Goal: Task Accomplishment & Management: Manage account settings

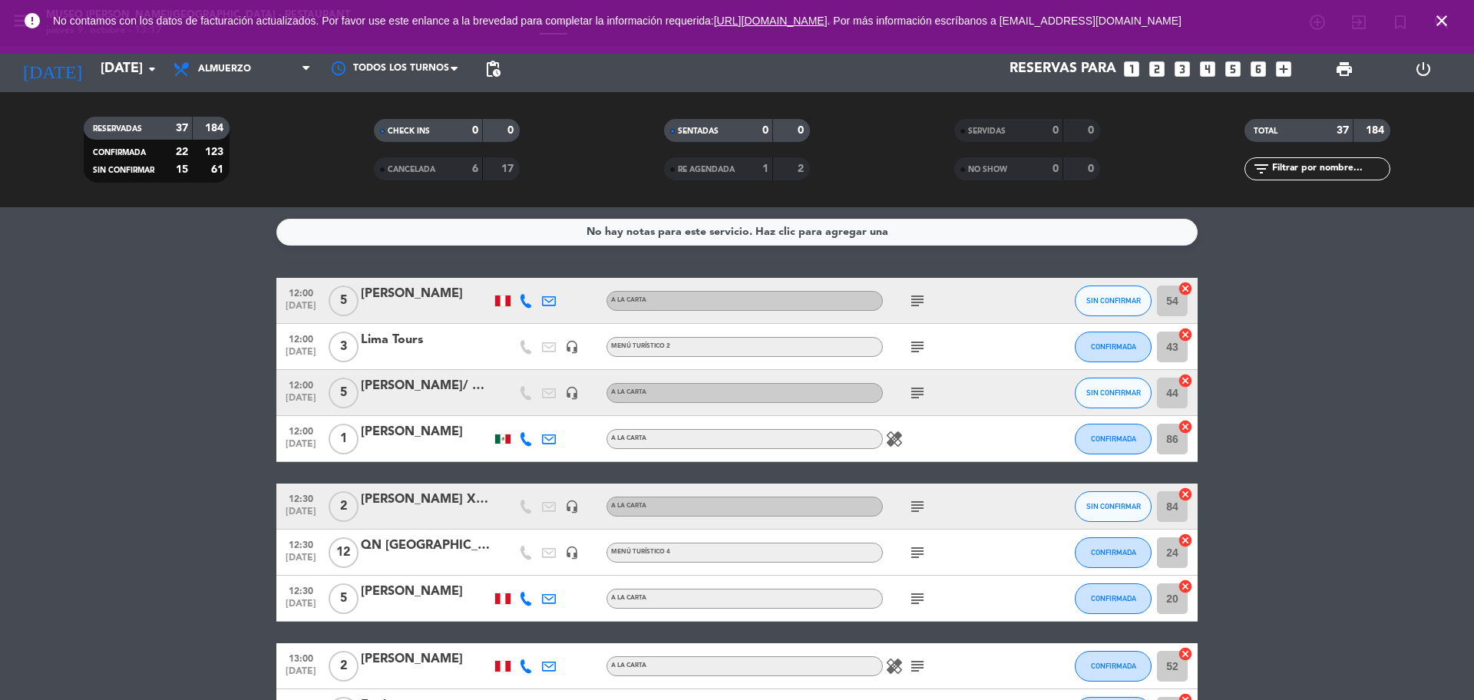
click at [1288, 161] on input "text" at bounding box center [1330, 168] width 119 height 17
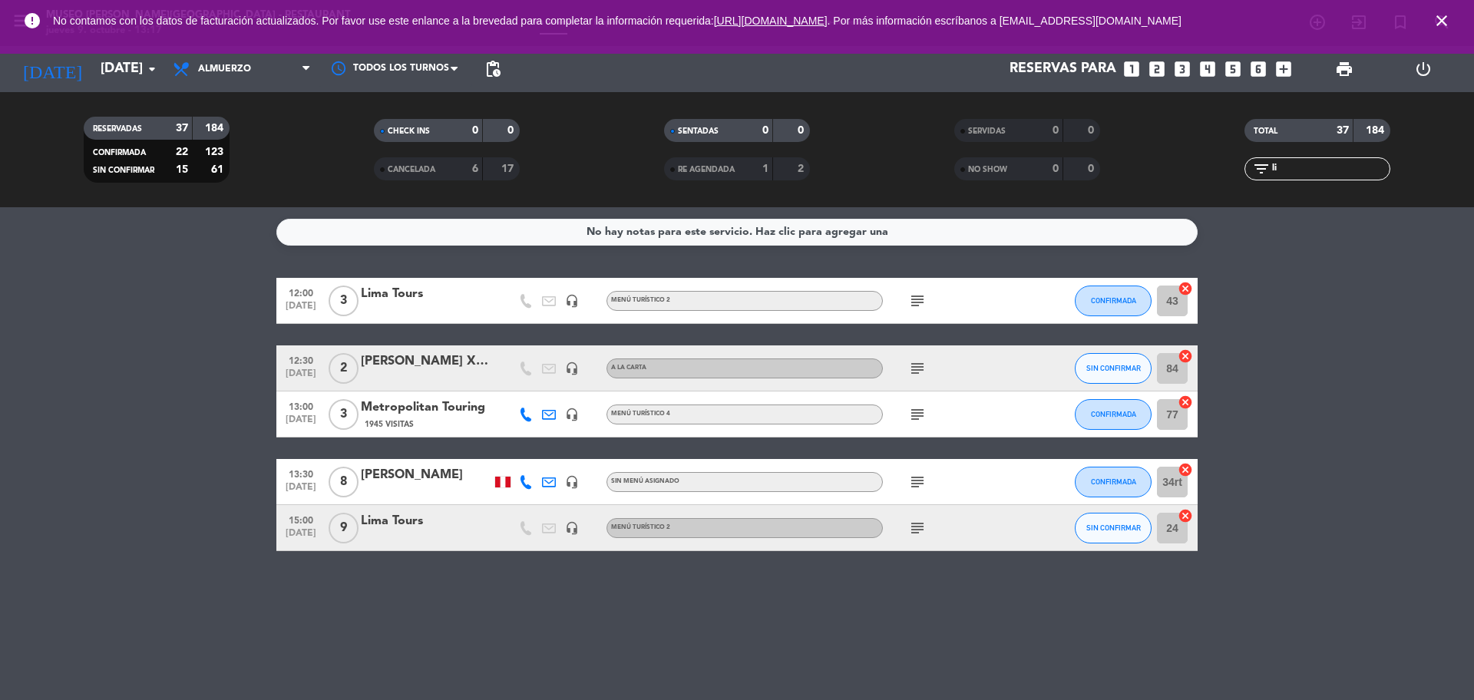
type input "li"
click at [381, 524] on div "Lima Tours" at bounding box center [426, 521] width 131 height 20
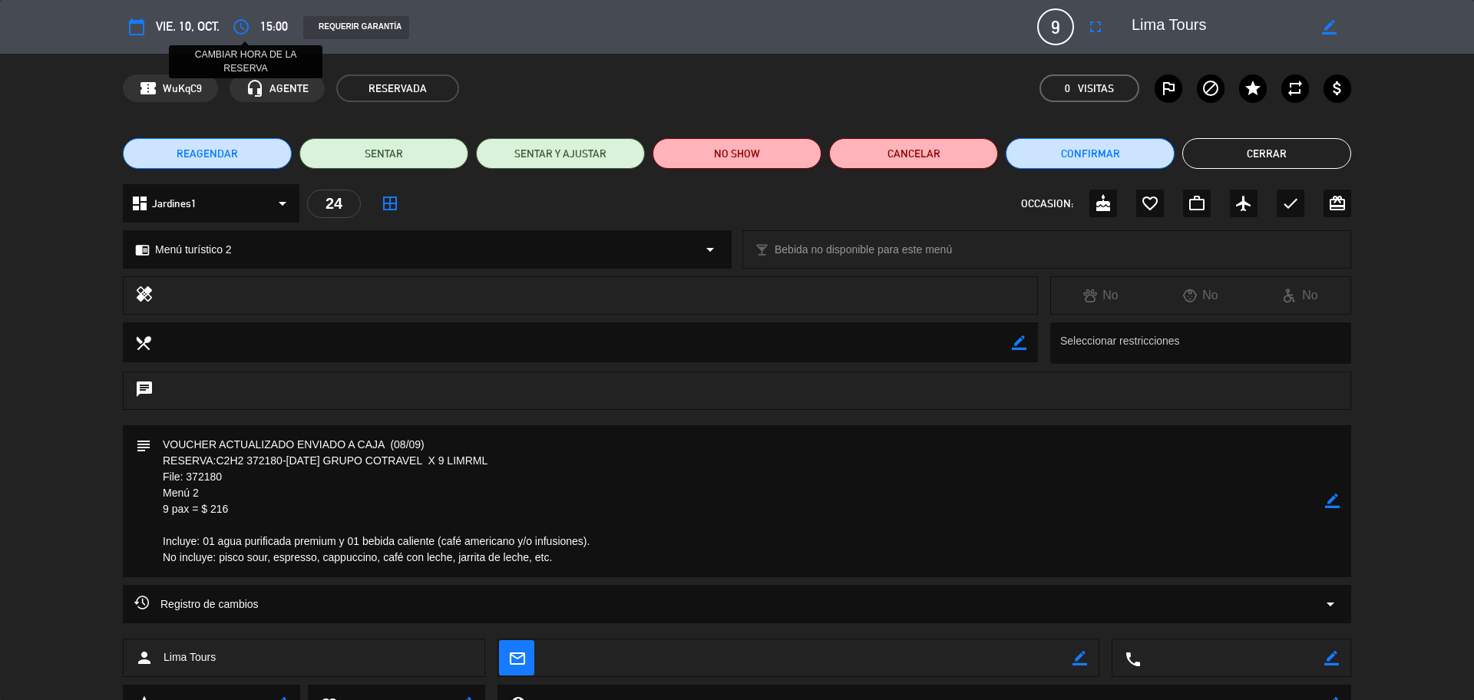
click at [243, 37] on button "access_time" at bounding box center [241, 27] width 28 height 28
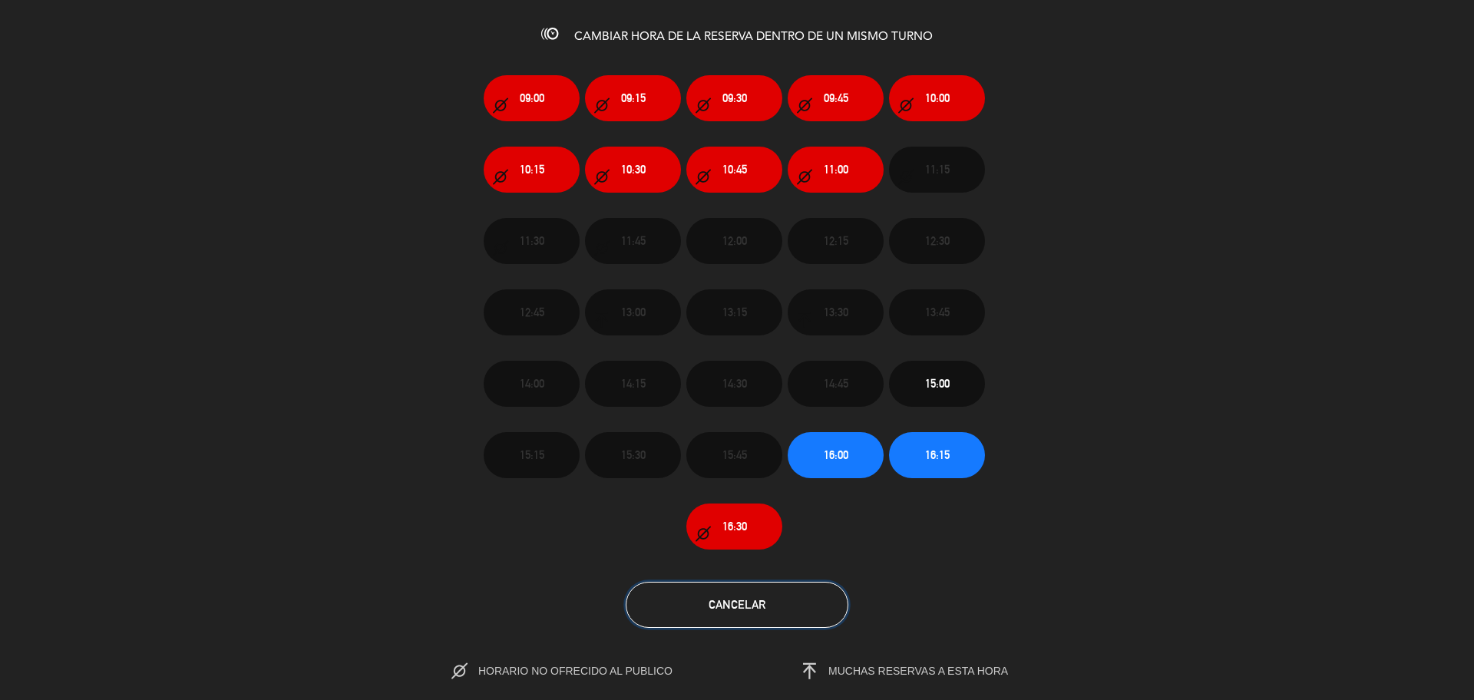
click at [742, 598] on span "Cancelar" at bounding box center [737, 604] width 57 height 13
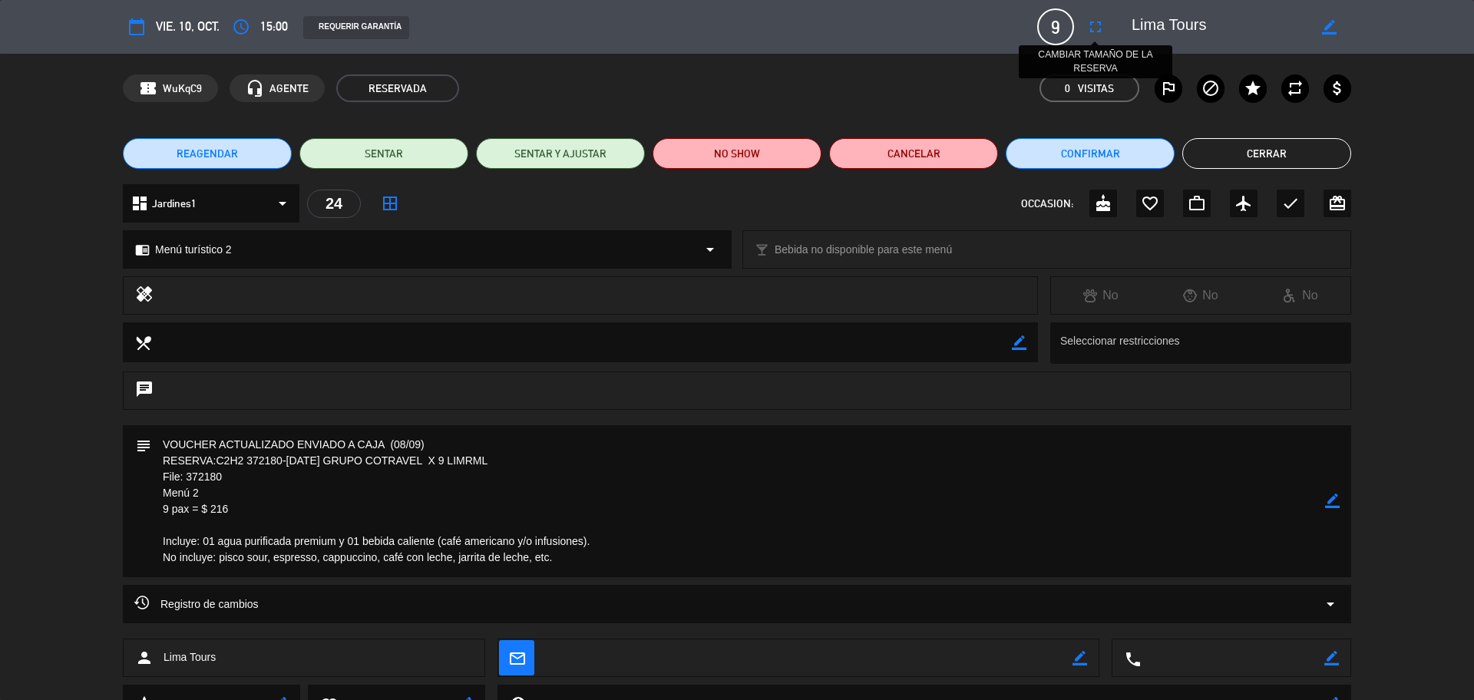
click at [1089, 26] on icon "fullscreen" at bounding box center [1095, 27] width 18 height 18
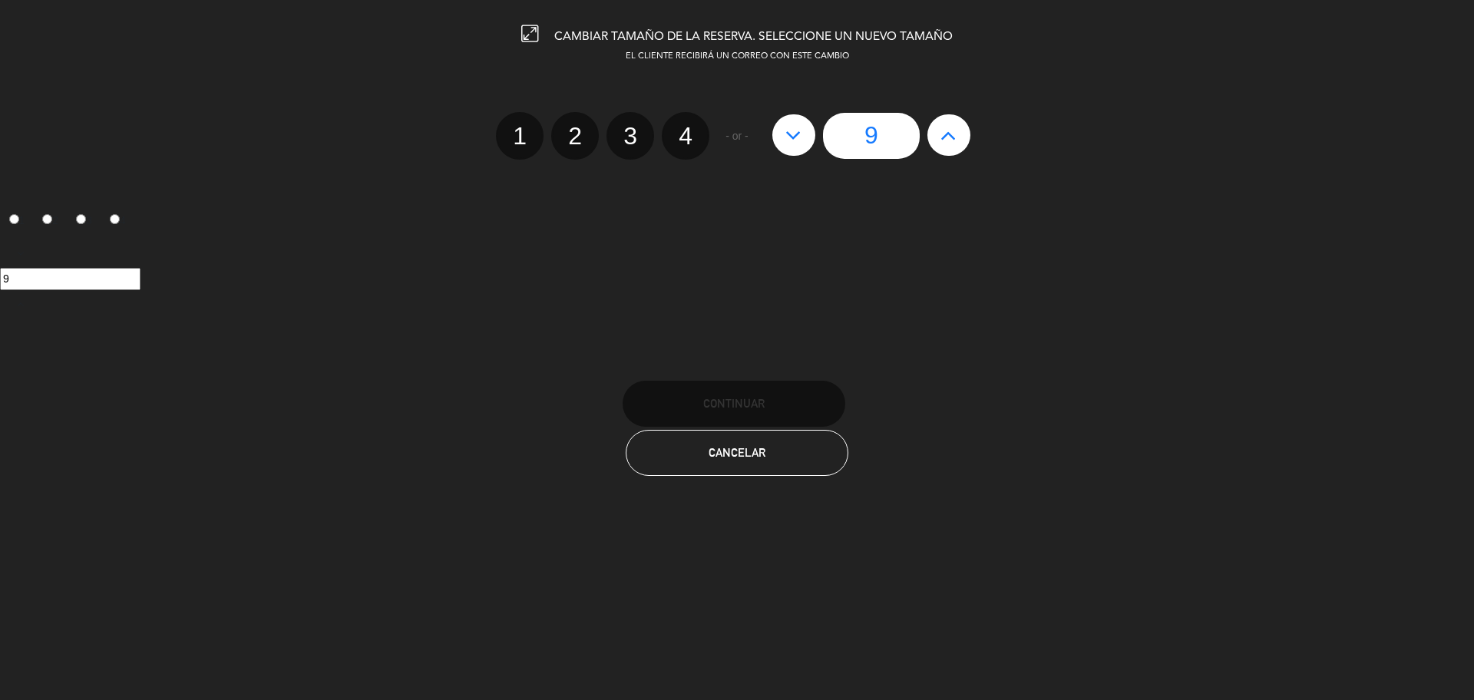
click at [678, 139] on label "4" at bounding box center [686, 136] width 48 height 48
click at [679, 127] on input "4" at bounding box center [684, 122] width 10 height 10
radio input "true"
radio input "false"
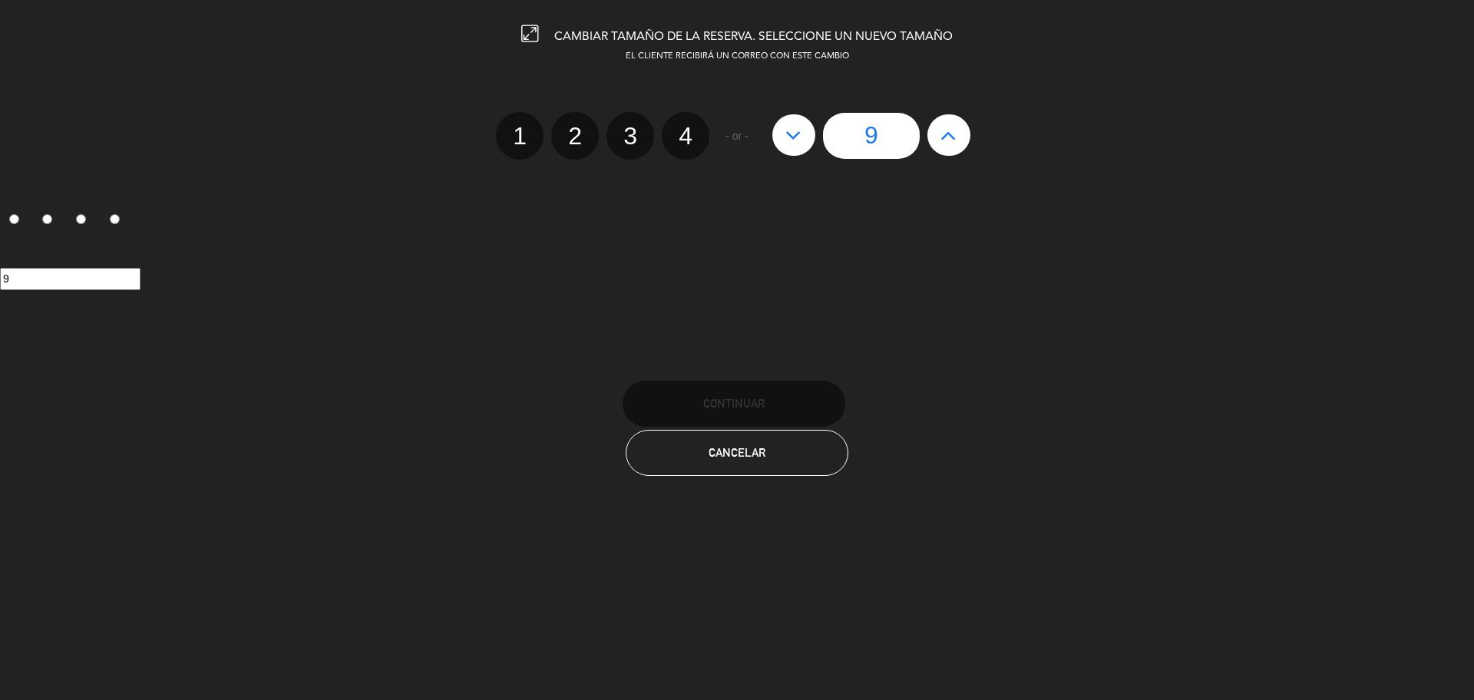
radio input "false"
radio input "true"
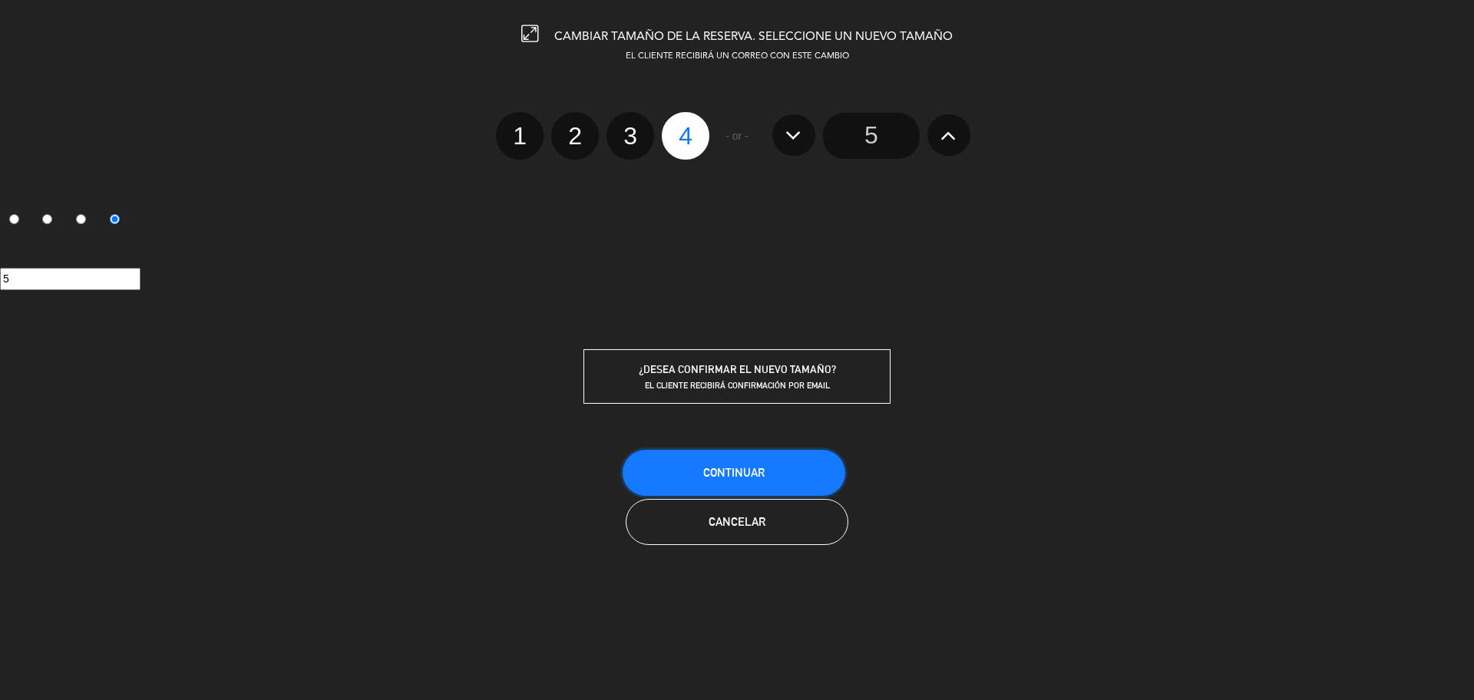
click at [669, 471] on button "Continuar" at bounding box center [734, 473] width 223 height 46
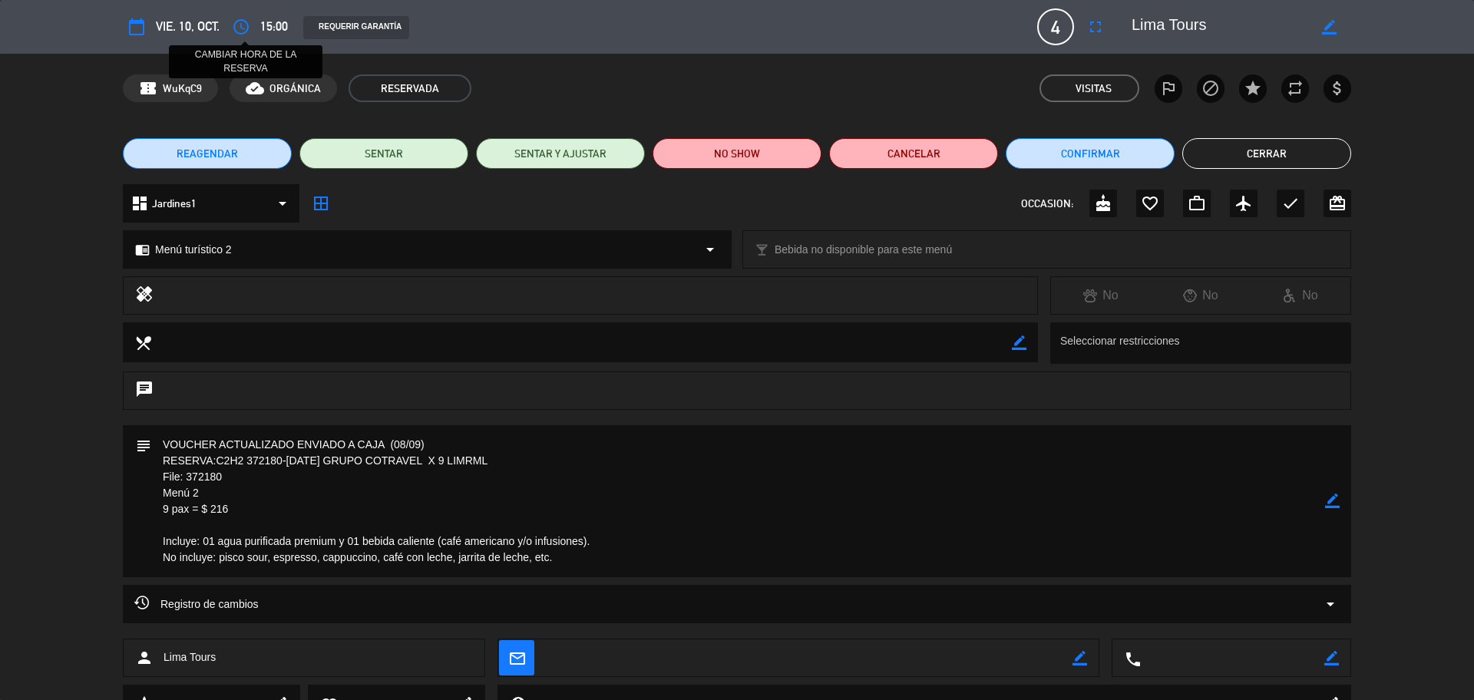
click at [243, 26] on icon "access_time" at bounding box center [241, 27] width 18 height 18
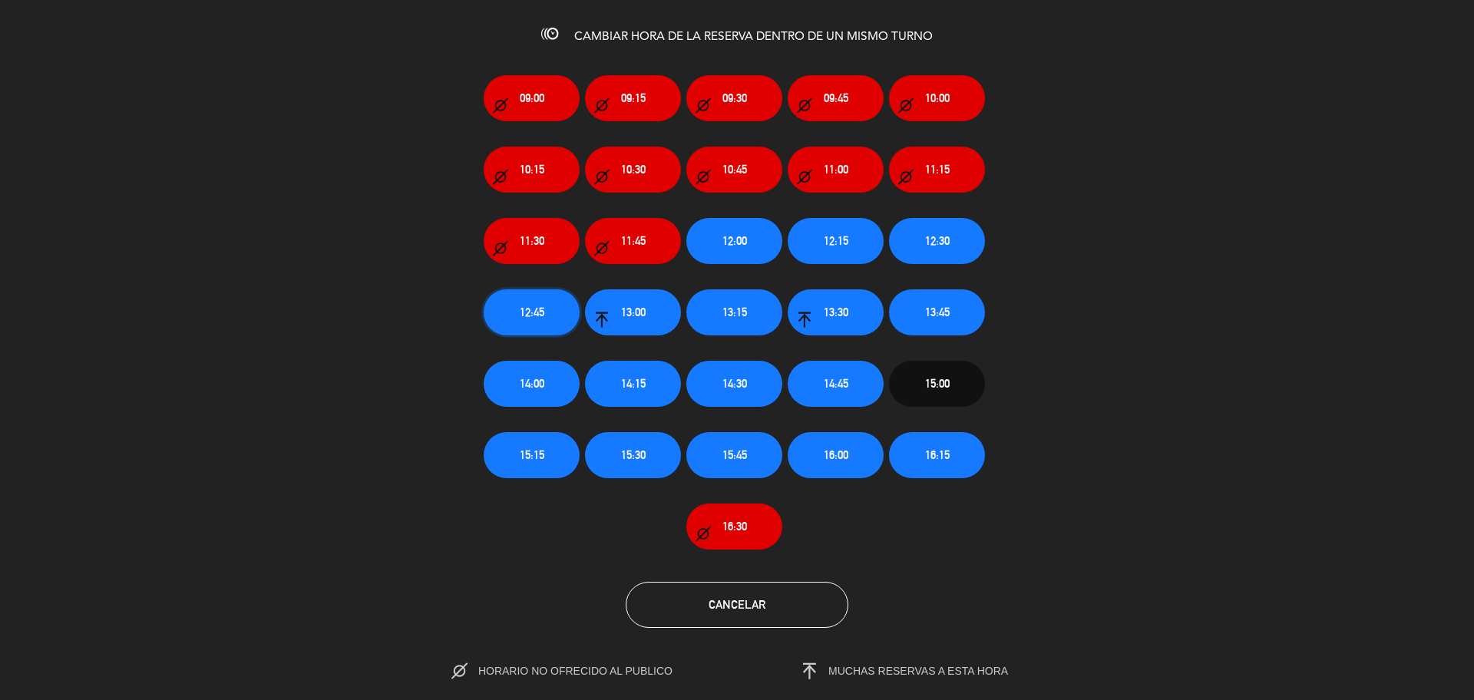
click at [500, 316] on button "12:45" at bounding box center [532, 312] width 96 height 46
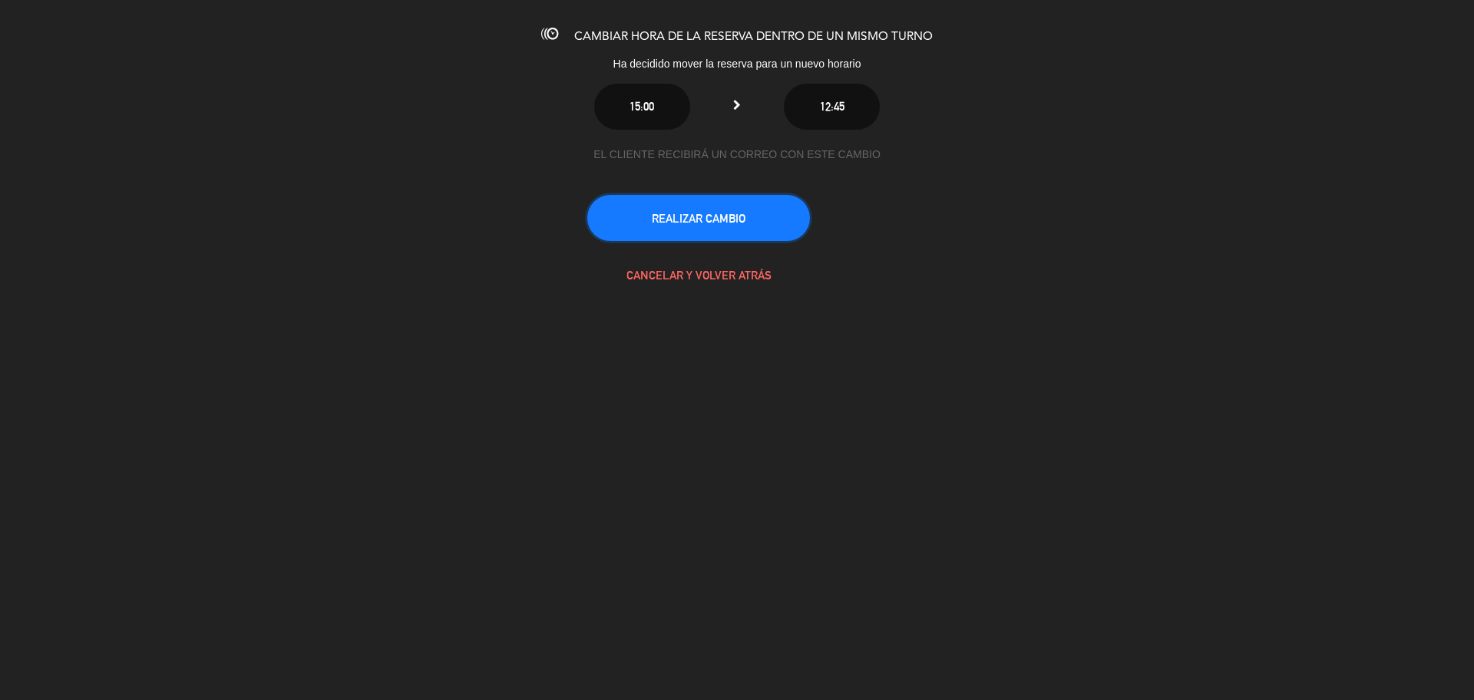
click at [664, 216] on button "REALIZAR CAMBIO" at bounding box center [698, 218] width 223 height 46
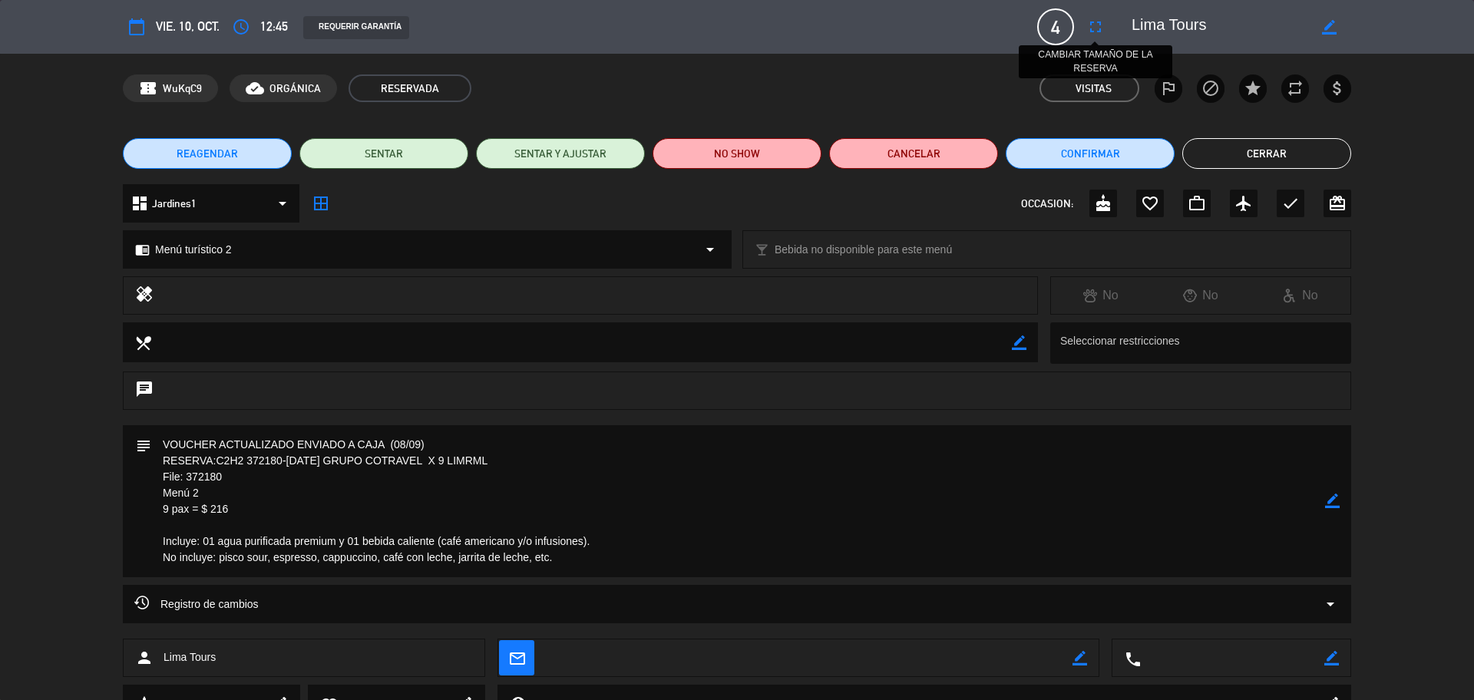
click at [1101, 18] on icon "fullscreen" at bounding box center [1095, 27] width 18 height 18
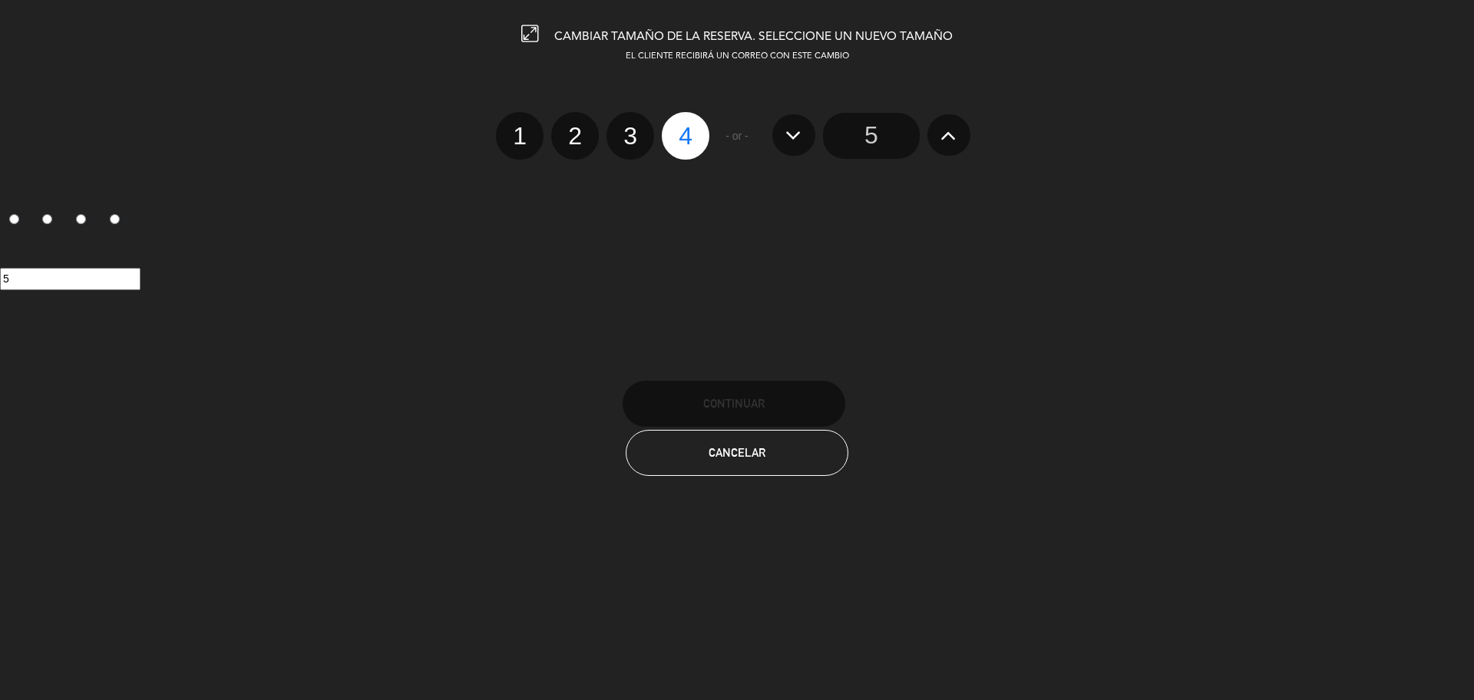
click at [951, 136] on icon at bounding box center [948, 135] width 16 height 25
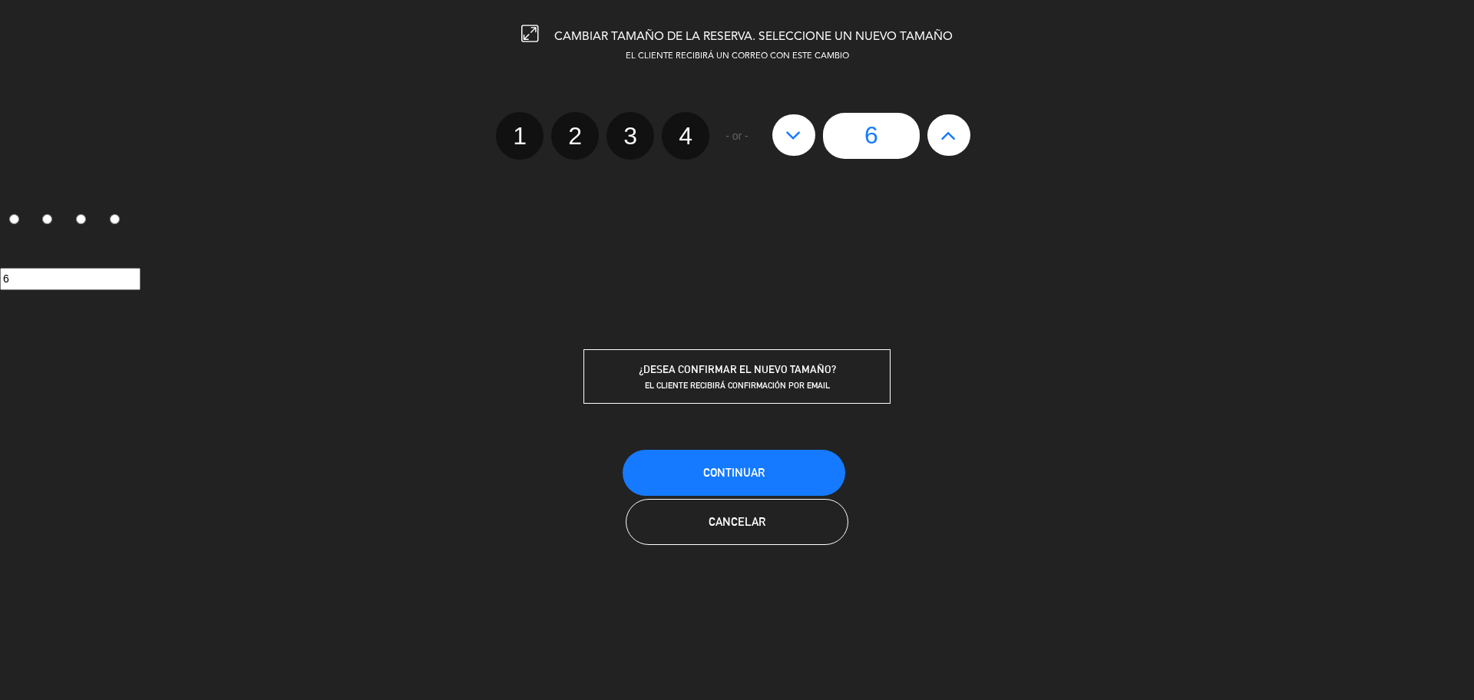
click at [951, 136] on icon at bounding box center [948, 135] width 16 height 25
type input "7"
click at [951, 136] on icon at bounding box center [948, 135] width 16 height 25
type input "8"
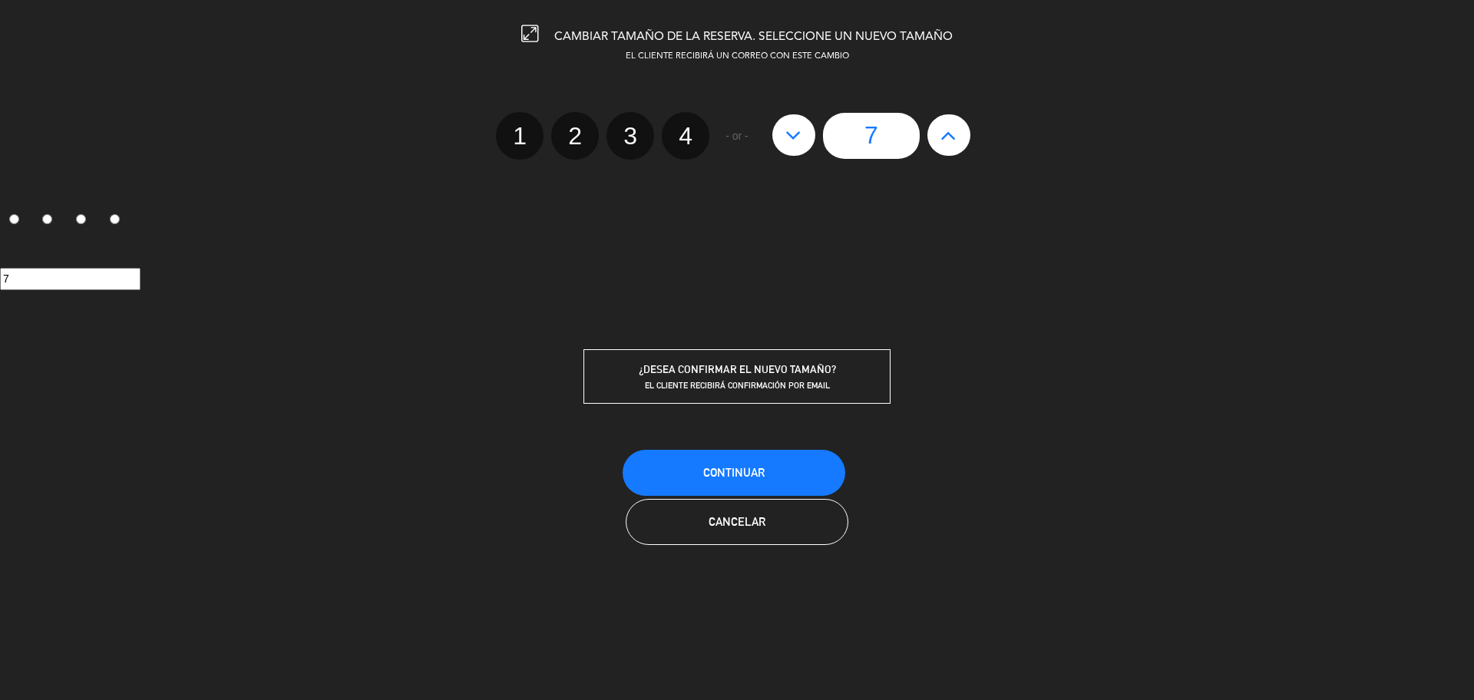
type input "8"
click at [951, 136] on icon at bounding box center [948, 135] width 16 height 25
type input "9"
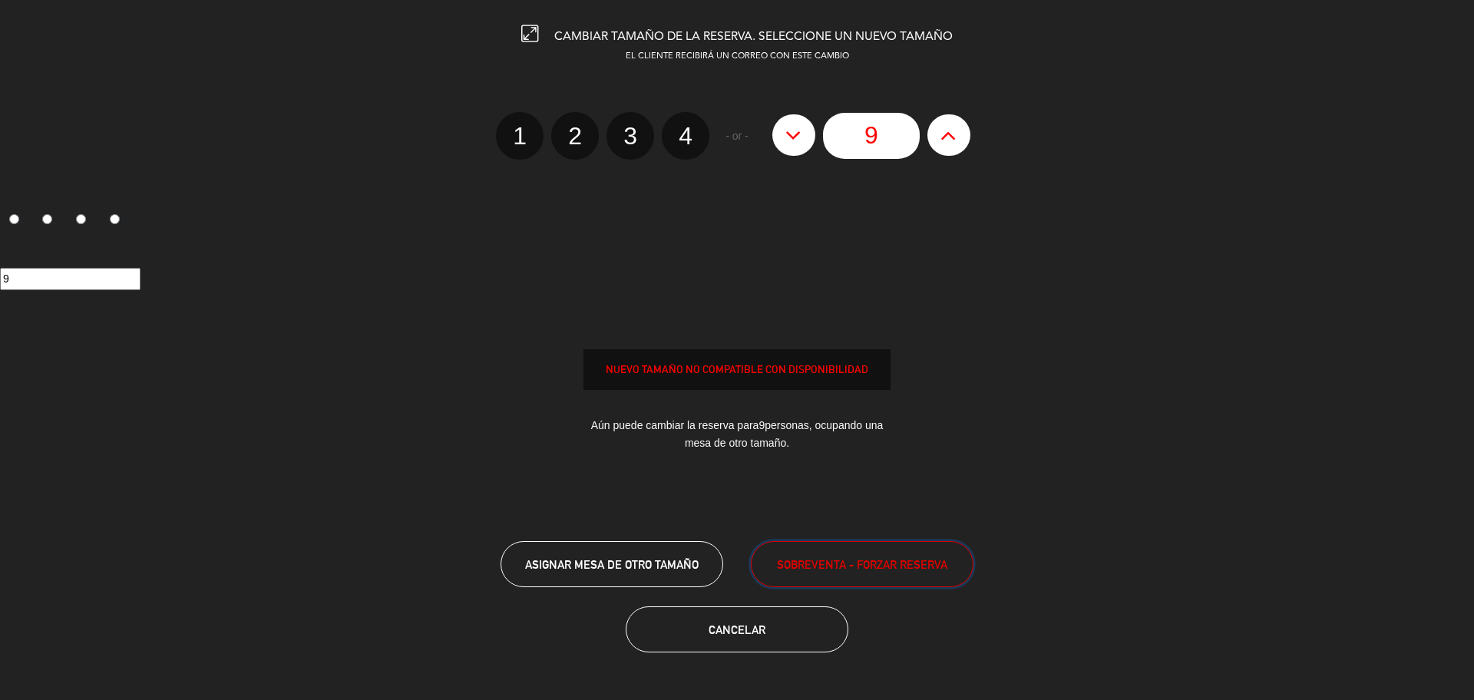
click at [778, 556] on span "SOBREVENTA - FORZAR RESERVA" at bounding box center [862, 565] width 170 height 18
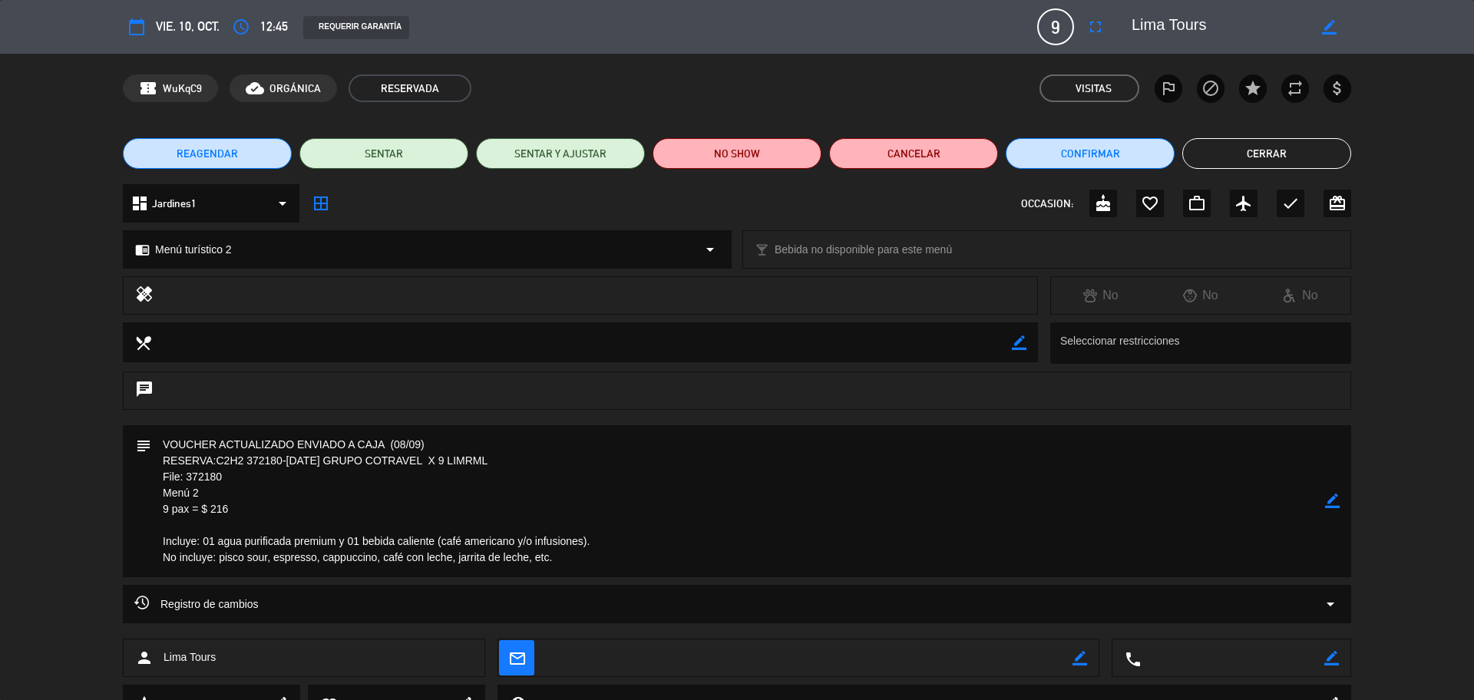
click at [1224, 154] on button "Cerrar" at bounding box center [1266, 153] width 169 height 31
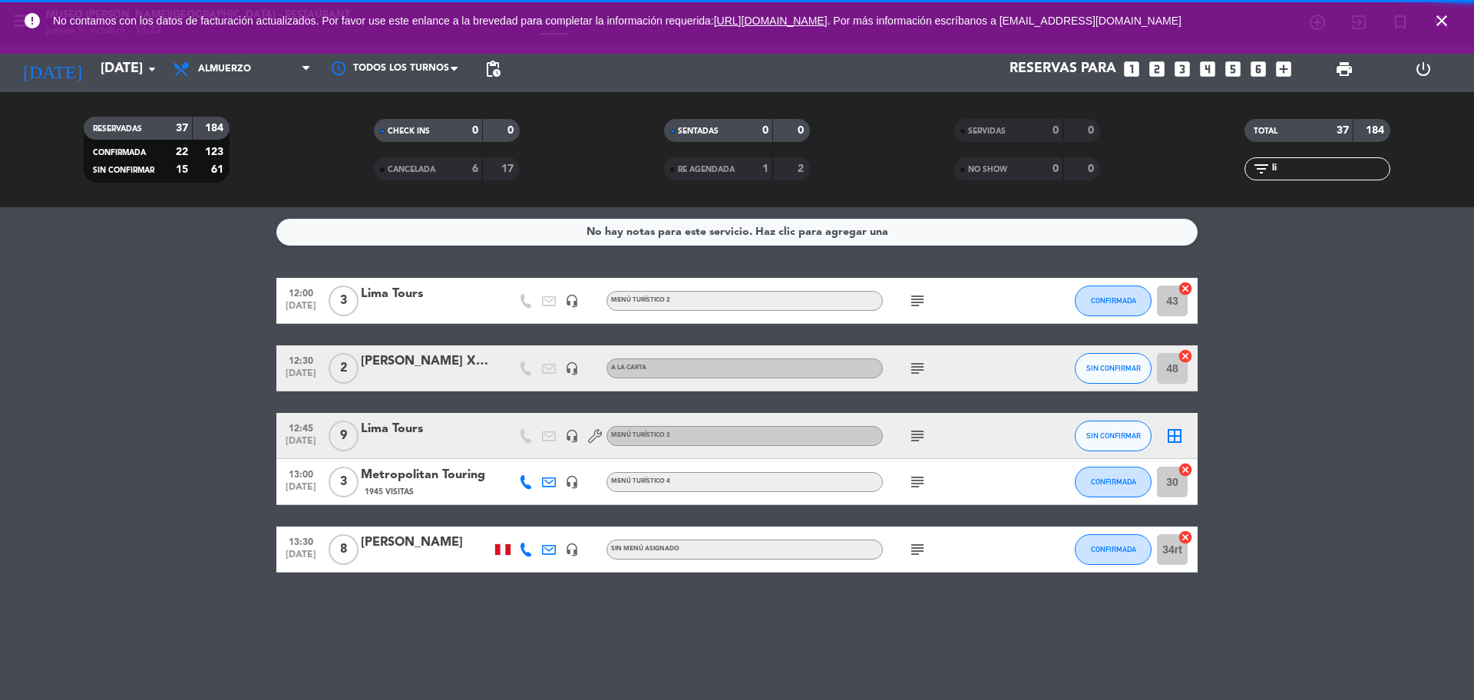
click at [1445, 25] on icon "close" at bounding box center [1442, 21] width 18 height 18
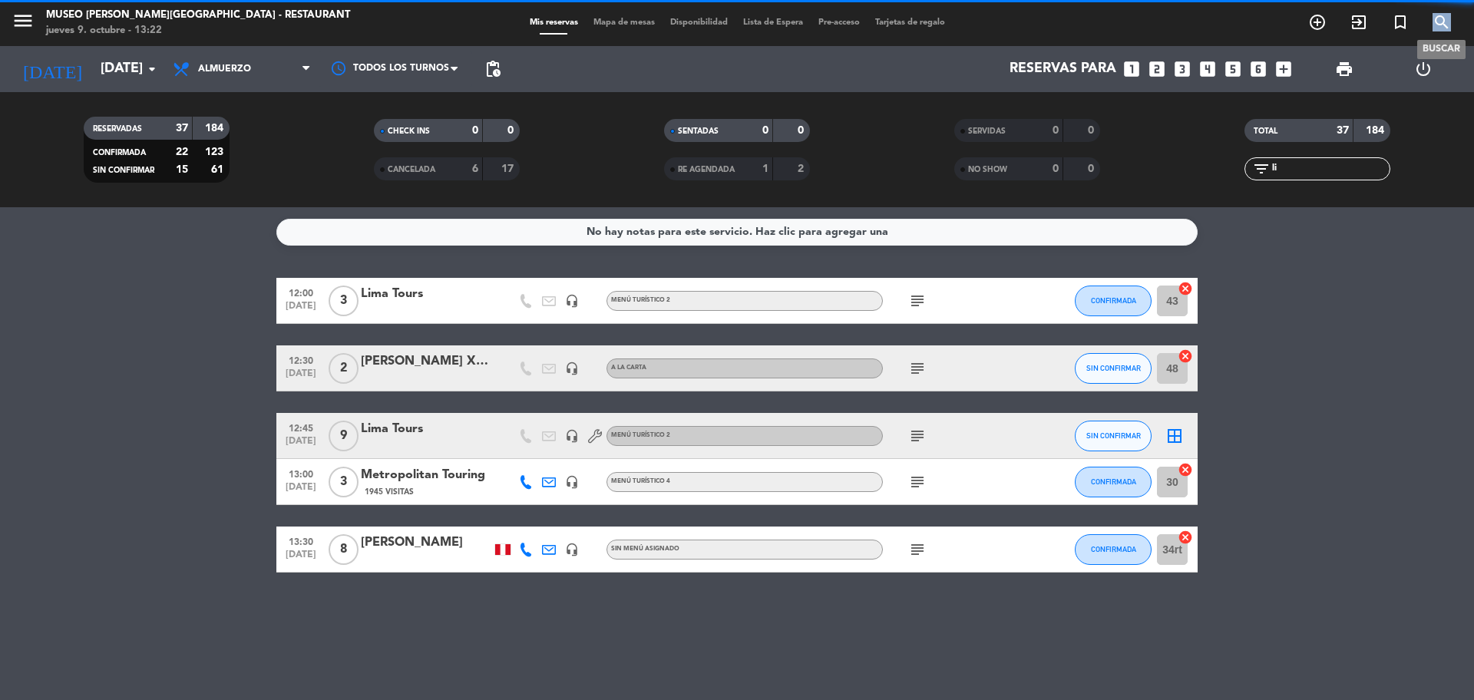
click at [1445, 25] on icon "search" at bounding box center [1442, 22] width 18 height 18
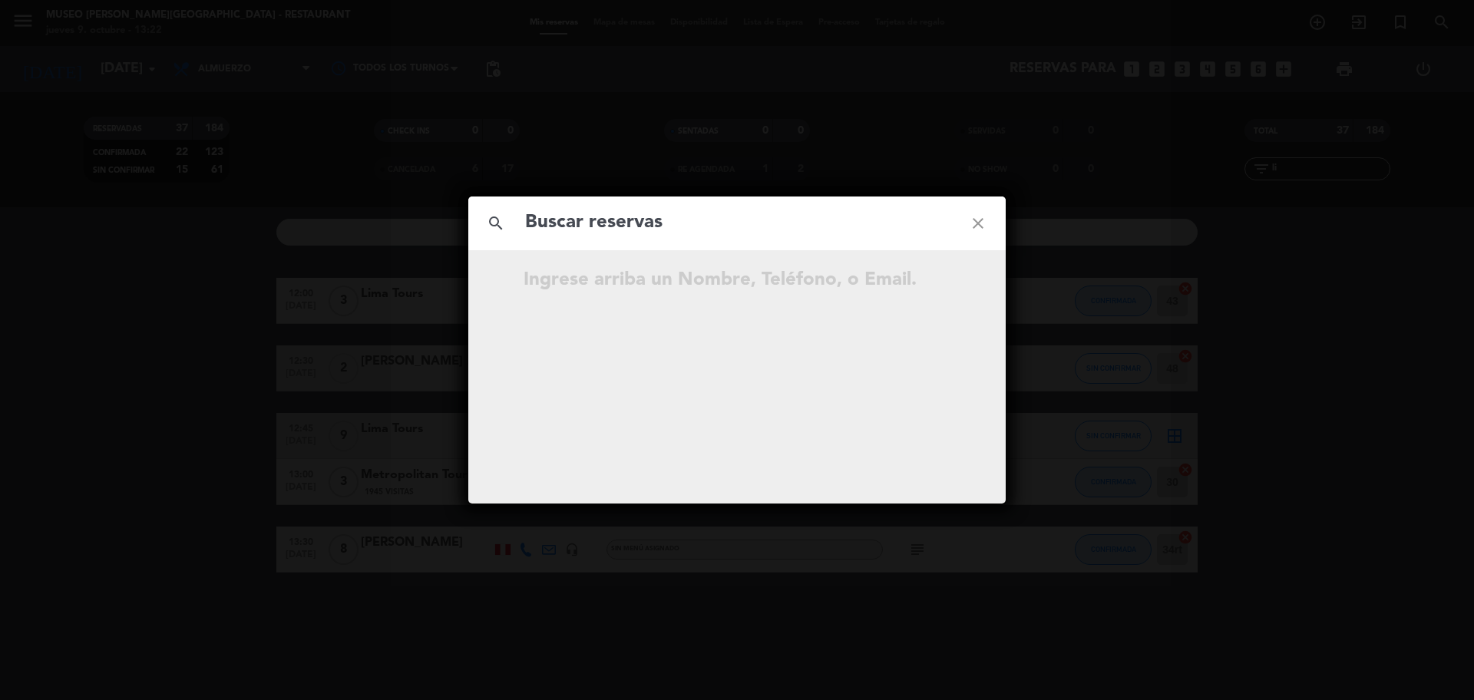
click at [683, 223] on input "text" at bounding box center [737, 222] width 427 height 31
click at [606, 223] on input "944 308 019" at bounding box center [737, 222] width 427 height 31
type input "944308019"
click at [705, 220] on input "944308019" at bounding box center [737, 222] width 427 height 31
click at [937, 332] on icon "open_in_new" at bounding box center [940, 328] width 18 height 18
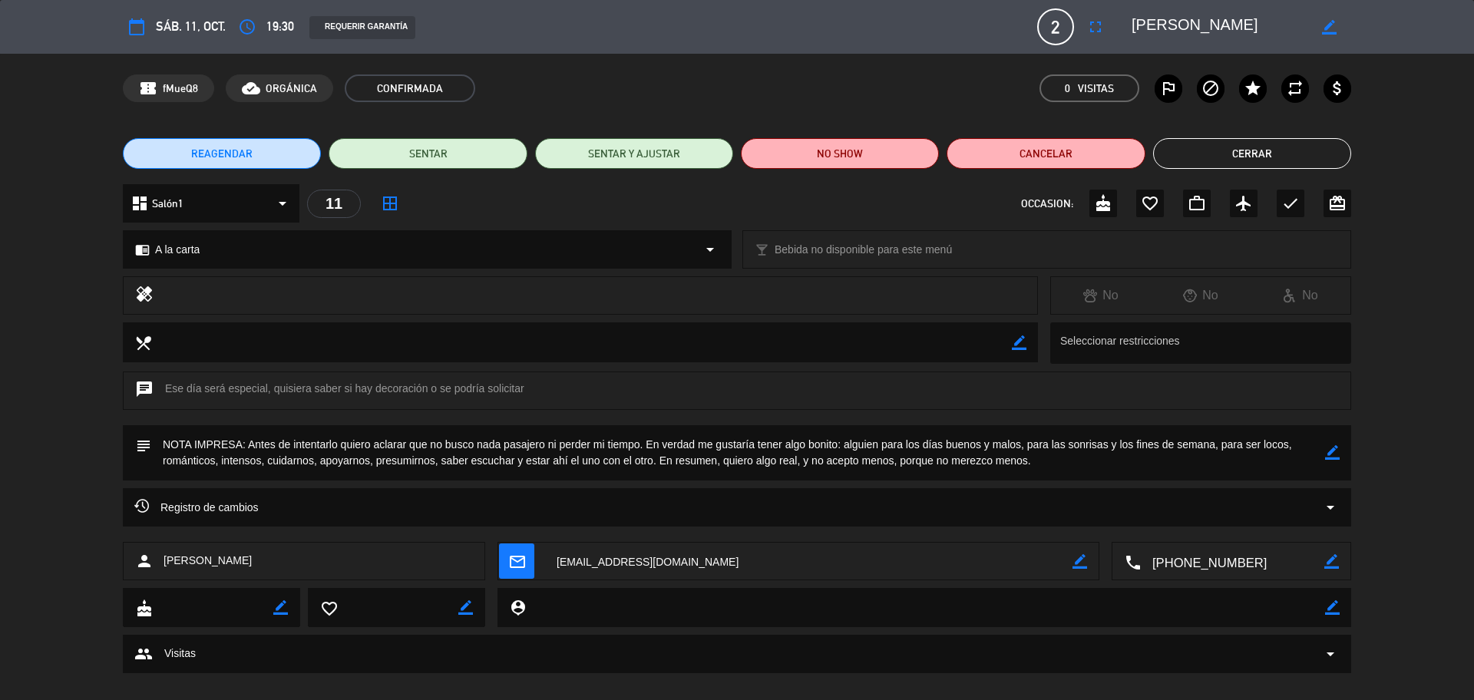
click at [1247, 156] on button "Cerrar" at bounding box center [1252, 153] width 198 height 31
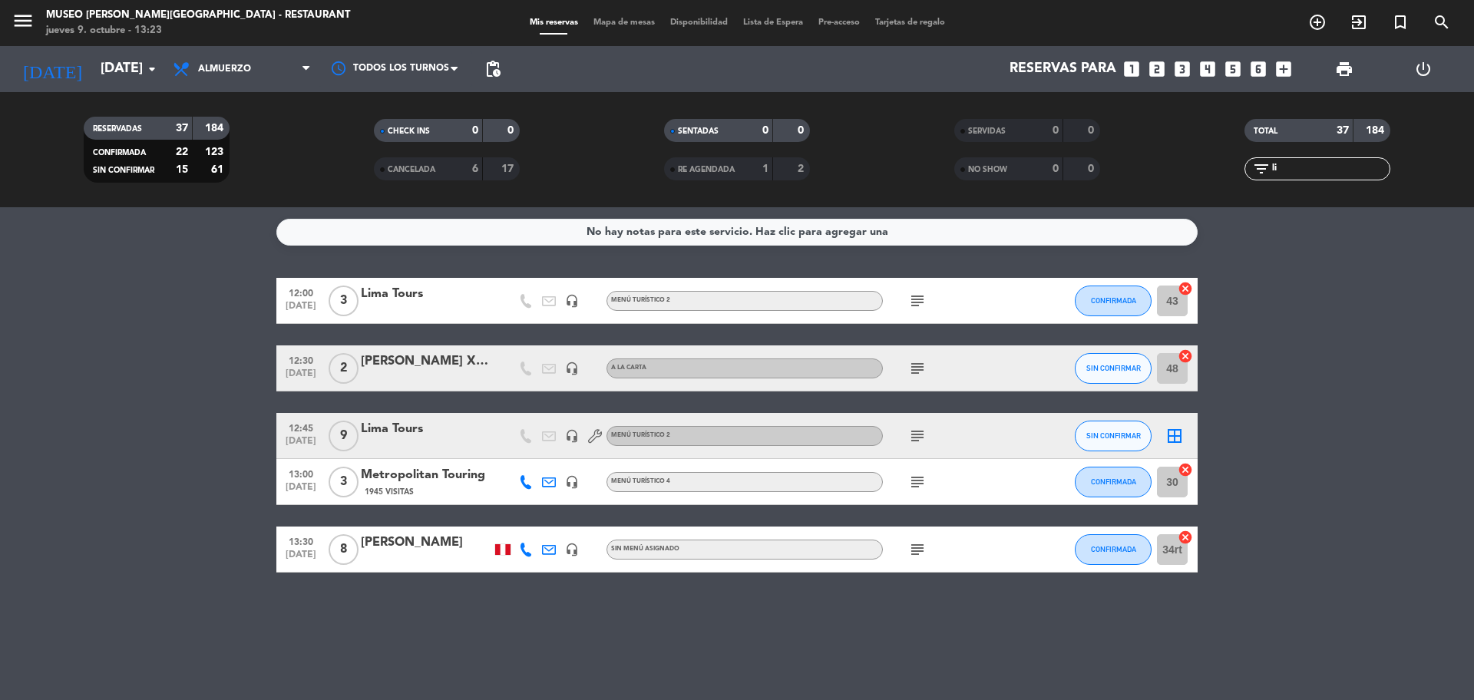
click at [1155, 61] on icon "looks_two" at bounding box center [1157, 69] width 20 height 20
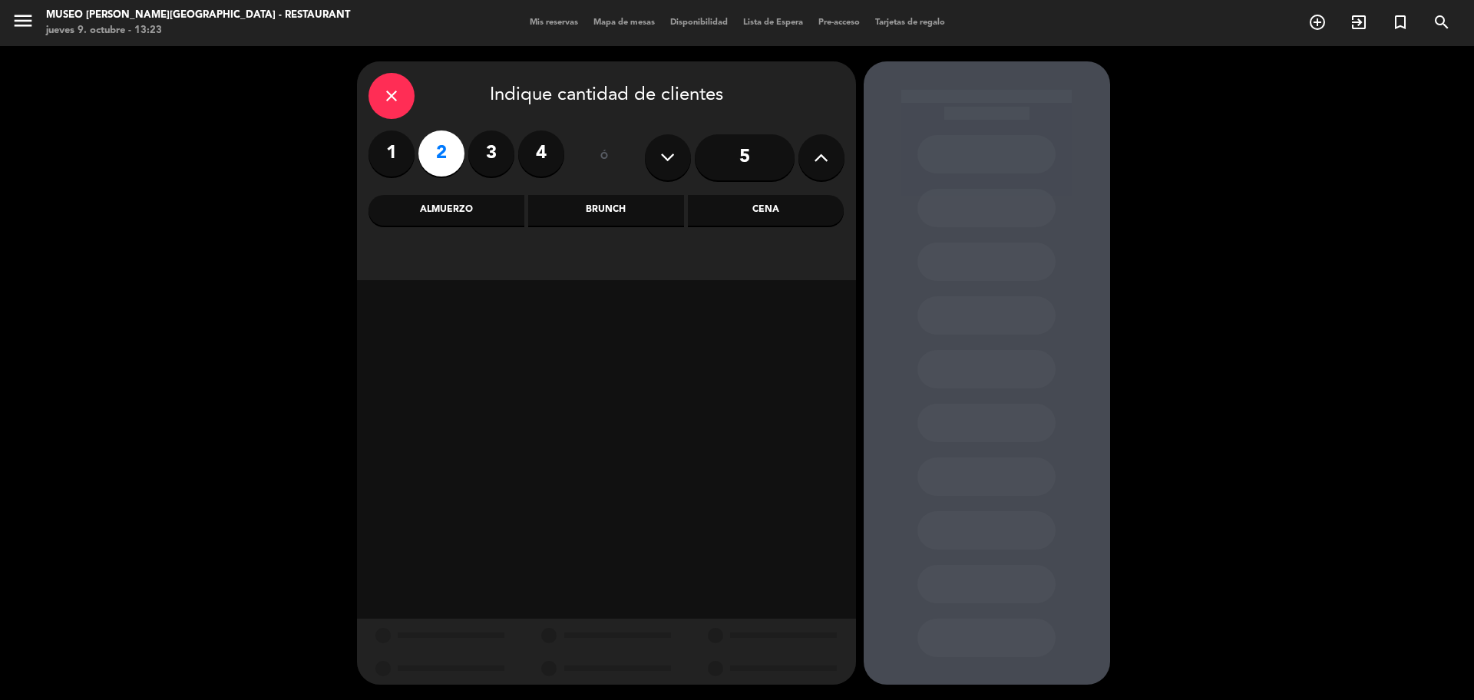
click at [806, 207] on div "Cena" at bounding box center [766, 210] width 156 height 31
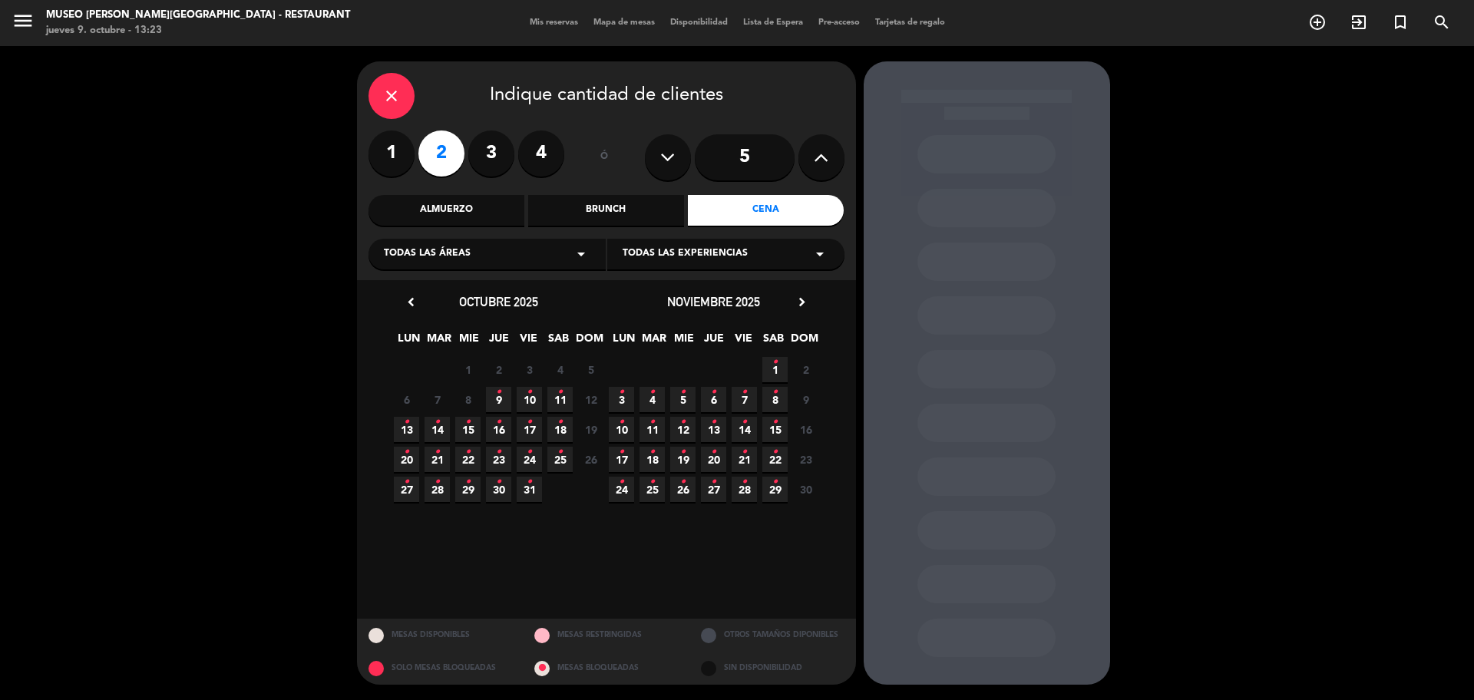
click at [563, 431] on span "18 •" at bounding box center [559, 429] width 25 height 25
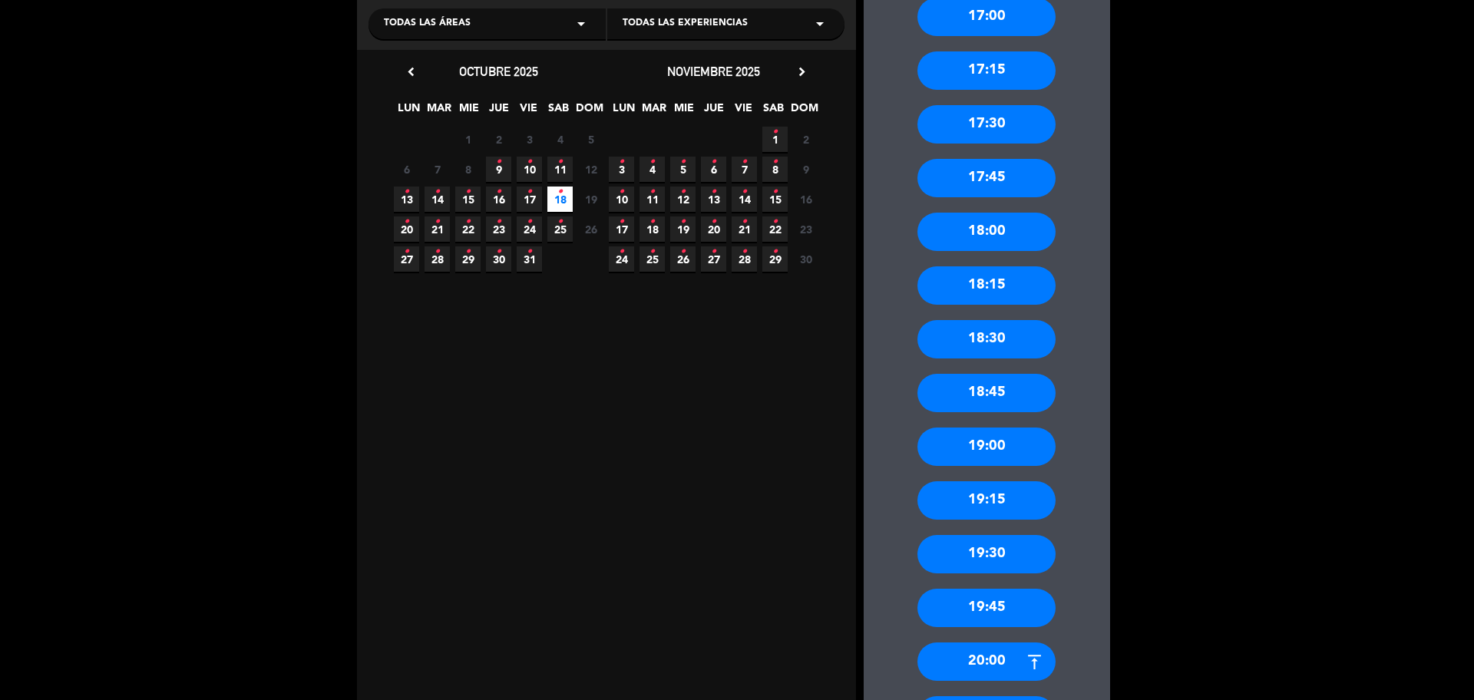
scroll to position [288, 0]
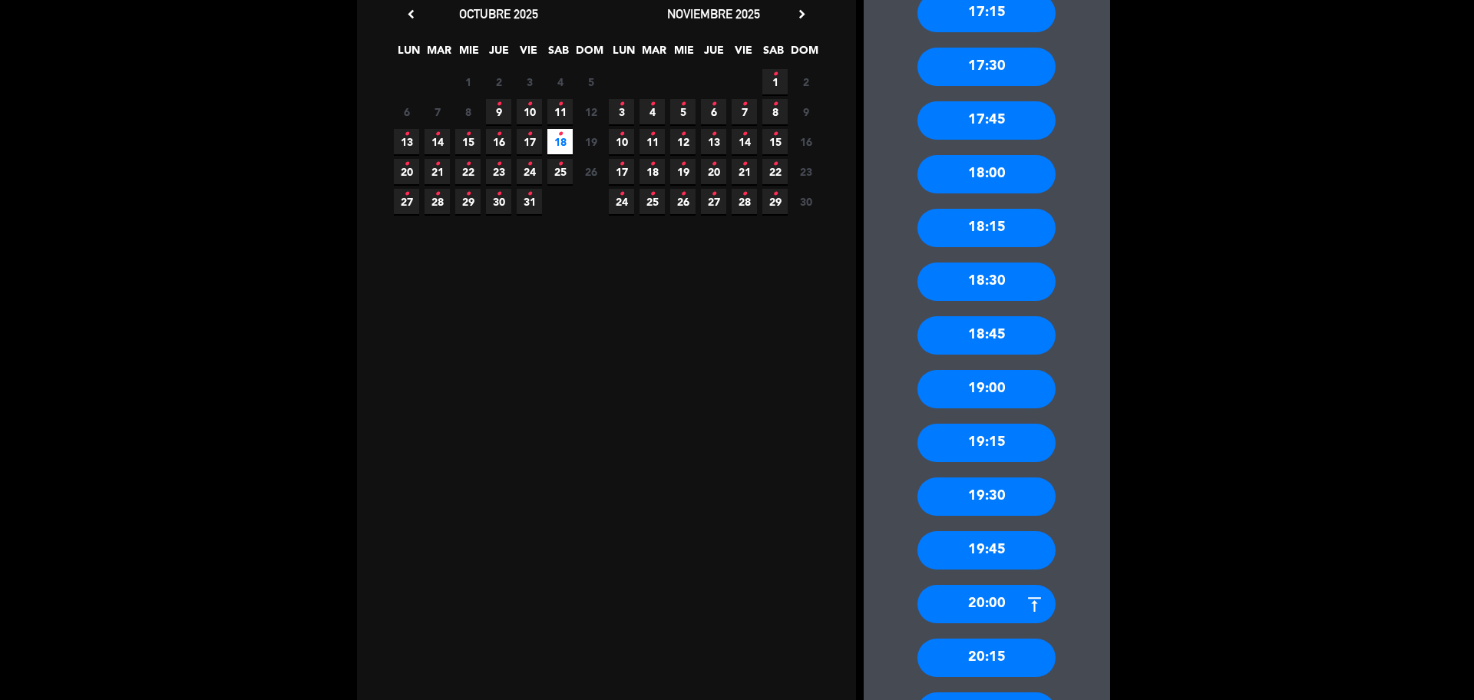
click at [1023, 491] on div "19:30" at bounding box center [986, 497] width 138 height 38
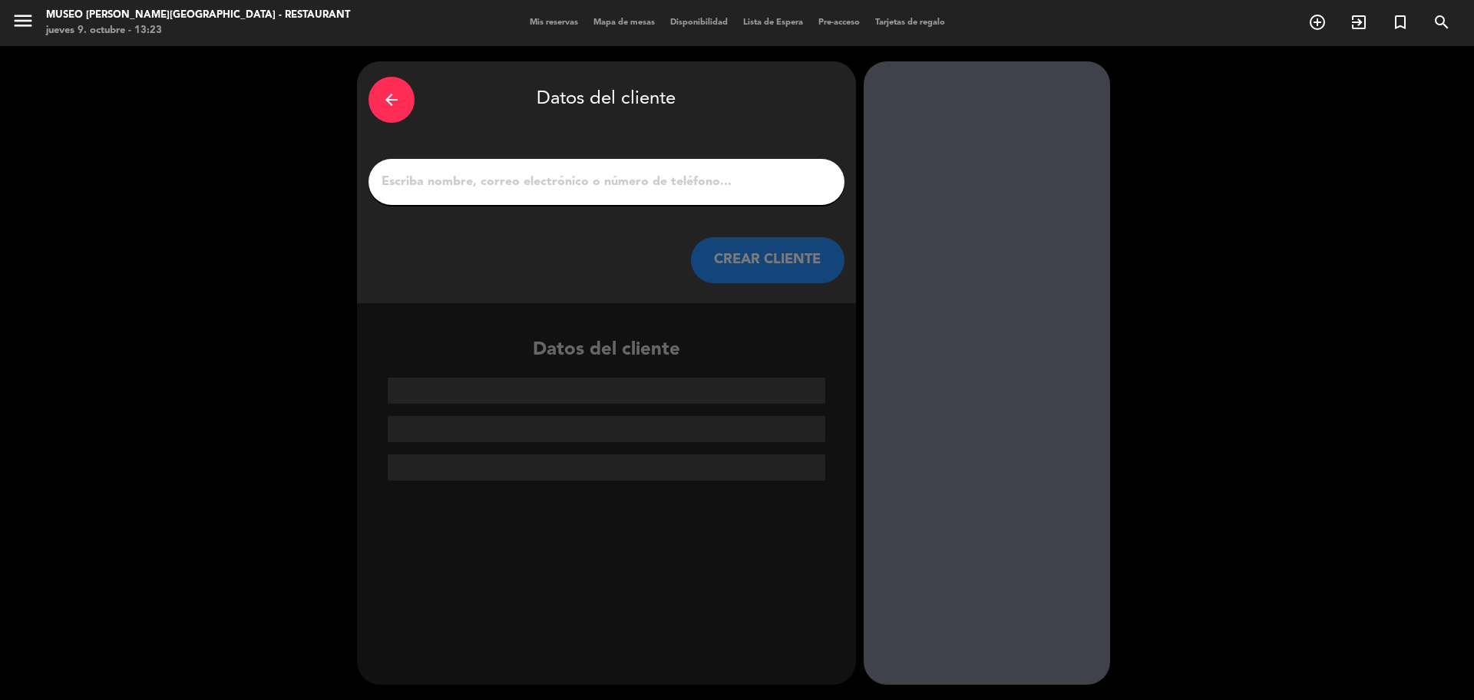
scroll to position [0, 0]
click at [412, 175] on input "1" at bounding box center [606, 181] width 453 height 21
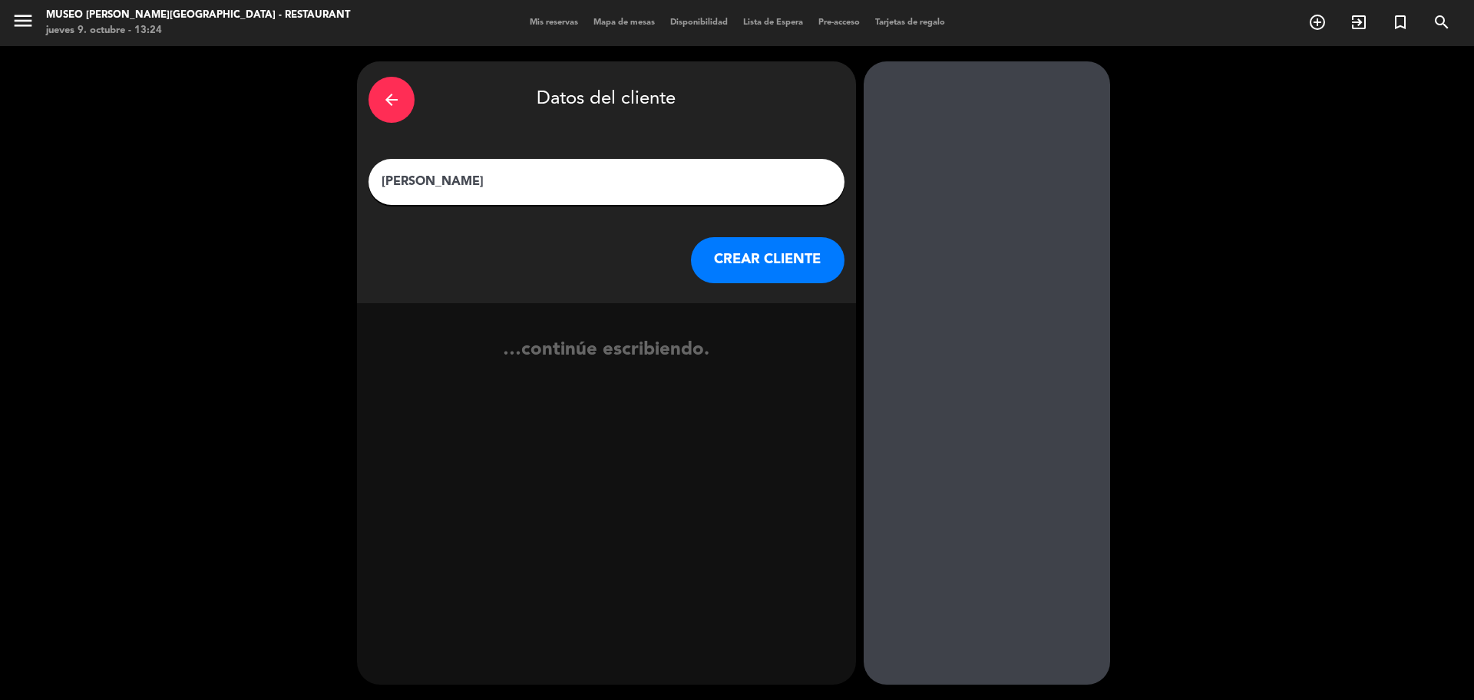
type input "[PERSON_NAME]"
click at [769, 279] on button "CREAR CLIENTE" at bounding box center [768, 260] width 154 height 46
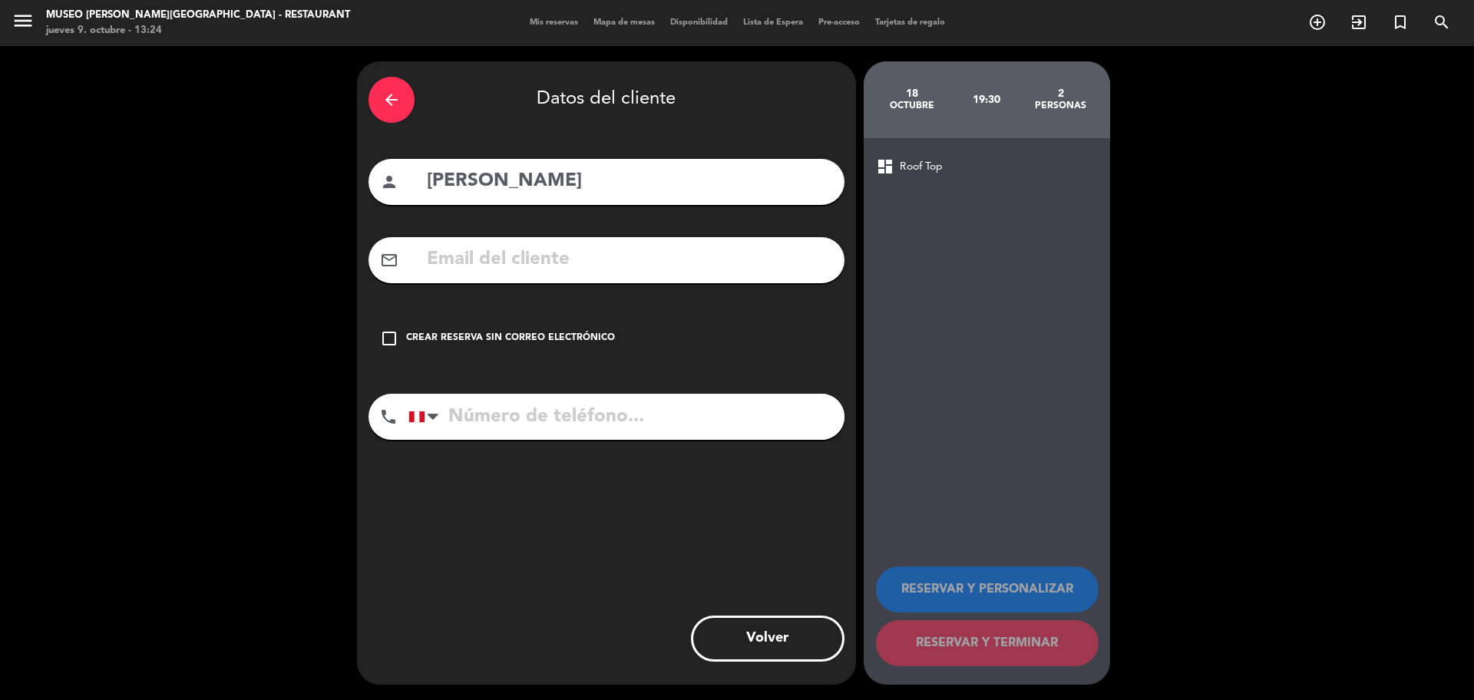
click at [738, 263] on input "text" at bounding box center [629, 259] width 408 height 31
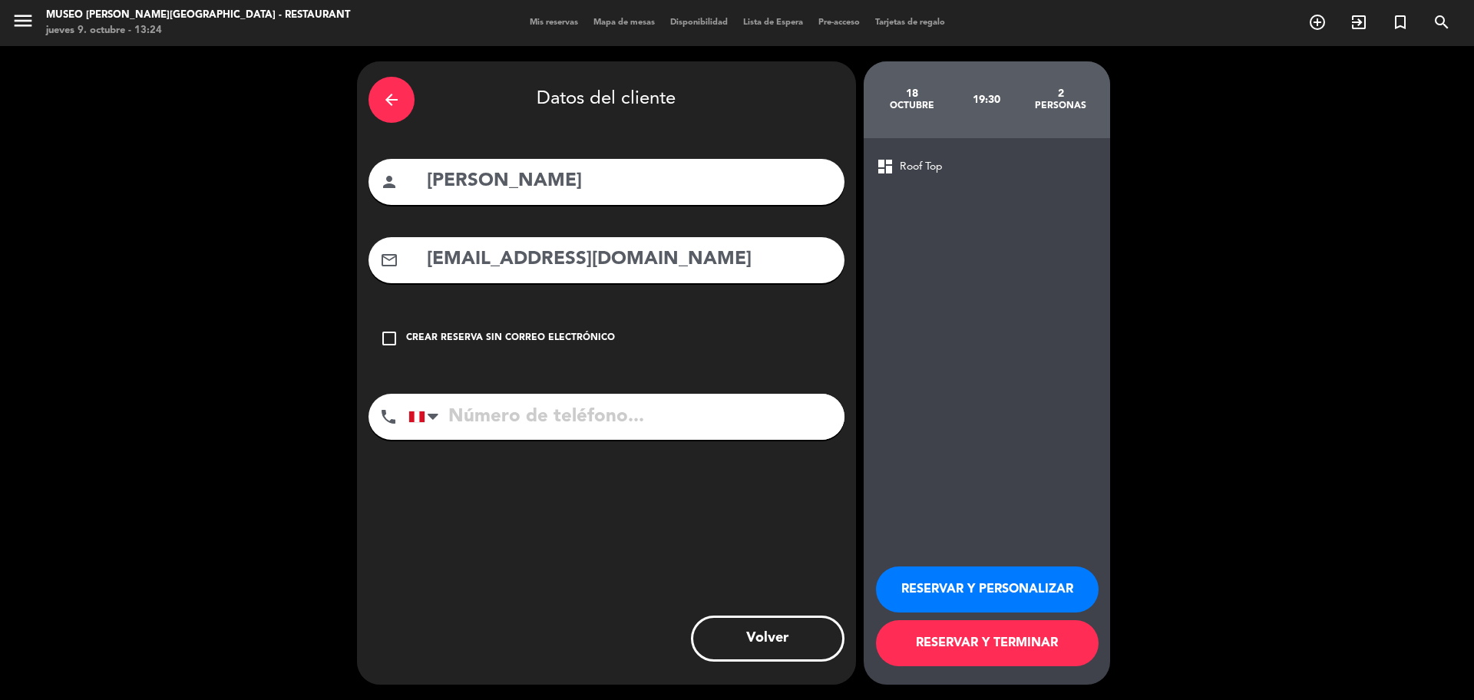
type input "[EMAIL_ADDRESS][DOMAIN_NAME]"
click at [644, 421] on input "tel" at bounding box center [626, 417] width 436 height 46
type input "9"
type input "960997377"
click at [898, 587] on button "RESERVAR Y PERSONALIZAR" at bounding box center [987, 590] width 223 height 46
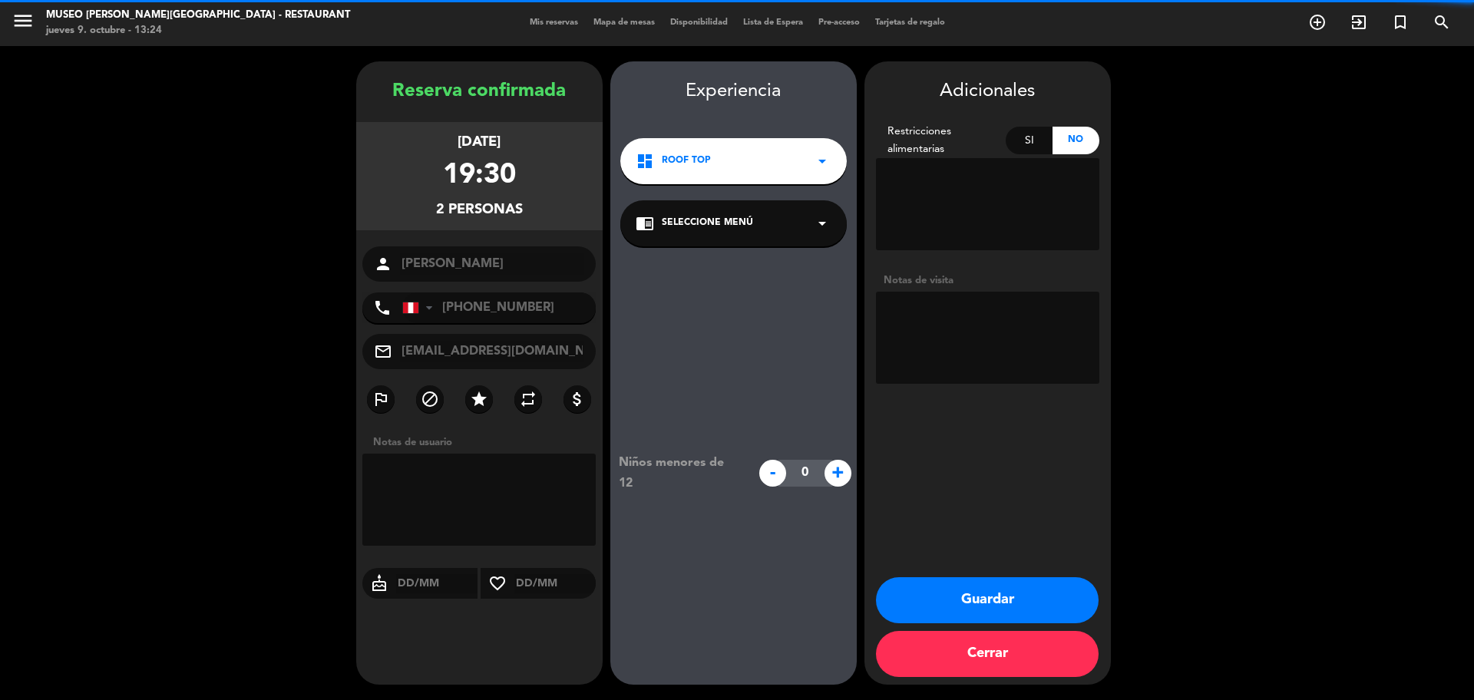
click at [714, 236] on div "chrome_reader_mode Seleccione Menú arrow_drop_down" at bounding box center [733, 223] width 226 height 46
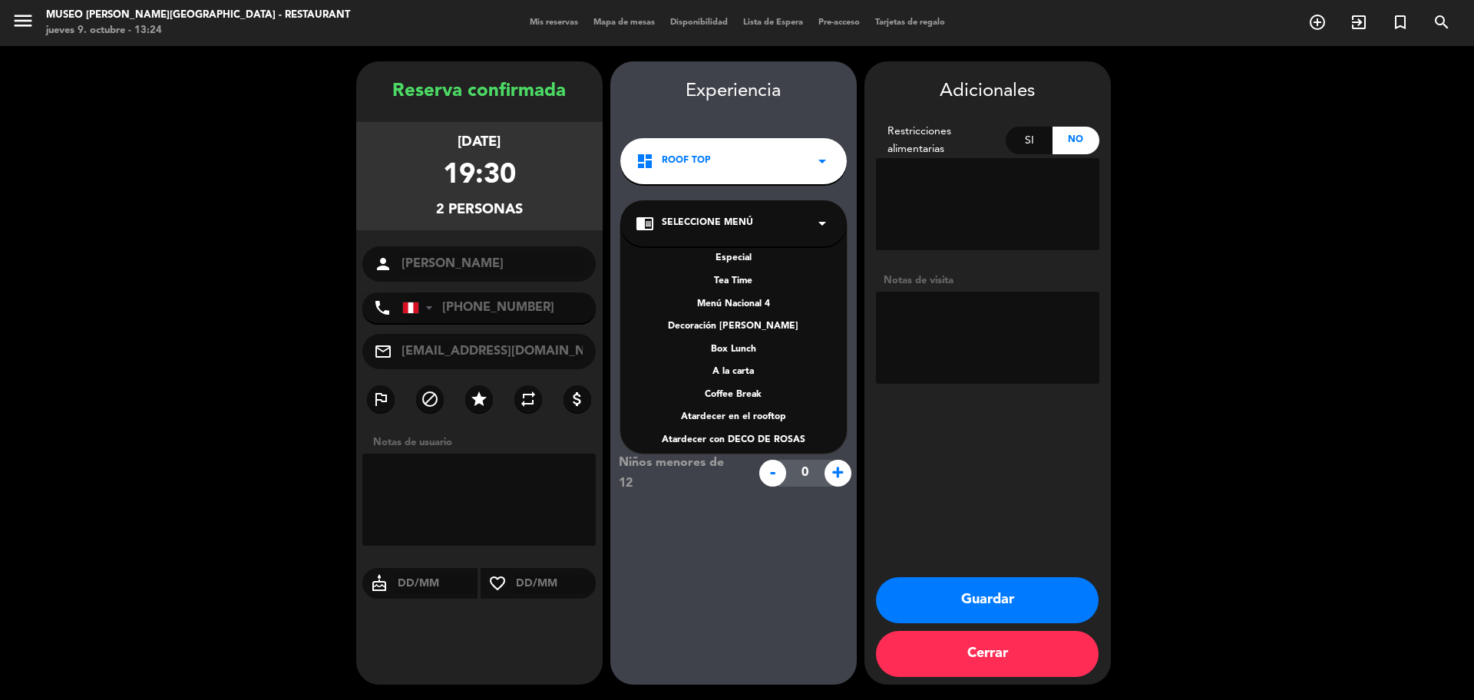
scroll to position [220, 0]
click at [740, 357] on div "A la carta" at bounding box center [734, 362] width 196 height 15
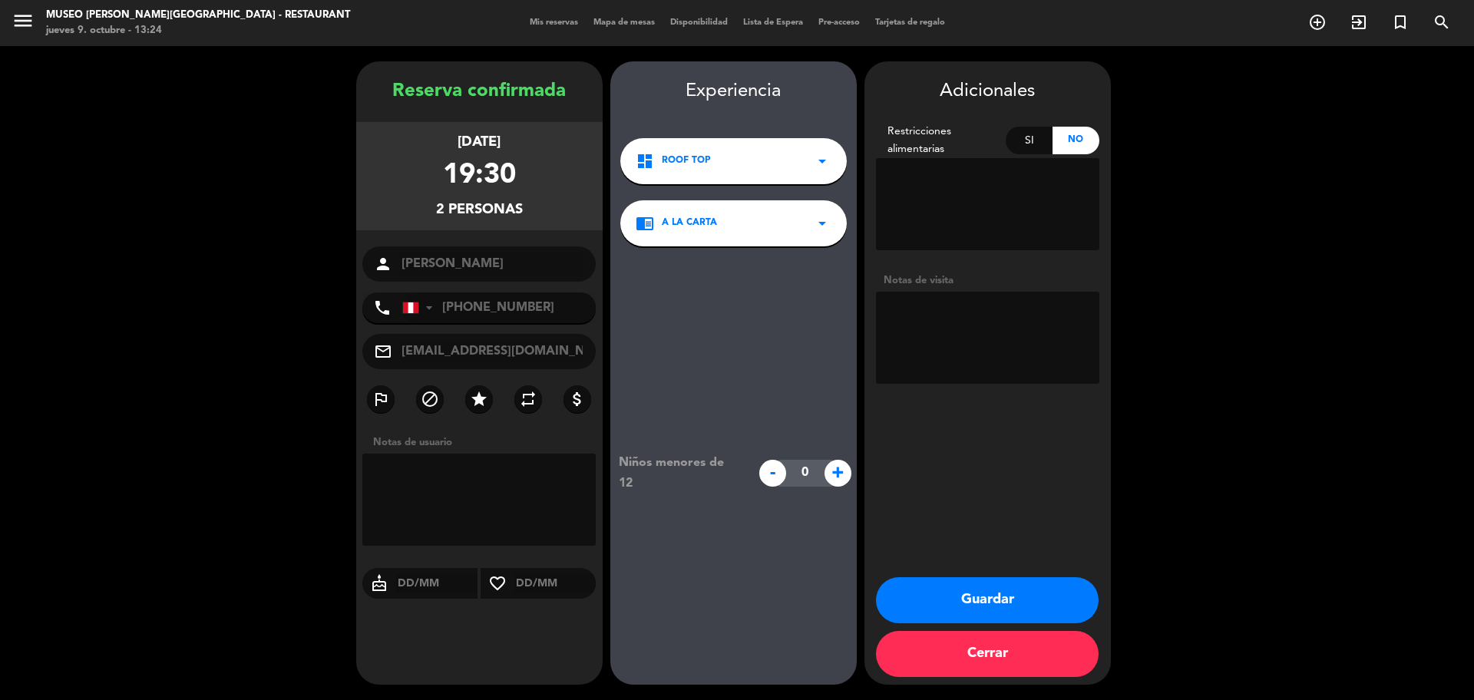
click at [927, 352] on textarea at bounding box center [987, 338] width 223 height 92
type textarea "MOTIVO: ANIVERSARIO desea salón postre: feliz aniversario"
click at [964, 611] on button "Guardar" at bounding box center [987, 600] width 223 height 46
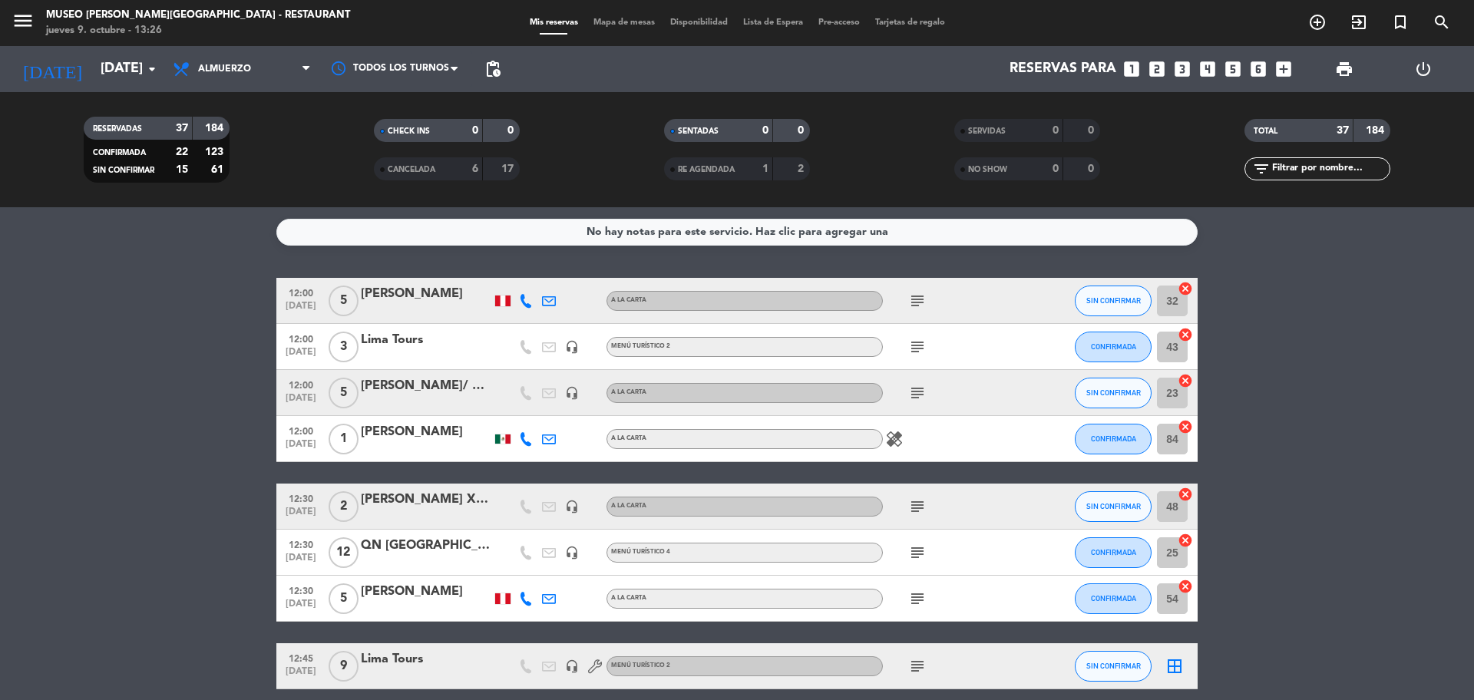
click at [396, 540] on div "QN [GEOGRAPHIC_DATA]" at bounding box center [426, 546] width 131 height 20
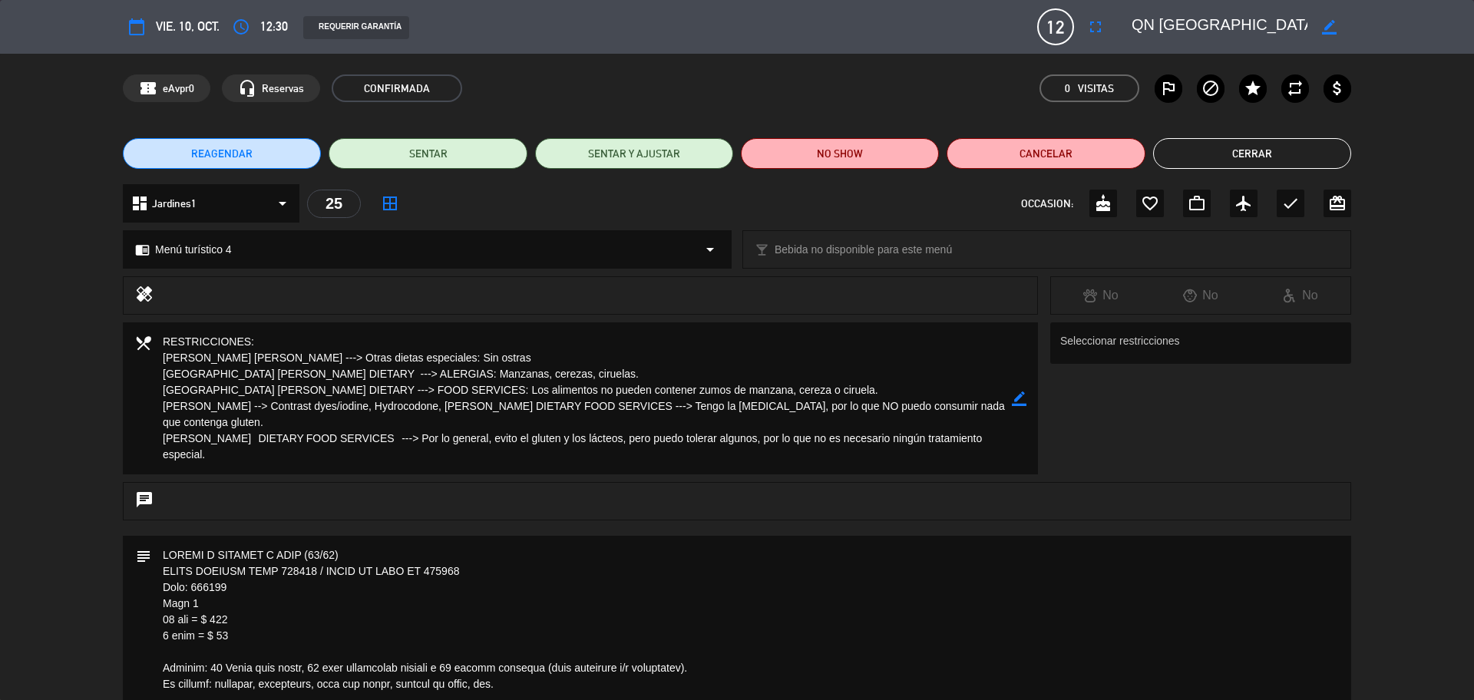
click at [1175, 151] on button "Cerrar" at bounding box center [1252, 153] width 198 height 31
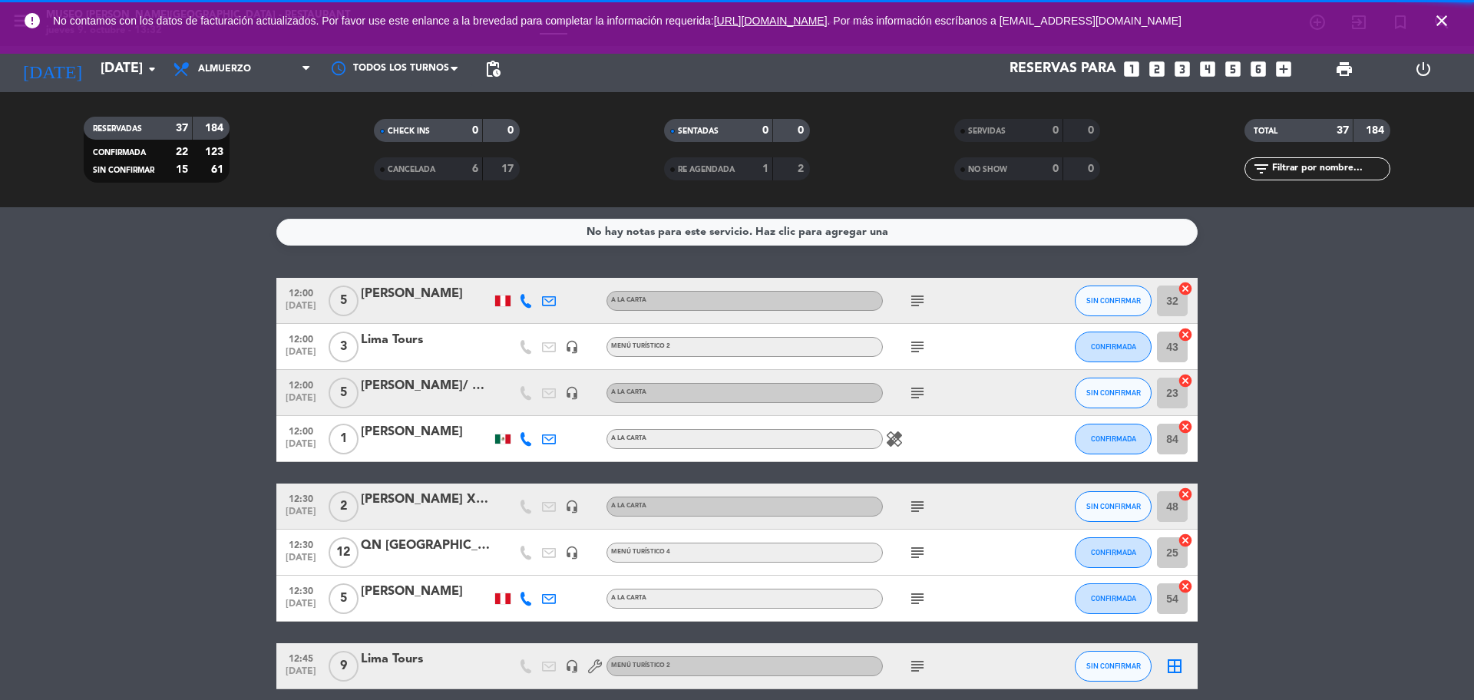
click at [1257, 72] on icon "looks_6" at bounding box center [1258, 69] width 20 height 20
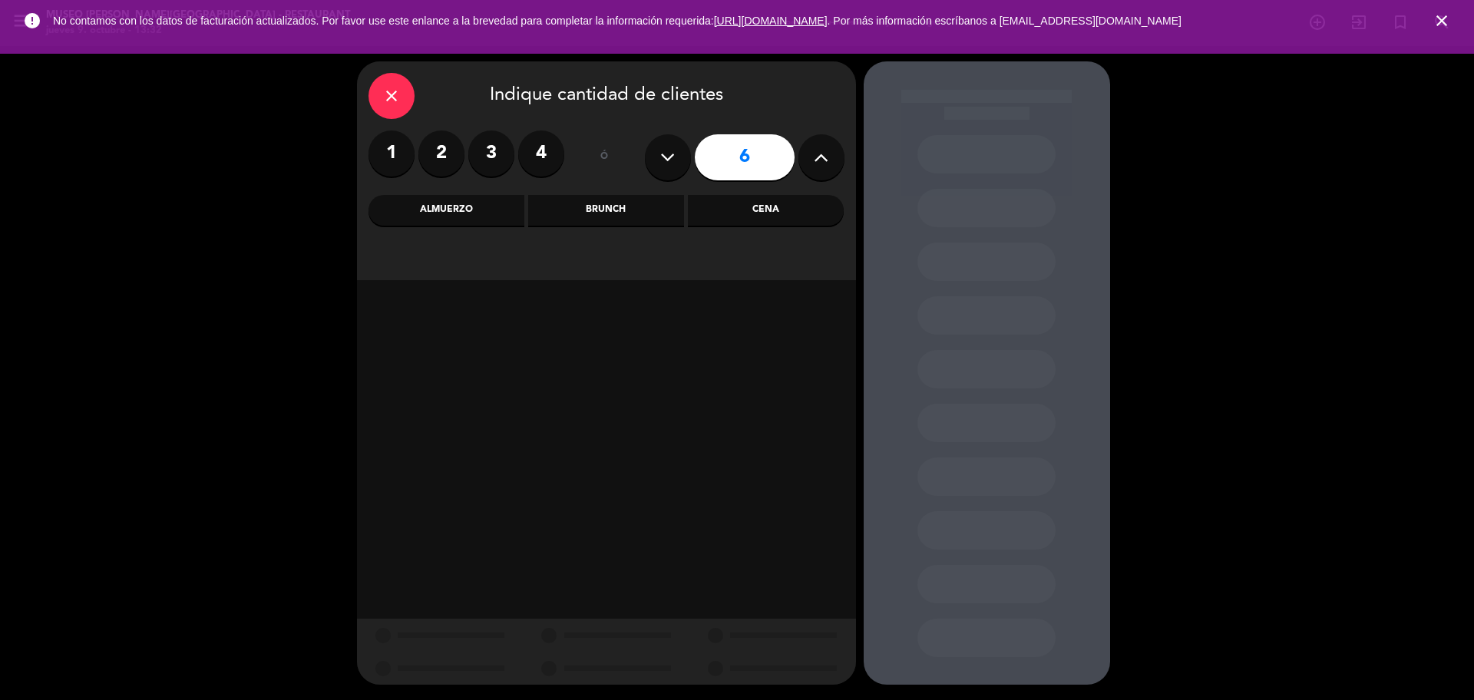
click at [677, 157] on button at bounding box center [668, 157] width 46 height 46
type input "5"
click at [736, 214] on div "Cena" at bounding box center [766, 210] width 156 height 31
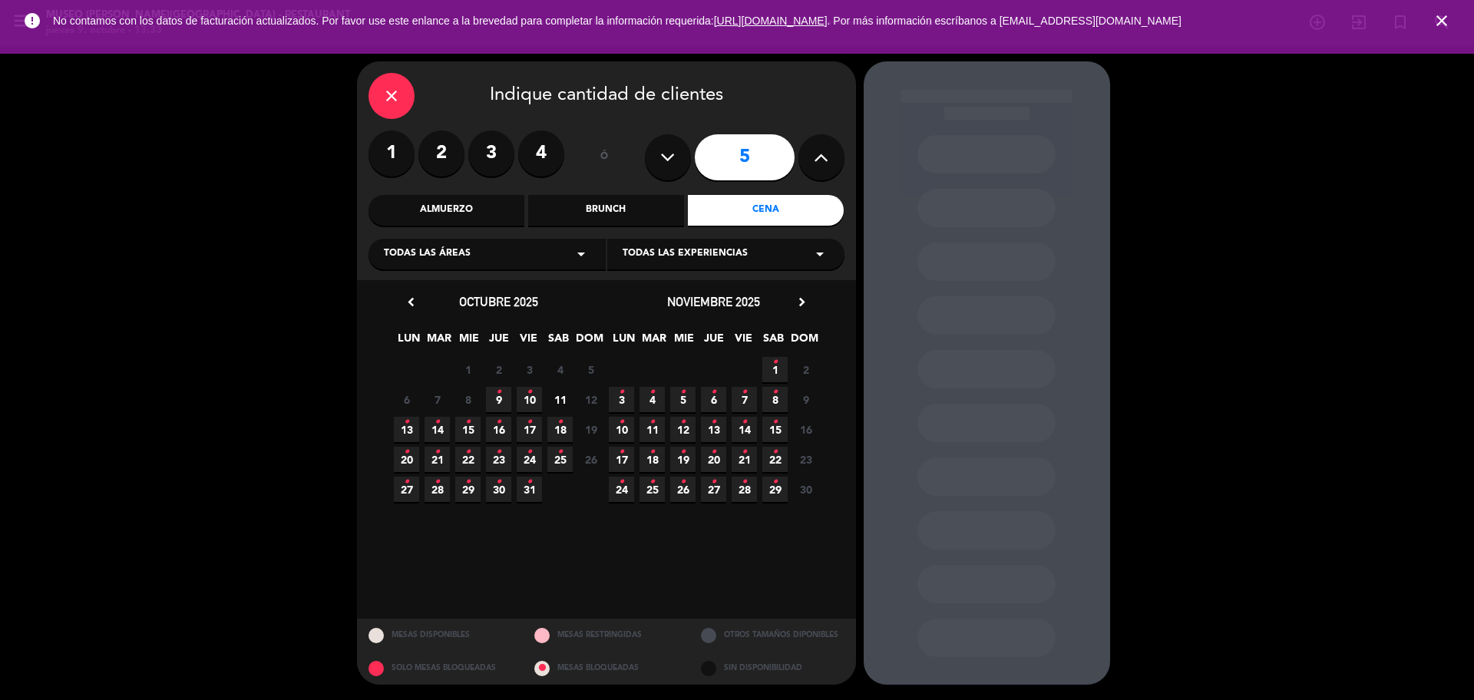
click at [471, 425] on span "15 •" at bounding box center [467, 429] width 25 height 25
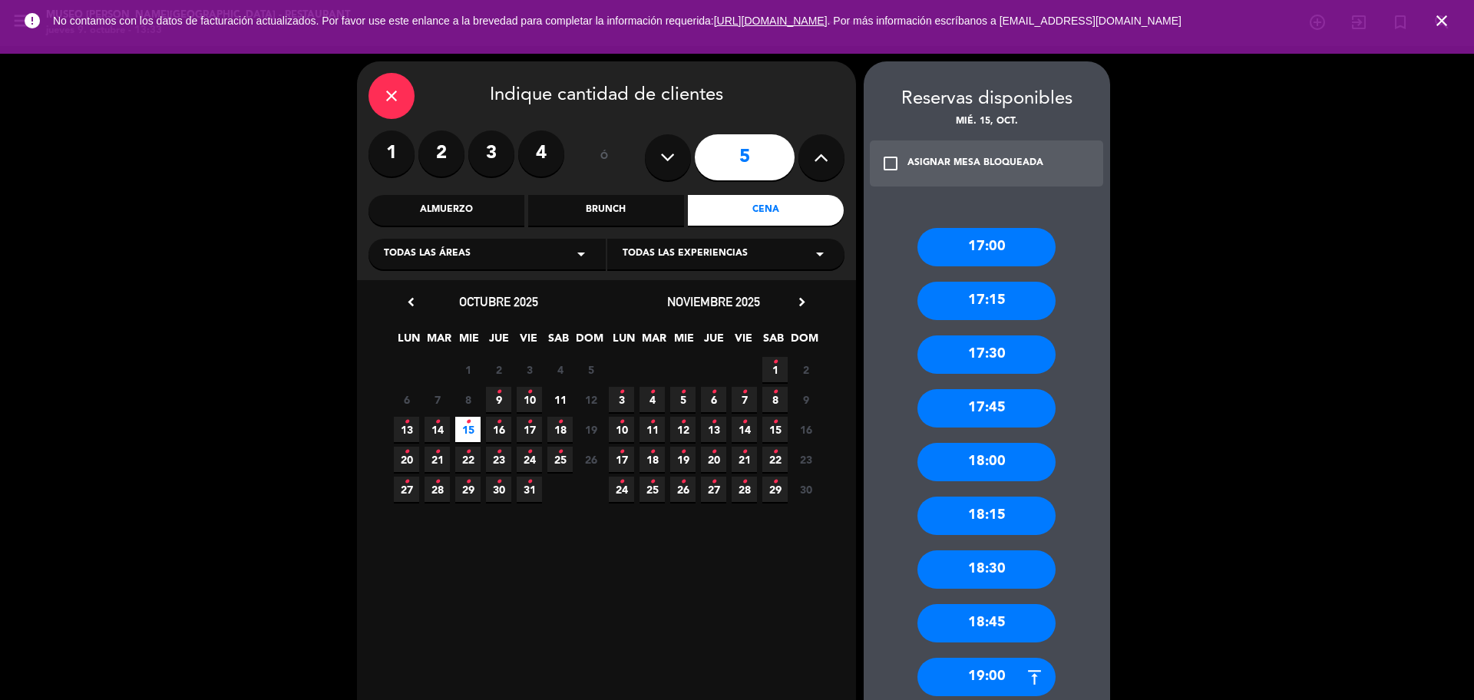
click at [949, 258] on div "17:00" at bounding box center [986, 247] width 138 height 38
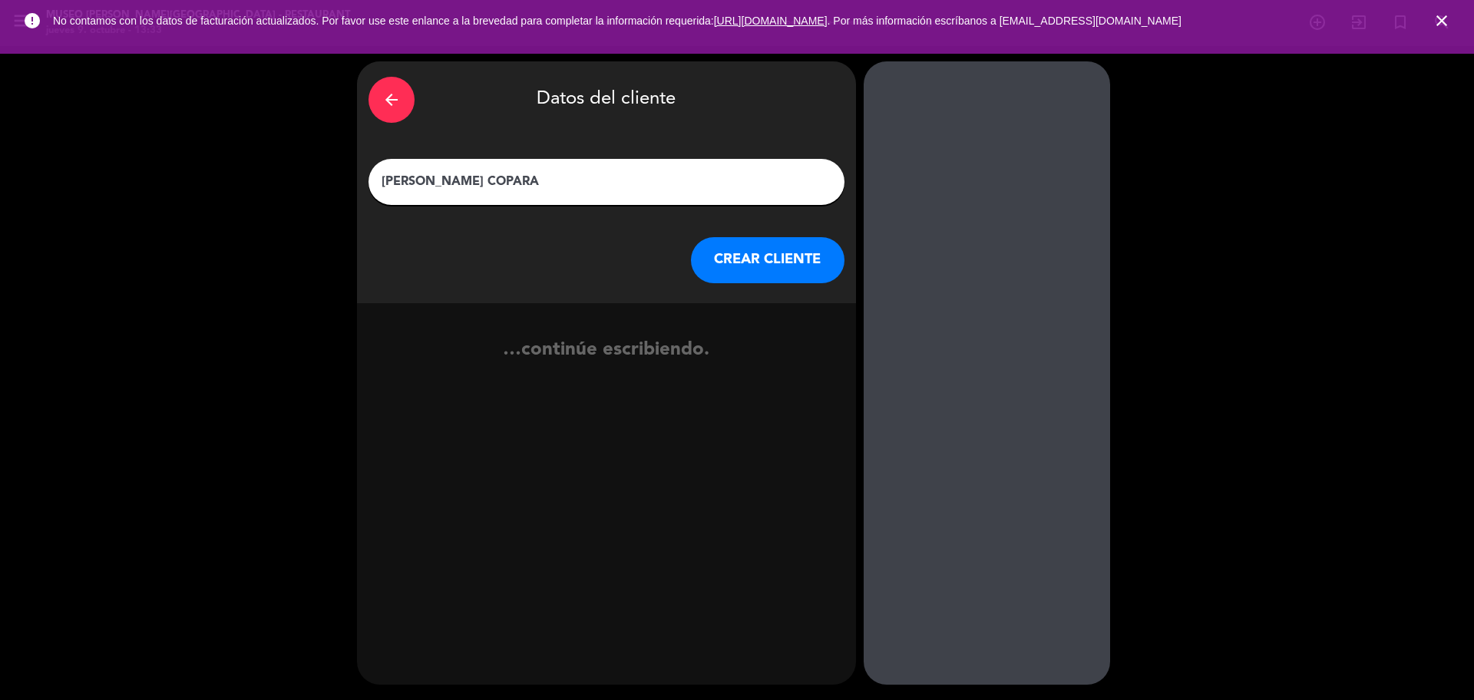
click at [533, 190] on input "[PERSON_NAME] COPARA" at bounding box center [606, 181] width 453 height 21
type input "[PERSON_NAME] COPARA"
click at [796, 259] on button "CREAR CLIENTE" at bounding box center [768, 260] width 154 height 46
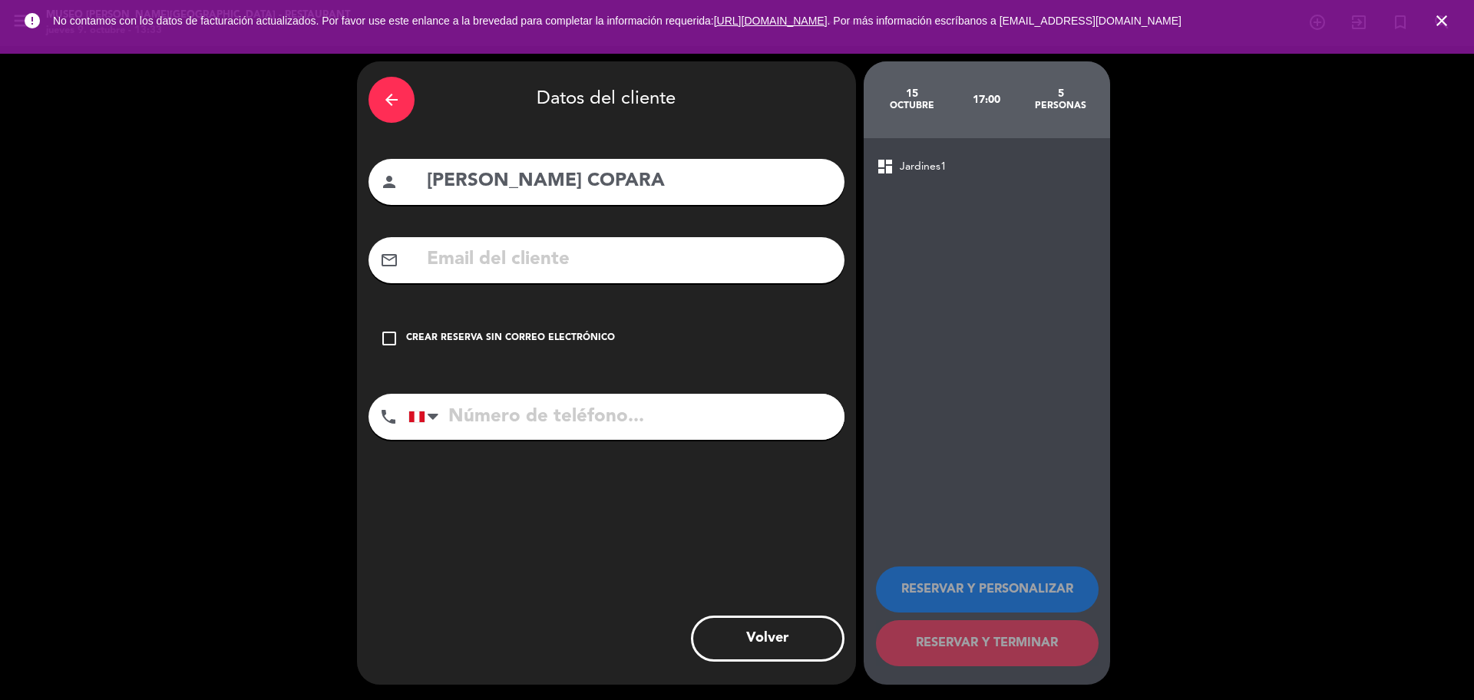
click at [715, 281] on div "mail_outline" at bounding box center [607, 260] width 476 height 46
click at [679, 266] on input "text" at bounding box center [629, 259] width 408 height 31
click at [571, 339] on div "Crear reserva sin correo electrónico" at bounding box center [510, 338] width 209 height 15
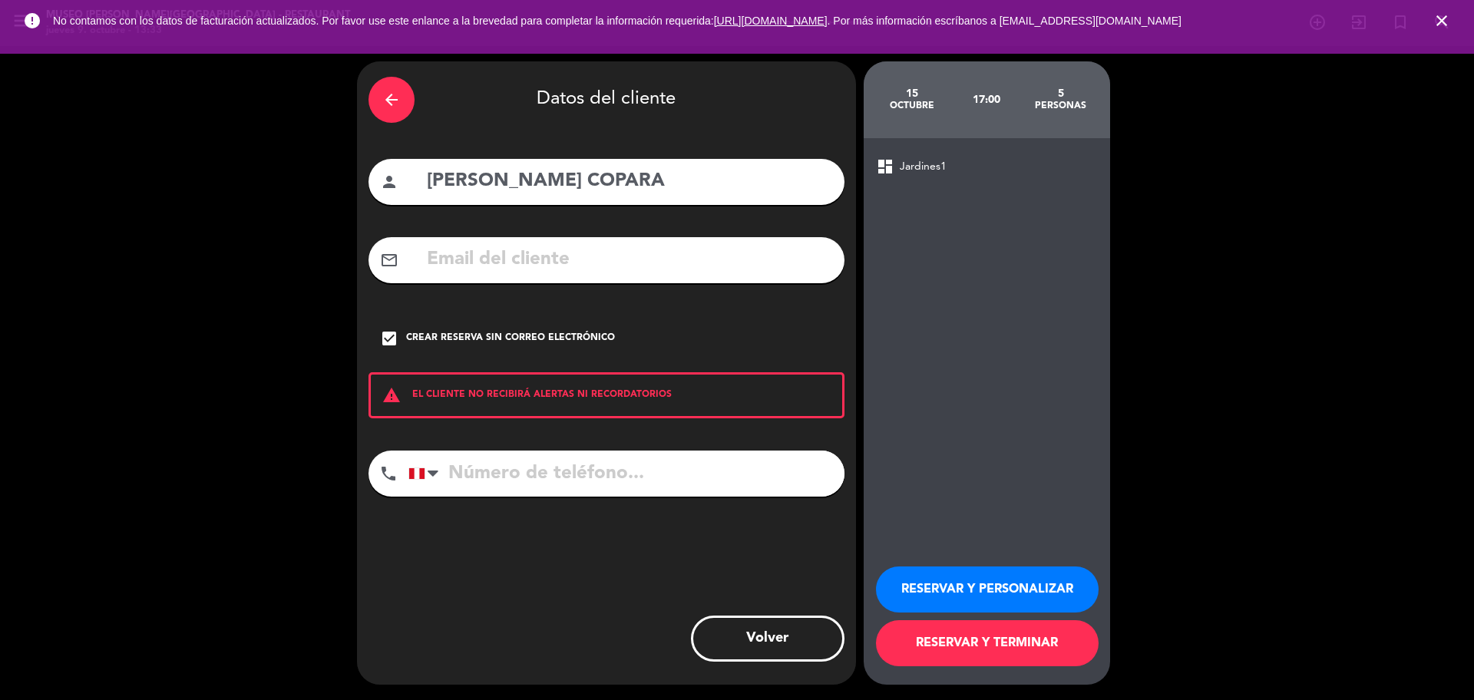
click at [548, 476] on input "tel" at bounding box center [626, 474] width 436 height 46
click at [544, 478] on input "tel" at bounding box center [626, 474] width 436 height 46
click at [431, 332] on div "check_box Crear reserva sin correo electrónico" at bounding box center [607, 339] width 476 height 46
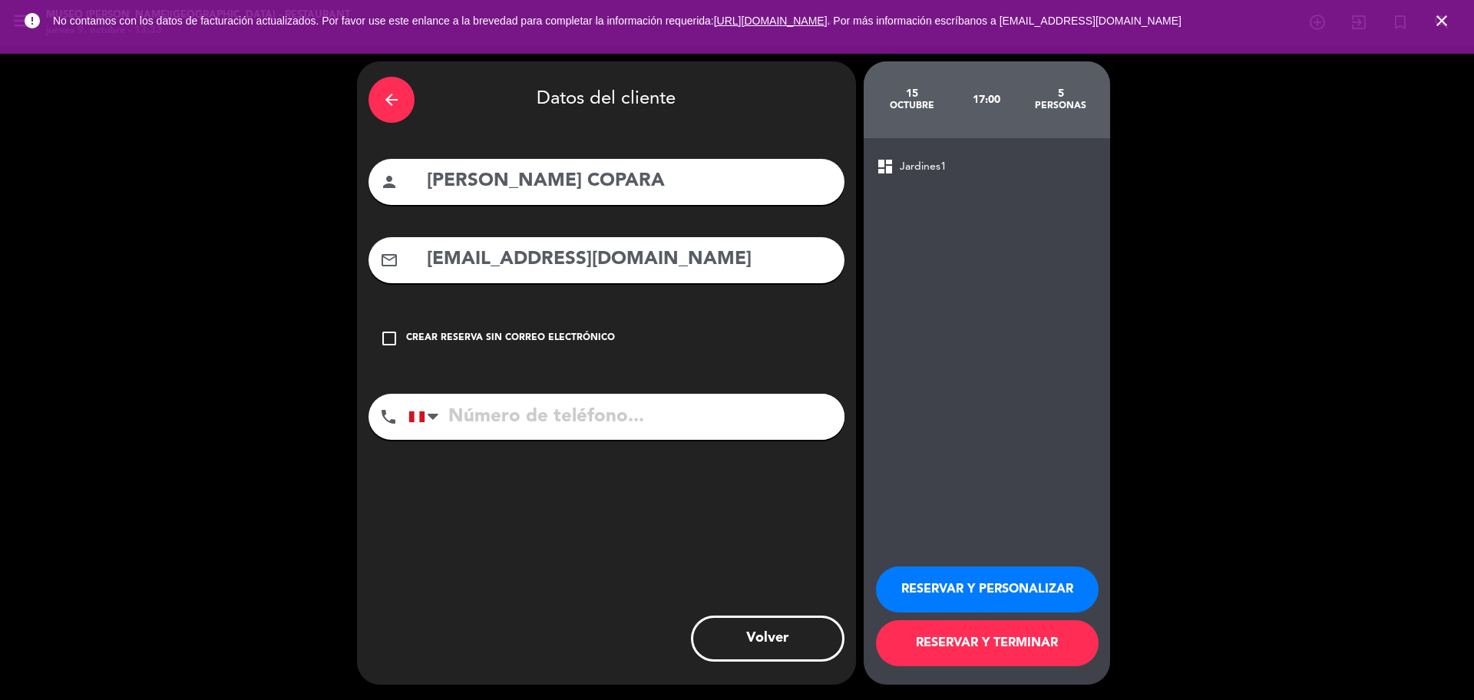
click at [443, 271] on input "[EMAIL_ADDRESS][DOMAIN_NAME]" at bounding box center [629, 259] width 408 height 31
type input "[EMAIL_ADDRESS][DOMAIN_NAME]"
click at [466, 415] on input "tel" at bounding box center [626, 417] width 436 height 46
type input "975929809"
click at [1023, 594] on button "RESERVAR Y PERSONALIZAR" at bounding box center [987, 590] width 223 height 46
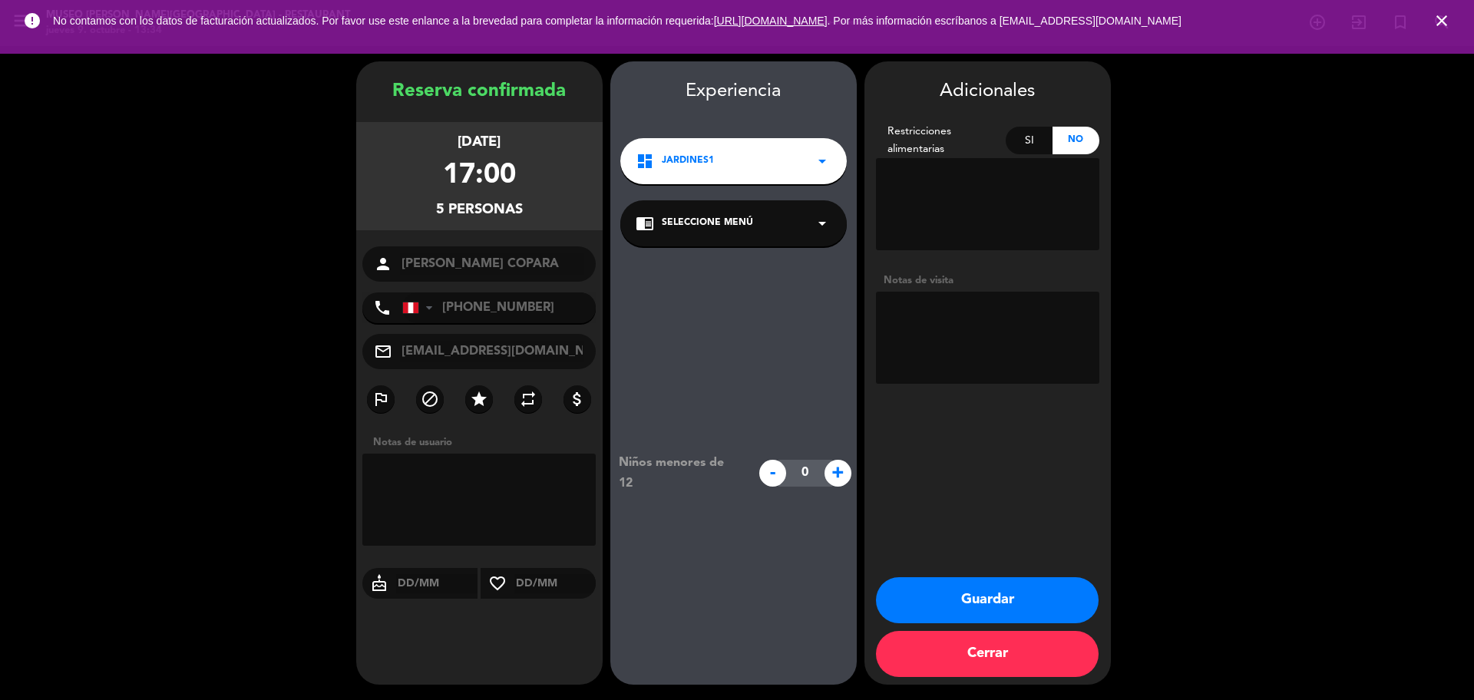
click at [711, 228] on span "Seleccione Menú" at bounding box center [707, 223] width 91 height 15
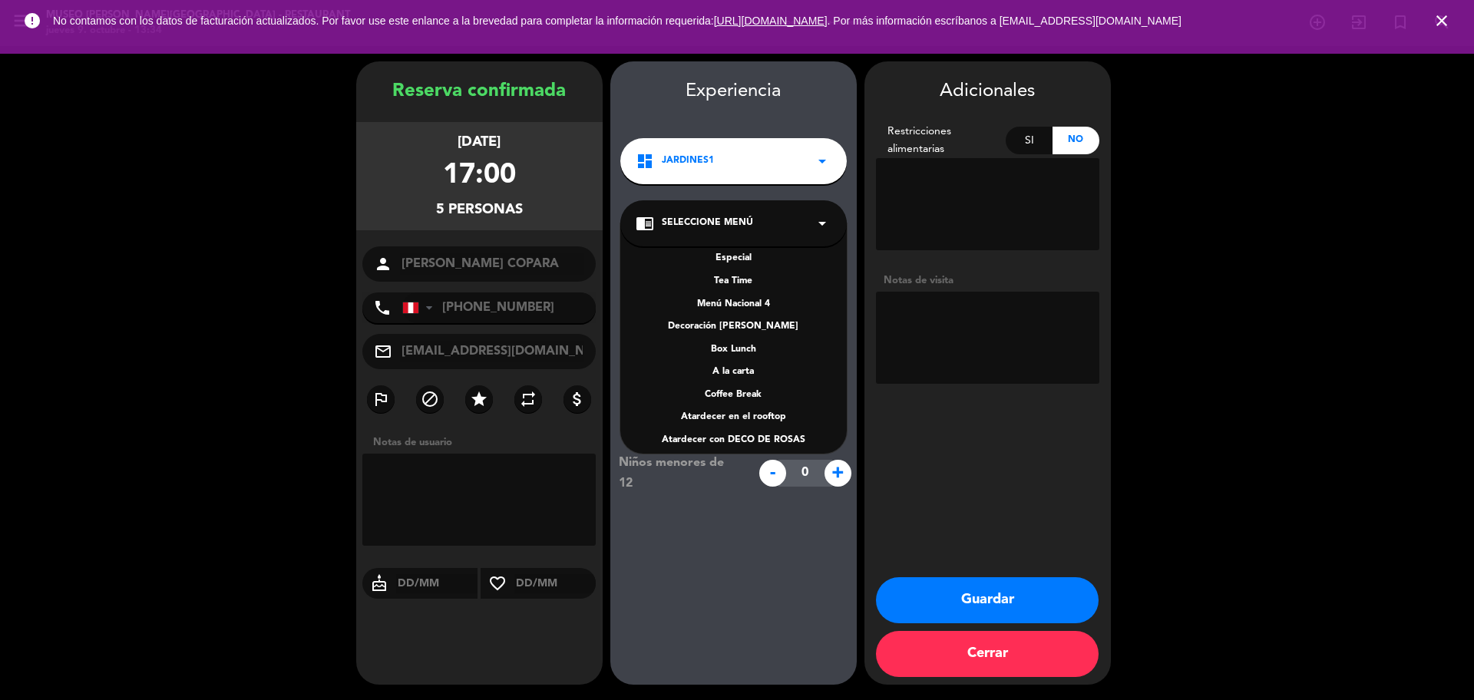
scroll to position [220, 0]
click at [751, 362] on div "A la carta" at bounding box center [734, 362] width 196 height 15
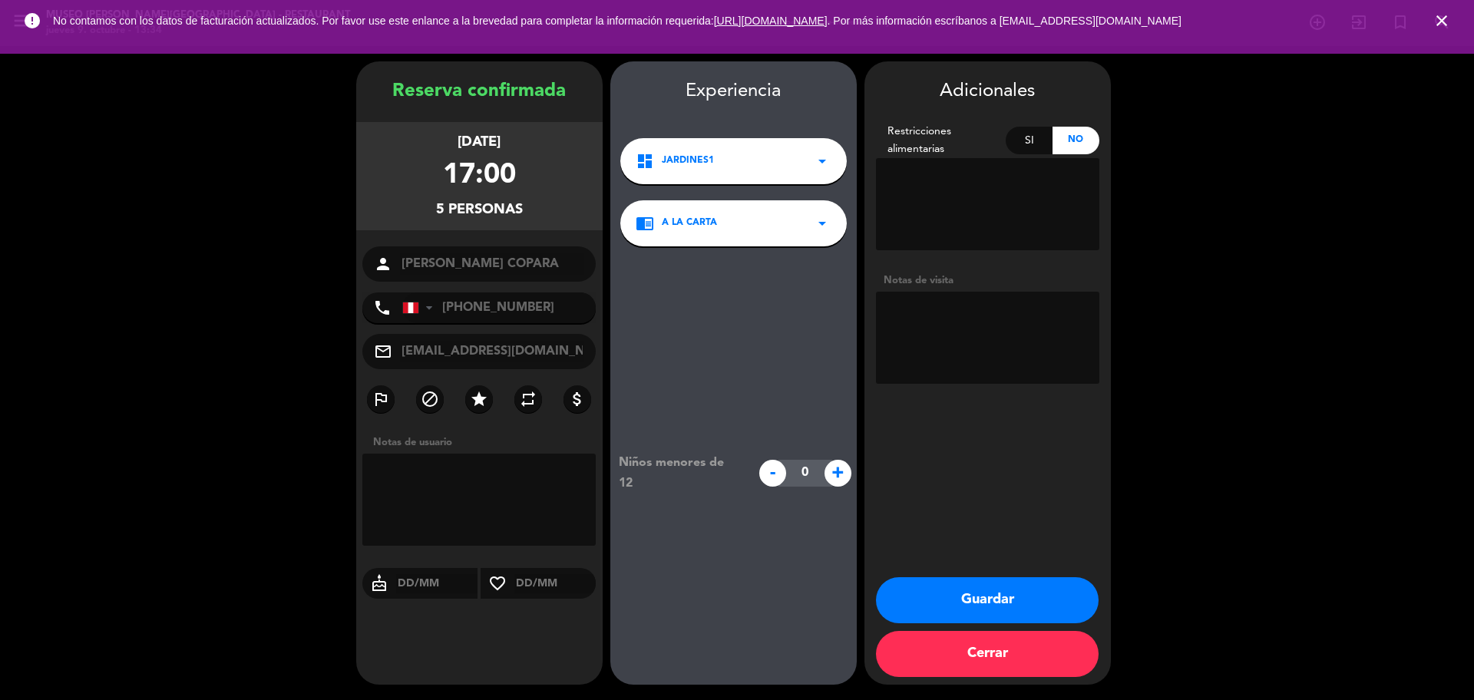
click at [930, 329] on textarea at bounding box center [987, 338] width 223 height 92
click at [1031, 316] on textarea at bounding box center [987, 338] width 223 height 92
type textarea "DESEA TEA TIME (no pagado)"
drag, startPoint x: 675, startPoint y: 213, endPoint x: 684, endPoint y: 229, distance: 17.9
click at [675, 214] on div "chrome_reader_mode A la carta arrow_drop_down" at bounding box center [733, 223] width 226 height 46
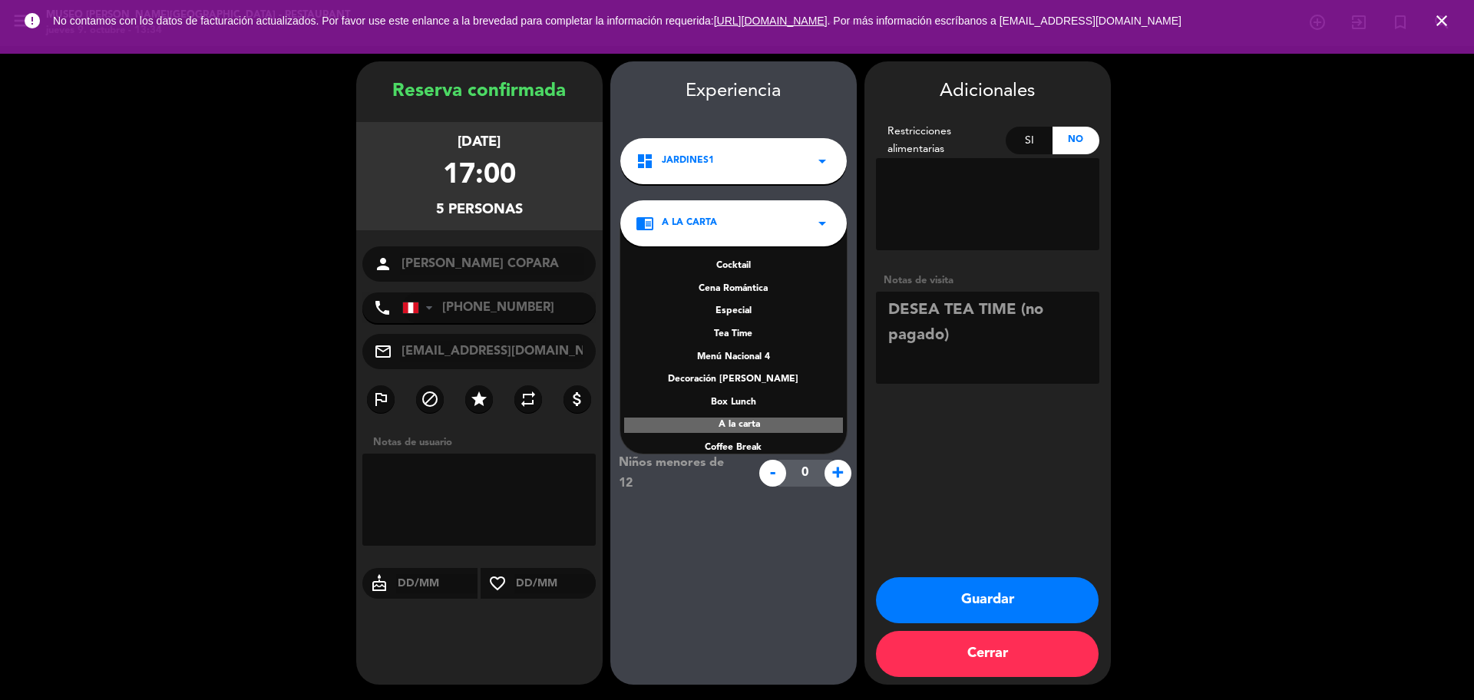
scroll to position [125, 0]
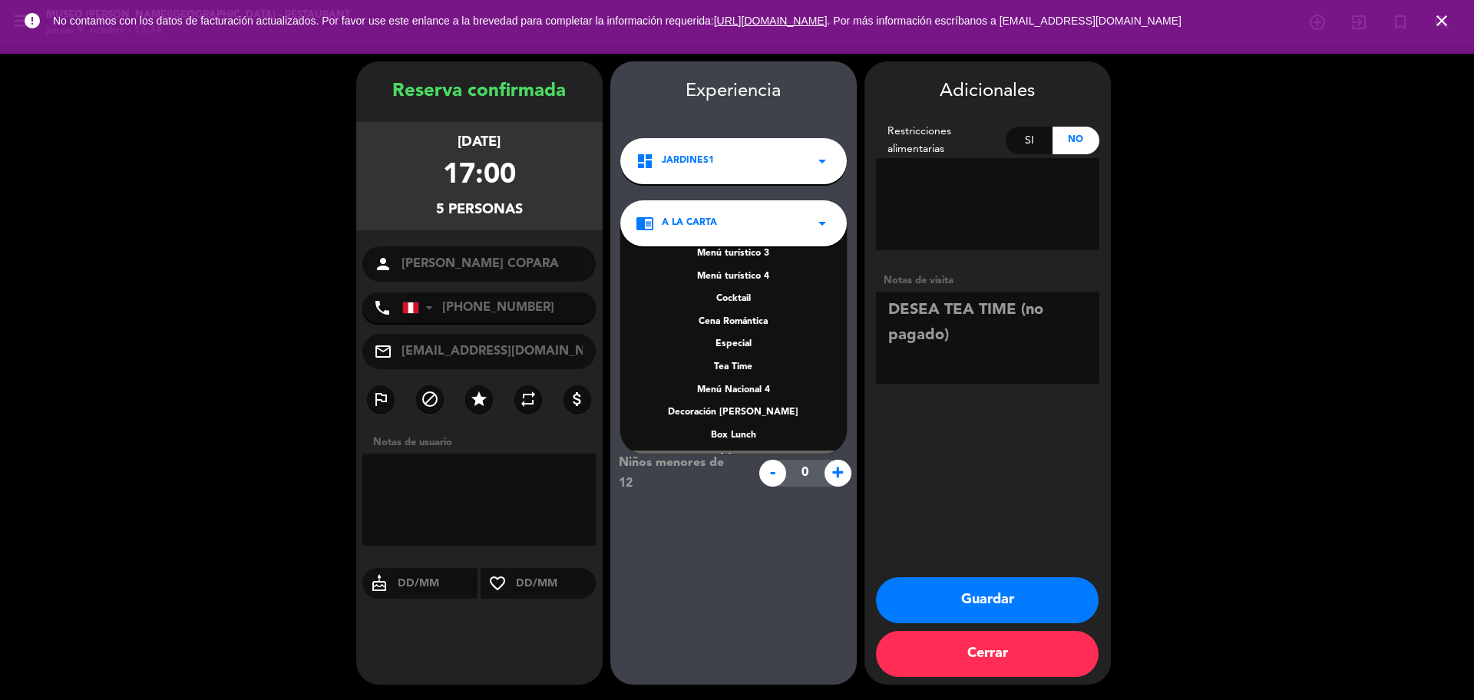
click at [735, 366] on div "Tea Time" at bounding box center [734, 367] width 196 height 15
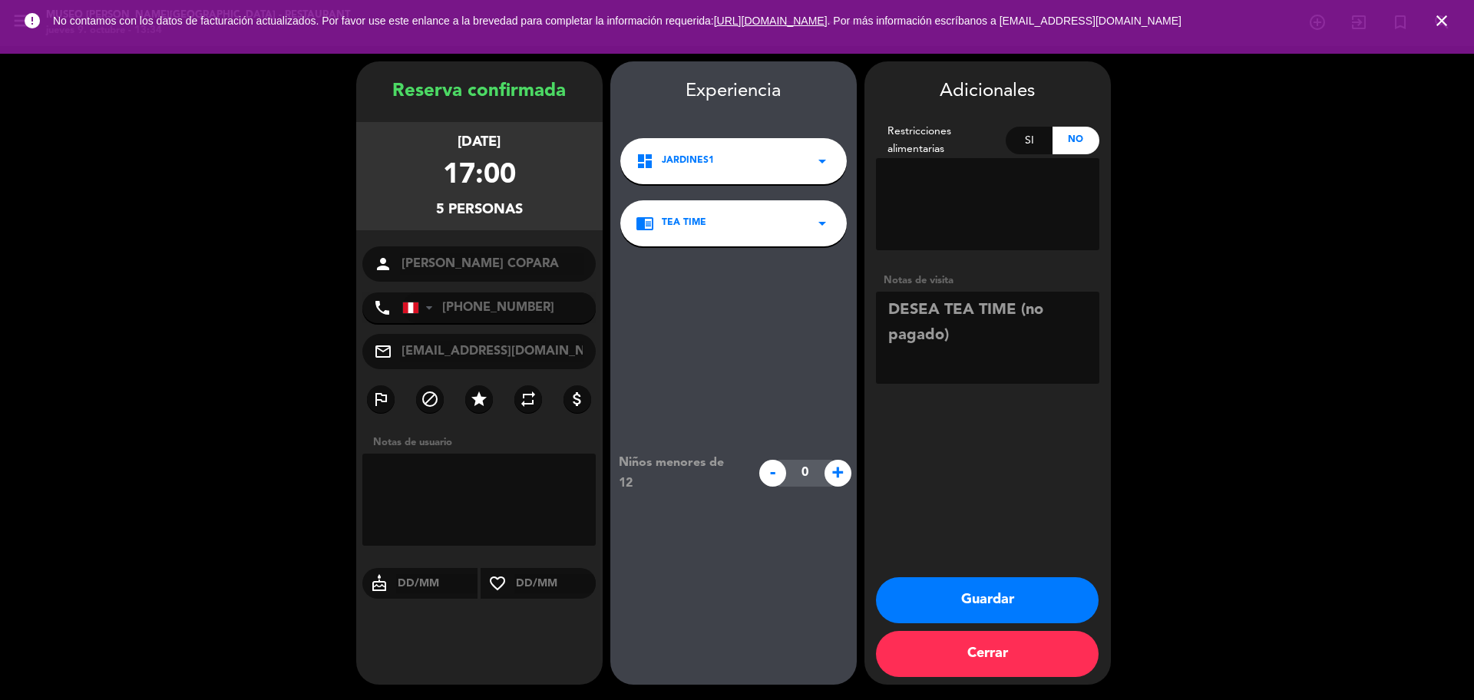
click at [940, 590] on button "Guardar" at bounding box center [987, 600] width 223 height 46
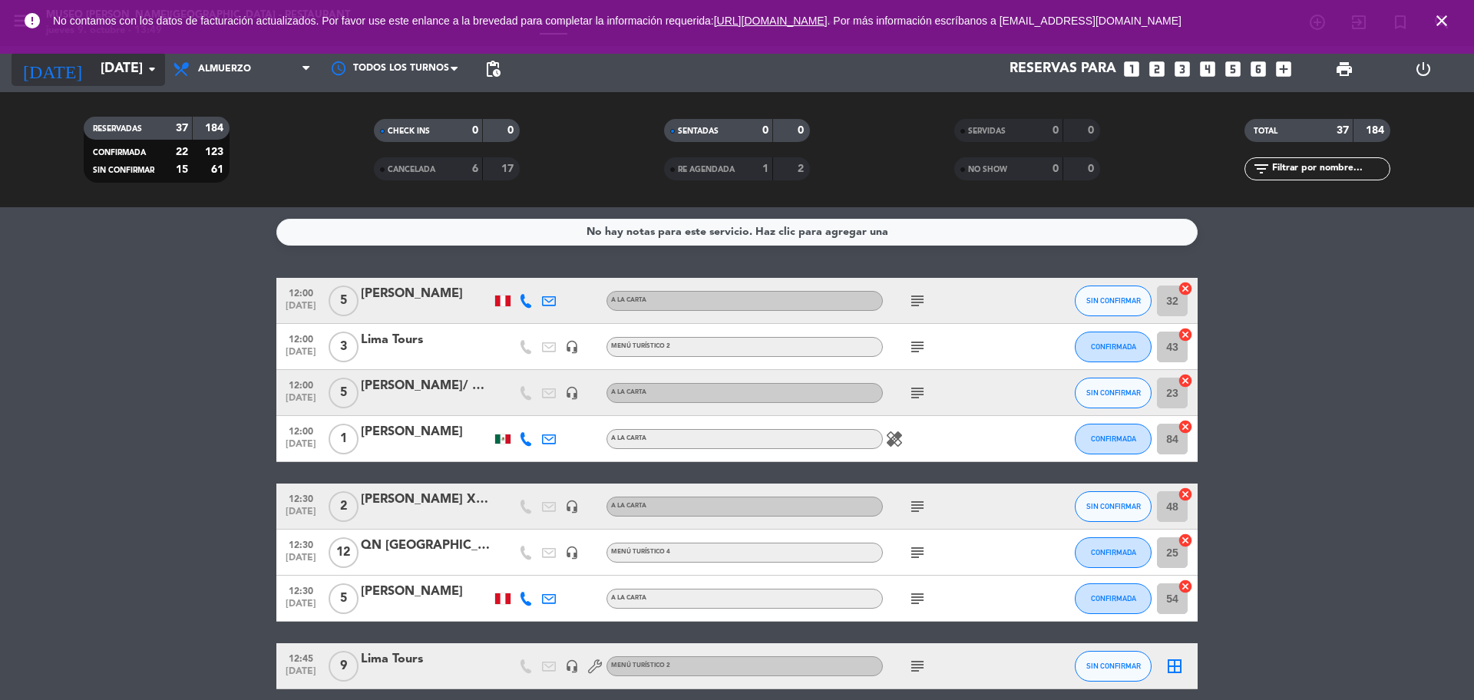
click at [93, 61] on input "[DATE]" at bounding box center [182, 69] width 178 height 31
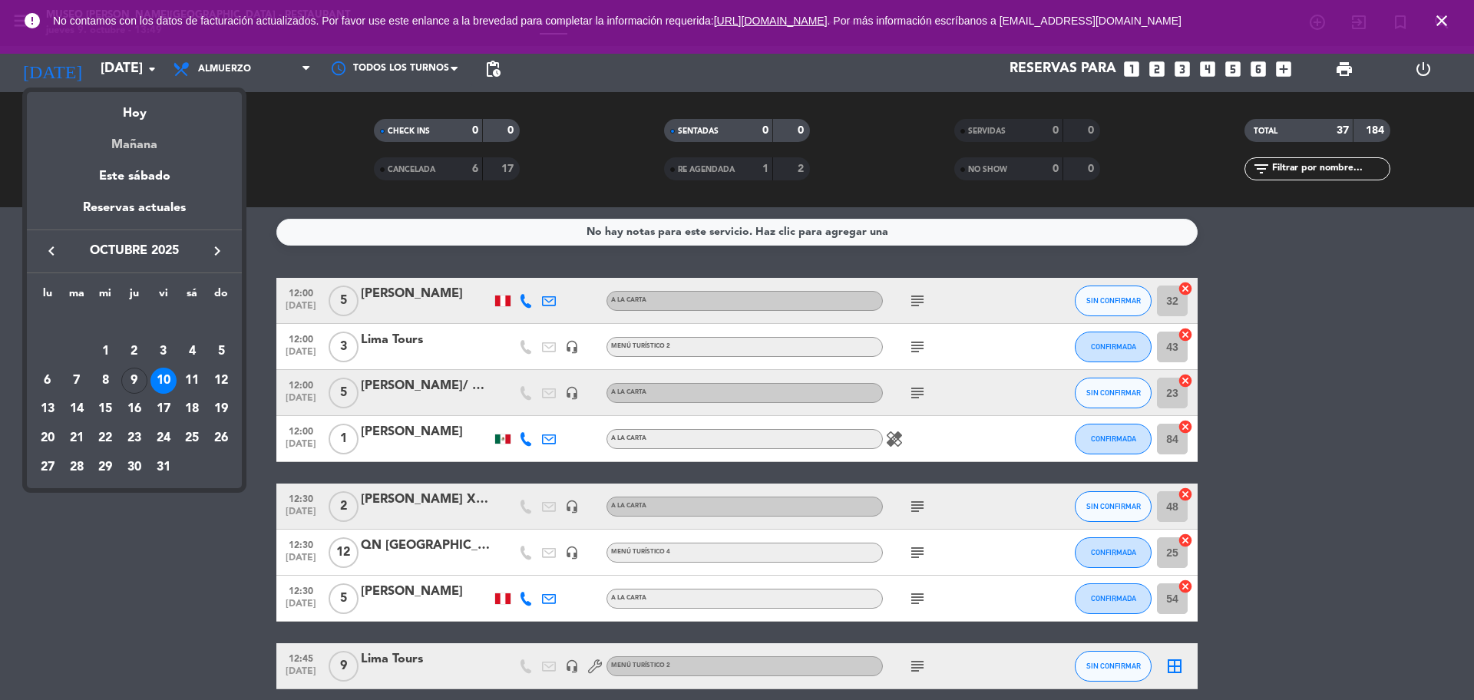
click at [130, 150] on div "Mañana" at bounding box center [134, 139] width 215 height 31
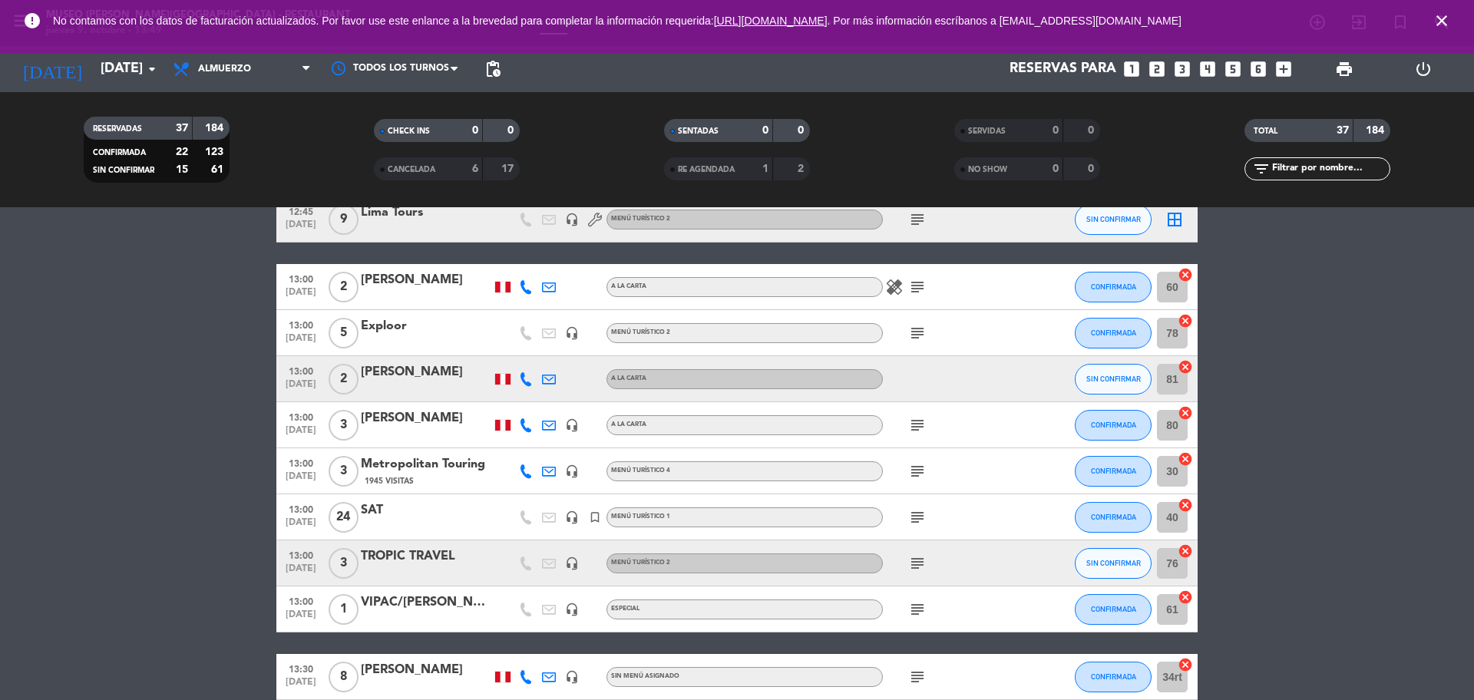
scroll to position [480, 0]
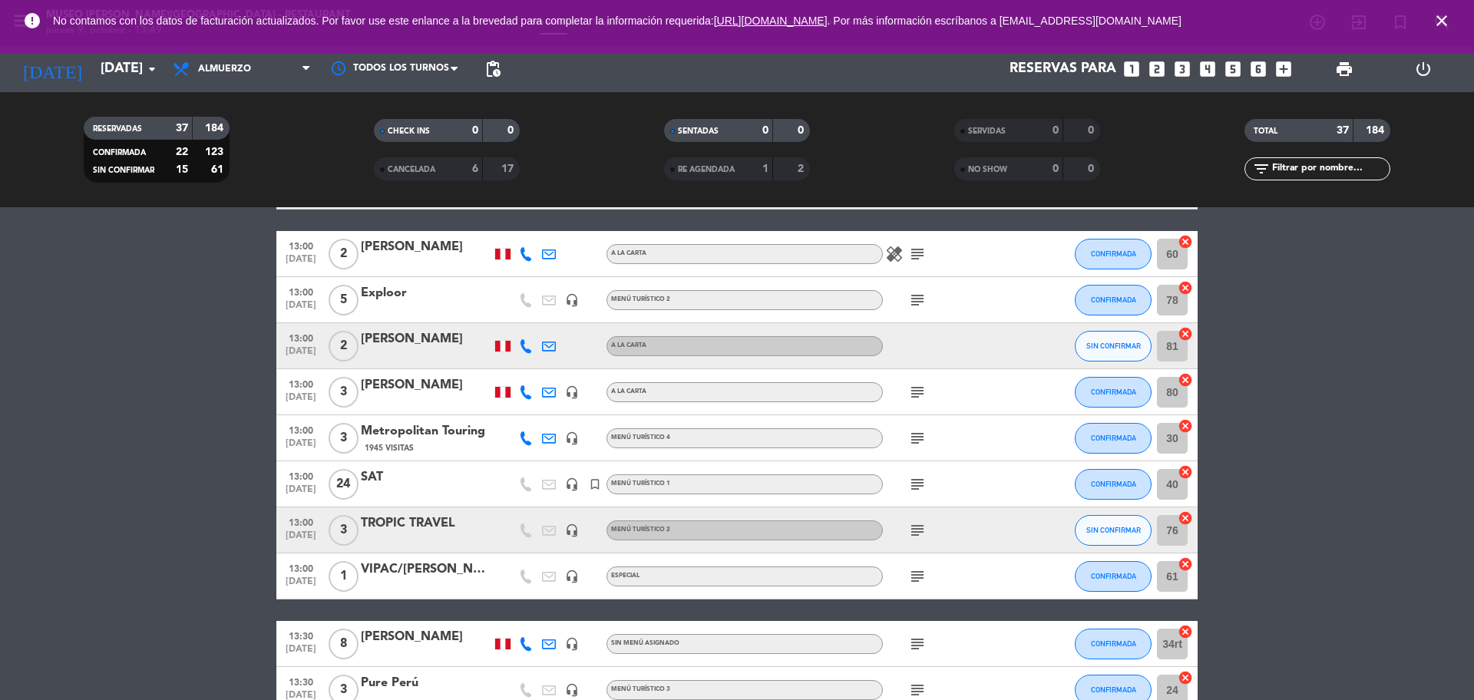
click at [1315, 162] on input "text" at bounding box center [1330, 168] width 119 height 17
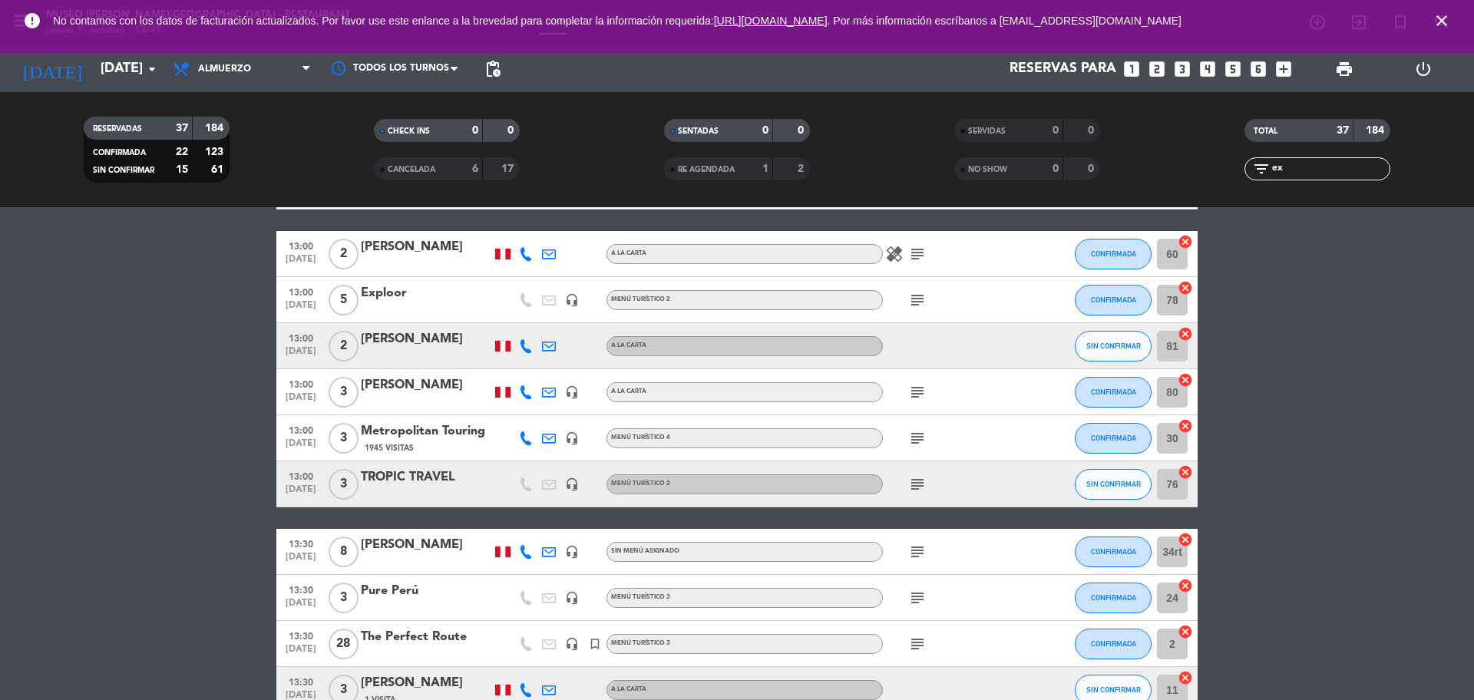
scroll to position [0, 0]
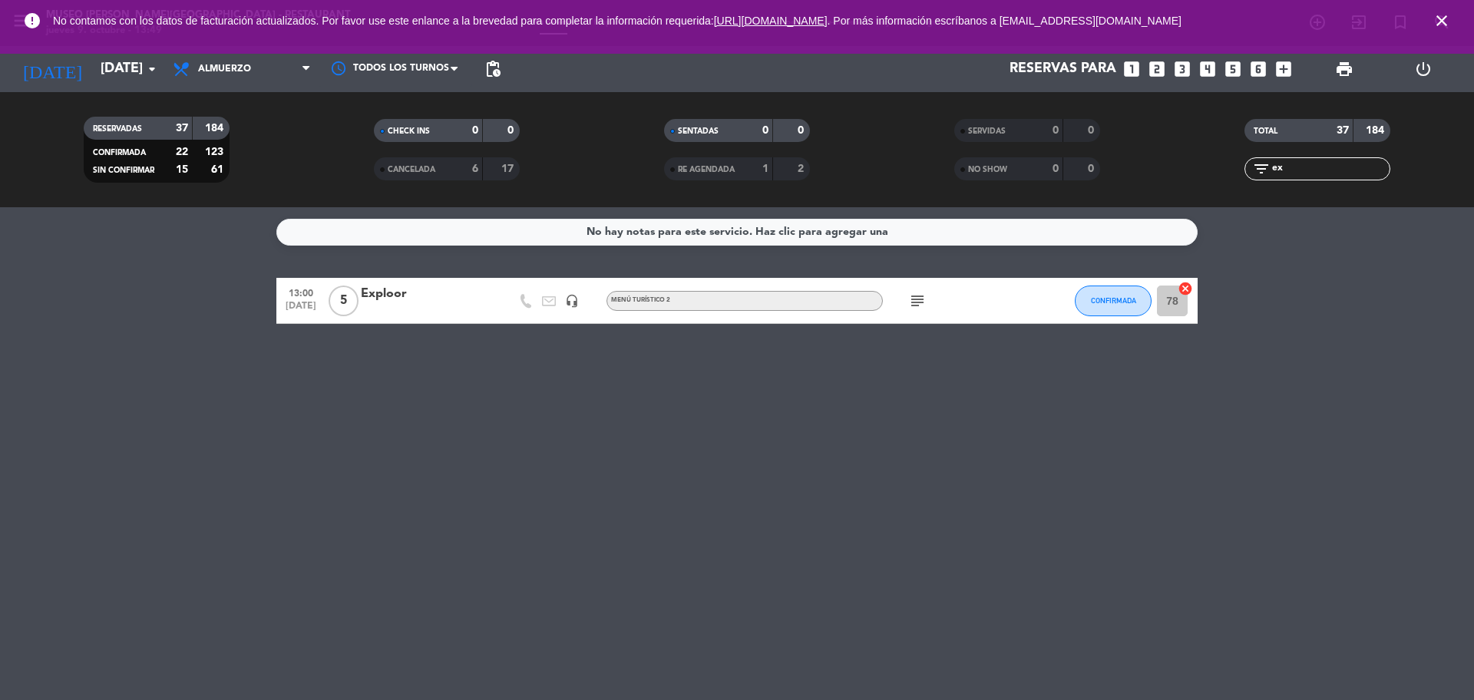
type input "ex"
click at [455, 312] on div at bounding box center [426, 311] width 131 height 12
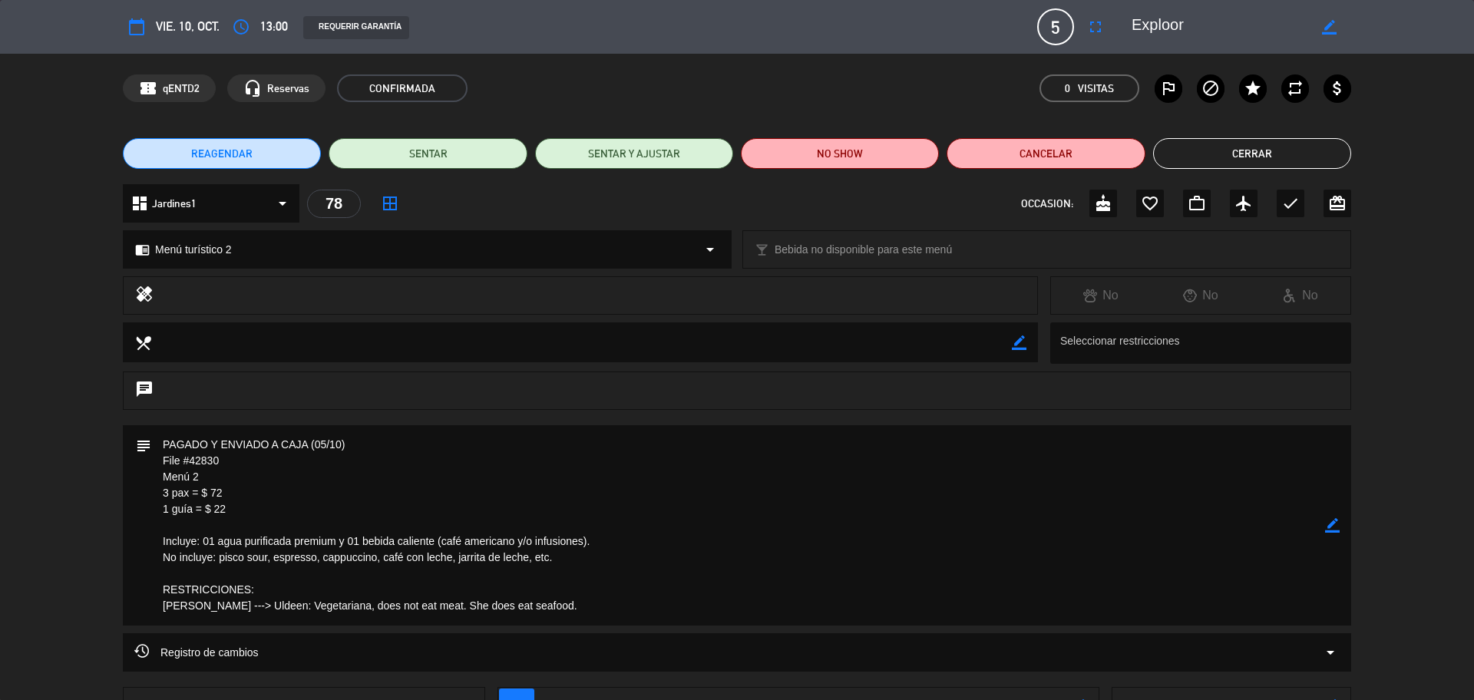
drag, startPoint x: 237, startPoint y: 458, endPoint x: 187, endPoint y: 461, distance: 50.0
click at [187, 461] on edit-booking-info-modal "calendar_today vie. 10, oct. access_time 13:00 REQUERIR GARANTÍA 5 Exploor full…" at bounding box center [737, 350] width 1474 height 700
click at [1097, 27] on icon "fullscreen" at bounding box center [1095, 27] width 18 height 18
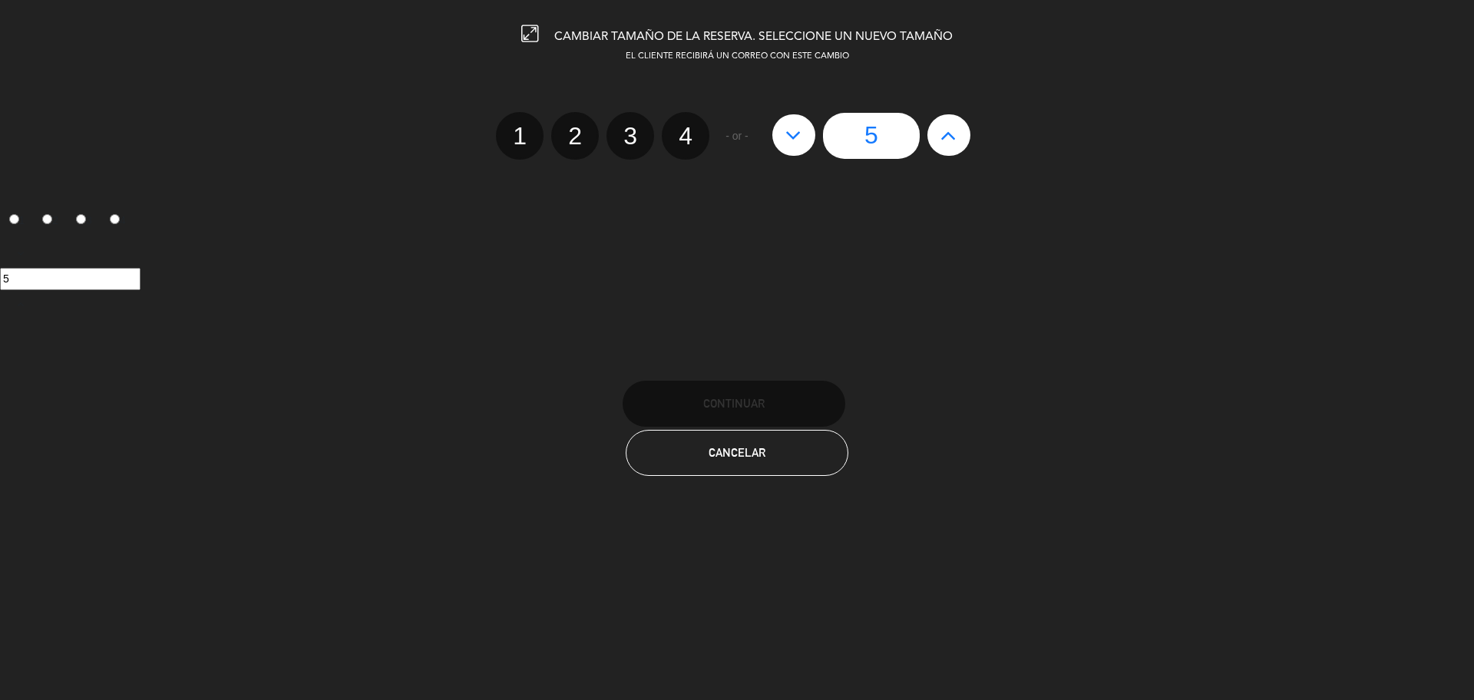
click at [680, 138] on label "4" at bounding box center [686, 136] width 48 height 48
click at [680, 127] on input "4" at bounding box center [684, 122] width 10 height 10
radio input "true"
radio input "false"
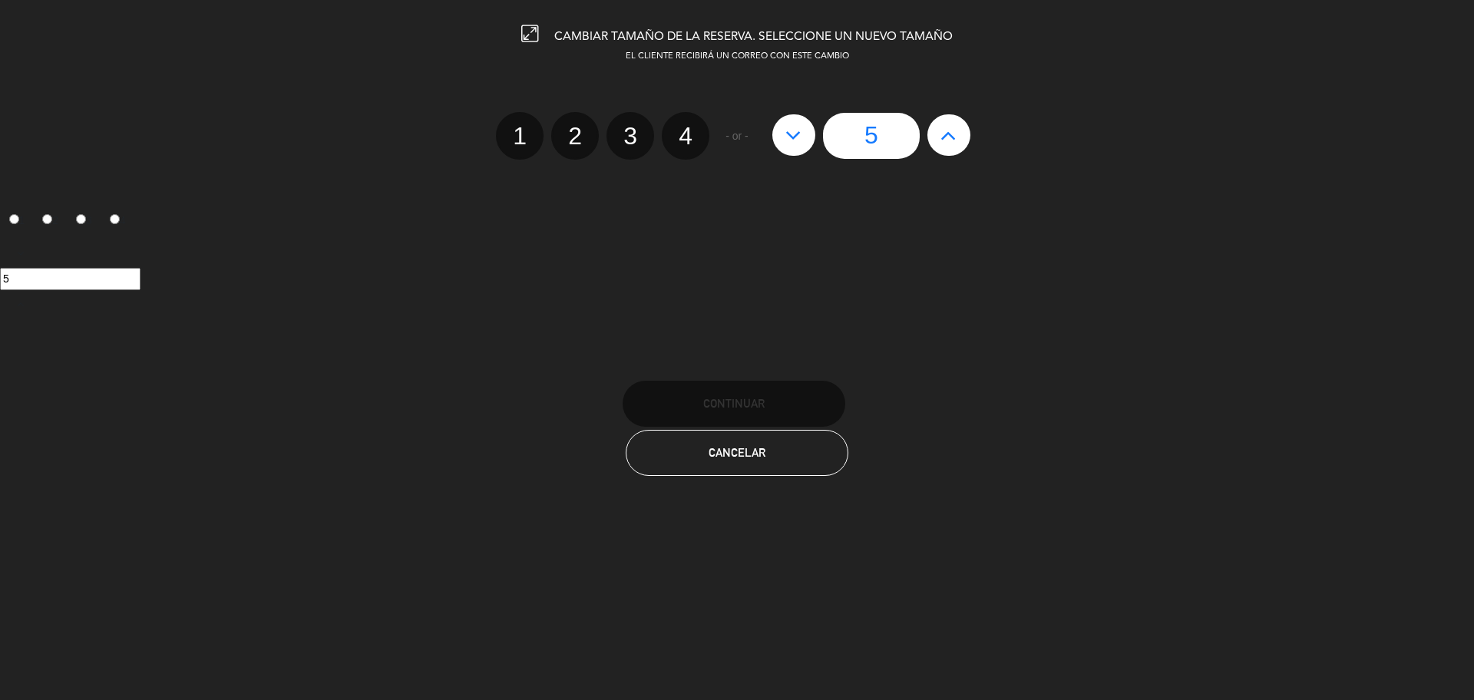
radio input "false"
radio input "true"
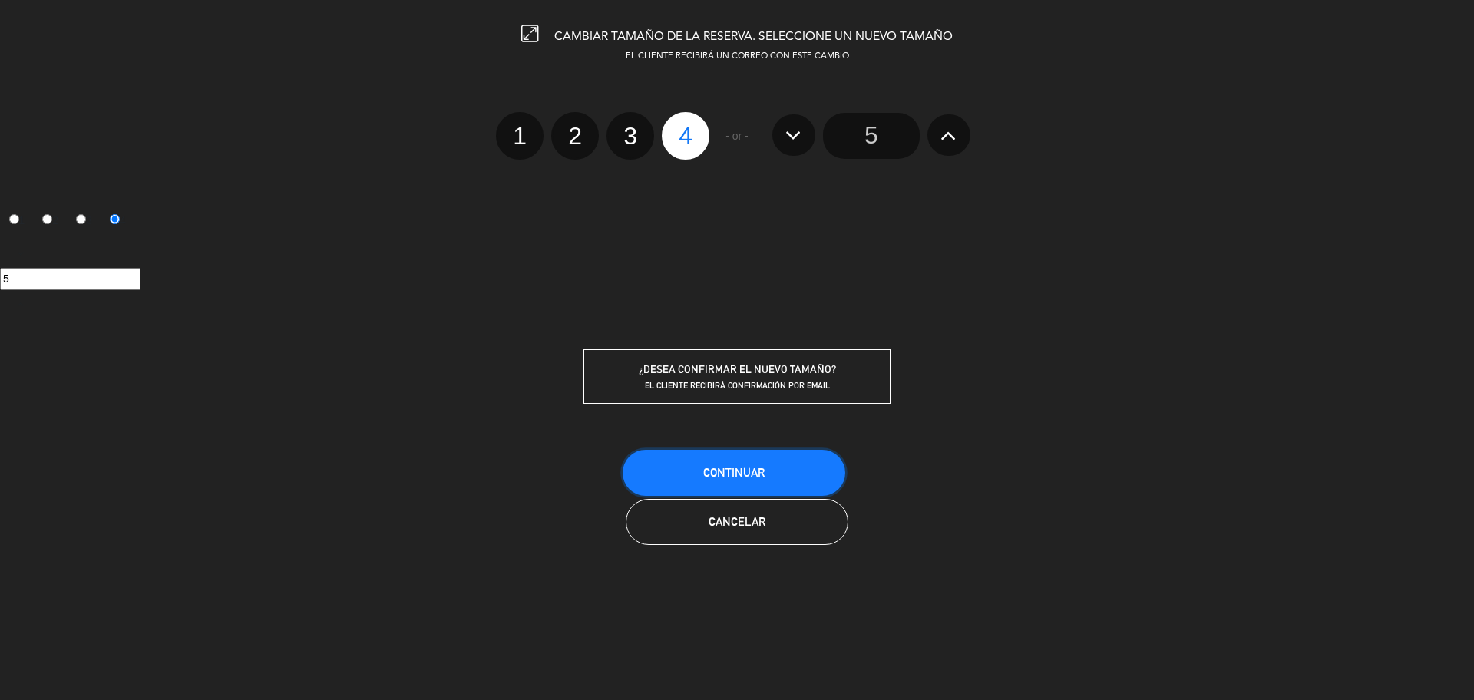
click at [679, 453] on button "Continuar" at bounding box center [734, 473] width 223 height 46
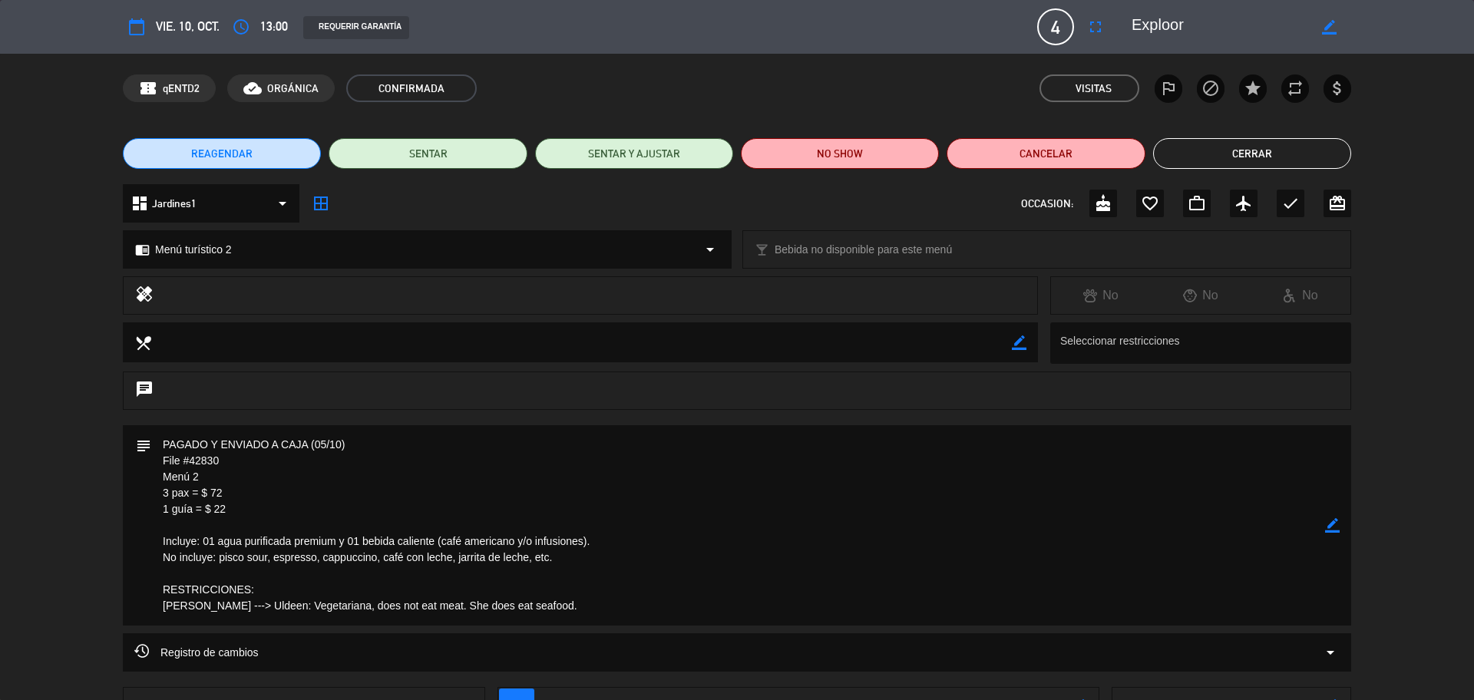
click at [1267, 159] on button "Cerrar" at bounding box center [1252, 153] width 198 height 31
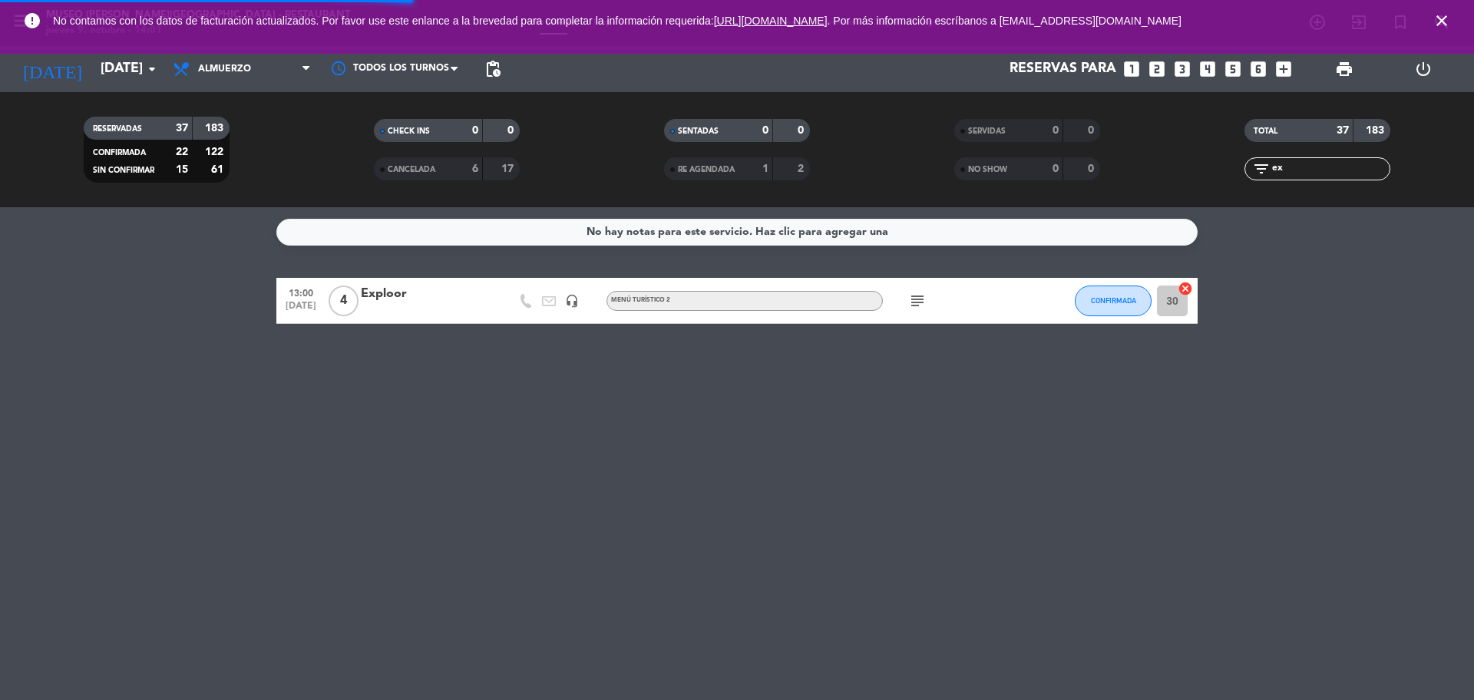
drag, startPoint x: 1298, startPoint y: 168, endPoint x: 1255, endPoint y: 169, distance: 42.2
click at [1258, 171] on div "filter_list ex" at bounding box center [1318, 168] width 146 height 23
type input "qn"
click at [448, 309] on div at bounding box center [426, 311] width 131 height 12
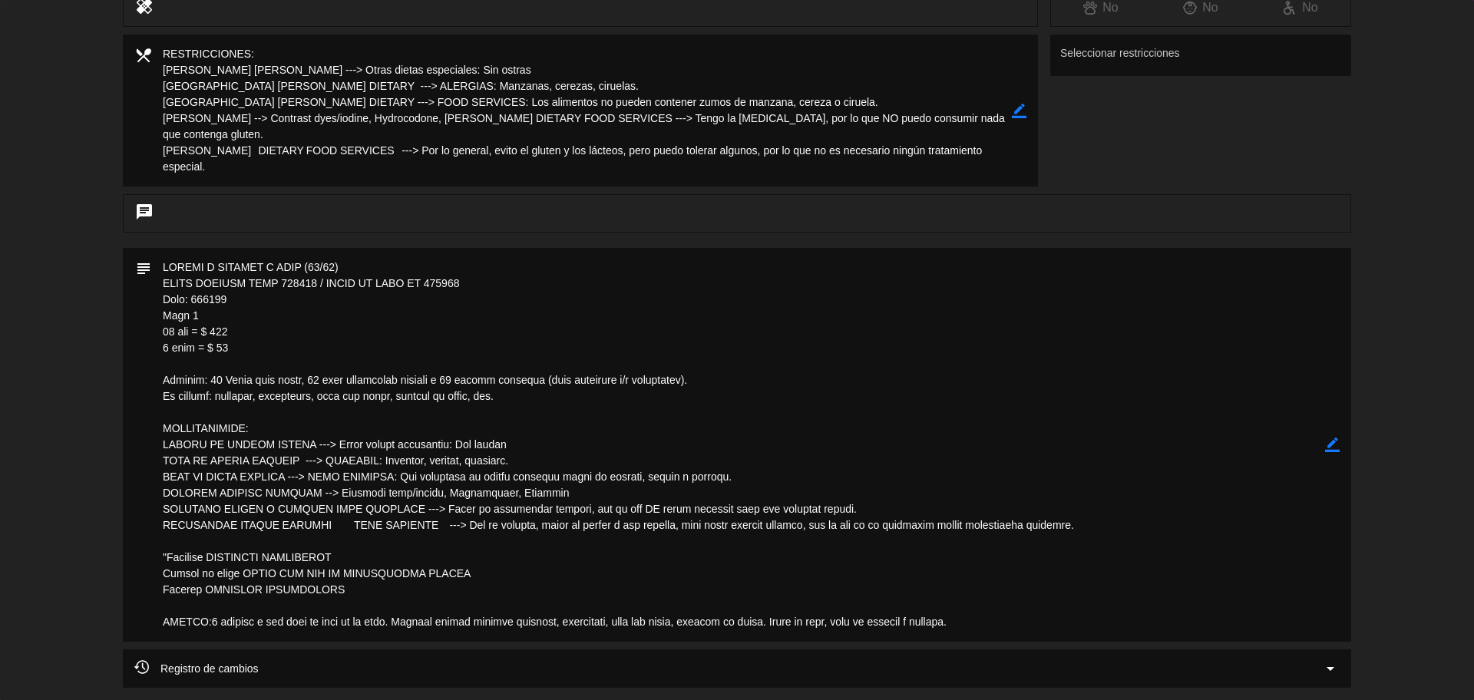
scroll to position [384, 0]
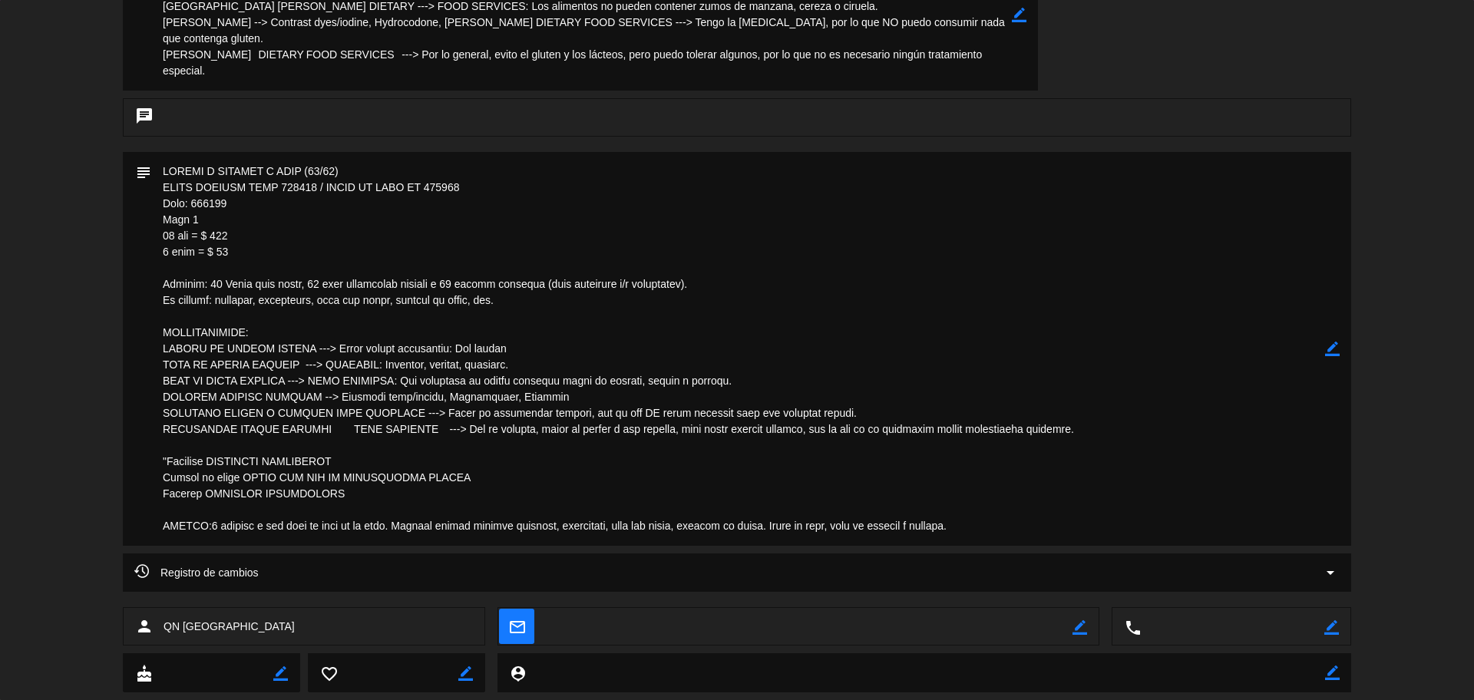
drag, startPoint x: 342, startPoint y: 396, endPoint x: 567, endPoint y: 395, distance: 224.2
click at [567, 395] on textarea at bounding box center [738, 349] width 1174 height 394
click at [504, 397] on textarea at bounding box center [738, 349] width 1174 height 394
click at [501, 439] on textarea at bounding box center [738, 349] width 1174 height 394
drag, startPoint x: 557, startPoint y: 388, endPoint x: 540, endPoint y: 393, distance: 18.2
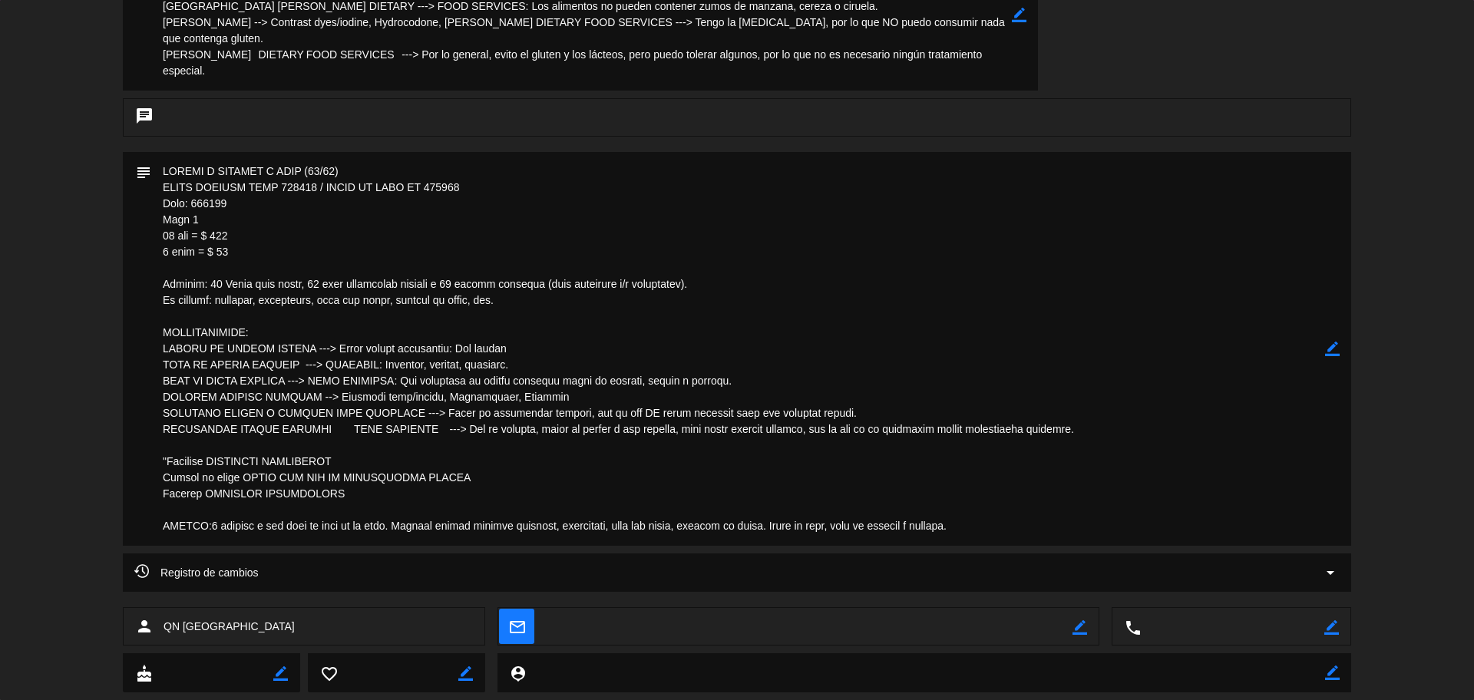
click at [538, 388] on textarea at bounding box center [738, 349] width 1174 height 394
click at [558, 398] on textarea at bounding box center [738, 349] width 1174 height 394
drag, startPoint x: 558, startPoint y: 398, endPoint x: 347, endPoint y: 399, distance: 211.1
click at [347, 399] on textarea at bounding box center [738, 349] width 1174 height 394
click at [488, 426] on textarea at bounding box center [738, 349] width 1174 height 394
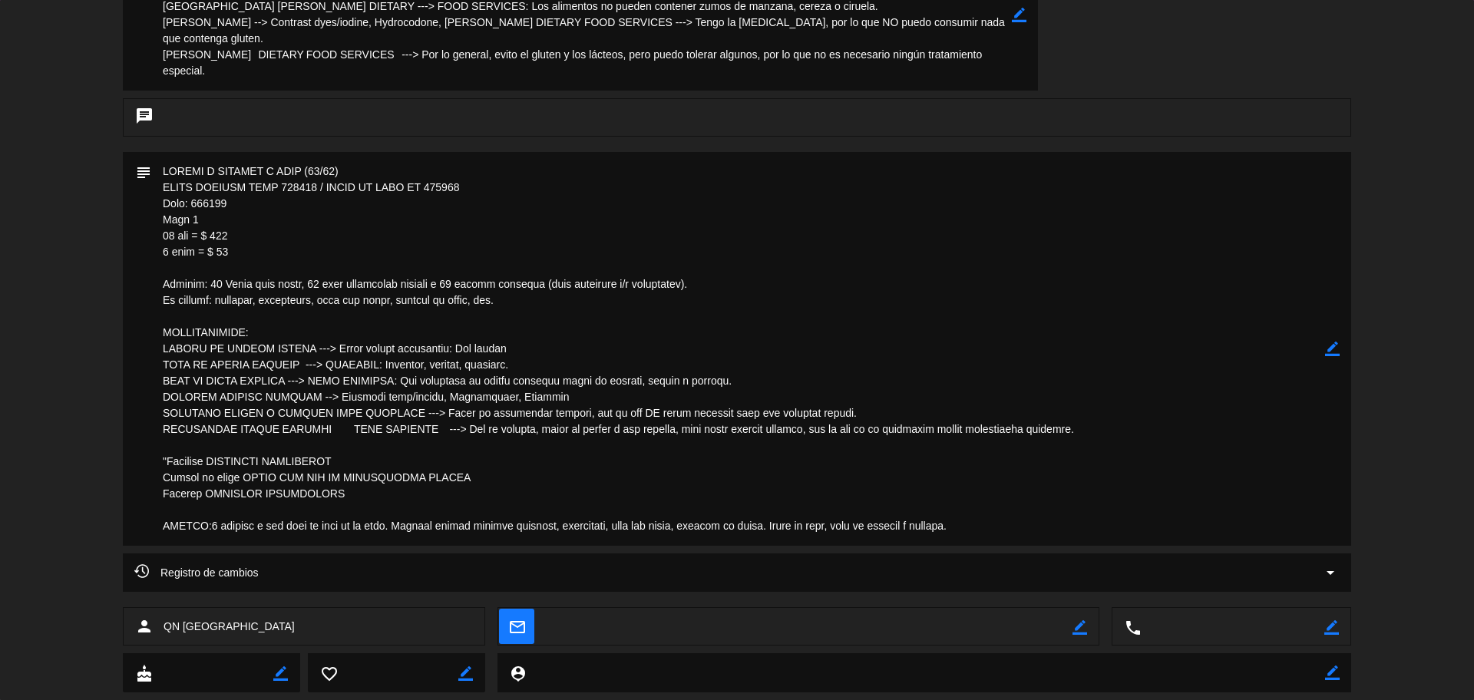
click at [1329, 348] on icon "border_color" at bounding box center [1332, 349] width 15 height 15
click at [408, 466] on textarea at bounding box center [738, 349] width 1174 height 394
click at [212, 465] on textarea at bounding box center [738, 349] width 1174 height 394
click at [395, 461] on textarea at bounding box center [738, 349] width 1174 height 394
drag, startPoint x: 362, startPoint y: 490, endPoint x: 157, endPoint y: 465, distance: 205.7
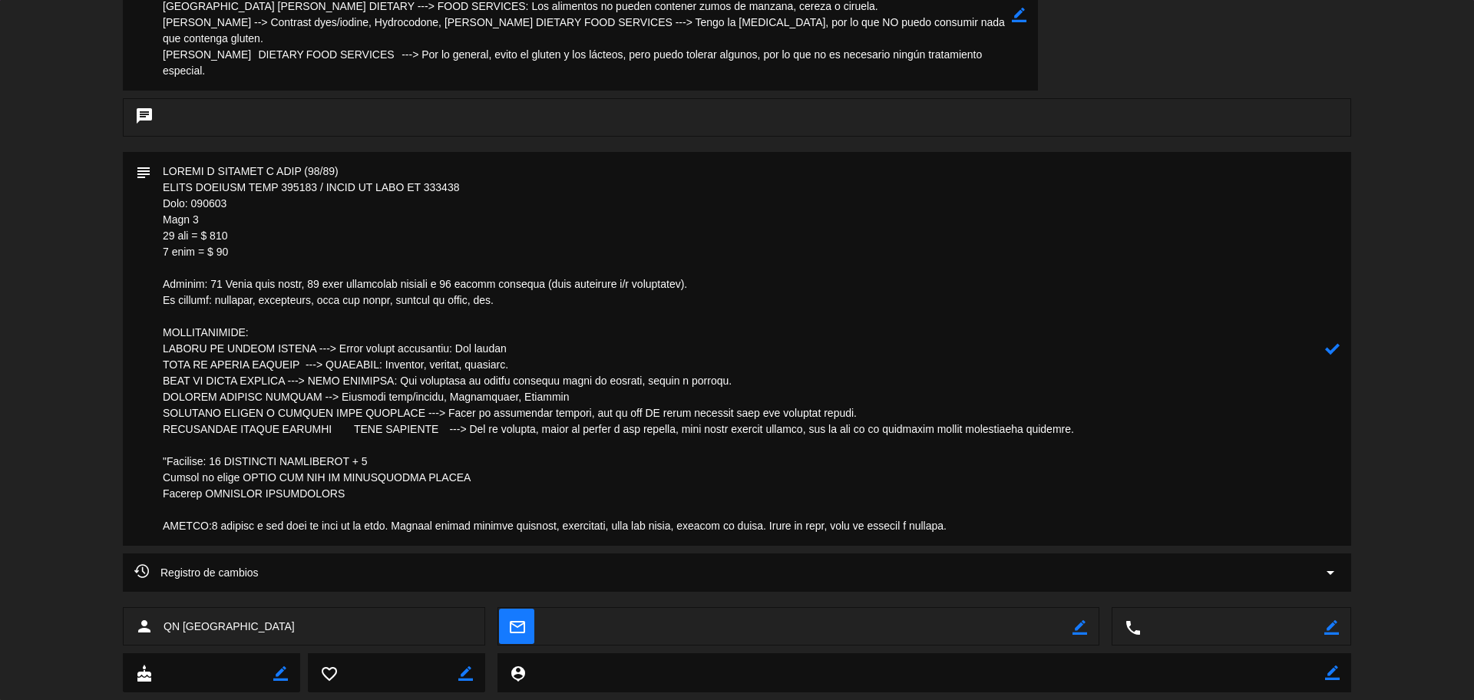
click at [157, 465] on textarea at bounding box center [738, 349] width 1174 height 394
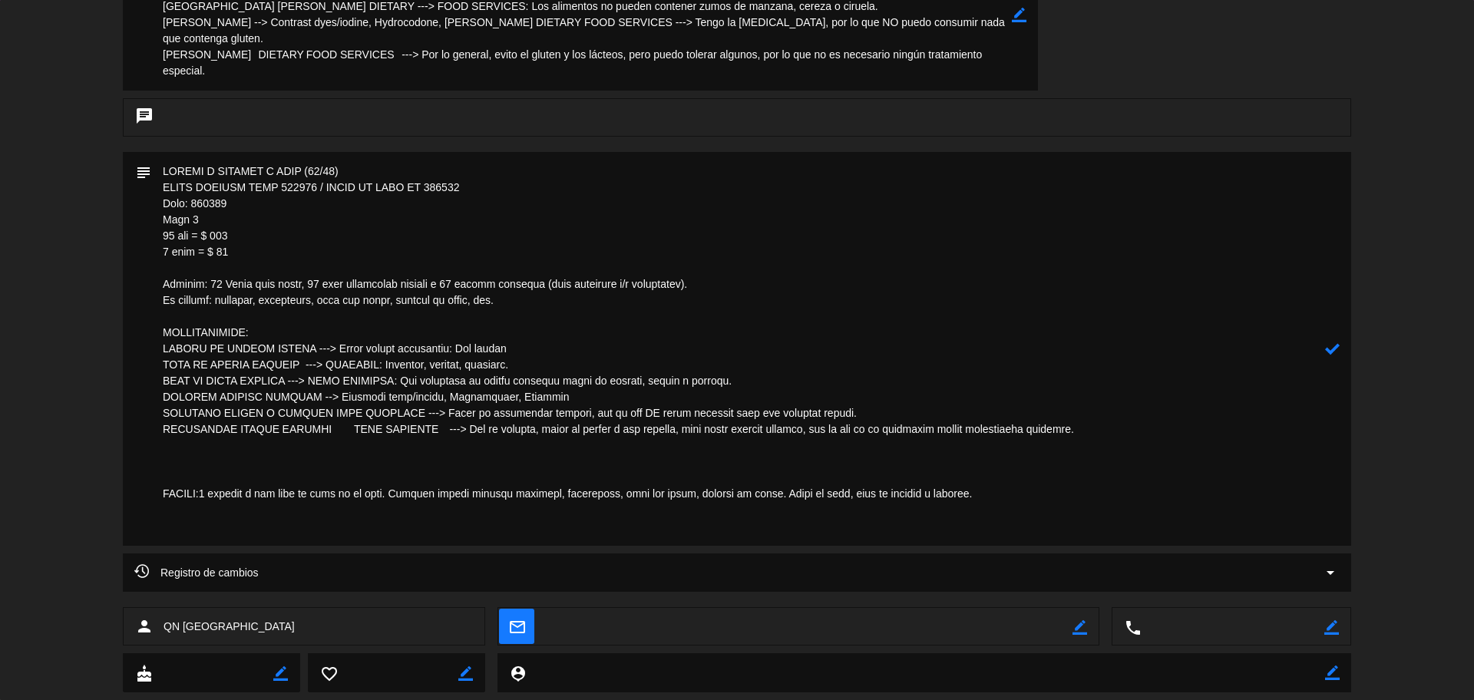
paste textarea "Entradas: 11 SOLTERITO NOVOANDINO + 1 Ensalada cesar Platos de fondo: 11 PESCA …"
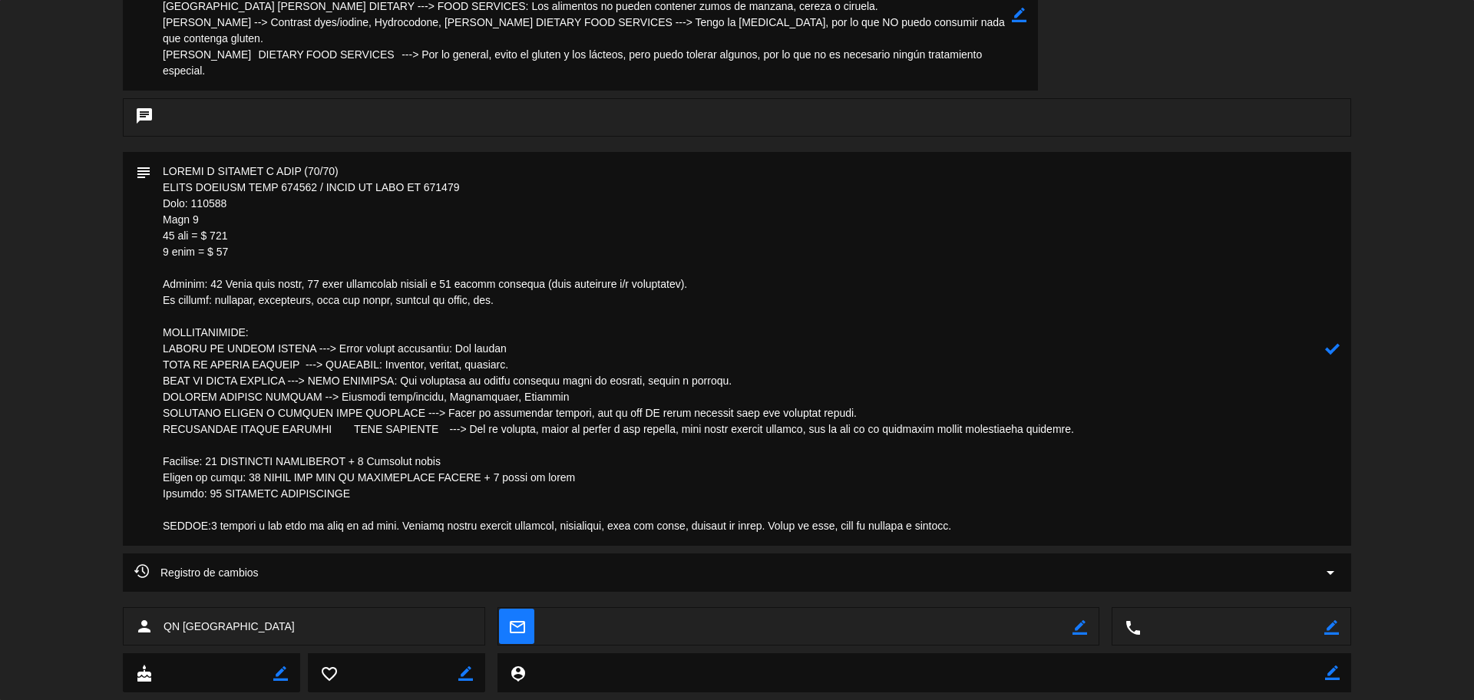
type textarea "LOREMI D SITAMET C ADIP (55/49) ELITS DOEIUSM TEMP 396990 / INCID UT LABO ET 36…"
click at [1334, 346] on icon at bounding box center [1332, 349] width 15 height 15
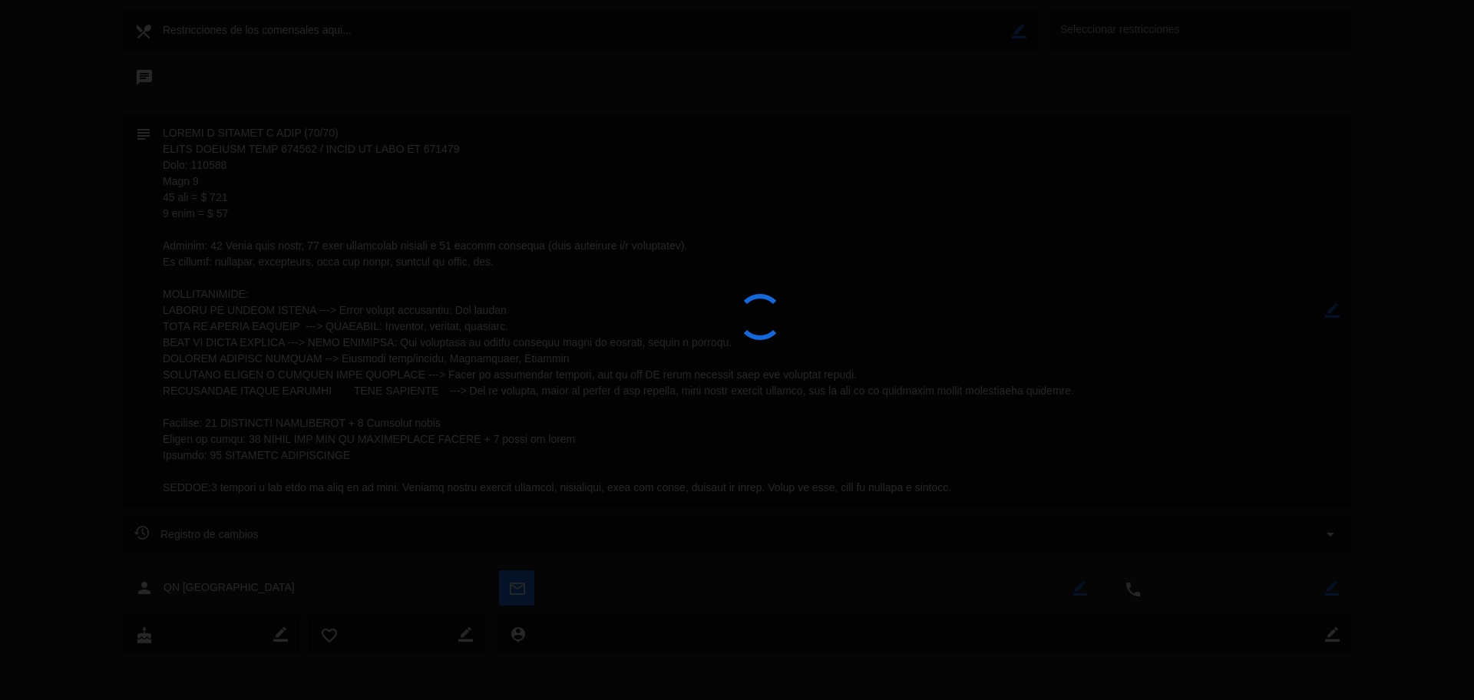
scroll to position [312, 0]
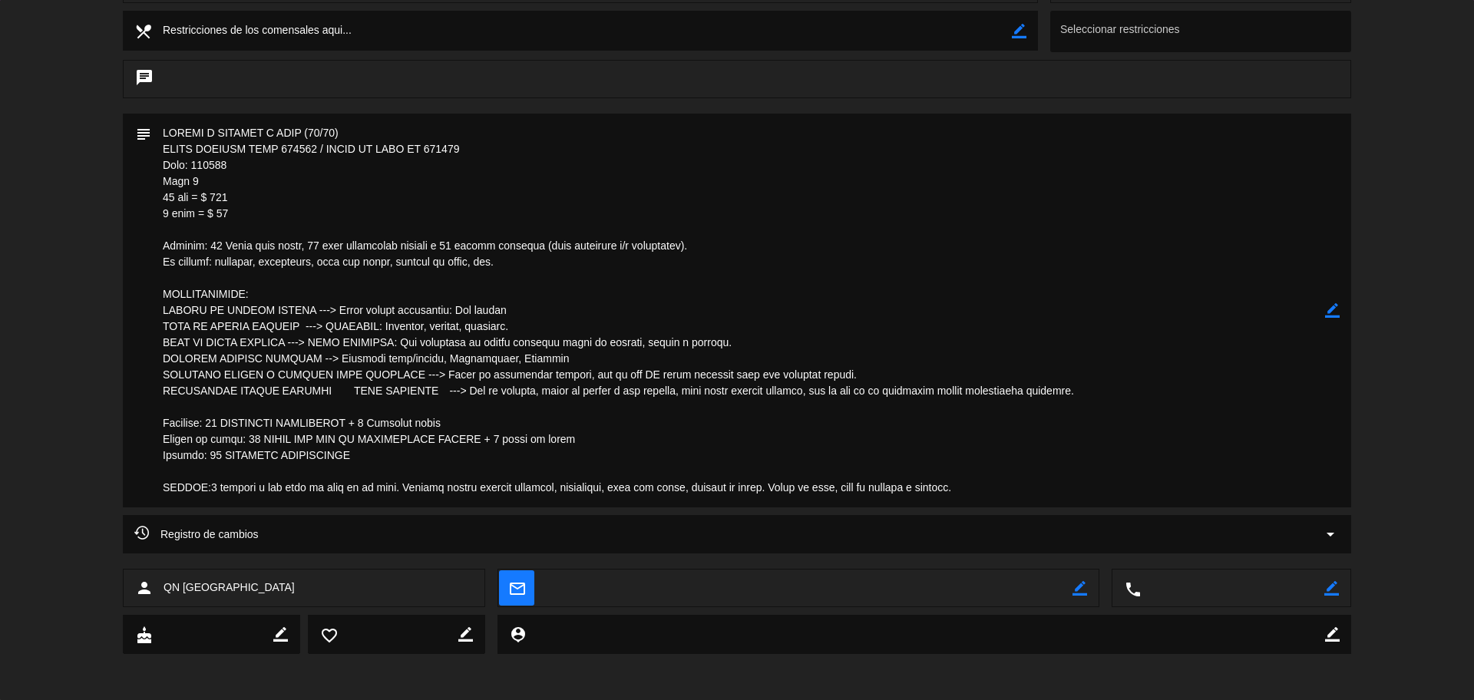
drag, startPoint x: 160, startPoint y: 363, endPoint x: 563, endPoint y: 363, distance: 403.1
click at [563, 363] on textarea at bounding box center [738, 311] width 1174 height 394
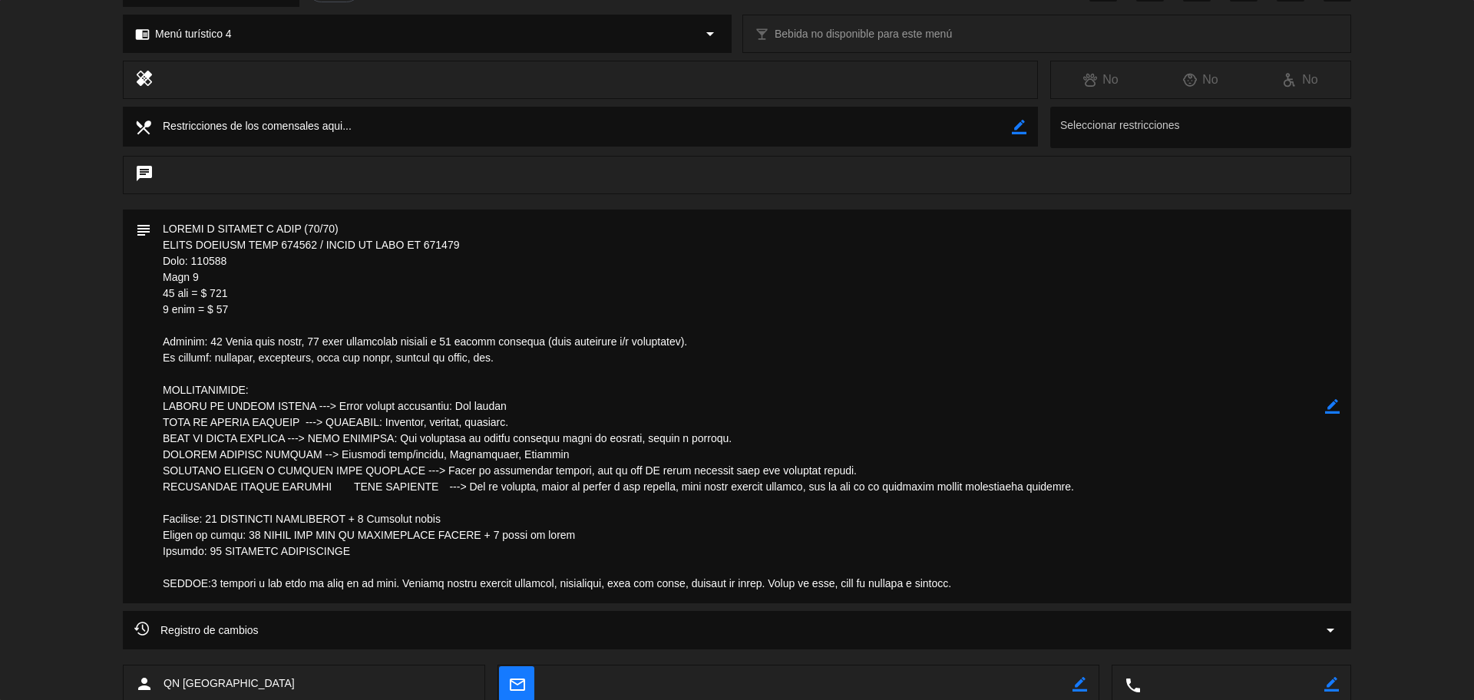
drag, startPoint x: 1025, startPoint y: 275, endPoint x: 1152, endPoint y: 202, distance: 146.8
click at [1025, 276] on textarea at bounding box center [738, 407] width 1174 height 394
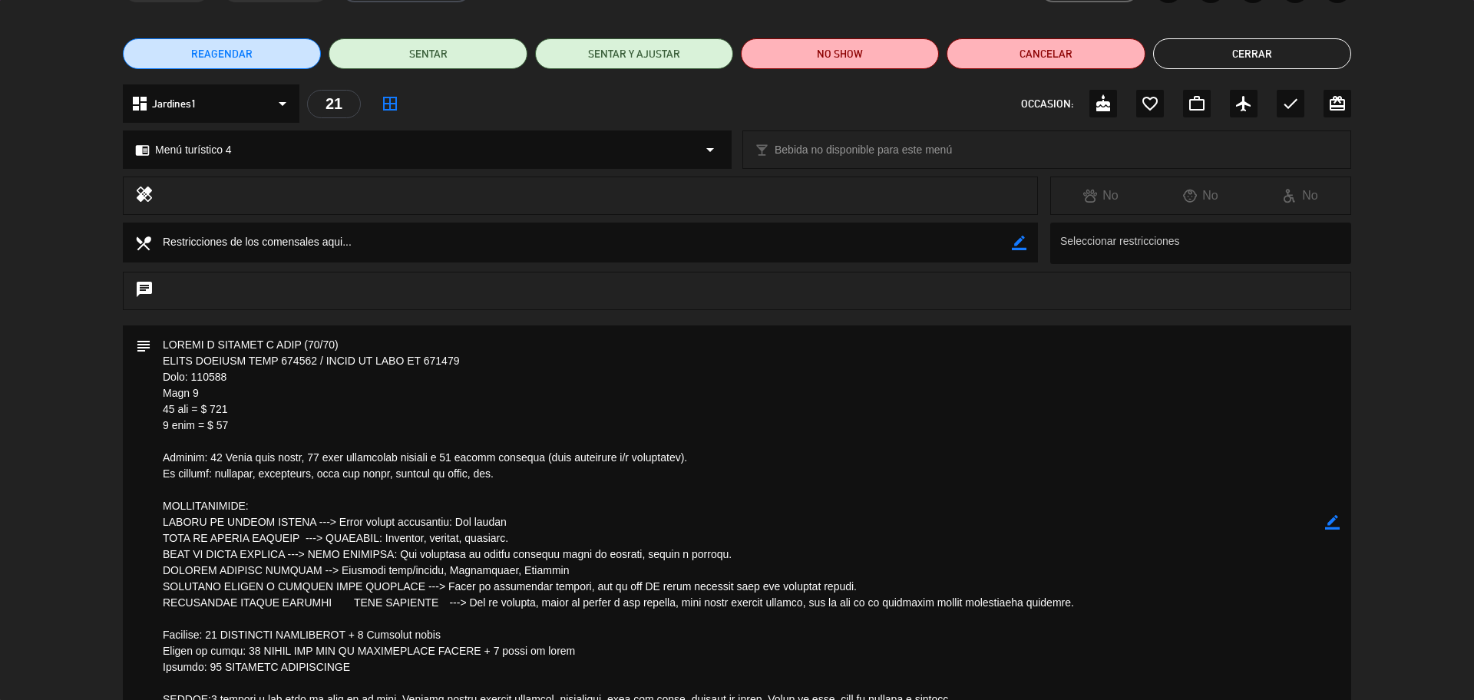
scroll to position [0, 0]
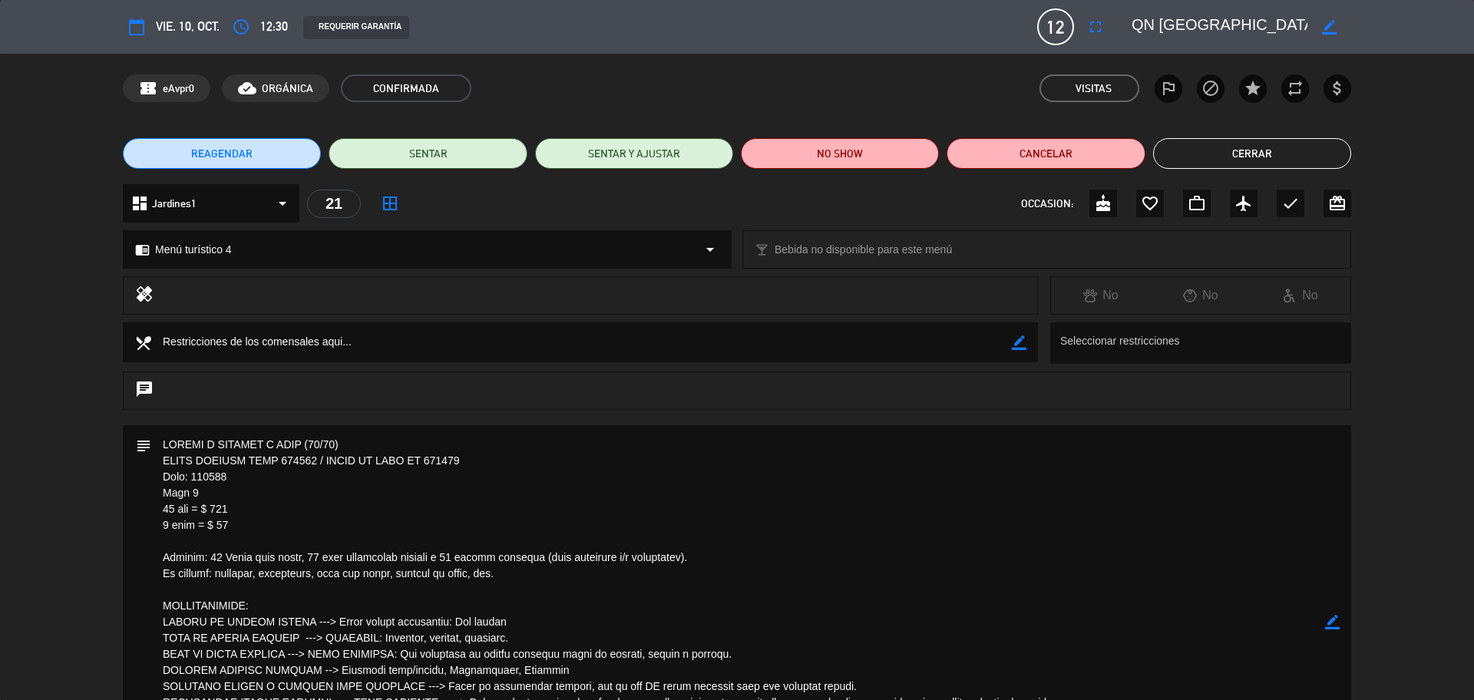
click at [1202, 154] on button "Cerrar" at bounding box center [1252, 153] width 198 height 31
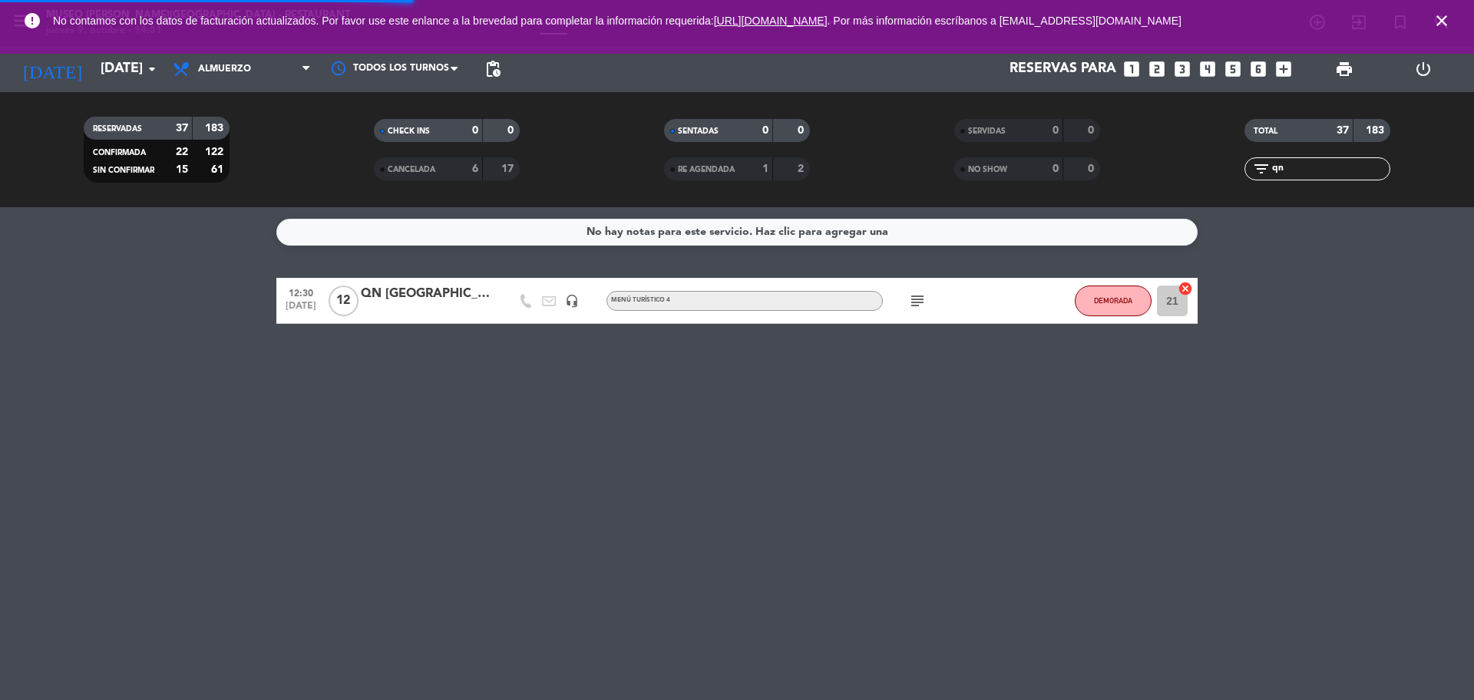
click at [1448, 10] on span "close" at bounding box center [1441, 20] width 41 height 41
click at [1447, 17] on icon "close" at bounding box center [1442, 21] width 18 height 18
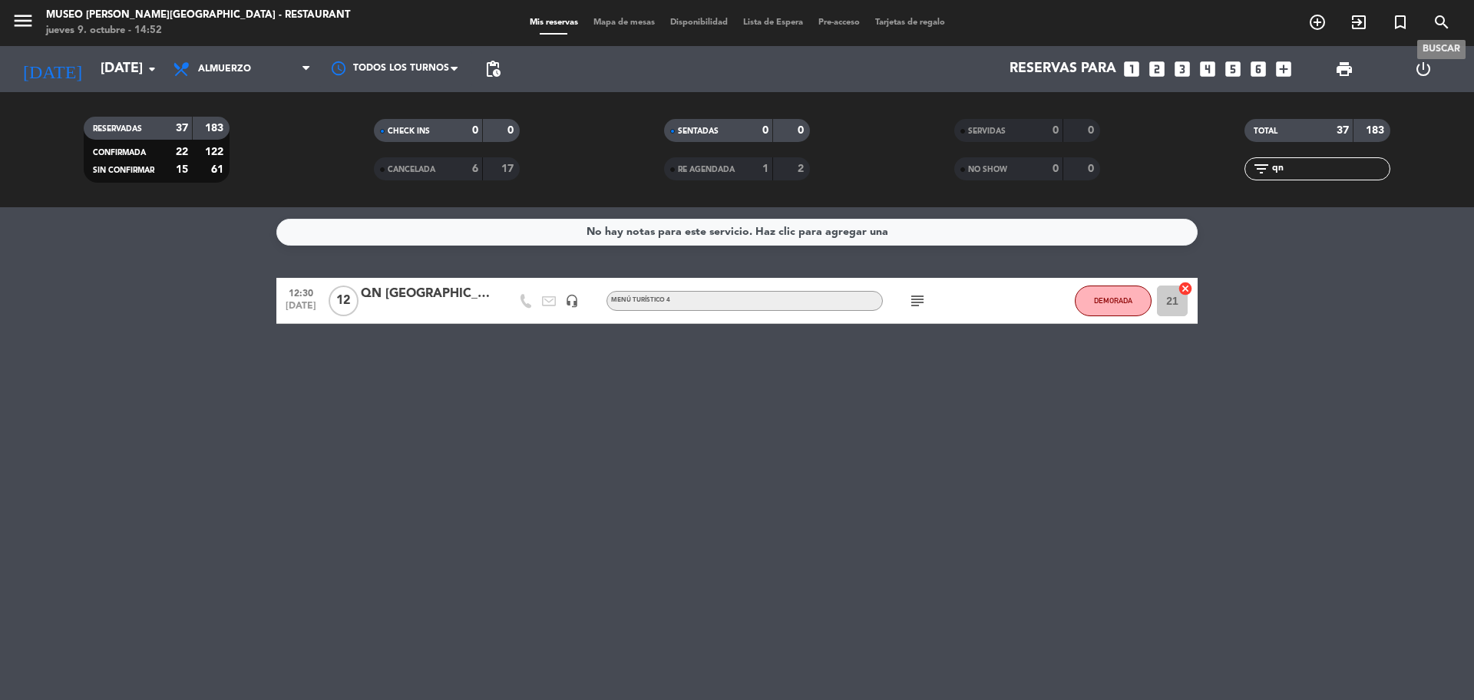
click at [1439, 25] on icon "search" at bounding box center [1442, 22] width 18 height 18
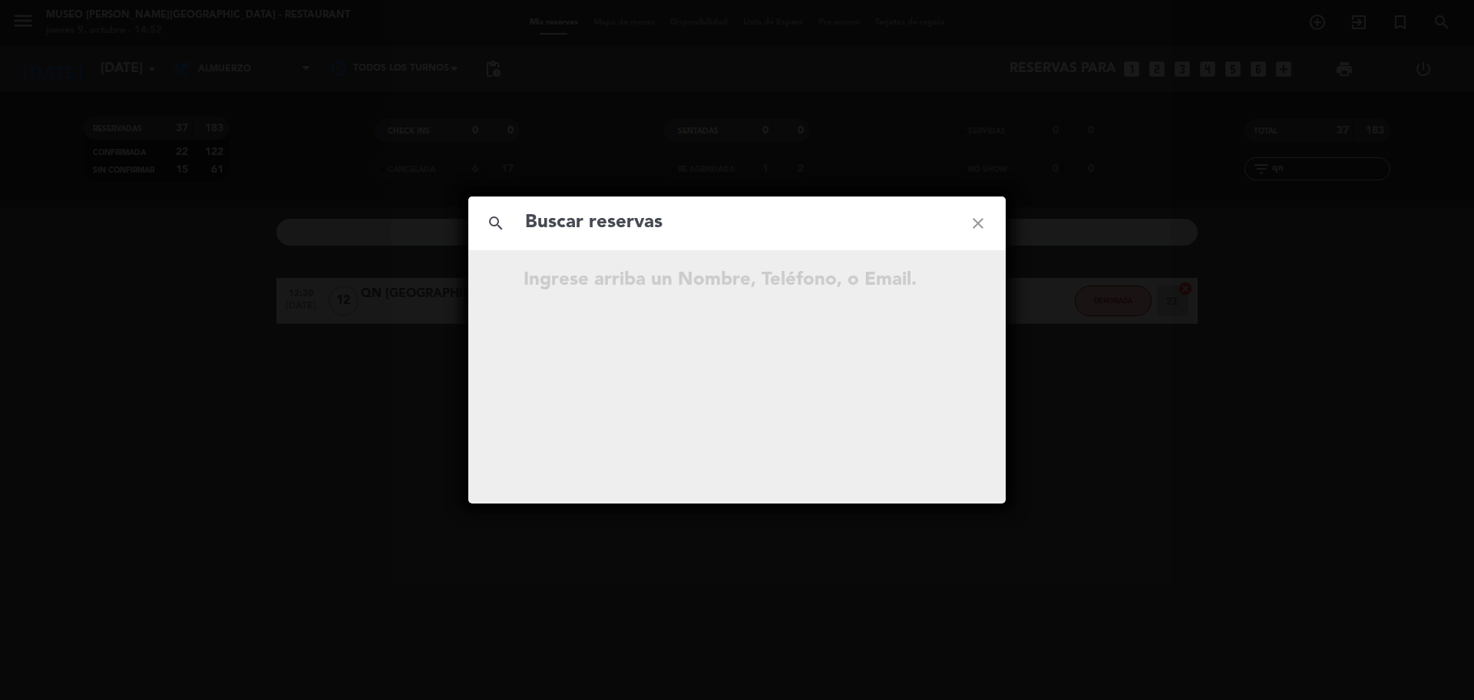
click at [742, 237] on input "text" at bounding box center [737, 222] width 427 height 31
click at [737, 234] on input "943 599 464" at bounding box center [737, 222] width 427 height 31
click at [606, 233] on input "943 599 464" at bounding box center [737, 222] width 427 height 31
type input "943599464"
click at [626, 233] on input "943599464" at bounding box center [737, 222] width 427 height 31
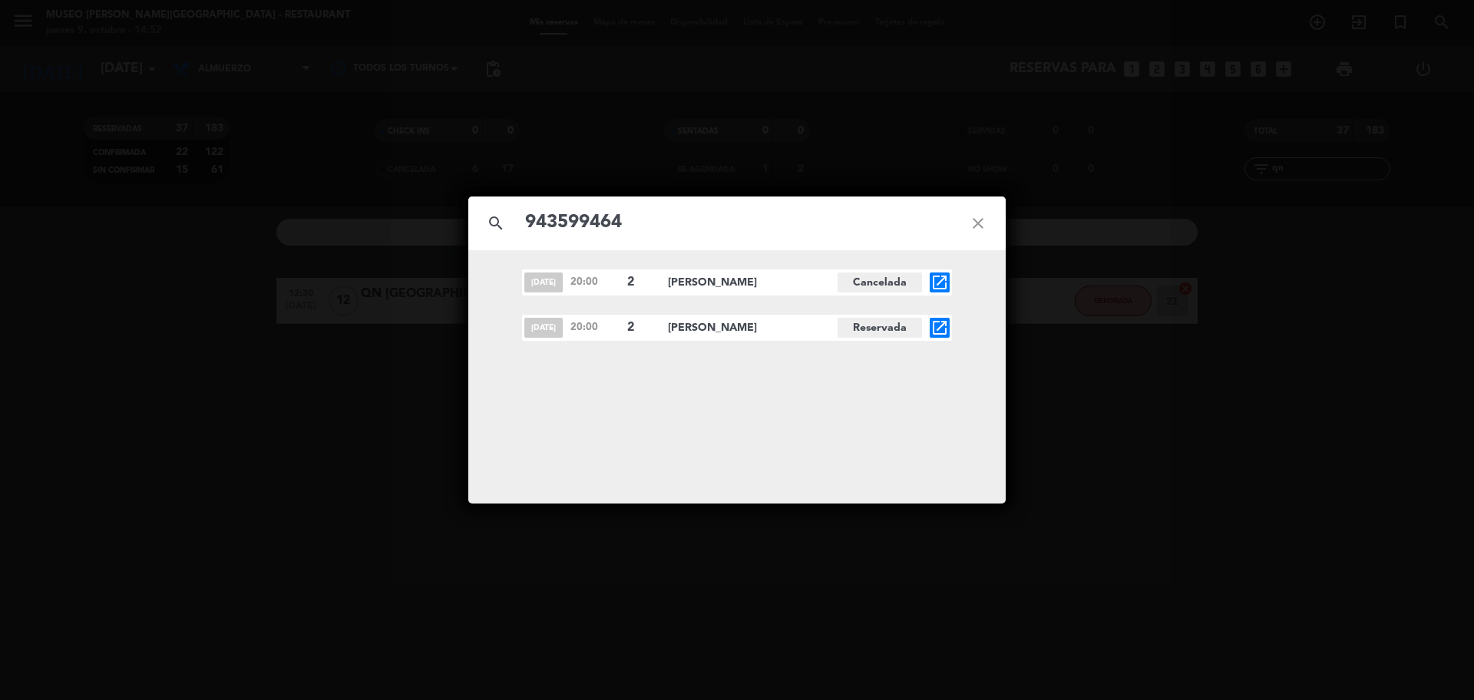
click at [942, 320] on icon "open_in_new" at bounding box center [940, 328] width 18 height 18
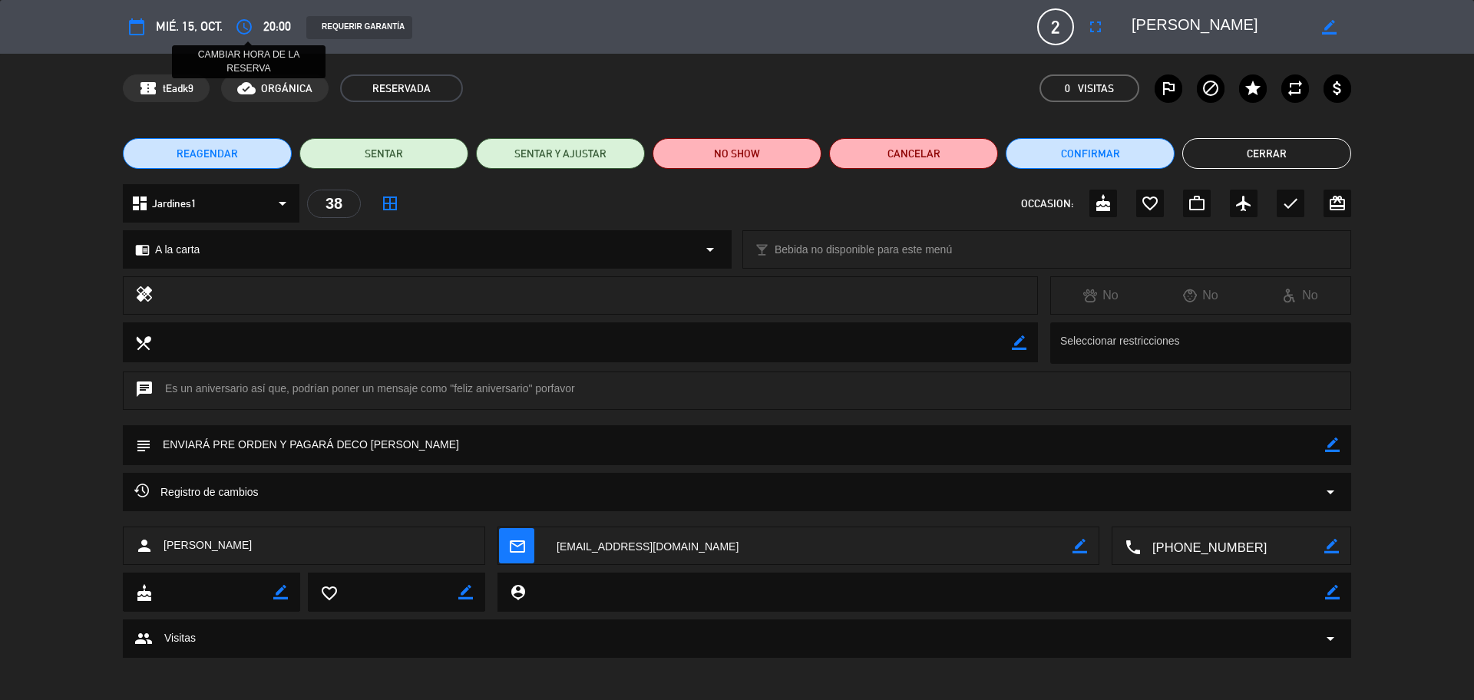
click at [245, 25] on icon "access_time" at bounding box center [244, 27] width 18 height 18
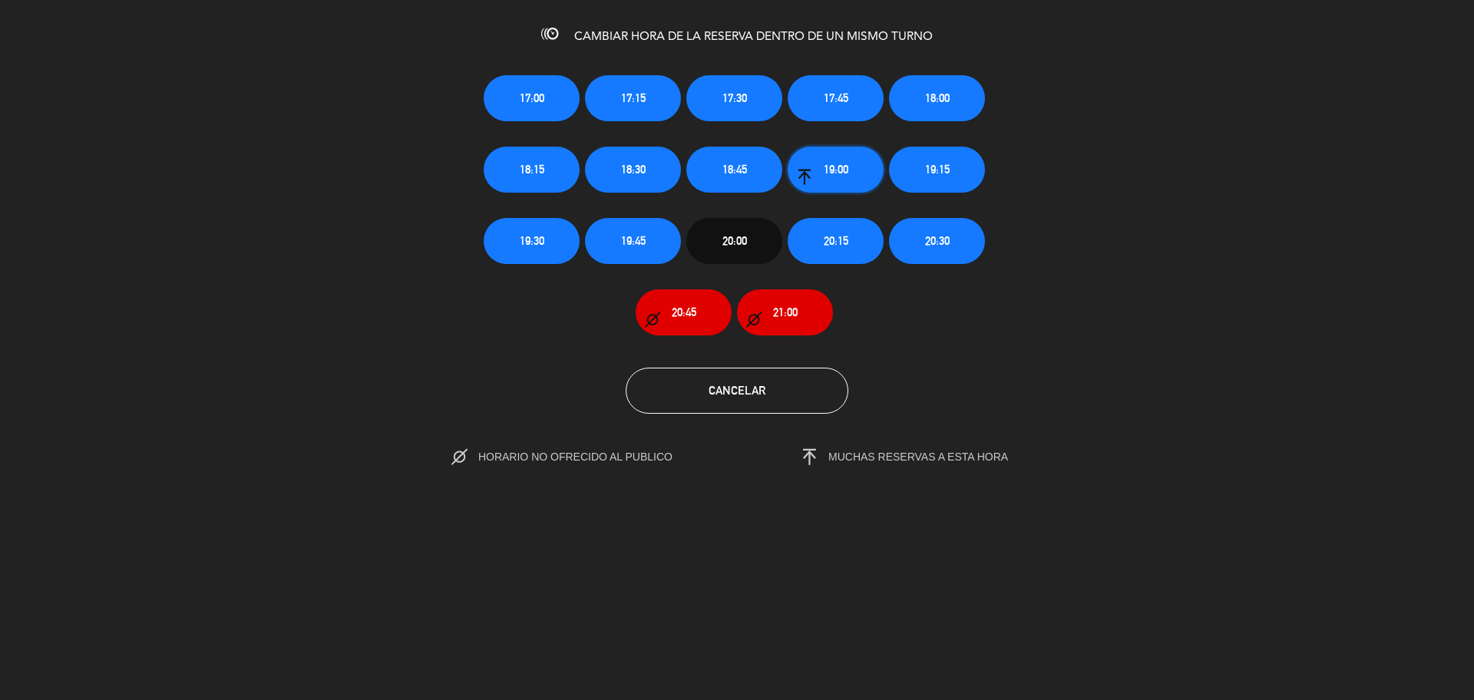
click at [848, 182] on button "19:00" at bounding box center [836, 170] width 96 height 46
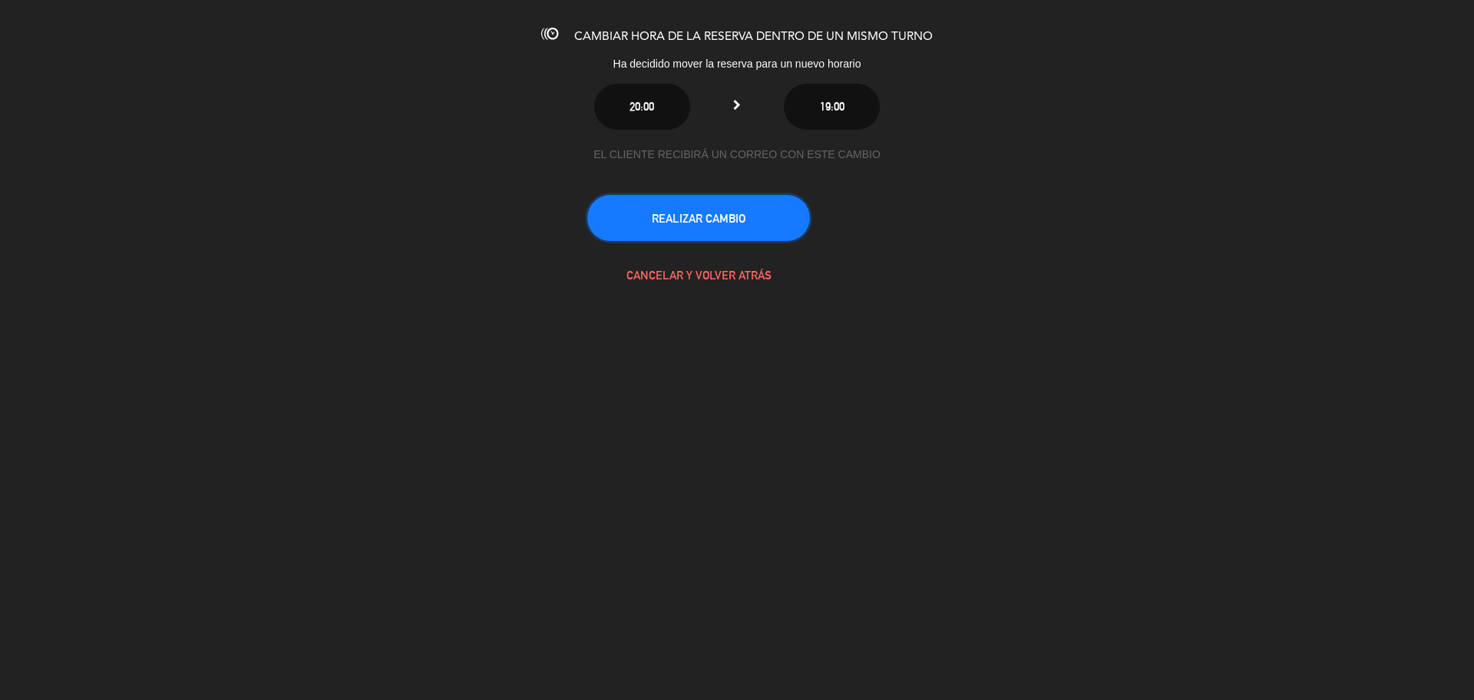
click at [712, 220] on button "REALIZAR CAMBIO" at bounding box center [698, 218] width 223 height 46
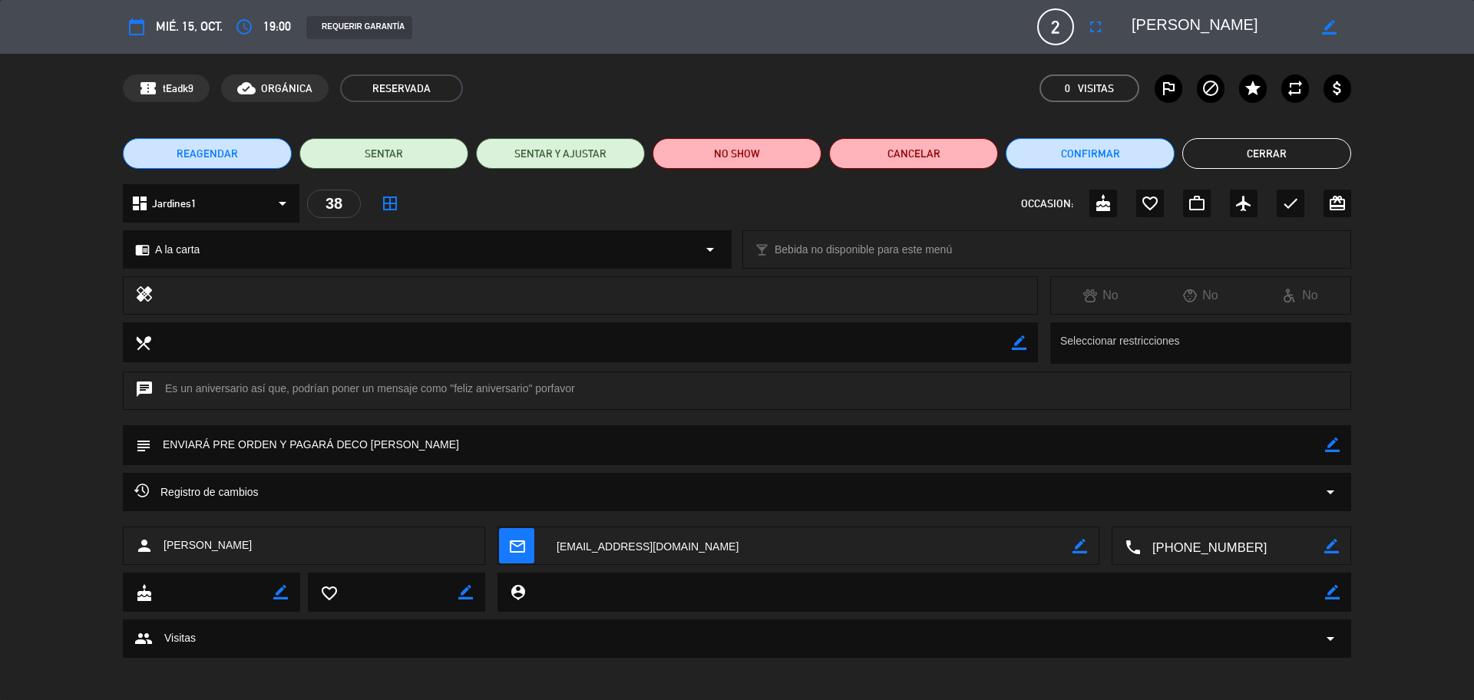
click at [1269, 160] on button "Cerrar" at bounding box center [1266, 153] width 169 height 31
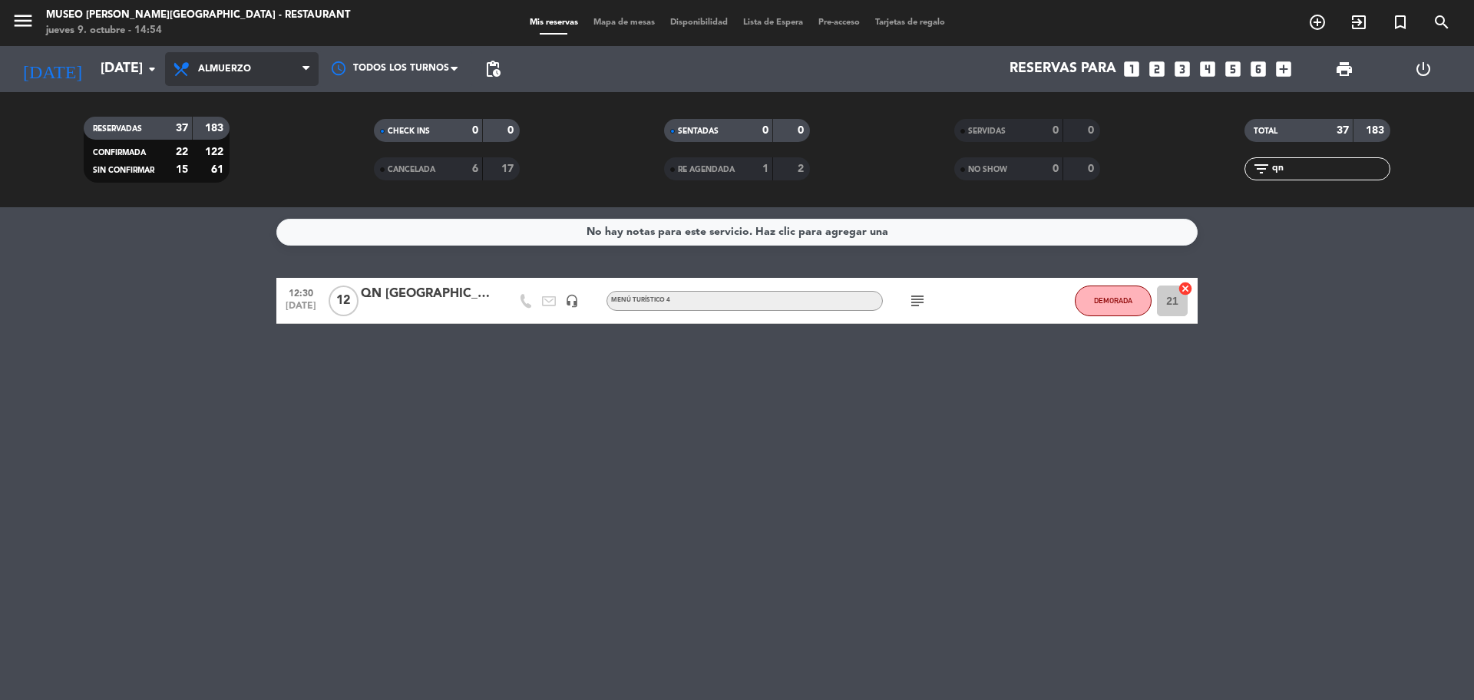
click at [251, 81] on span "Almuerzo" at bounding box center [242, 69] width 154 height 34
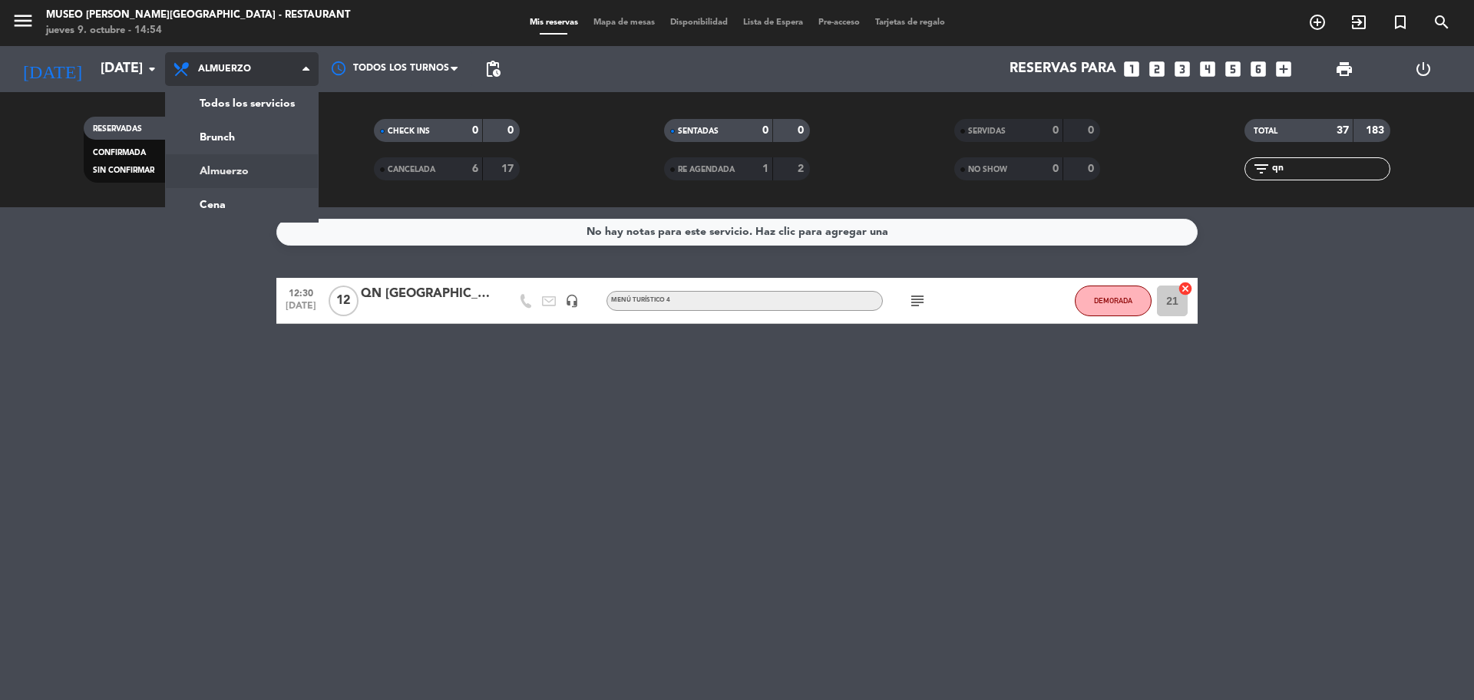
click at [258, 107] on div "menu [GEOGRAPHIC_DATA][PERSON_NAME] - Restaurant [DATE] 9. octubre - 14:54 Mis …" at bounding box center [737, 103] width 1474 height 207
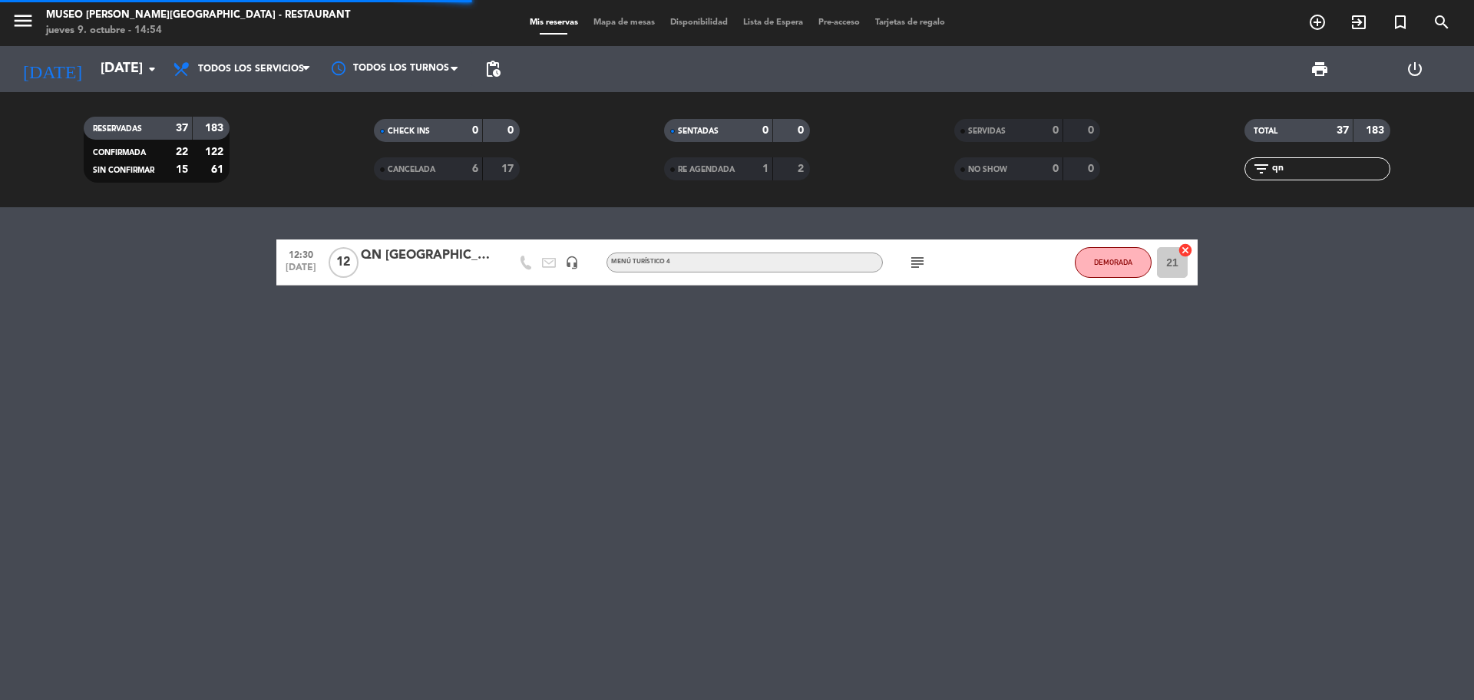
drag, startPoint x: 1304, startPoint y: 164, endPoint x: 1271, endPoint y: 165, distance: 32.3
click at [1271, 165] on input "qn" at bounding box center [1330, 168] width 119 height 17
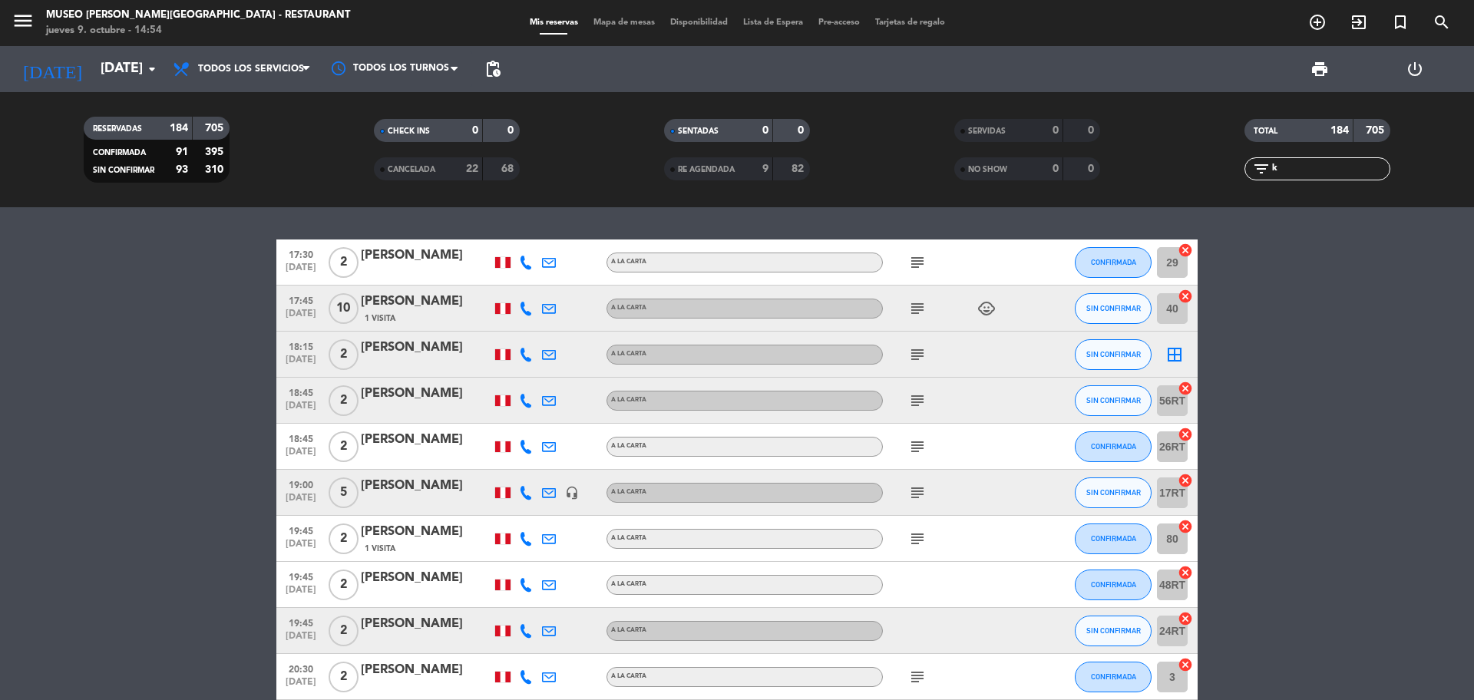
type input "k"
click at [923, 445] on icon "subject" at bounding box center [917, 447] width 18 height 18
click at [123, 70] on input "[DATE]" at bounding box center [182, 69] width 178 height 31
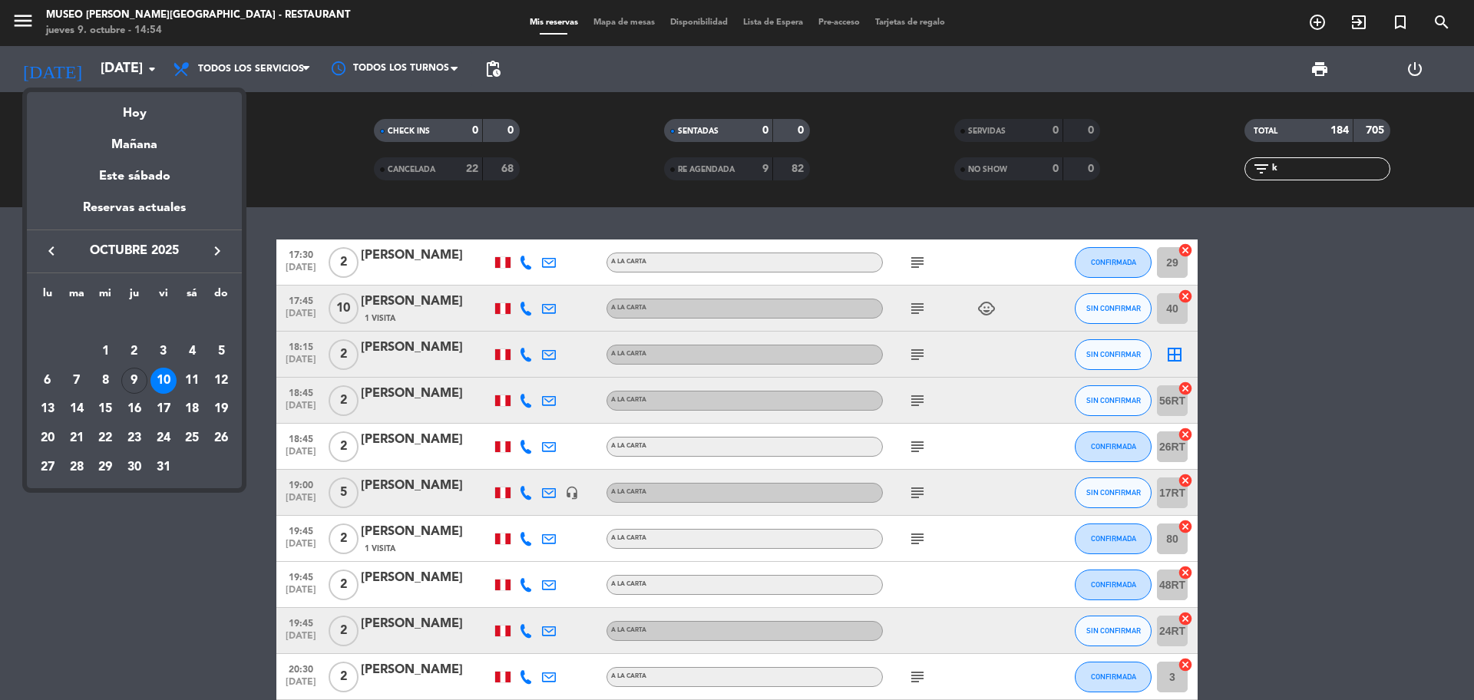
click at [247, 78] on div at bounding box center [737, 350] width 1474 height 700
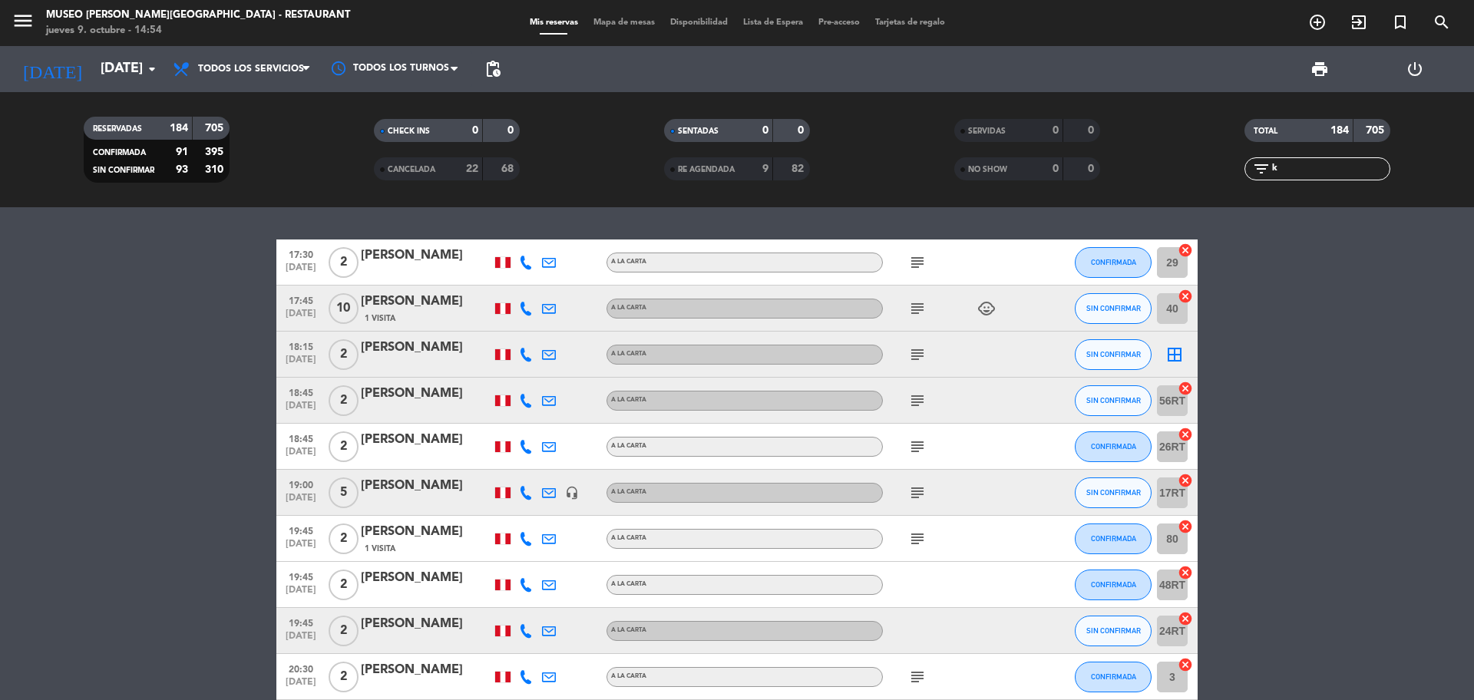
click at [247, 78] on span "Todos los servicios" at bounding box center [242, 69] width 154 height 34
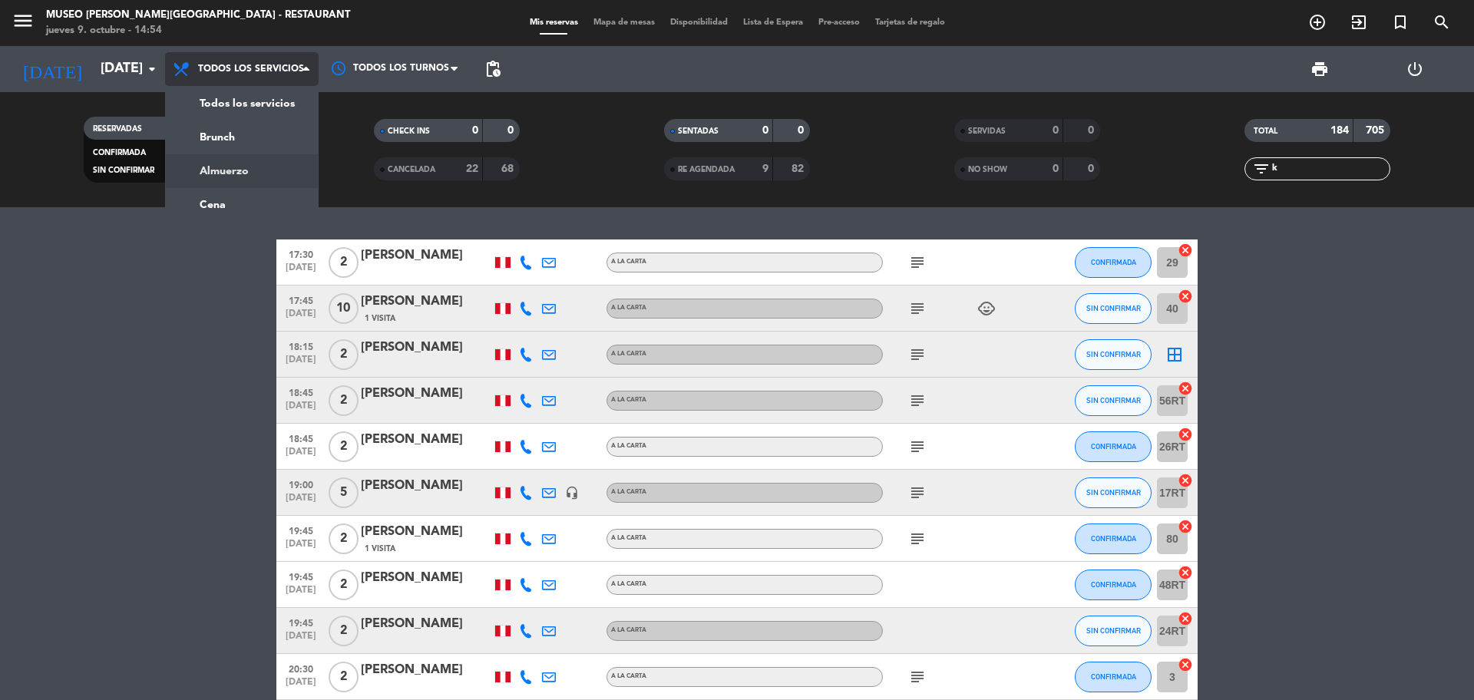
click at [266, 170] on div "menu [GEOGRAPHIC_DATA][PERSON_NAME] - Restaurant [DATE] 9. octubre - 14:54 Mis …" at bounding box center [737, 103] width 1474 height 207
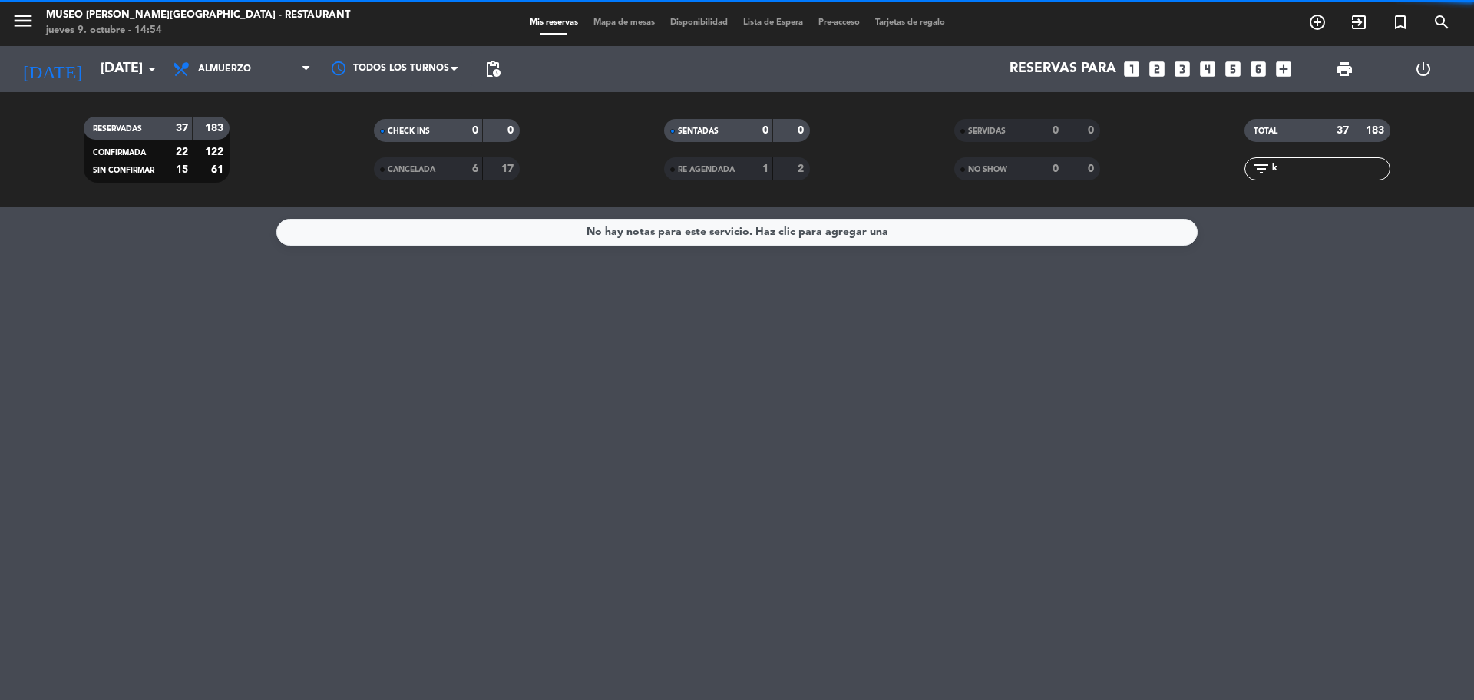
click at [1155, 72] on icon "looks_two" at bounding box center [1157, 69] width 20 height 20
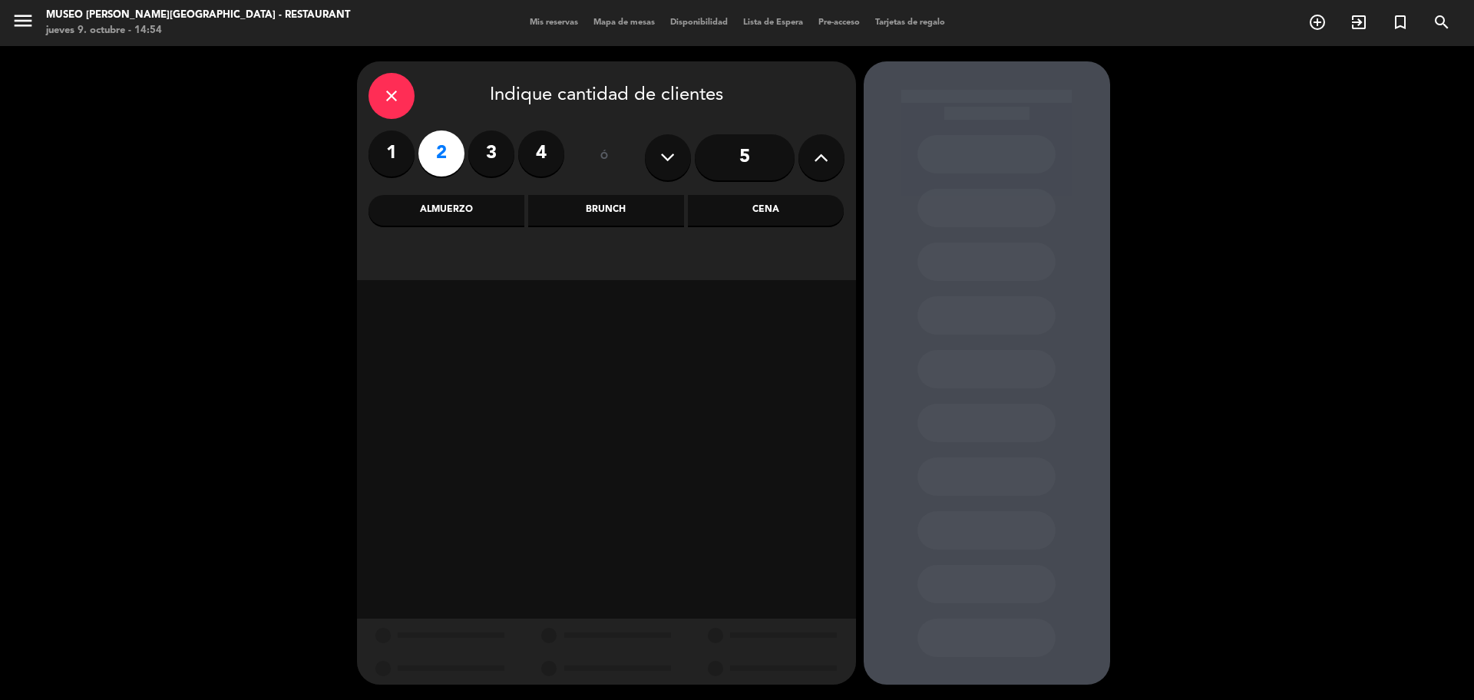
click at [779, 220] on div "Cena" at bounding box center [766, 210] width 156 height 31
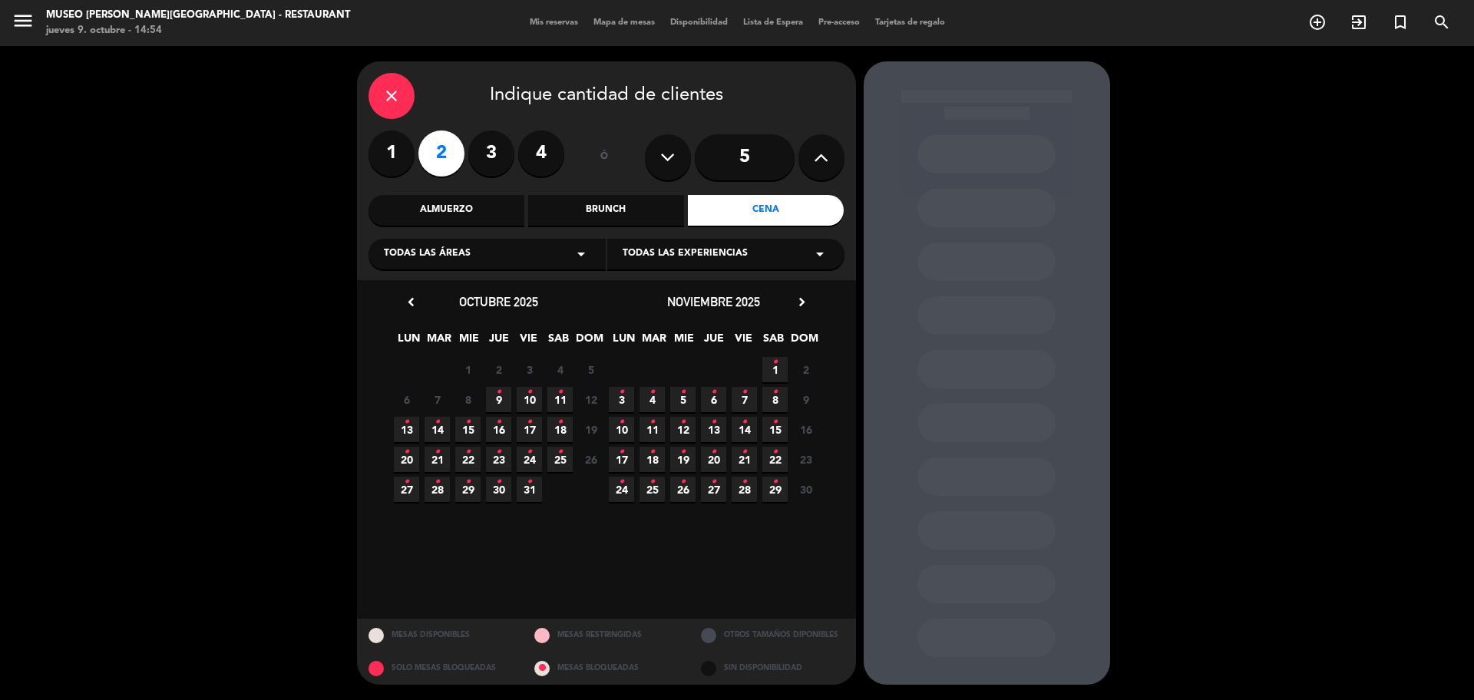
click at [527, 405] on span "10 •" at bounding box center [529, 399] width 25 height 25
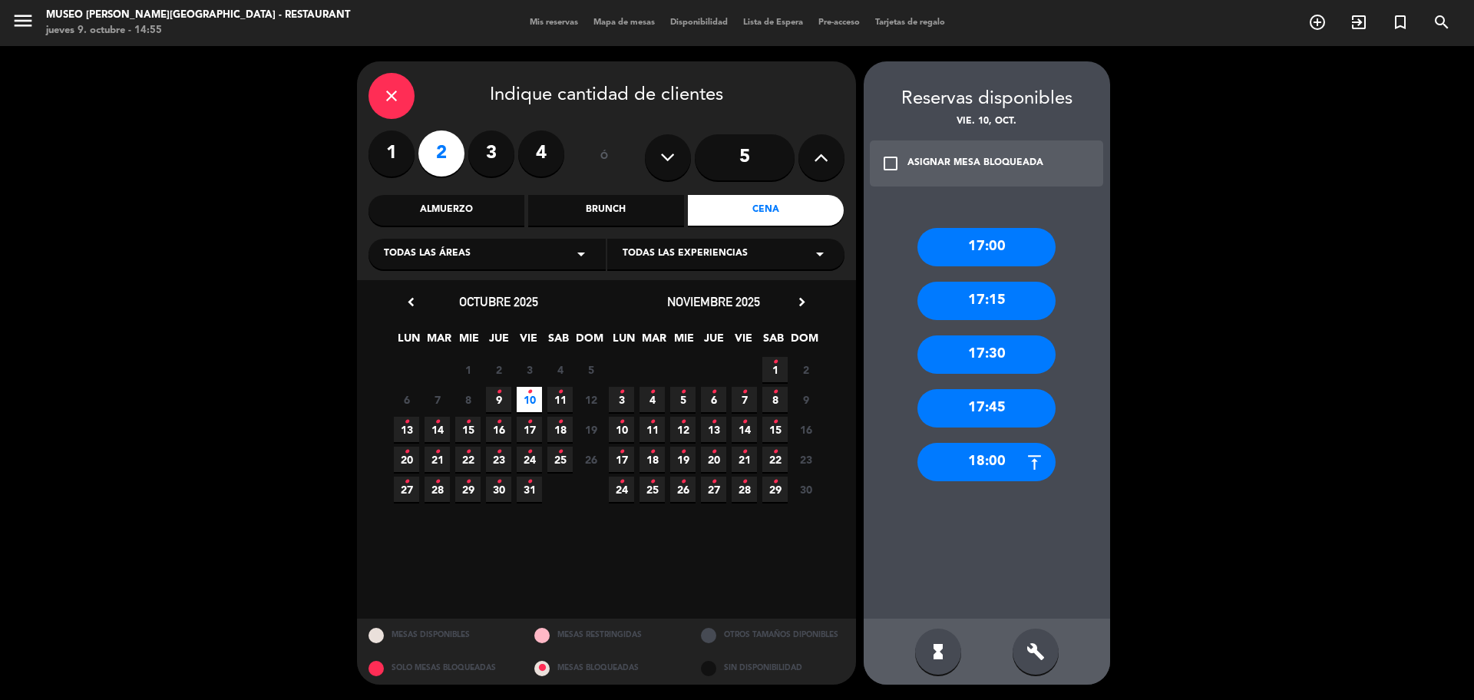
click at [983, 451] on div "18:00" at bounding box center [986, 462] width 138 height 38
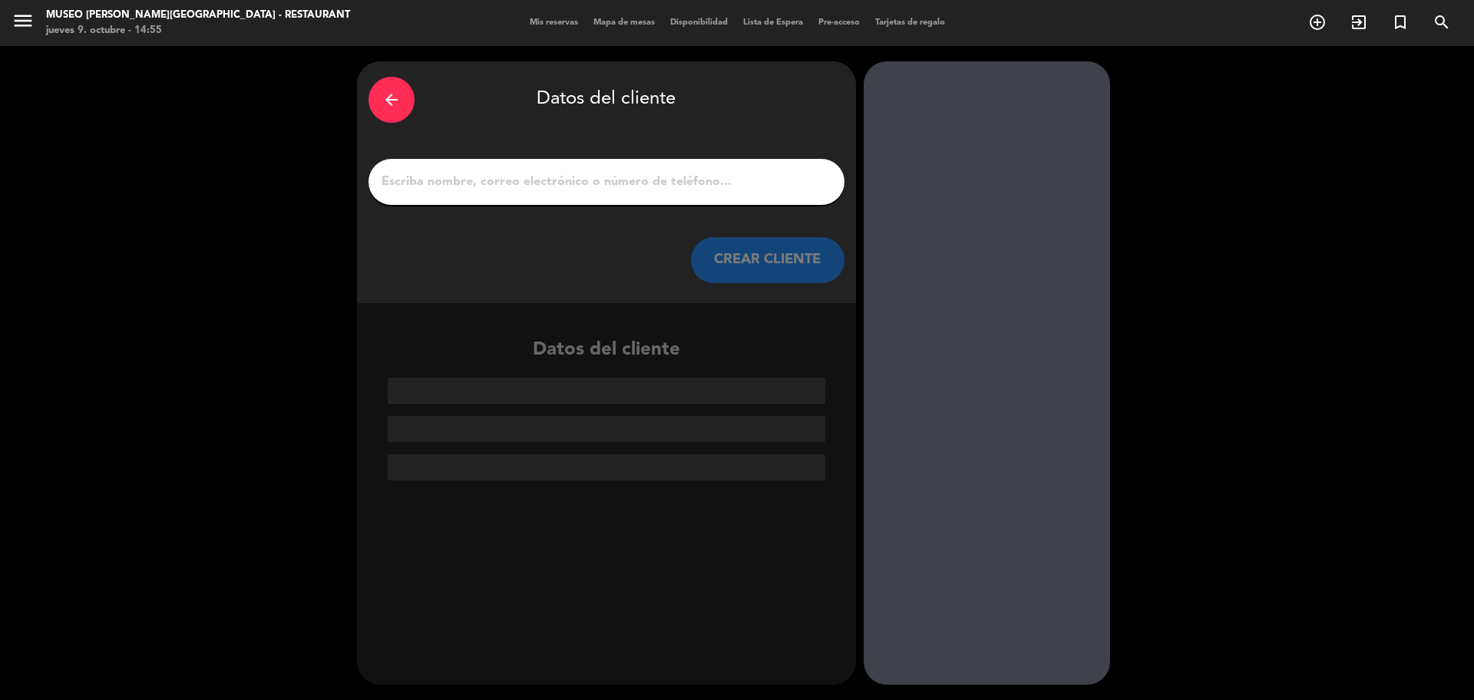
click at [534, 190] on input "1" at bounding box center [606, 181] width 453 height 21
click at [531, 180] on input "1" at bounding box center [606, 181] width 453 height 21
paste input "[PERSON_NAME]"
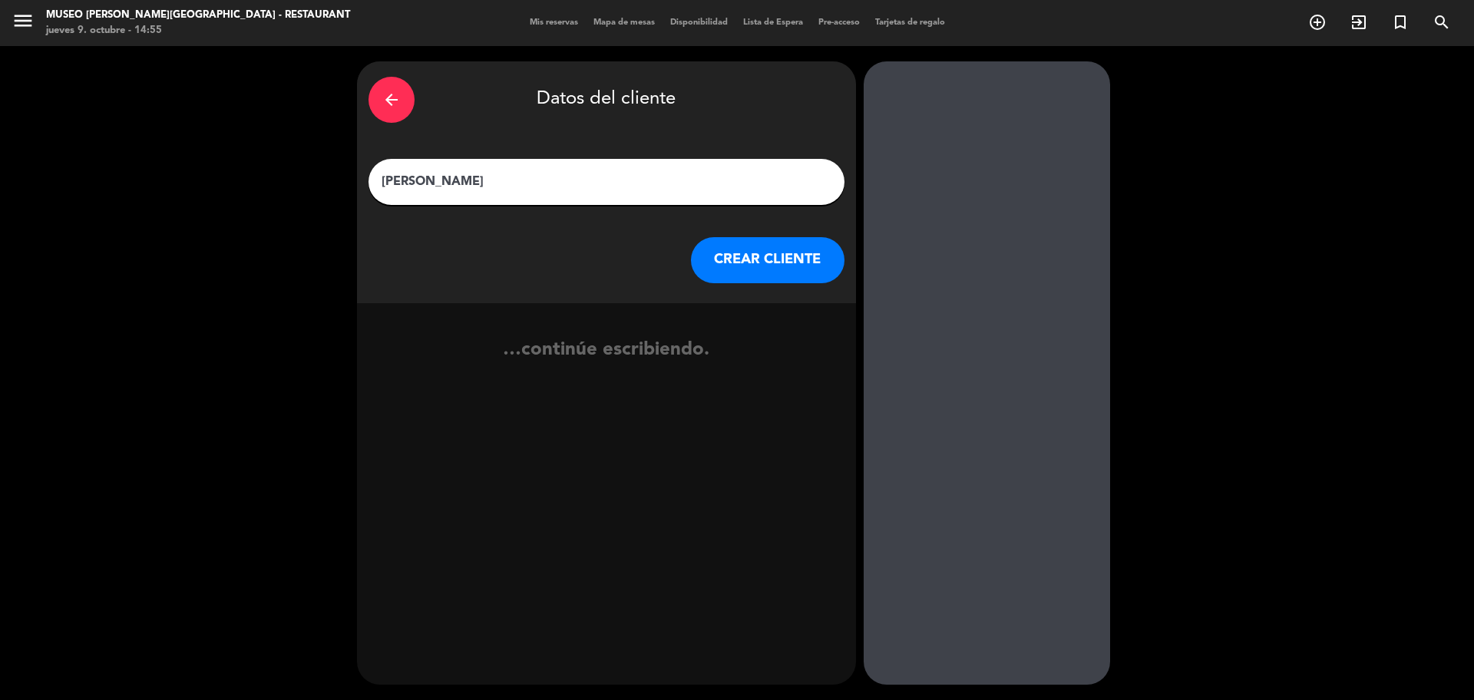
type input "[PERSON_NAME]"
click at [745, 273] on button "CREAR CLIENTE" at bounding box center [768, 260] width 154 height 46
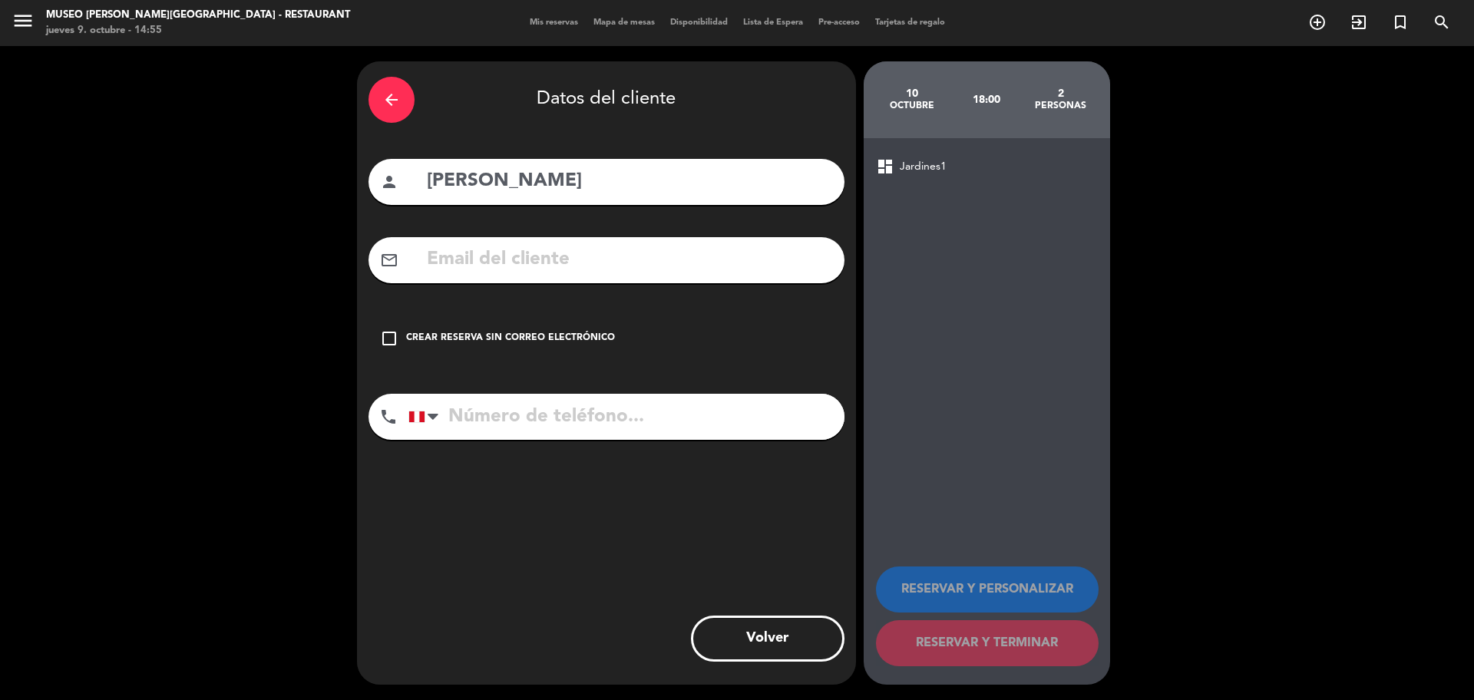
click at [670, 422] on input "tel" at bounding box center [626, 417] width 436 height 46
paste input "993728913"
type input "993728913"
click at [570, 339] on div "Crear reserva sin correo electrónico" at bounding box center [510, 338] width 209 height 15
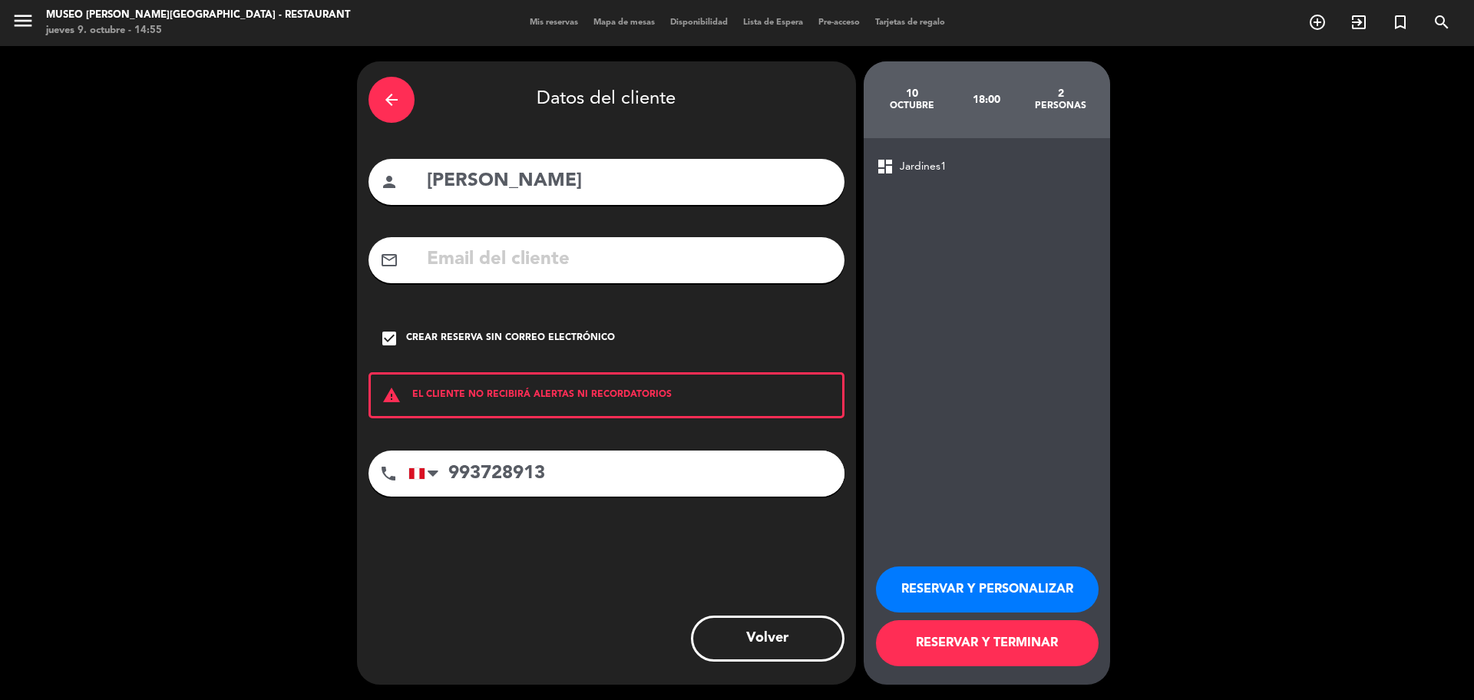
drag, startPoint x: 964, startPoint y: 577, endPoint x: 962, endPoint y: 568, distance: 9.5
click at [966, 578] on button "RESERVAR Y PERSONALIZAR" at bounding box center [987, 590] width 223 height 46
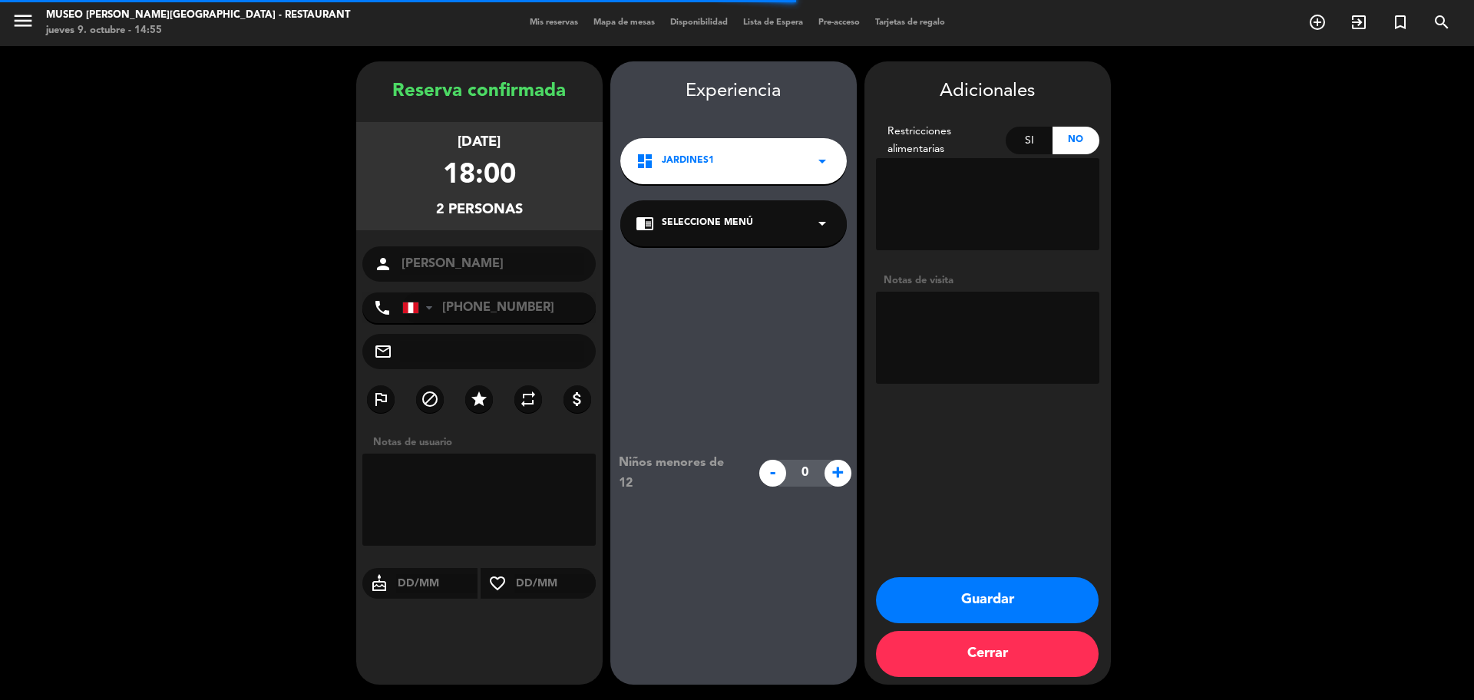
click at [815, 239] on div "chrome_reader_mode Seleccione Menú arrow_drop_down" at bounding box center [733, 223] width 226 height 46
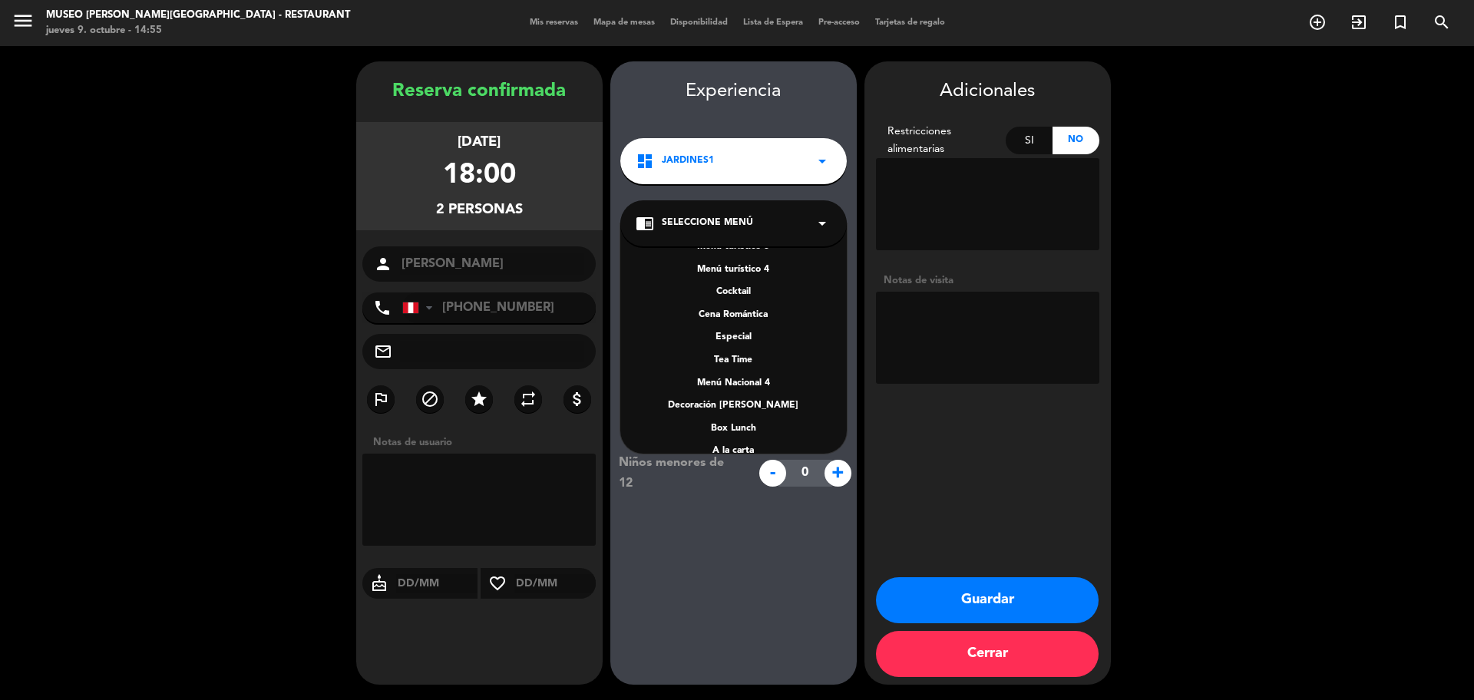
scroll to position [220, 0]
click at [736, 363] on div "A la carta" at bounding box center [734, 362] width 196 height 15
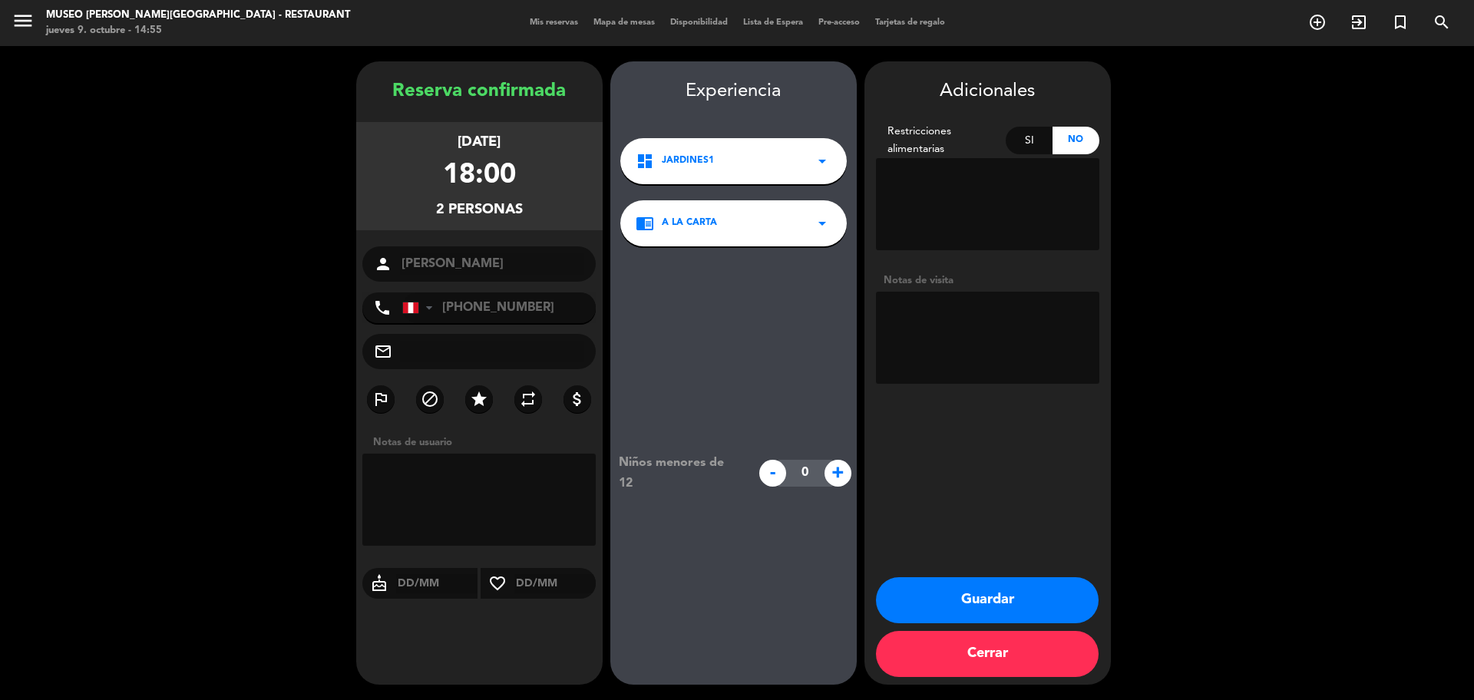
click at [950, 600] on button "Guardar" at bounding box center [987, 600] width 223 height 46
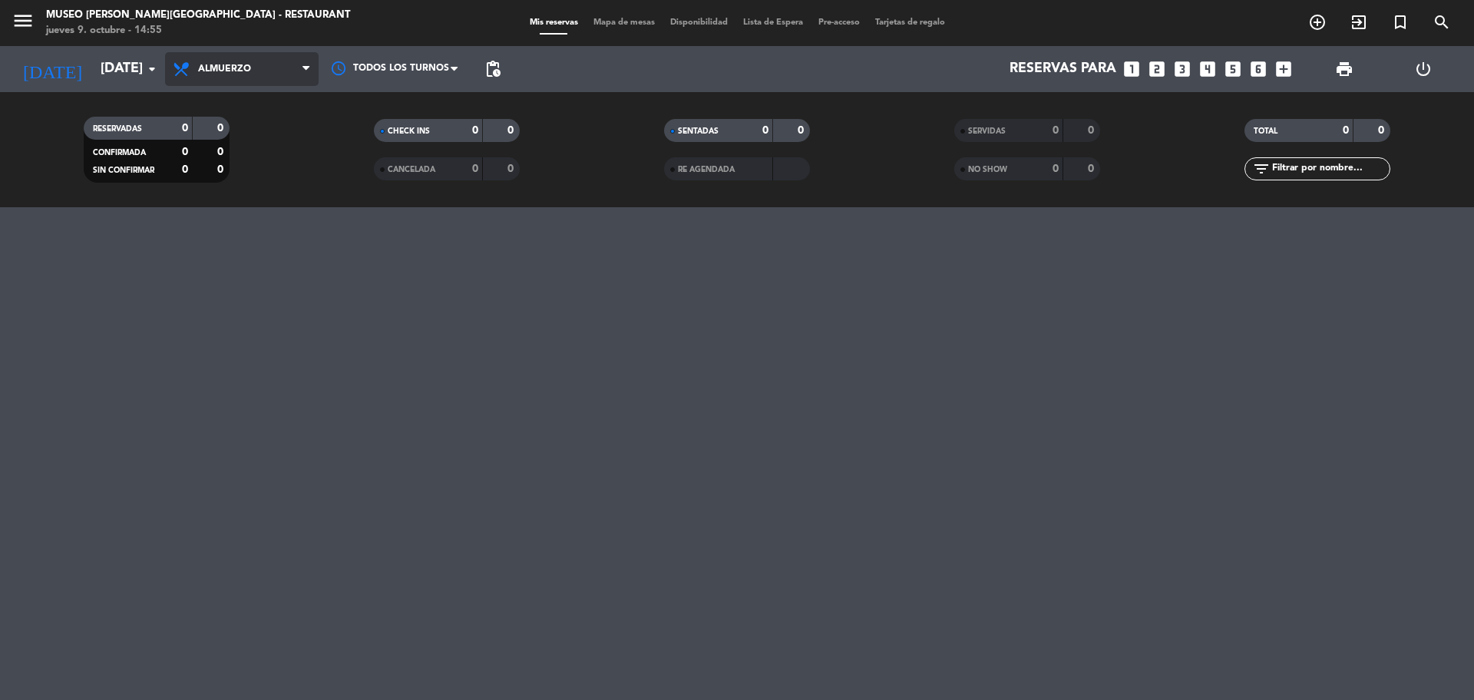
click at [259, 73] on span "Almuerzo" at bounding box center [242, 69] width 154 height 34
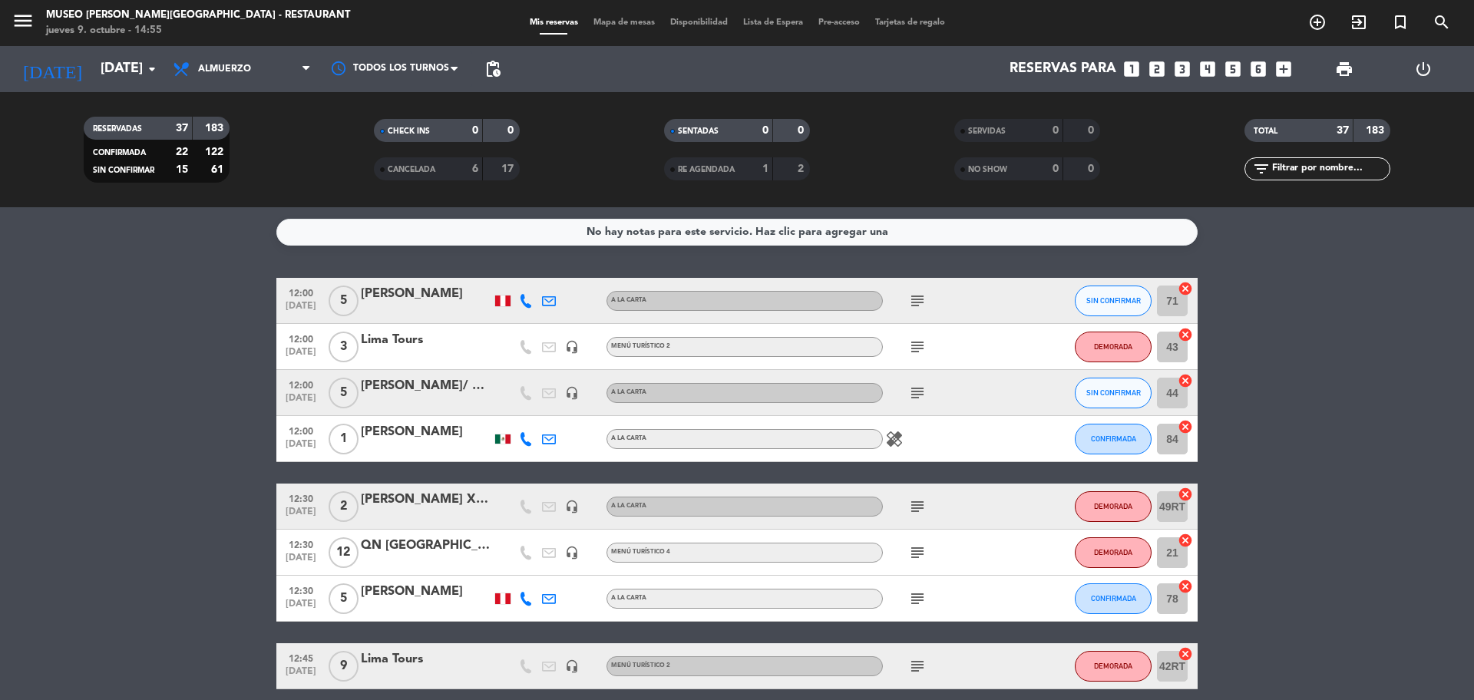
click at [266, 105] on div "RESERVADAS 37 183 CONFIRMADA 22 122 SIN CONFIRMAR 15 61 CHECK INS 0 0 CANCELADA…" at bounding box center [737, 149] width 1474 height 115
click at [266, 58] on span "Almuerzo" at bounding box center [242, 69] width 154 height 34
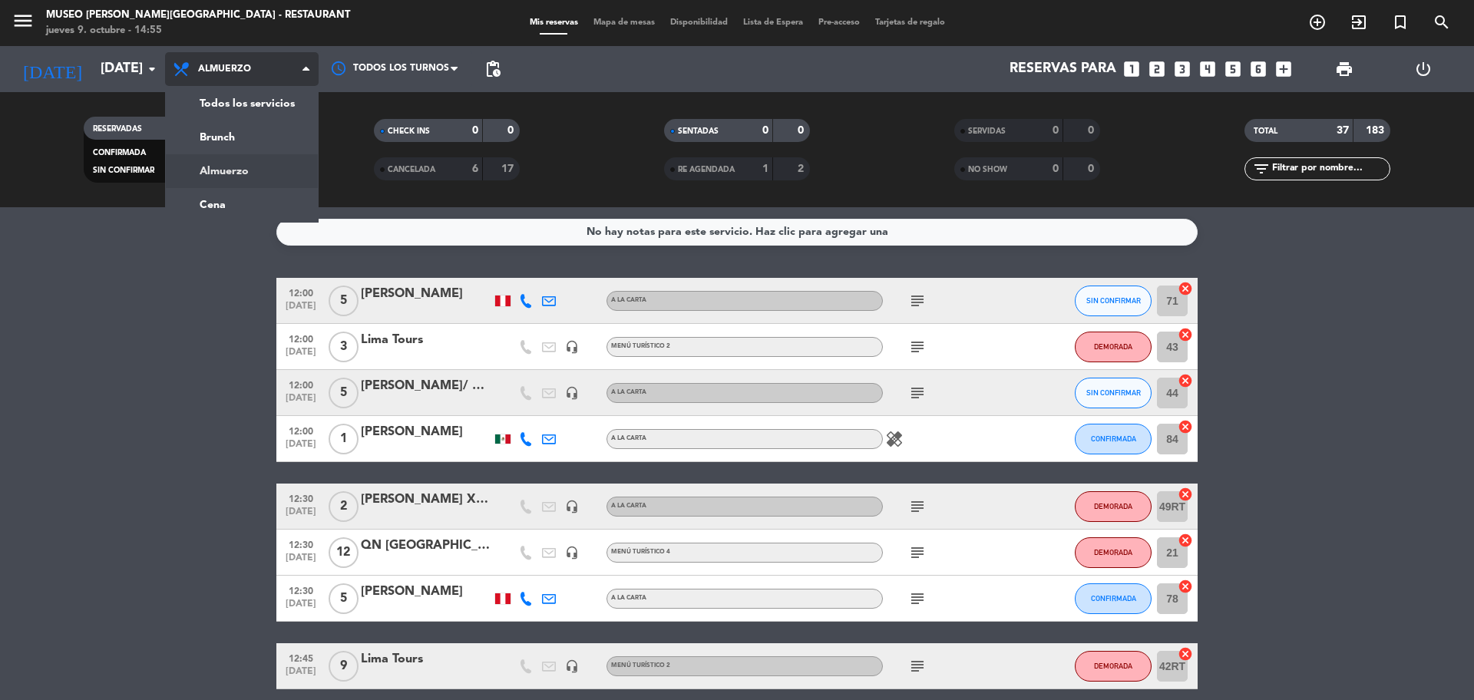
click at [269, 98] on div "menu [GEOGRAPHIC_DATA][PERSON_NAME] - Restaurant [DATE] 9. octubre - 14:55 Mis …" at bounding box center [737, 103] width 1474 height 207
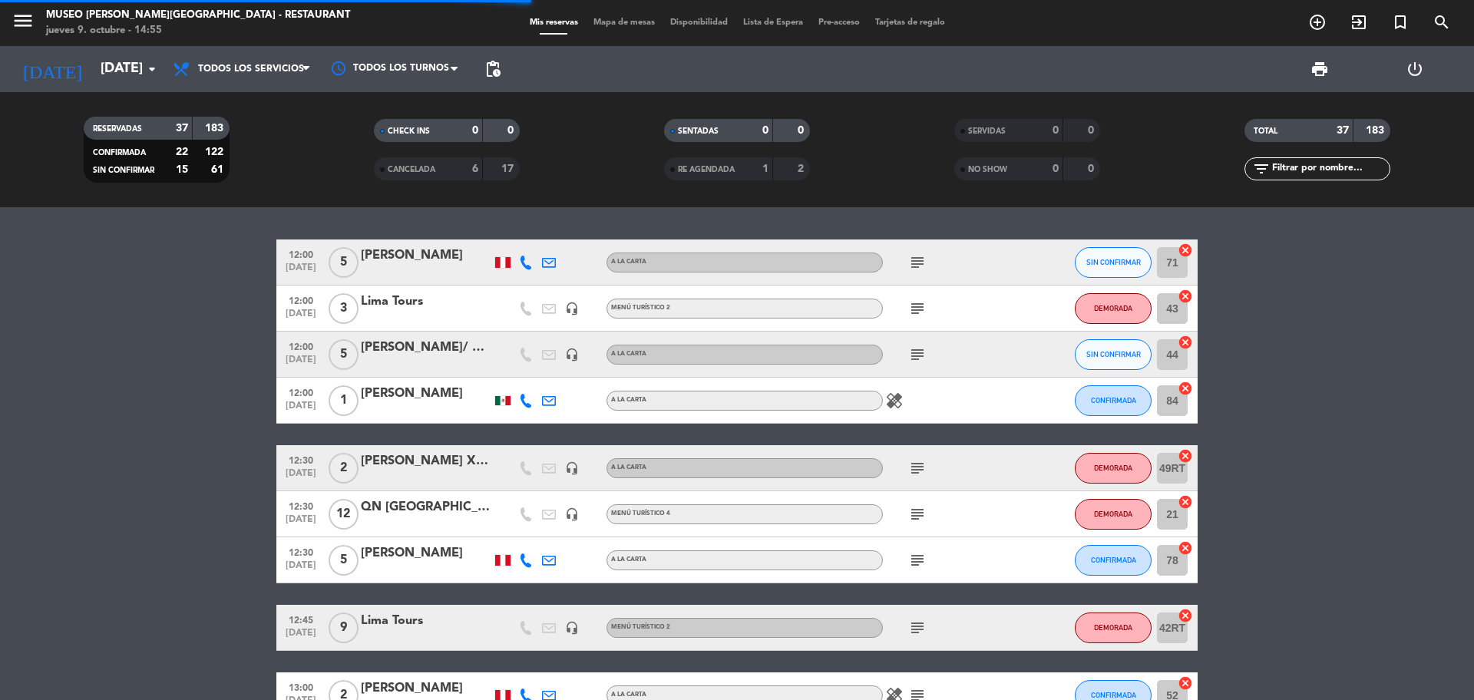
click at [1315, 170] on input "text" at bounding box center [1330, 168] width 119 height 17
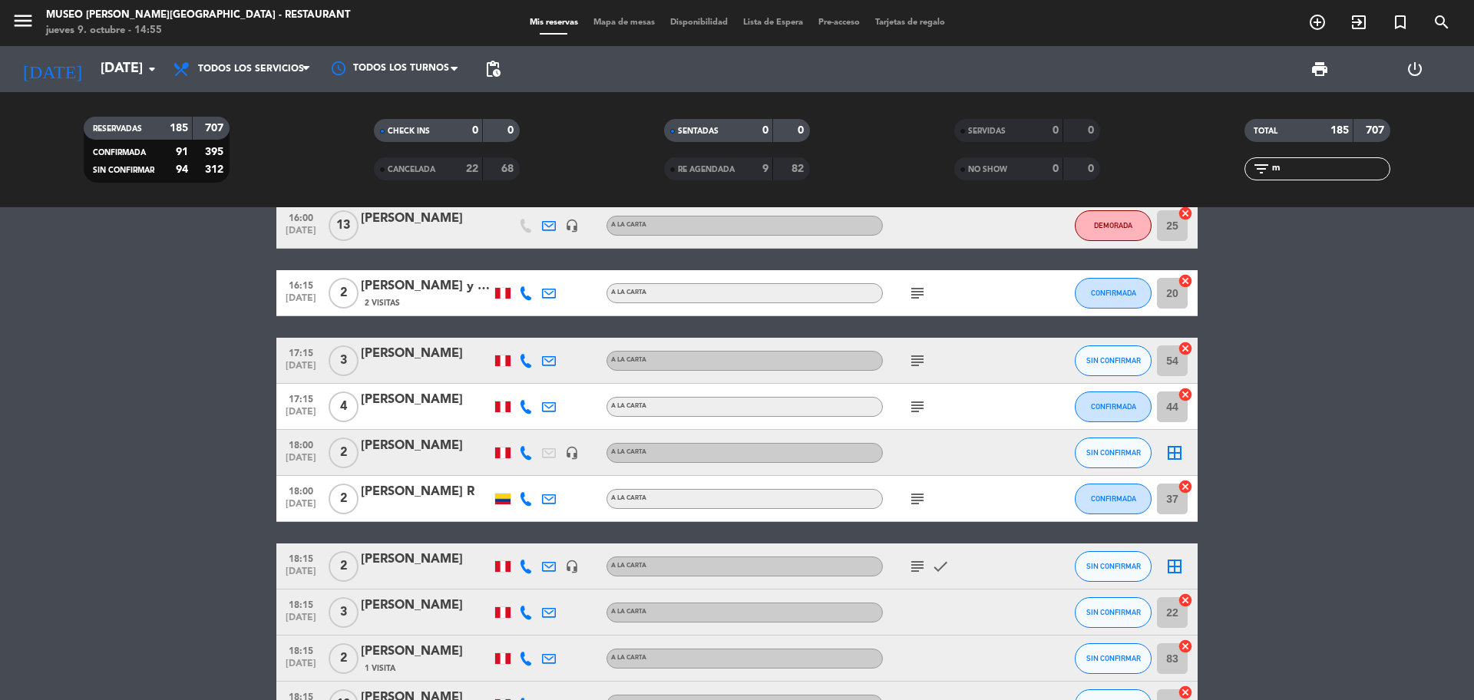
scroll to position [960, 0]
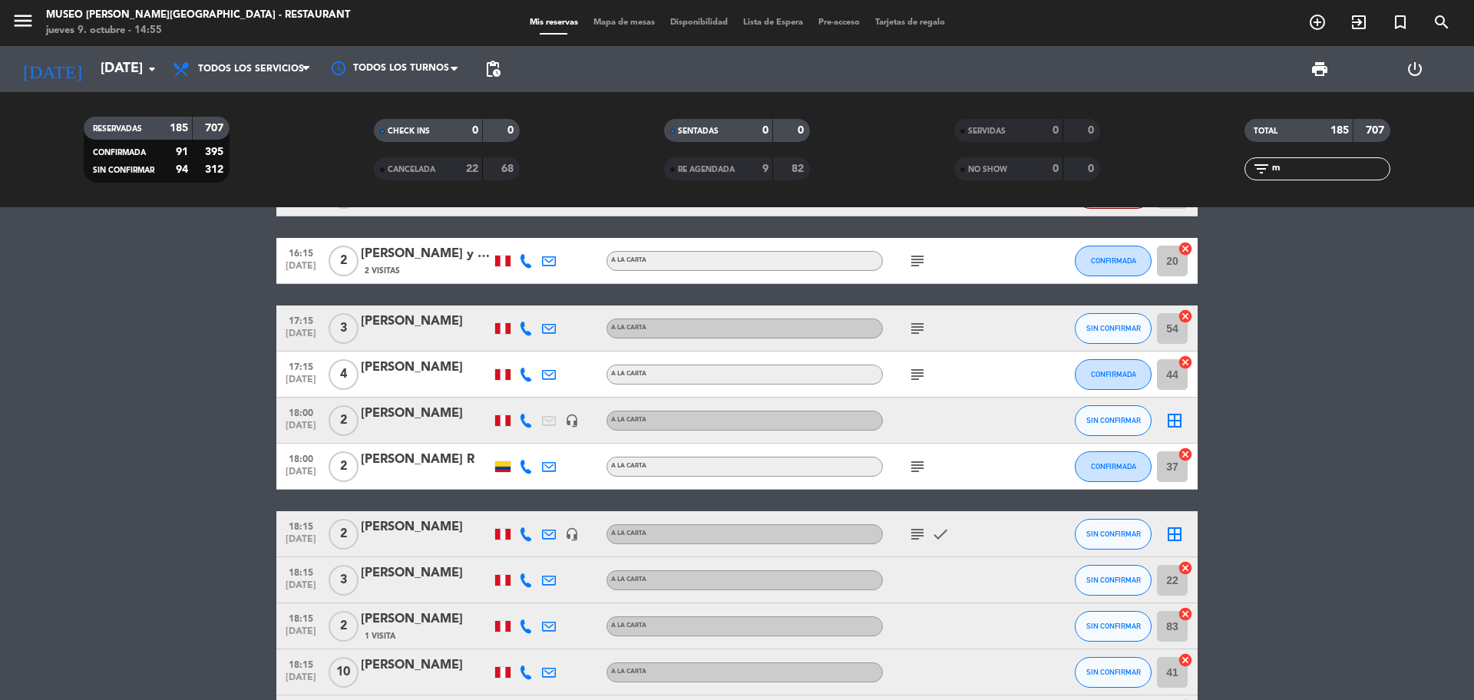
type input "m"
click at [420, 425] on div at bounding box center [426, 431] width 131 height 12
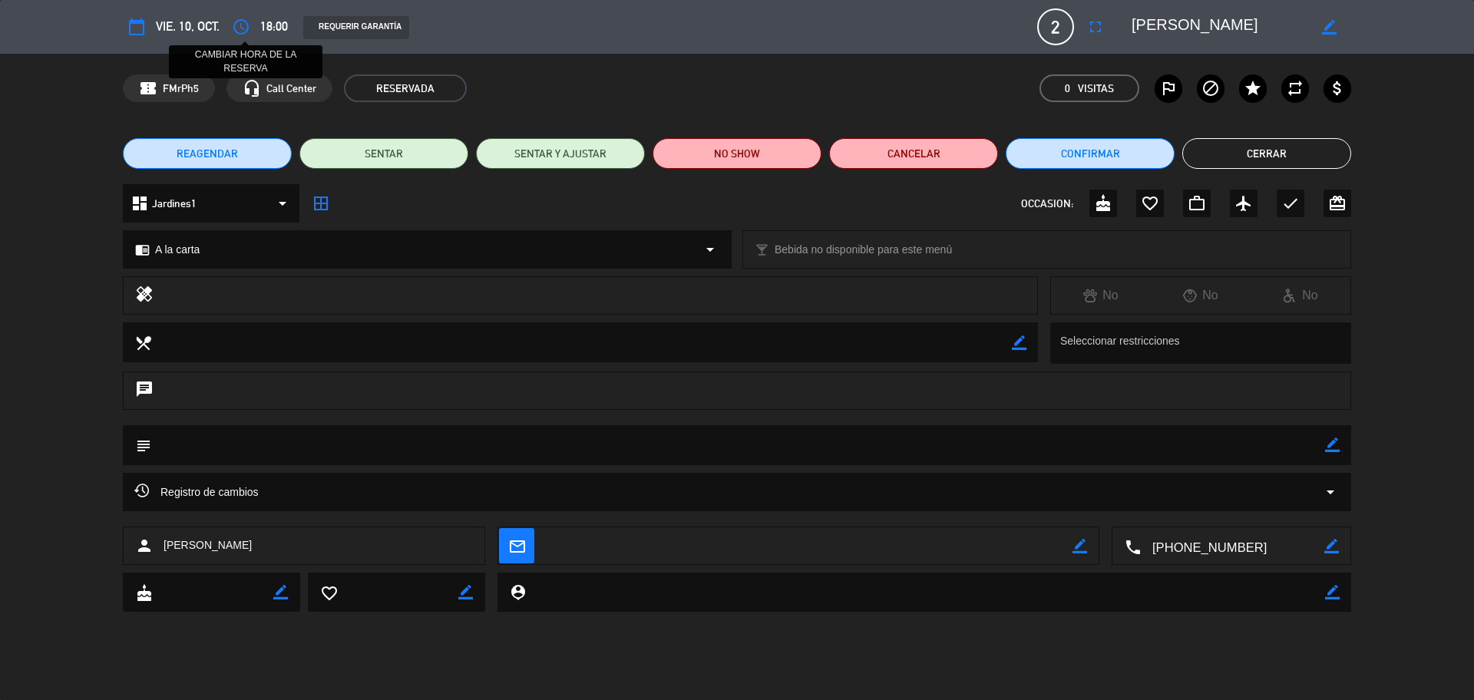
click at [248, 30] on icon "access_time" at bounding box center [241, 27] width 18 height 18
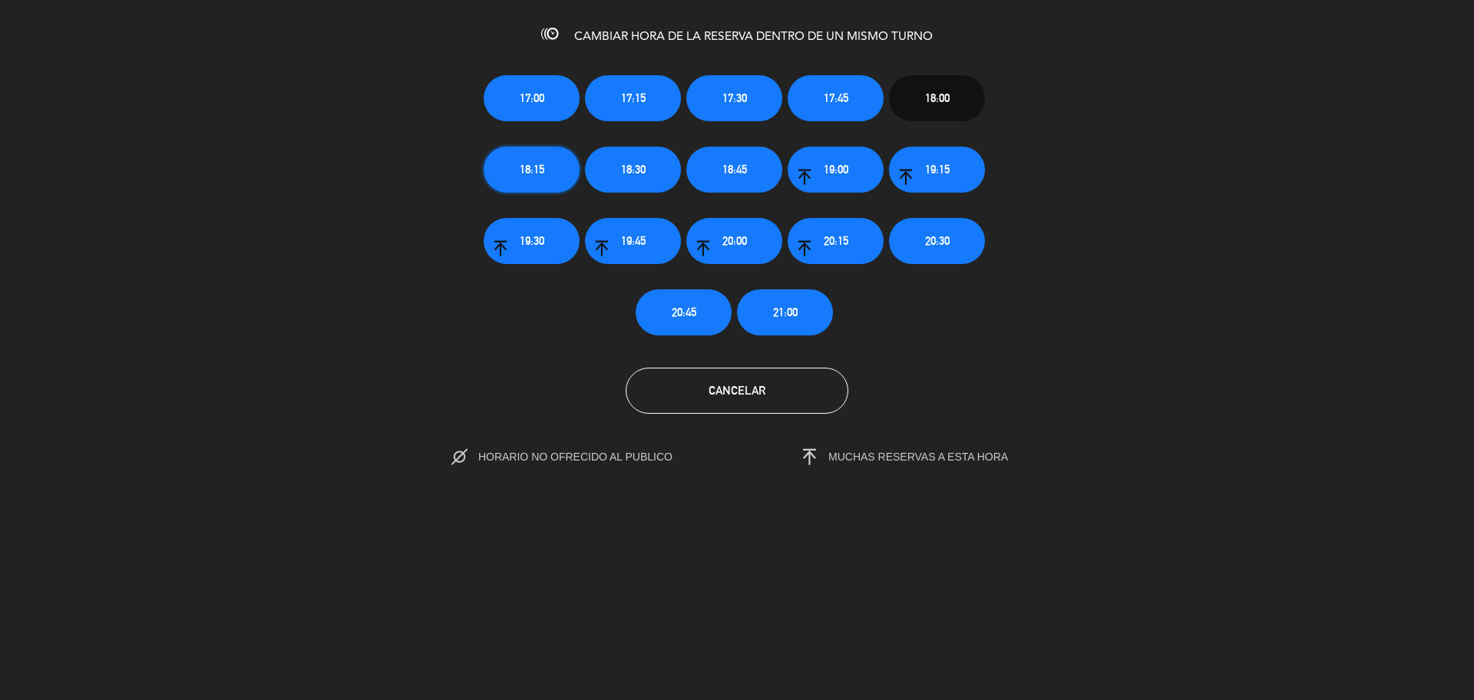
click at [553, 162] on button "18:15" at bounding box center [532, 170] width 96 height 46
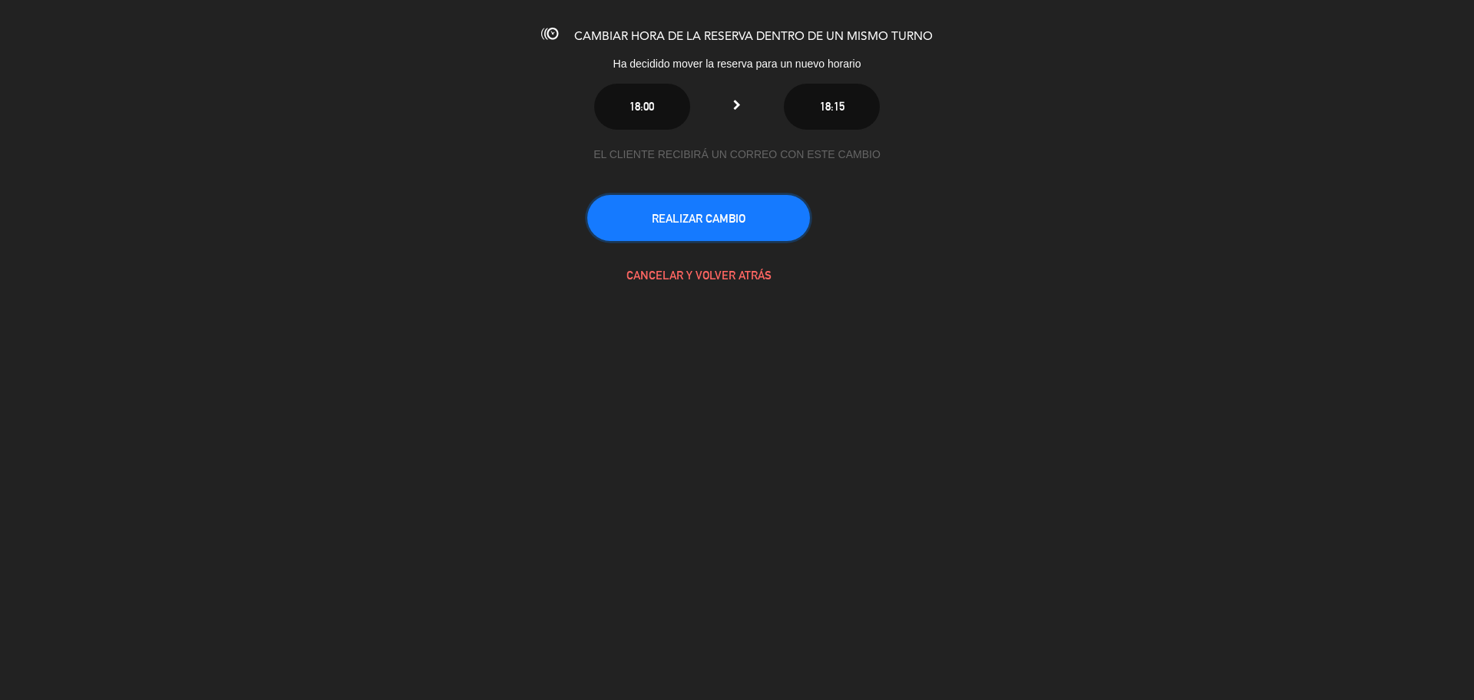
drag, startPoint x: 664, startPoint y: 229, endPoint x: 650, endPoint y: 225, distance: 14.3
click at [665, 230] on button "REALIZAR CAMBIO" at bounding box center [698, 218] width 223 height 46
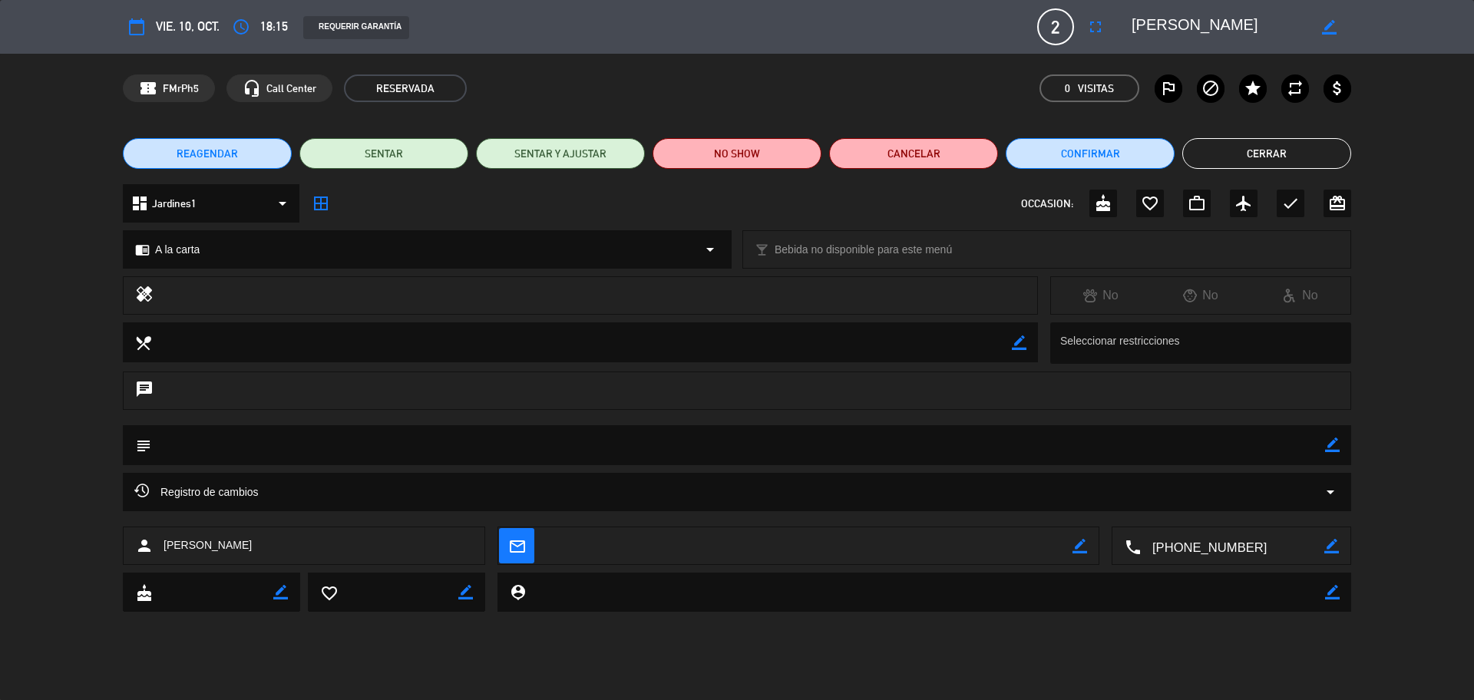
click at [1078, 547] on icon "border_color" at bounding box center [1080, 546] width 15 height 15
click at [1047, 554] on textarea at bounding box center [808, 546] width 527 height 38
paste textarea "[EMAIL_ADDRESS][DOMAIN_NAME]"
type textarea "[EMAIL_ADDRESS][DOMAIN_NAME]"
click at [1084, 537] on div at bounding box center [1080, 546] width 15 height 38
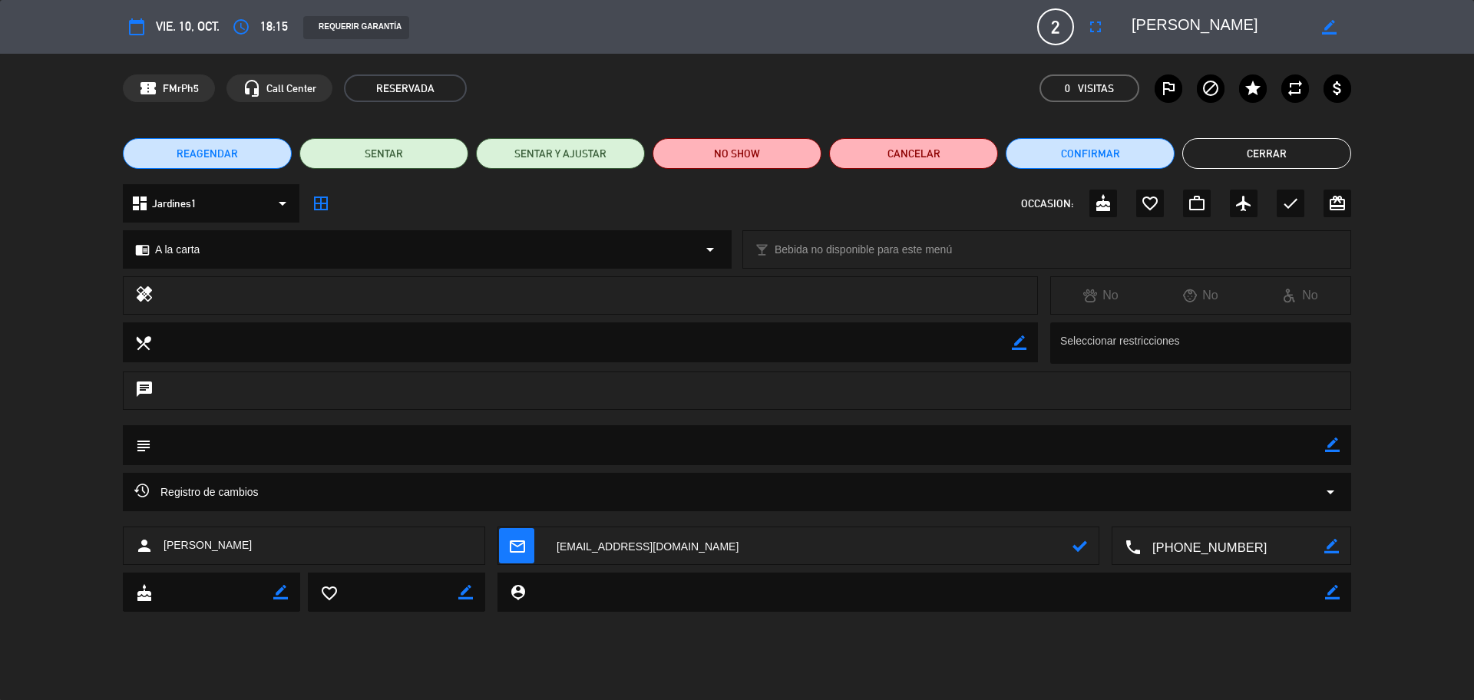
click at [1073, 544] on icon at bounding box center [1080, 546] width 15 height 15
click at [1261, 154] on button "Cerrar" at bounding box center [1266, 153] width 169 height 31
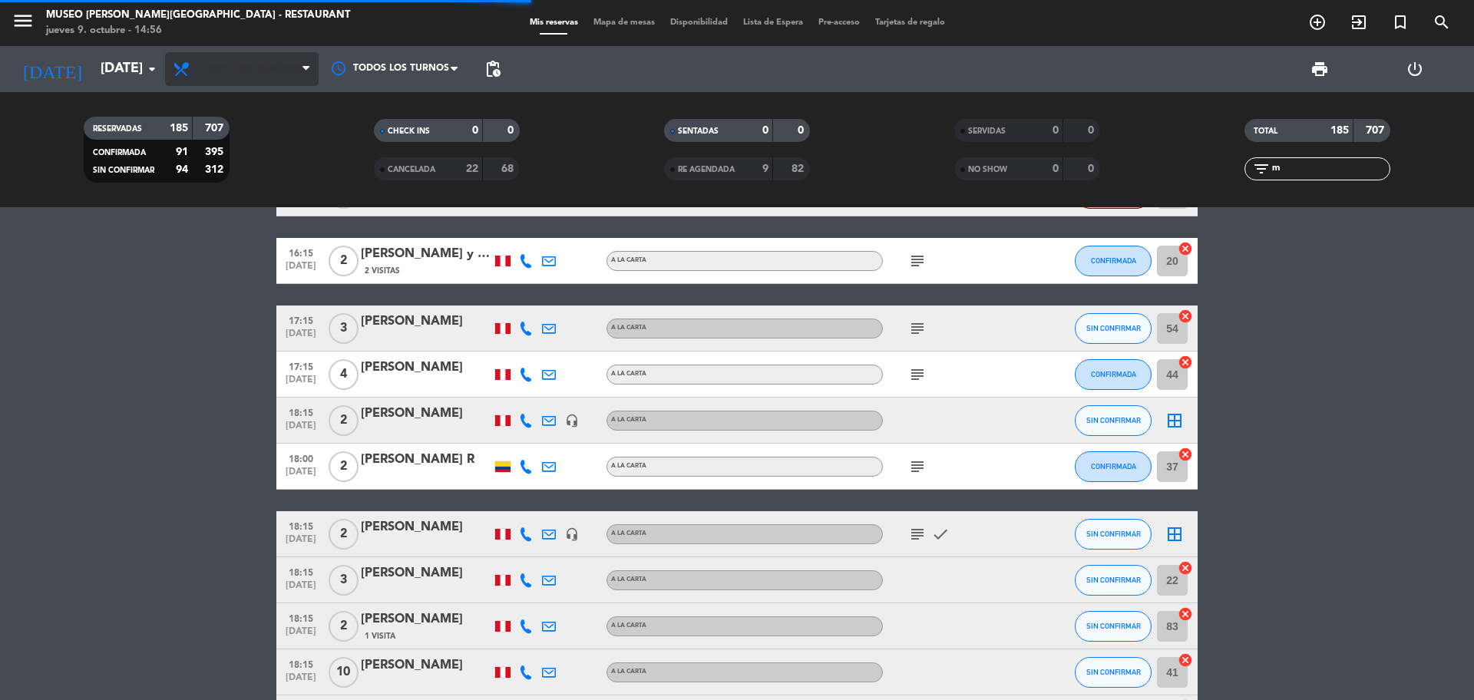
click at [261, 72] on span "Todos los servicios" at bounding box center [242, 69] width 154 height 34
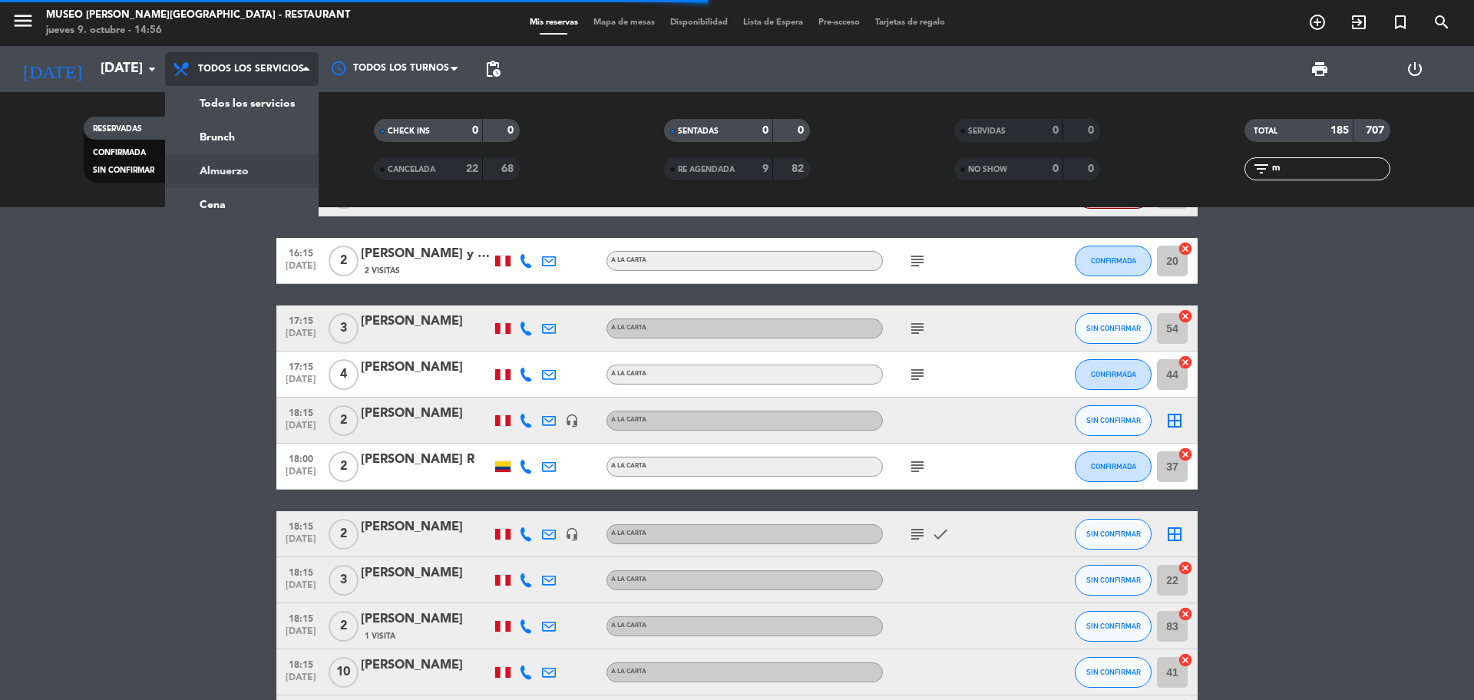
click at [260, 176] on div "menu [GEOGRAPHIC_DATA][PERSON_NAME] - Restaurant [DATE] 9. octubre - 14:56 Mis …" at bounding box center [737, 103] width 1474 height 207
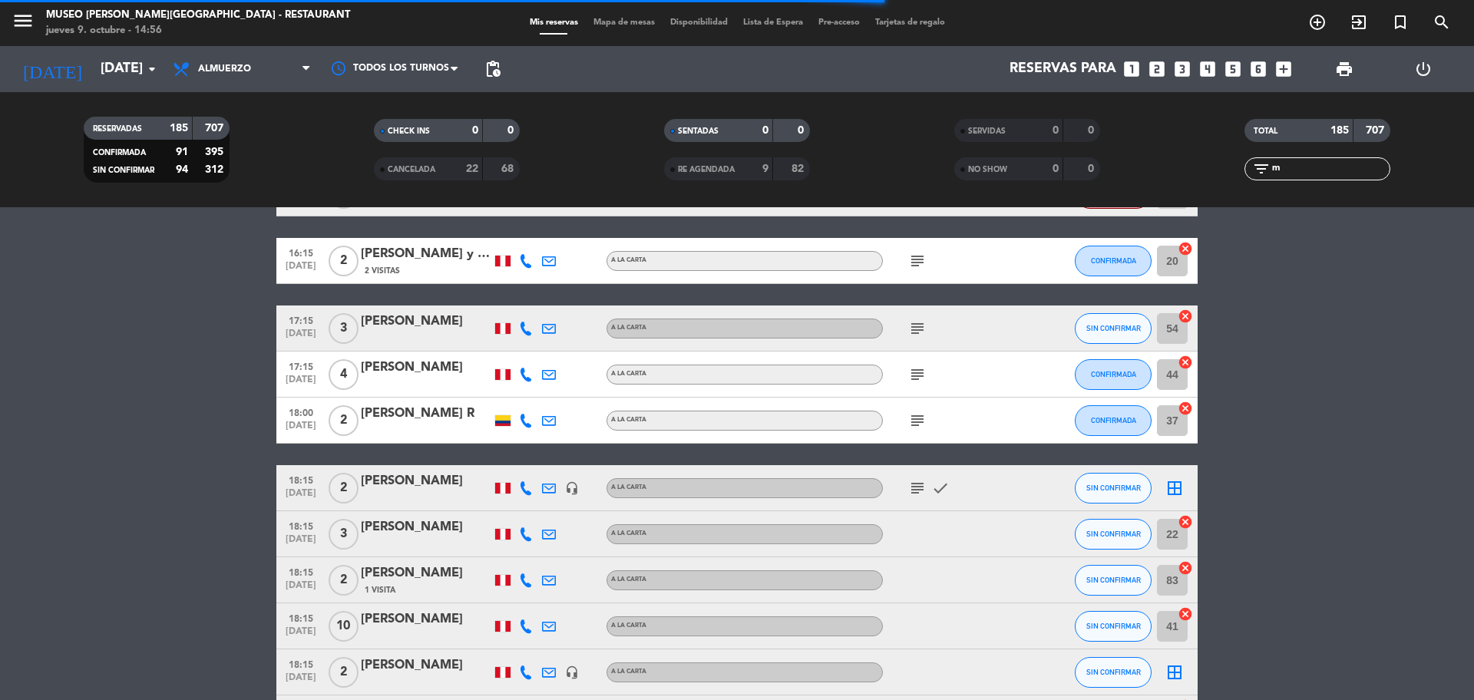
scroll to position [659, 0]
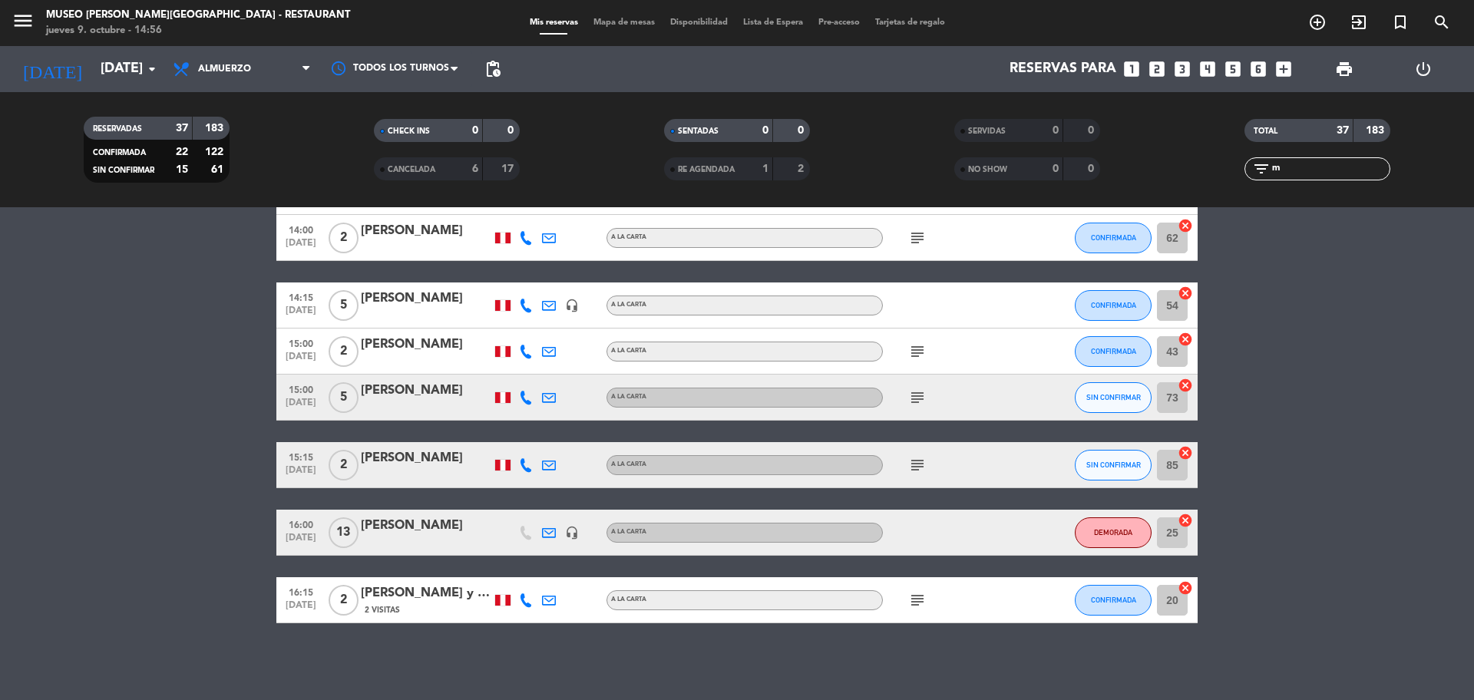
click at [1250, 71] on icon "looks_6" at bounding box center [1258, 69] width 20 height 20
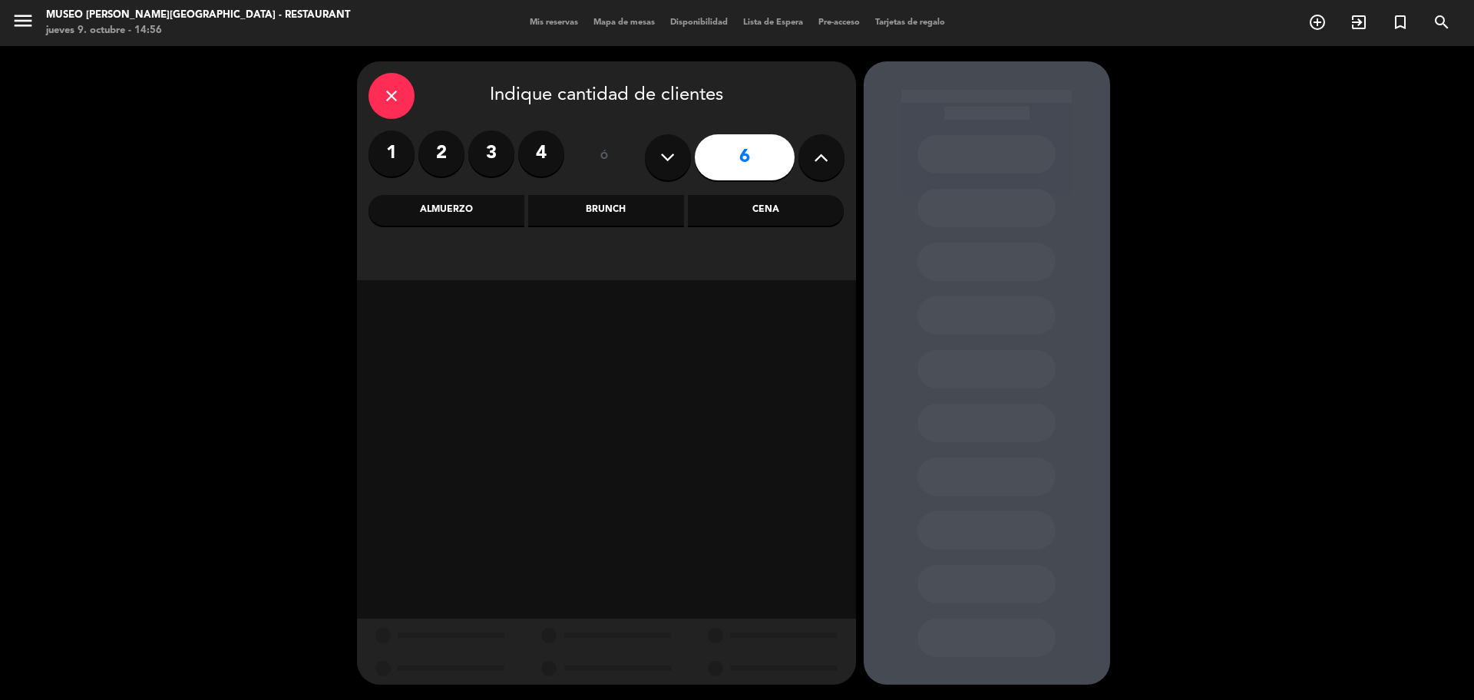
click at [774, 209] on div "Cena" at bounding box center [766, 210] width 156 height 31
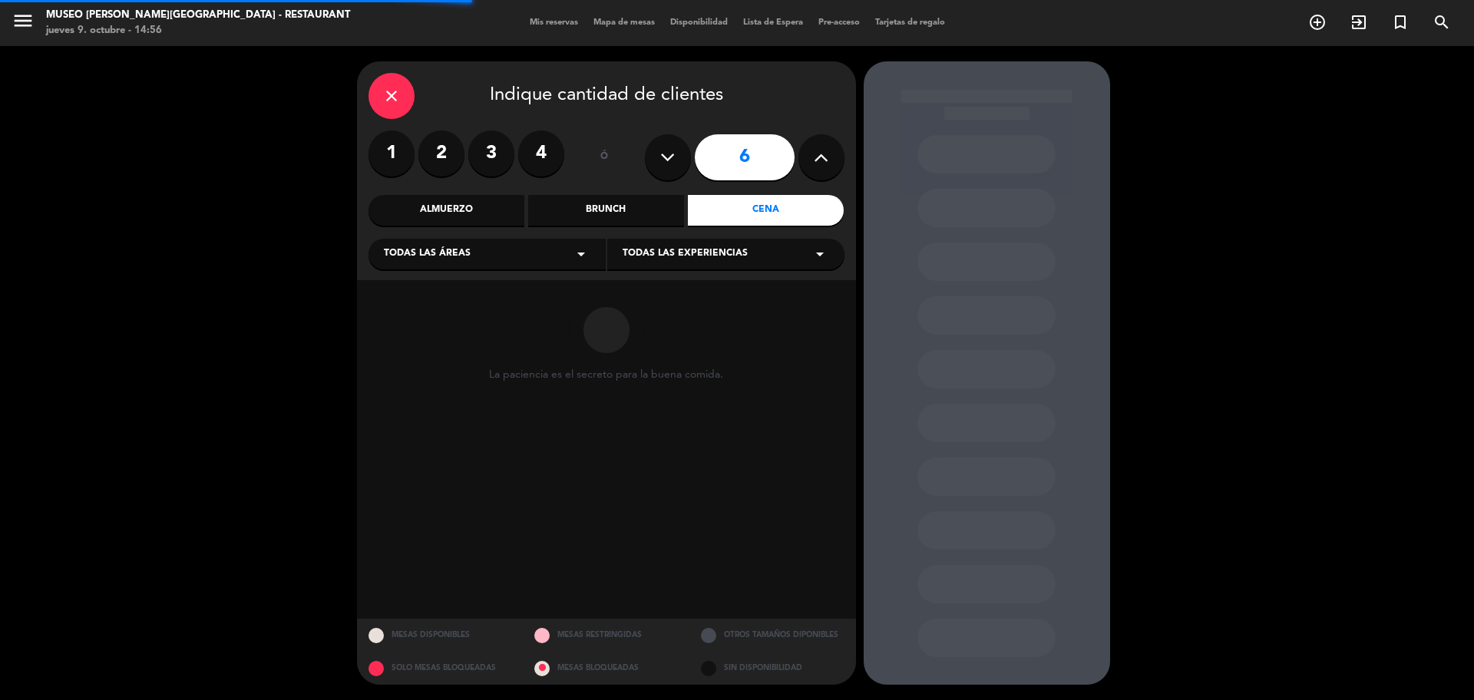
click at [484, 220] on div "Almuerzo" at bounding box center [447, 210] width 156 height 31
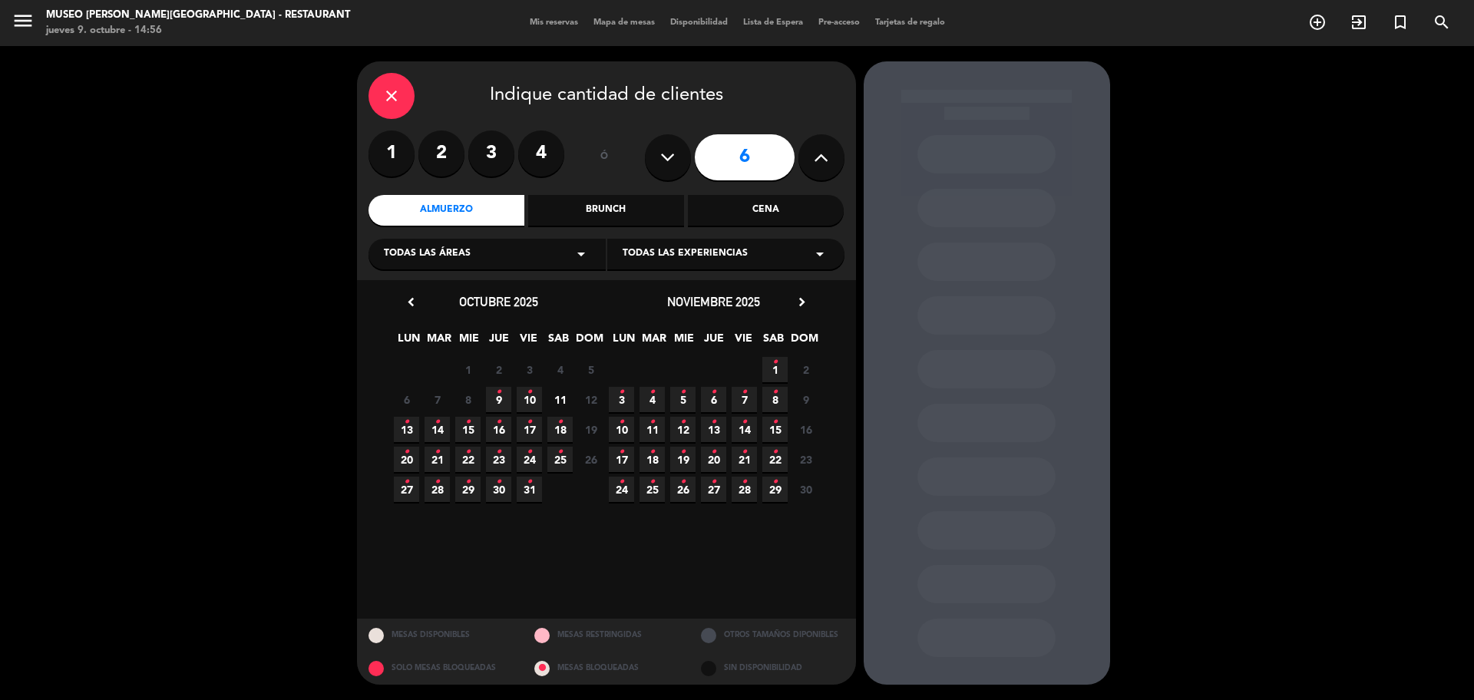
click at [431, 202] on div "Almuerzo" at bounding box center [447, 210] width 156 height 31
click at [591, 400] on icon "•" at bounding box center [590, 392] width 5 height 25
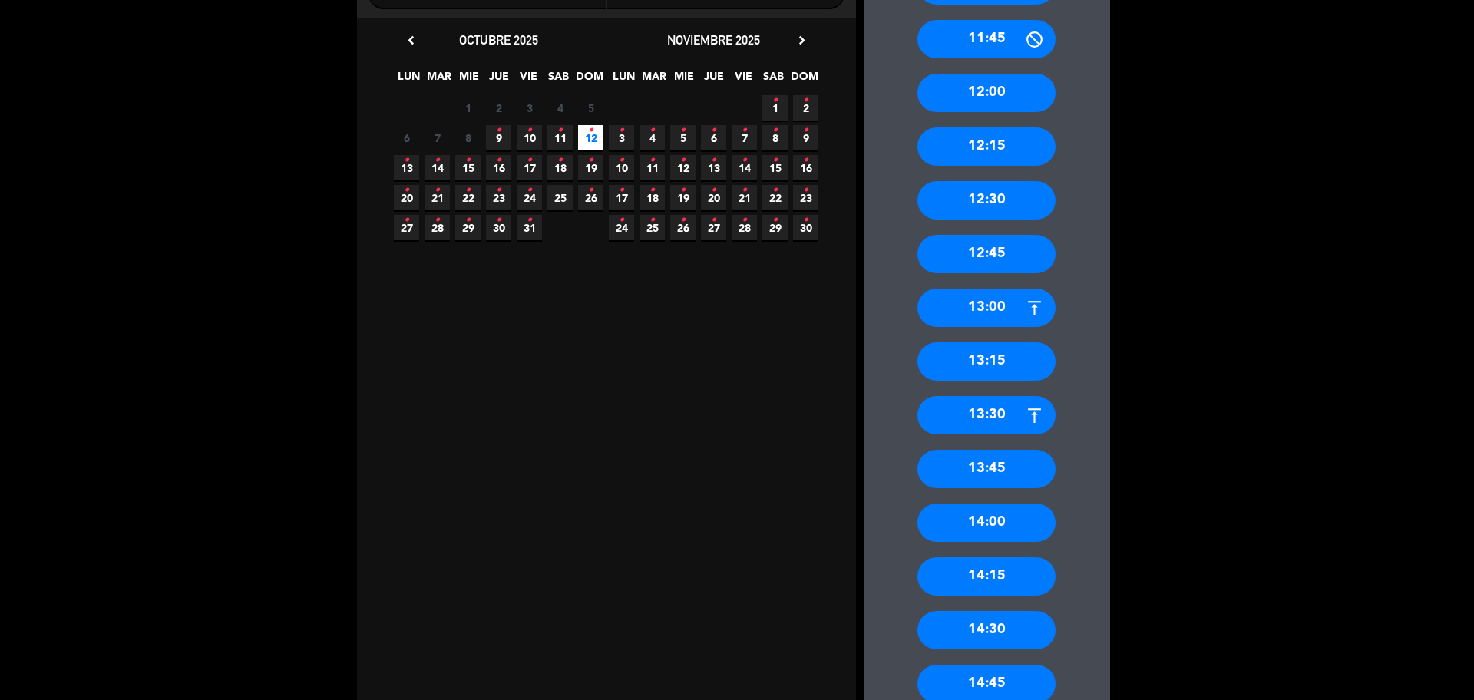
scroll to position [384, 0]
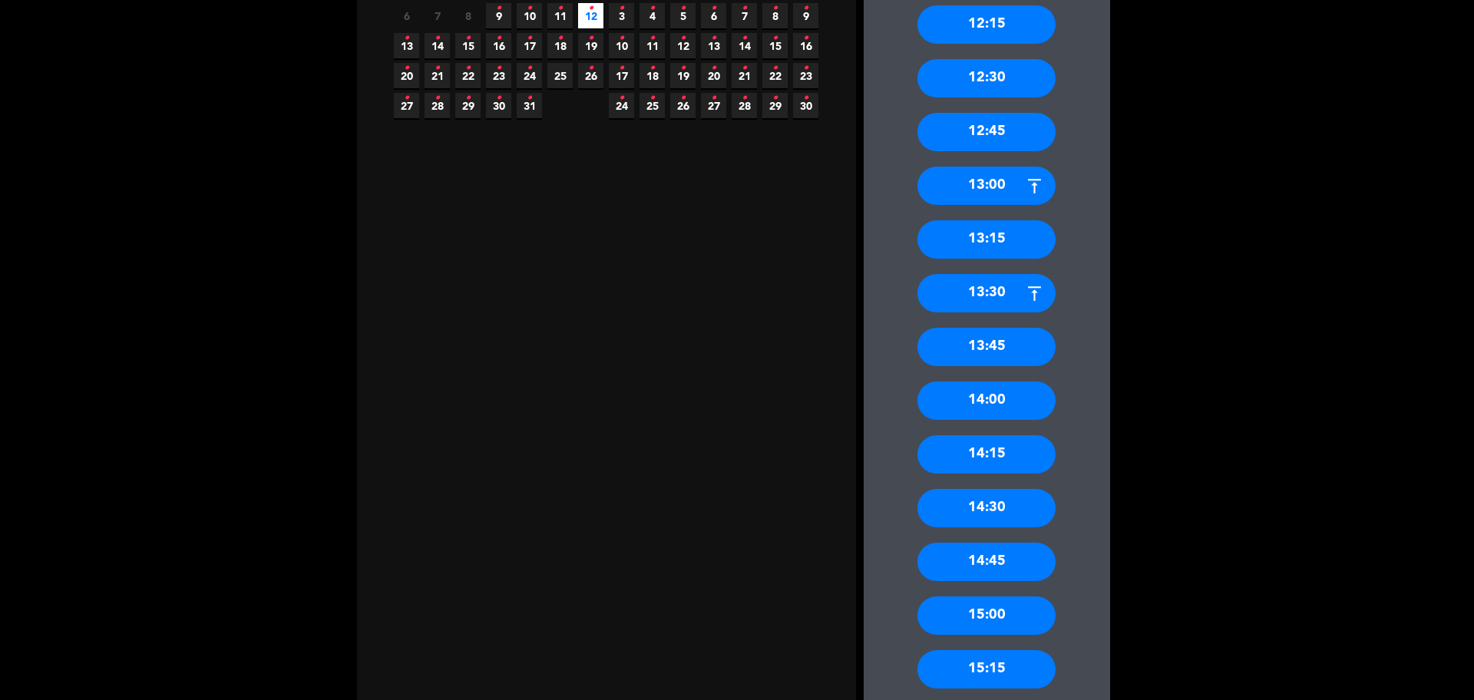
click at [1019, 398] on div "14:00" at bounding box center [986, 401] width 138 height 38
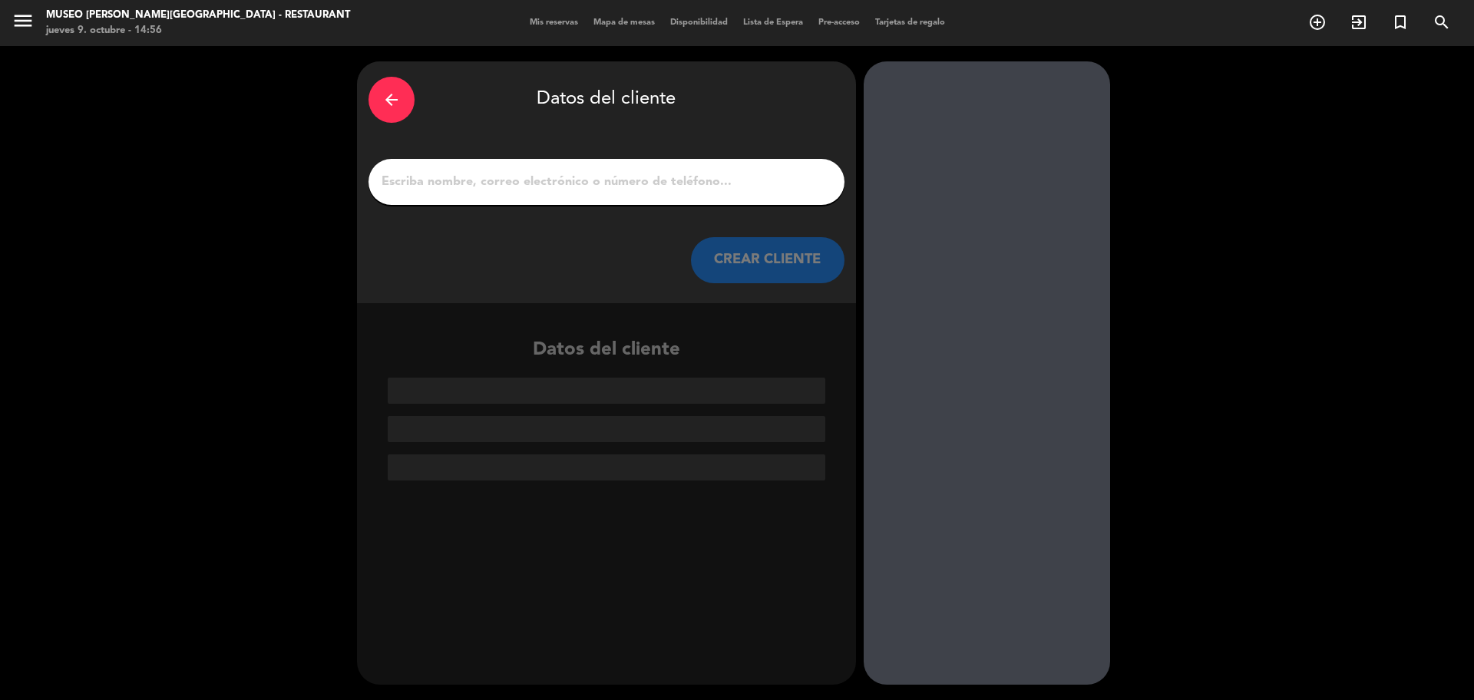
click at [499, 182] on input "1" at bounding box center [606, 181] width 453 height 21
paste input "[PERSON_NAME]"
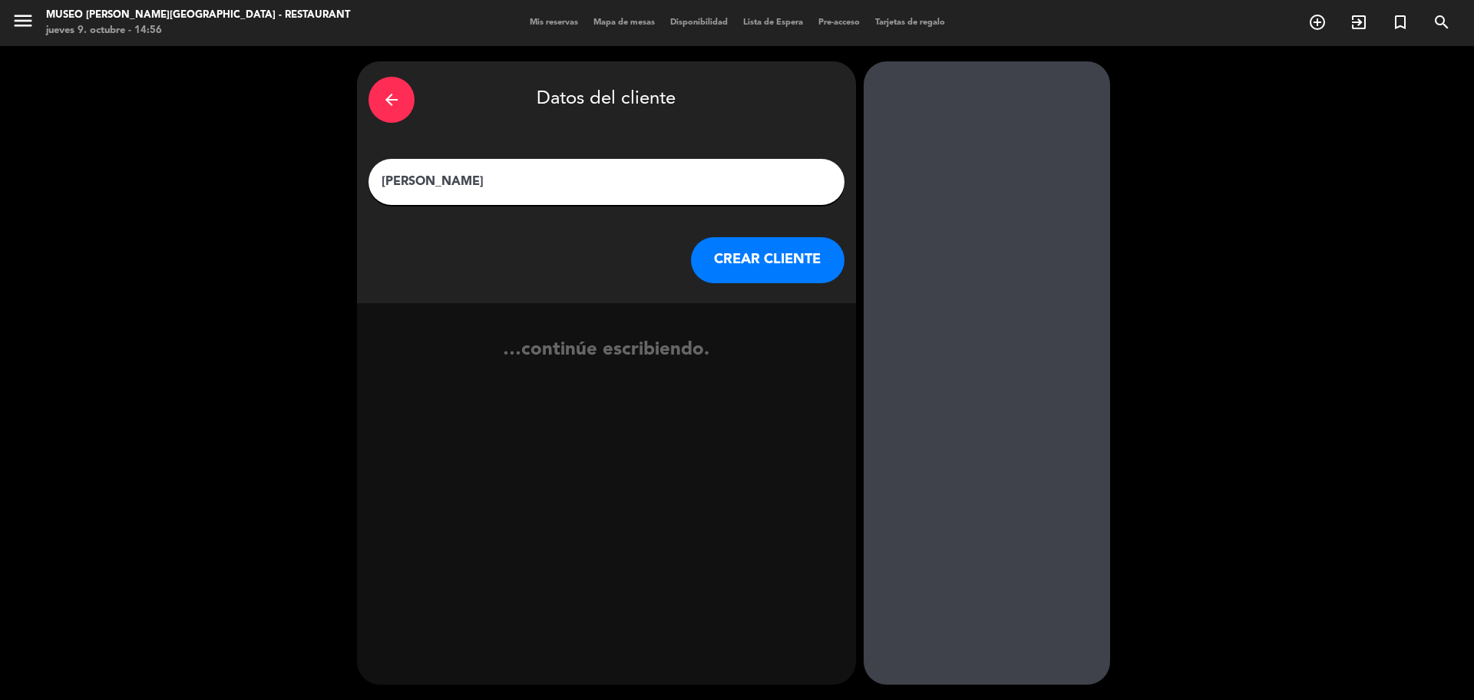
type input "[PERSON_NAME]"
click at [785, 266] on button "CREAR CLIENTE" at bounding box center [768, 260] width 154 height 46
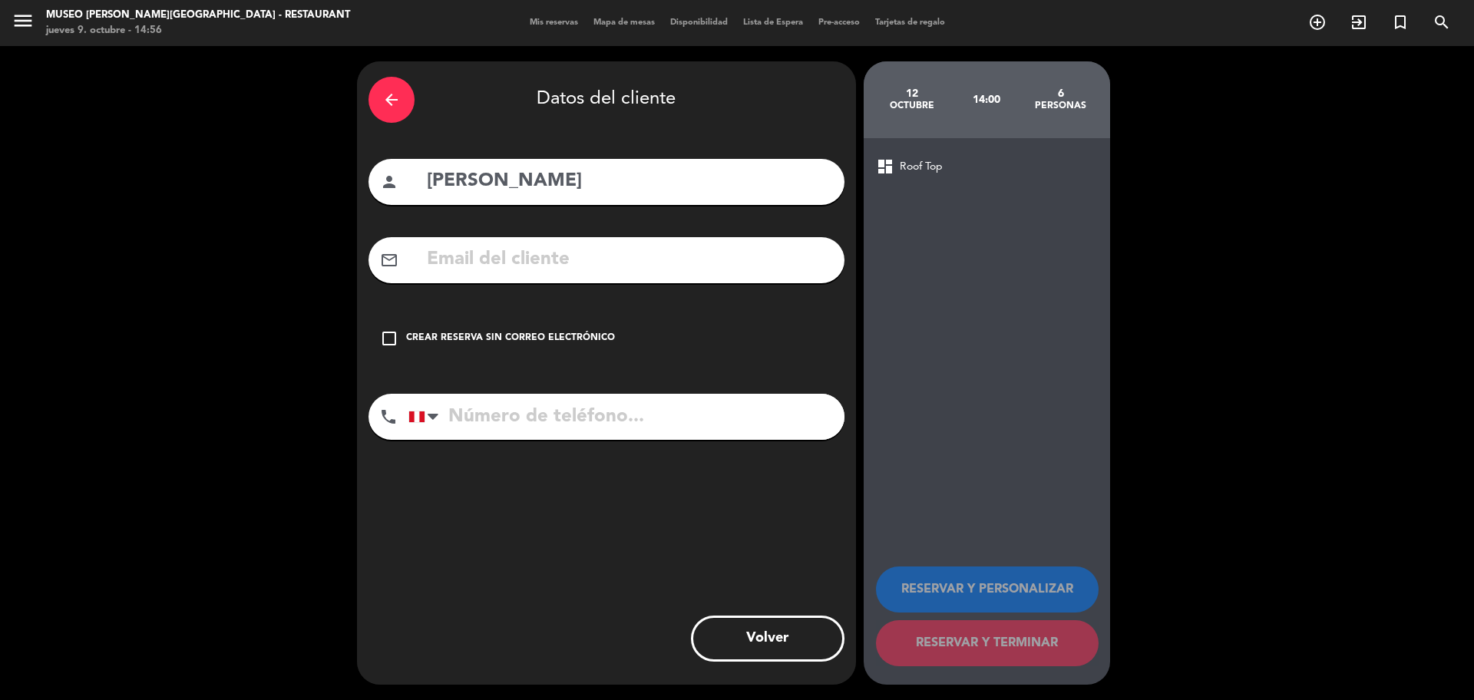
click at [573, 269] on input "text" at bounding box center [629, 259] width 408 height 31
paste input "[EMAIL_ADDRESS][DOMAIN_NAME]"
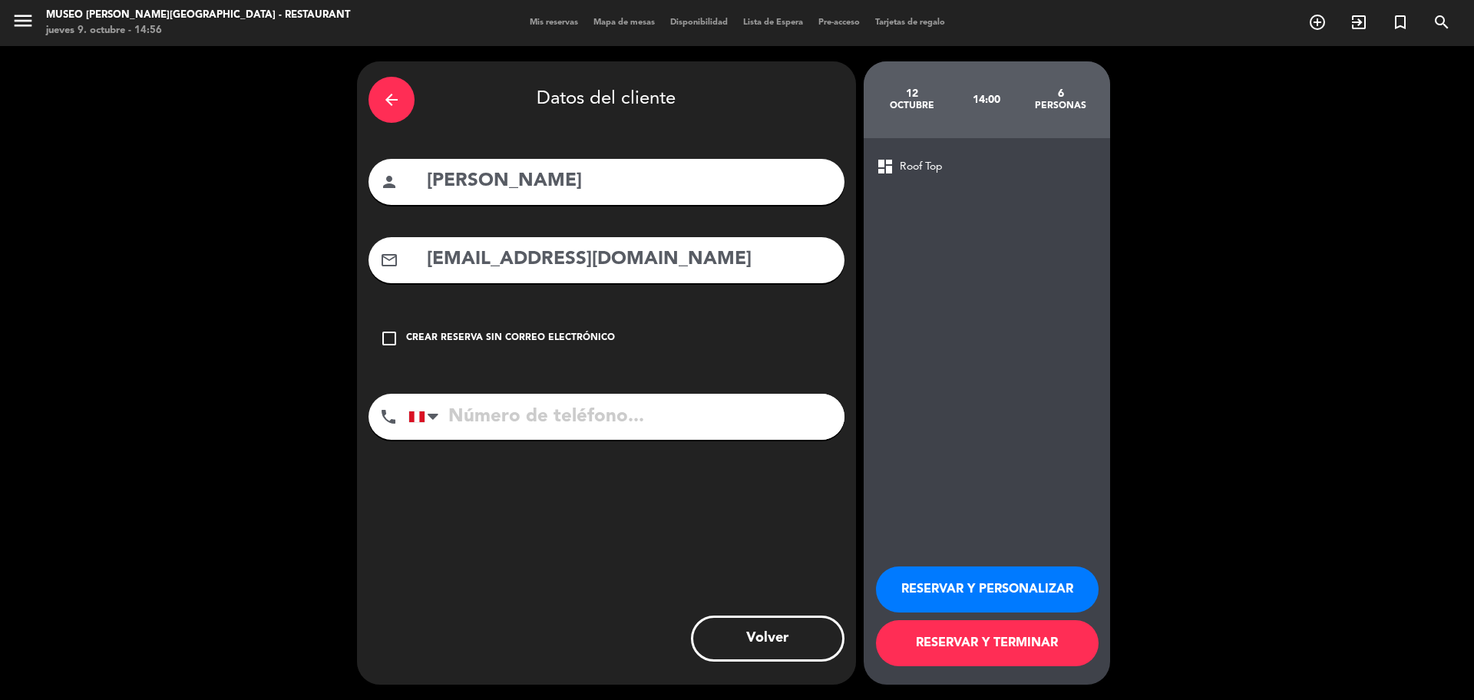
type input "[EMAIL_ADDRESS][DOMAIN_NAME]"
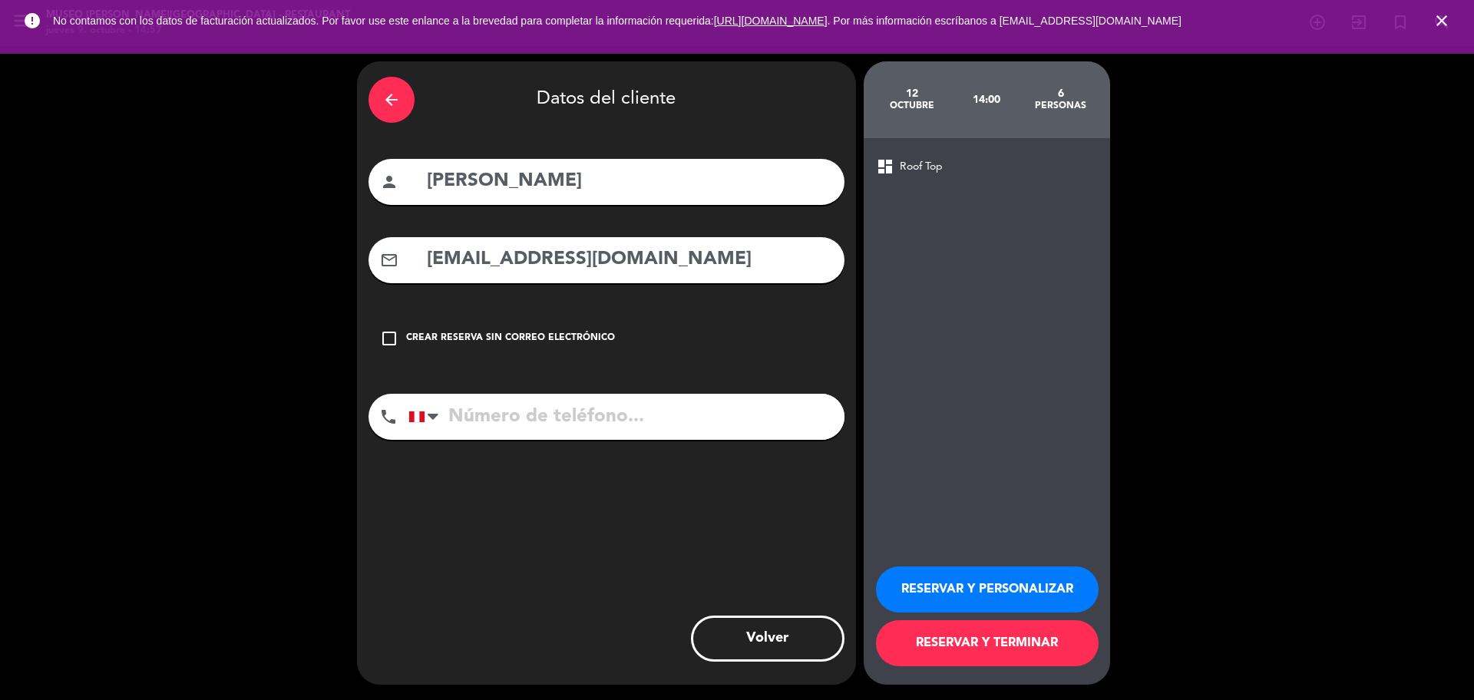
click at [558, 426] on input "tel" at bounding box center [626, 417] width 436 height 46
paste input "960329370"
type input "960329370"
click at [913, 590] on button "RESERVAR Y PERSONALIZAR" at bounding box center [987, 590] width 223 height 46
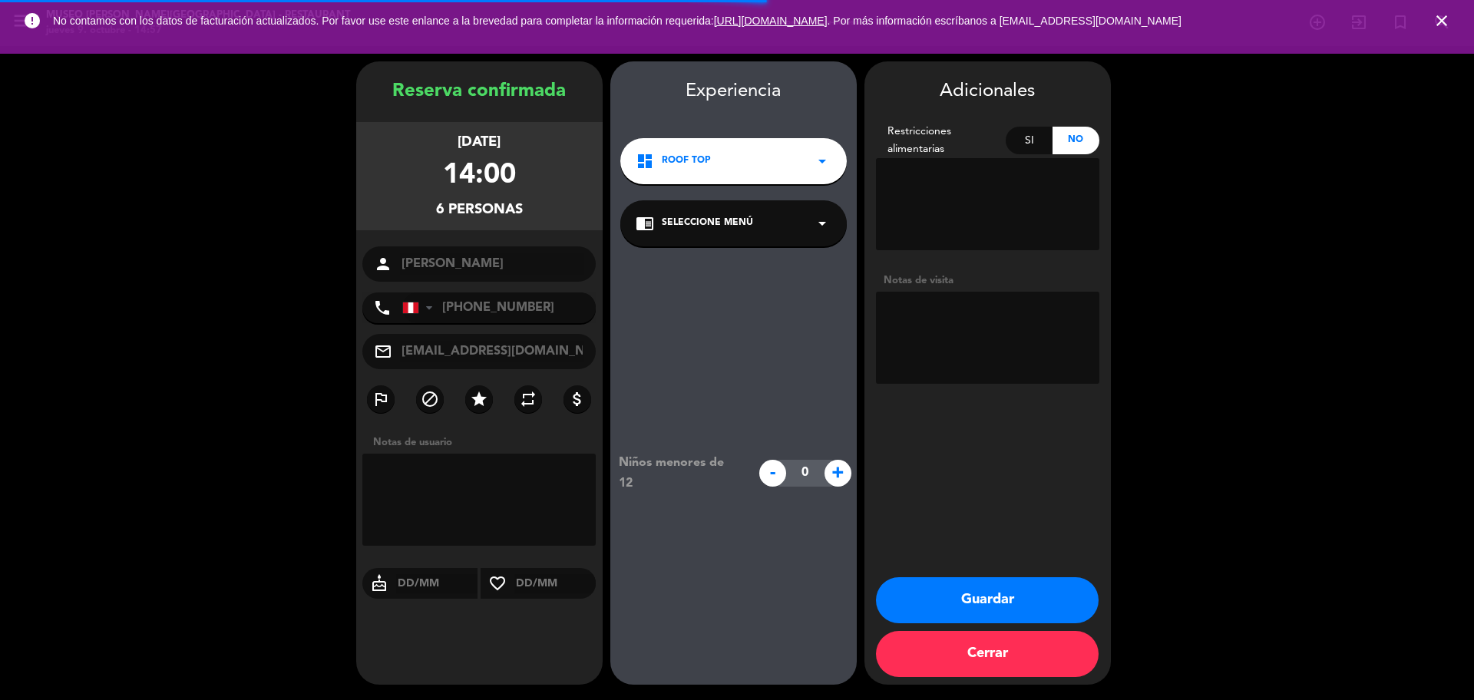
click at [713, 236] on div "chrome_reader_mode Seleccione Menú arrow_drop_down" at bounding box center [733, 223] width 226 height 46
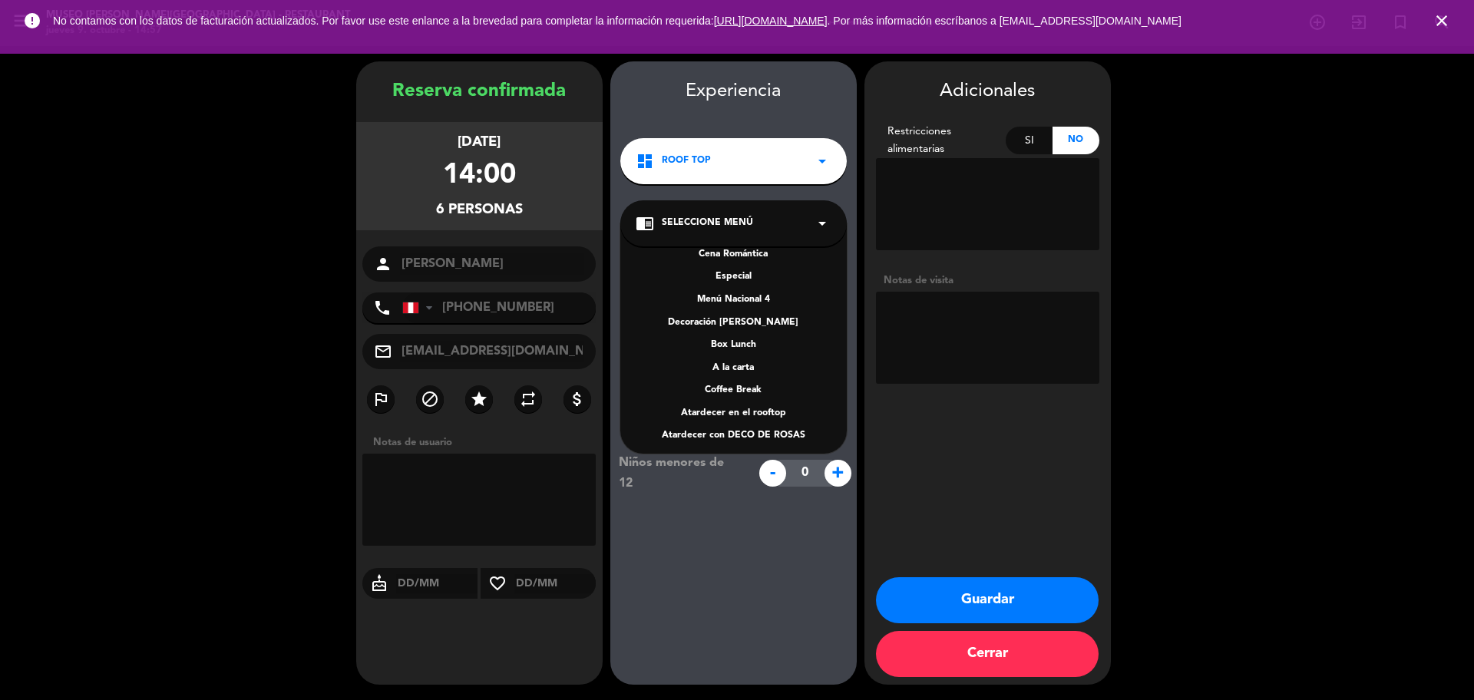
scroll to position [198, 0]
click at [745, 362] on div "A la carta" at bounding box center [734, 362] width 196 height 15
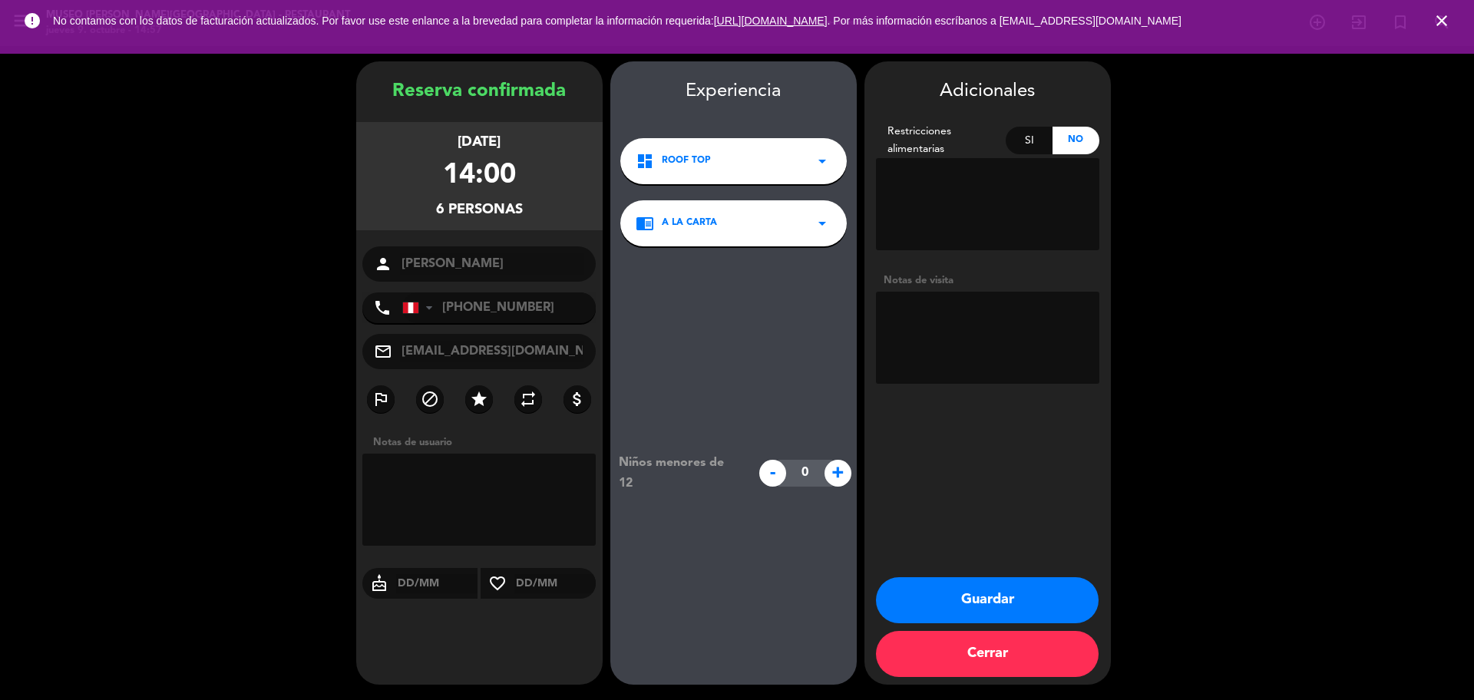
click at [942, 321] on textarea at bounding box center [987, 338] width 223 height 92
paste textarea "Alergias: lactosa y palta solo 1 de los integrantes"
type textarea "Alergias: lactosa y palta solo 1 de los integrantes motivo: cumpleaños, otorgar…"
click at [967, 610] on button "Guardar" at bounding box center [987, 600] width 223 height 46
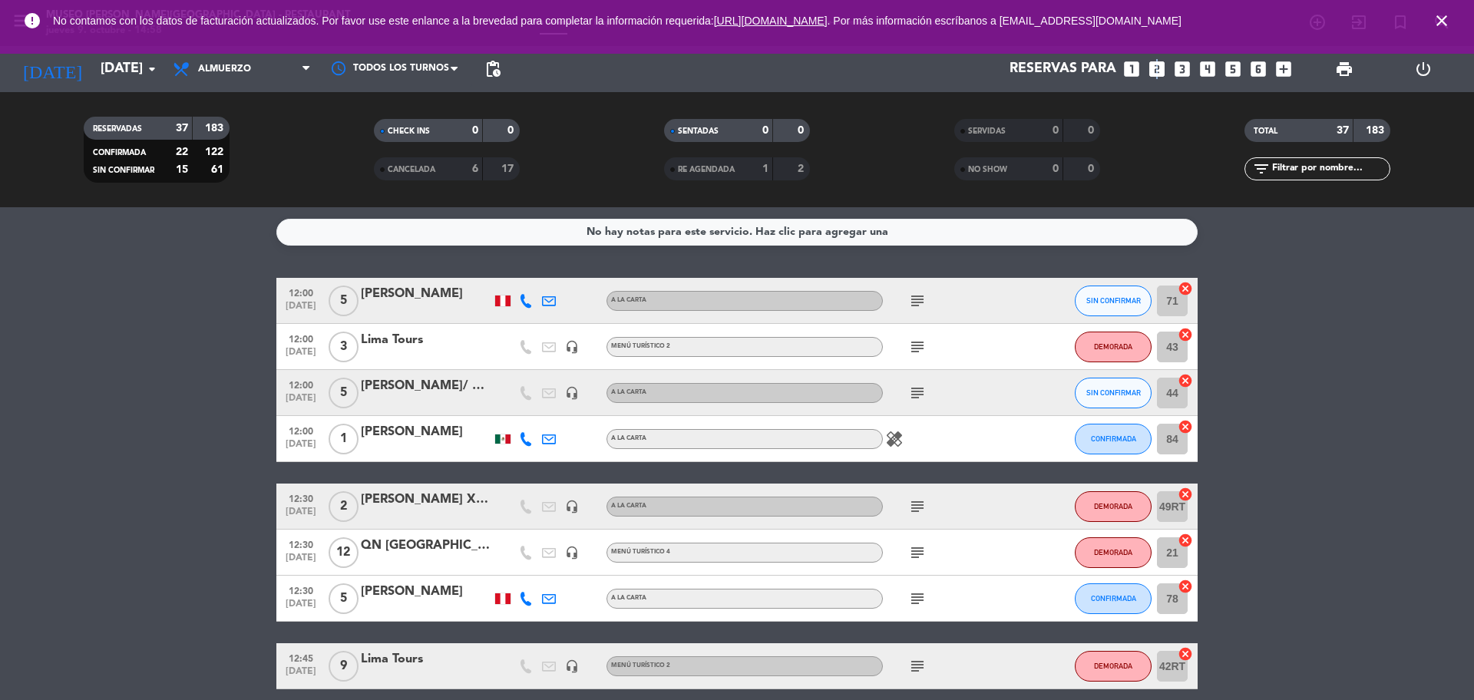
click at [1156, 71] on icon "looks_two" at bounding box center [1157, 69] width 20 height 20
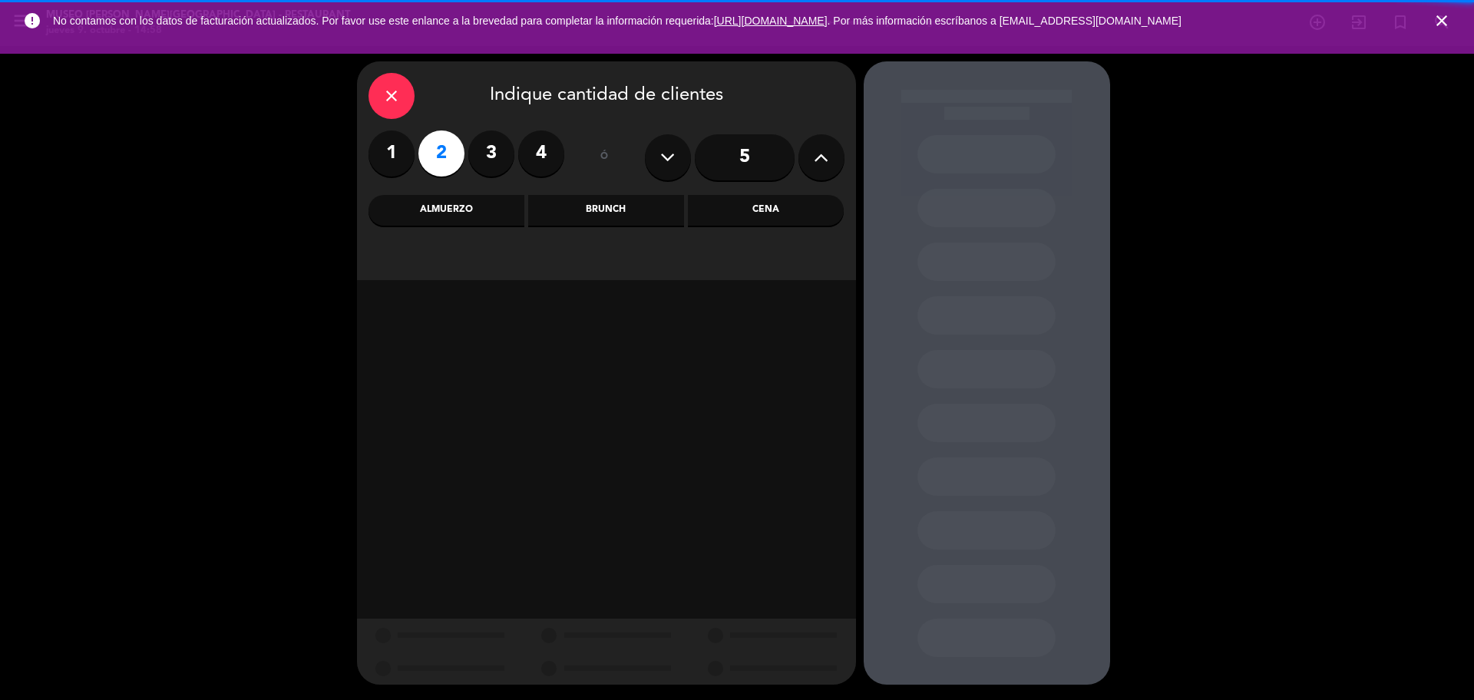
click at [792, 200] on div "Cena" at bounding box center [766, 210] width 156 height 31
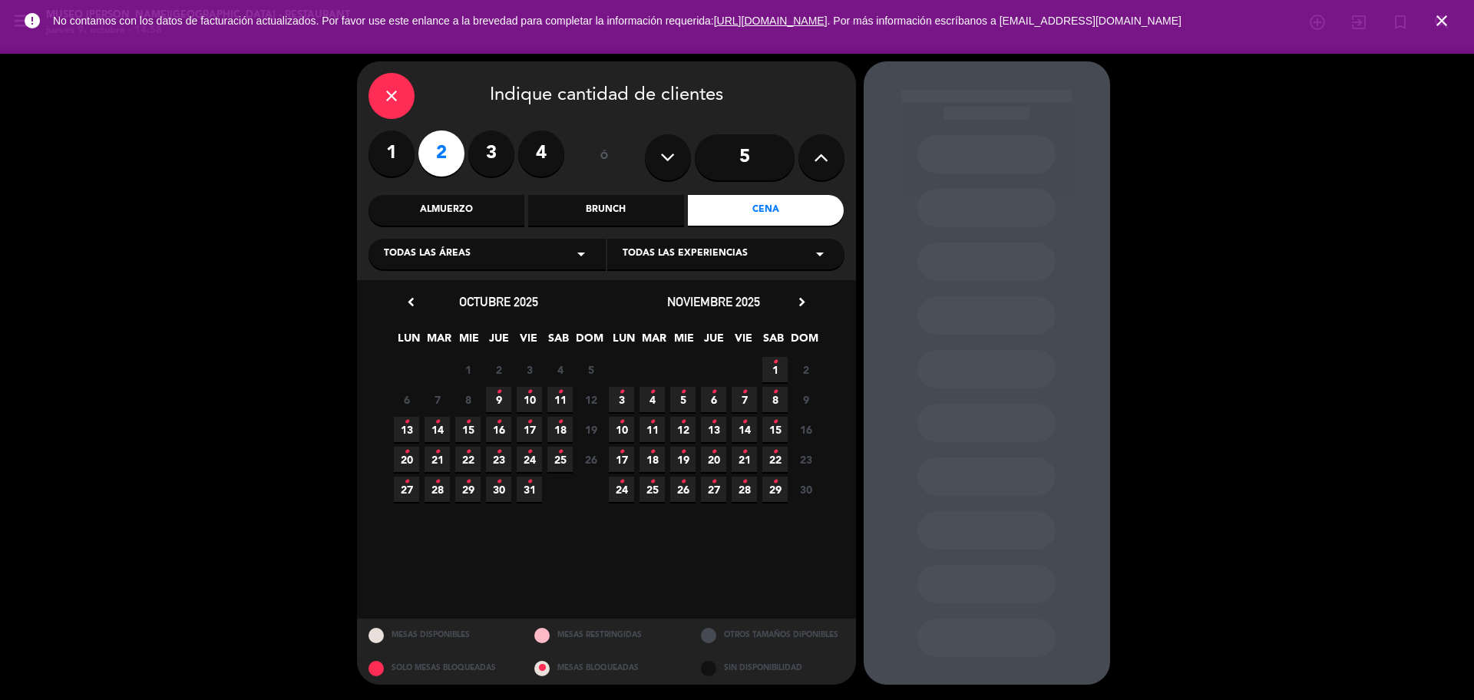
click at [505, 431] on span "16 •" at bounding box center [498, 429] width 25 height 25
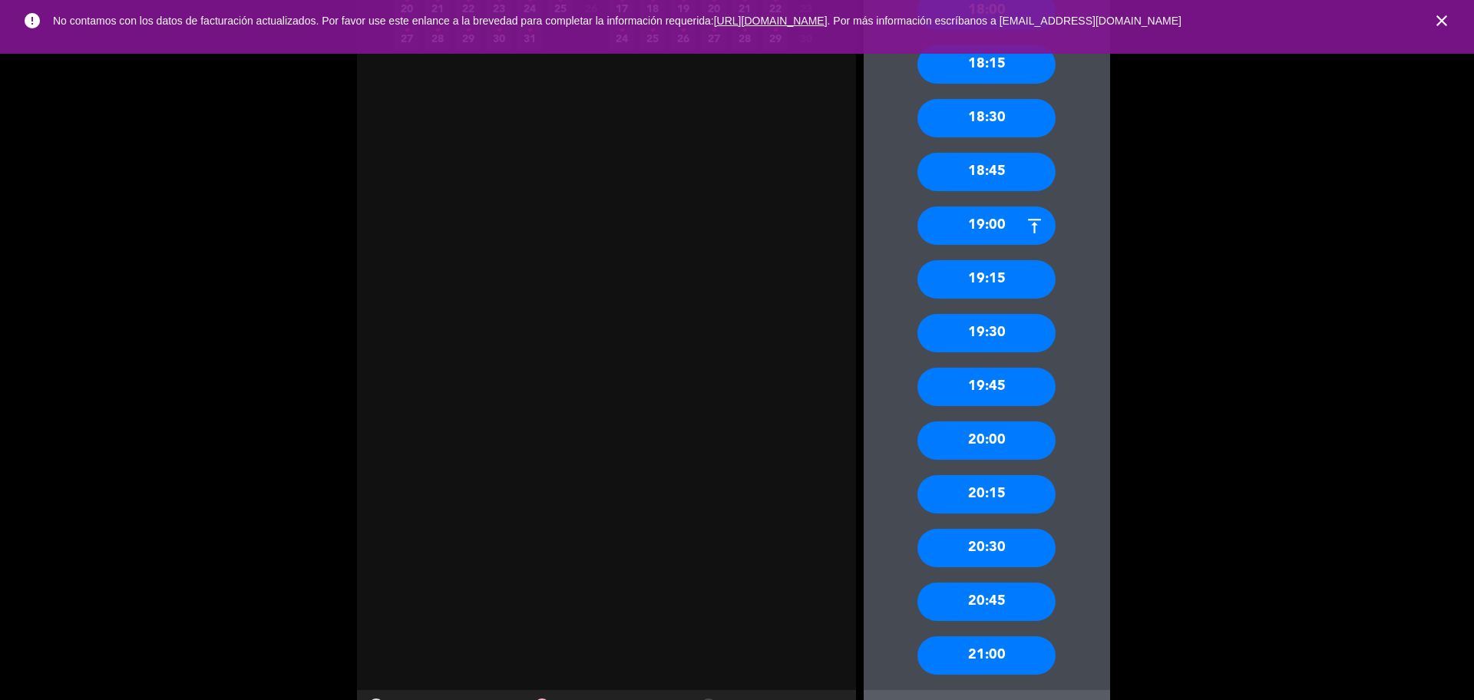
scroll to position [480, 0]
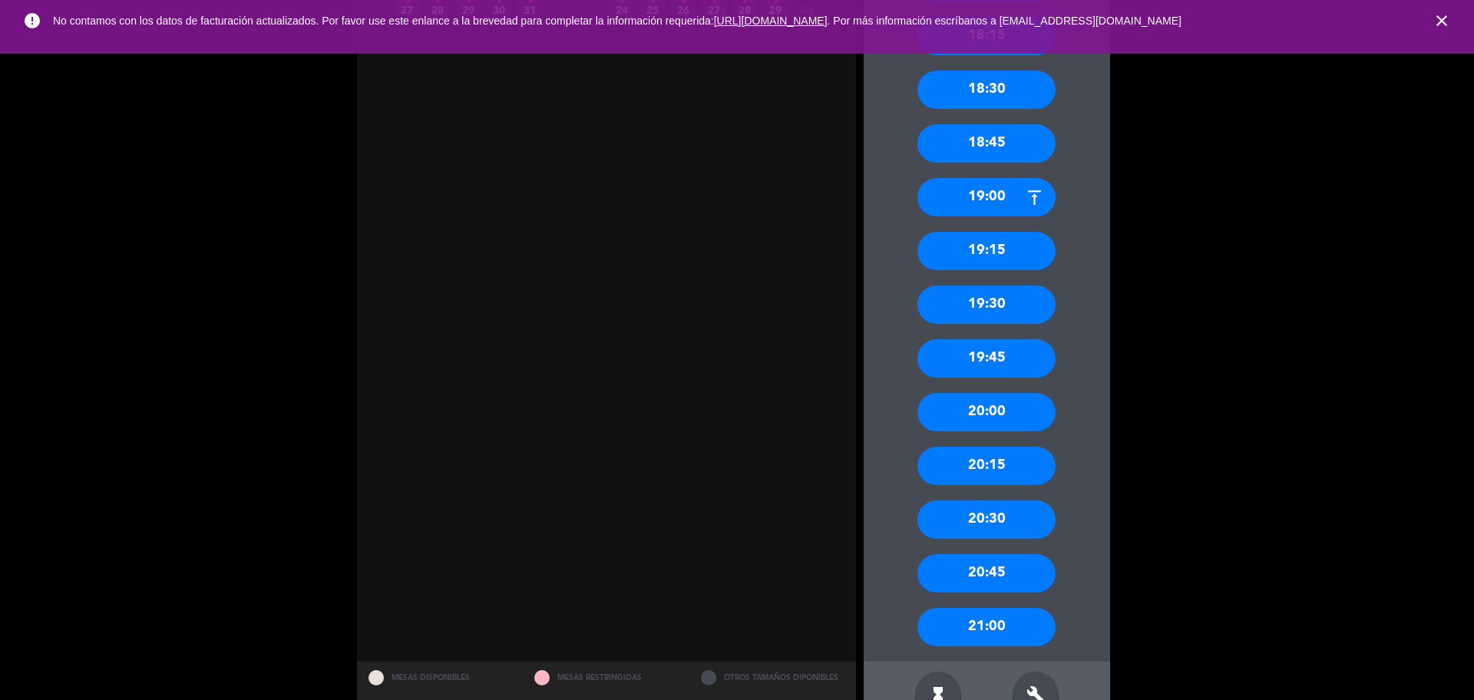
click at [1023, 423] on div "20:00" at bounding box center [986, 412] width 138 height 38
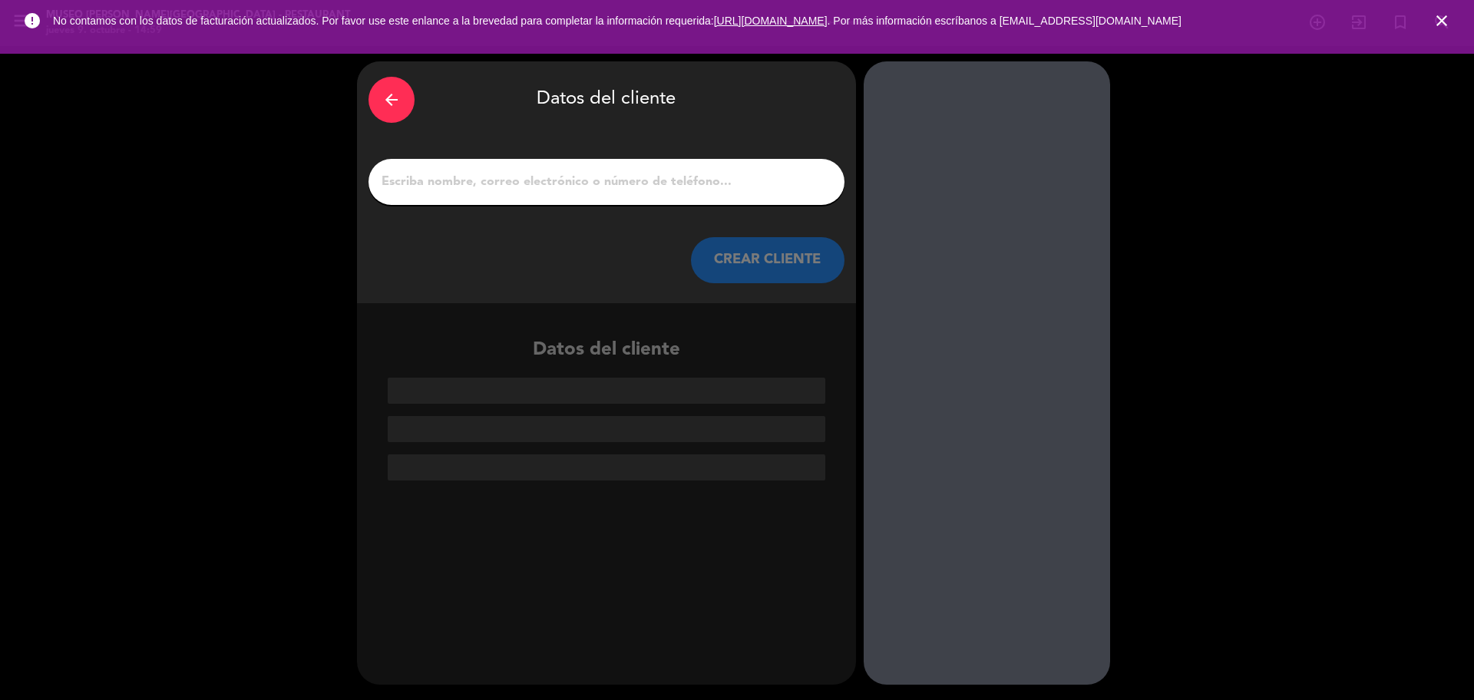
scroll to position [0, 0]
click at [651, 170] on div at bounding box center [607, 182] width 476 height 46
click at [649, 176] on input "1" at bounding box center [606, 181] width 453 height 21
paste input "[PERSON_NAME] [PERSON_NAME]"
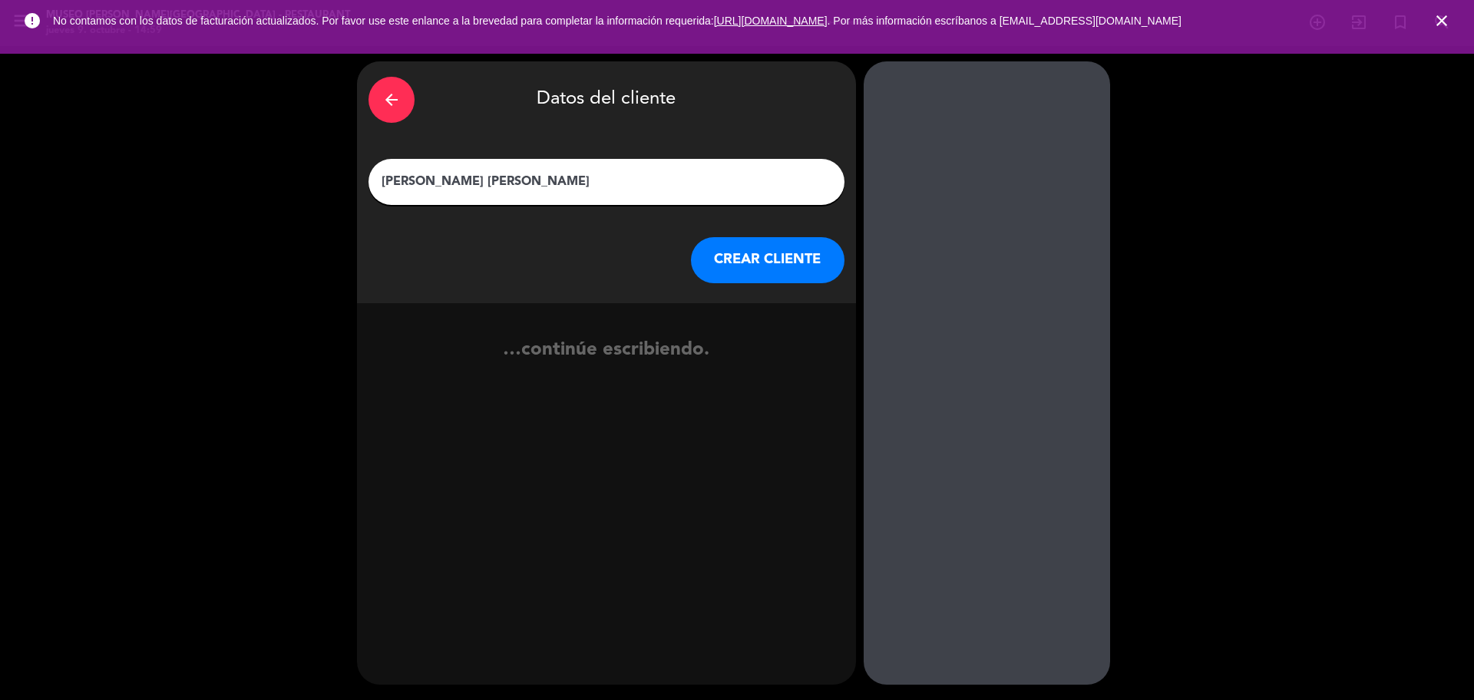
type input "[PERSON_NAME] [PERSON_NAME]"
click at [749, 256] on button "CREAR CLIENTE" at bounding box center [768, 260] width 154 height 46
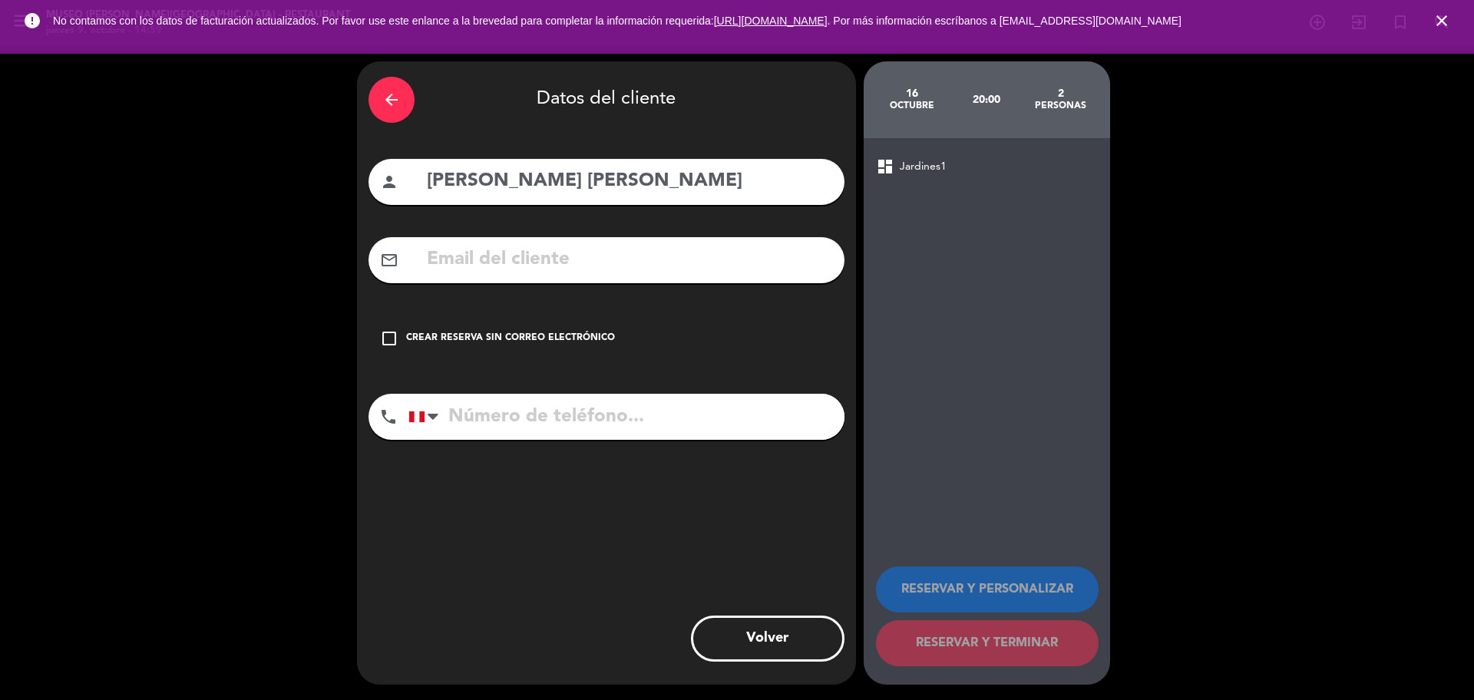
click at [665, 256] on input "text" at bounding box center [629, 259] width 408 height 31
paste input "[EMAIL_ADDRESS][DOMAIN_NAME]"
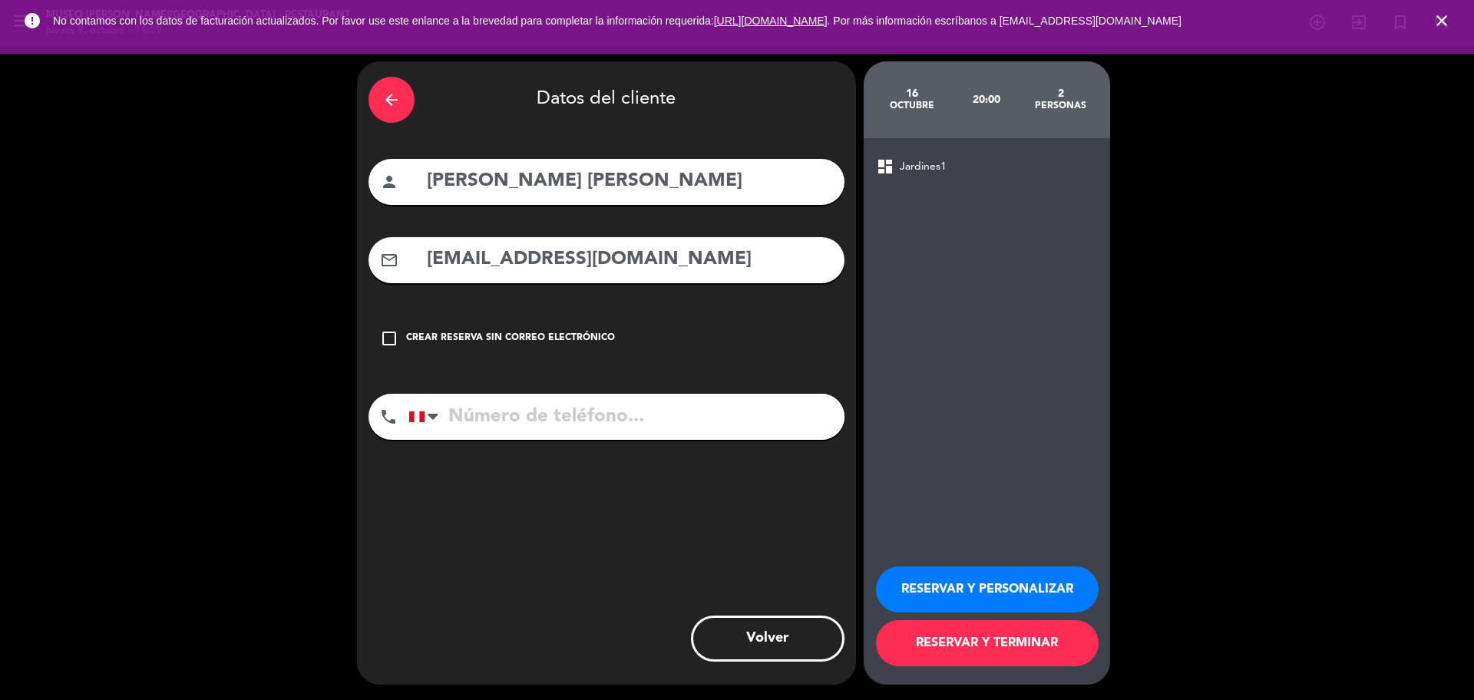
type input "[EMAIL_ADDRESS][DOMAIN_NAME]"
click at [630, 414] on input "tel" at bounding box center [626, 417] width 436 height 46
paste input "923441225"
type input "923441225"
click at [944, 573] on button "RESERVAR Y PERSONALIZAR" at bounding box center [987, 590] width 223 height 46
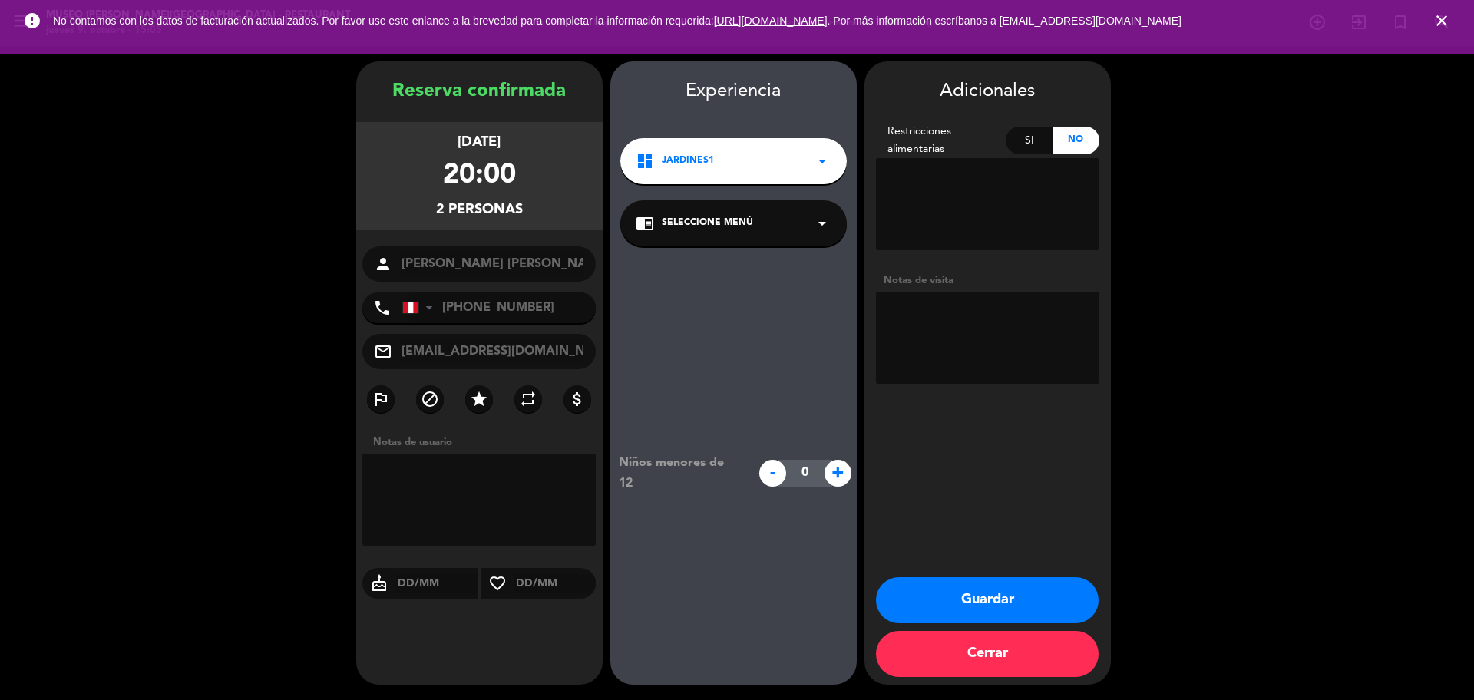
click at [749, 236] on div "chrome_reader_mode Seleccione Menú arrow_drop_down" at bounding box center [733, 223] width 226 height 46
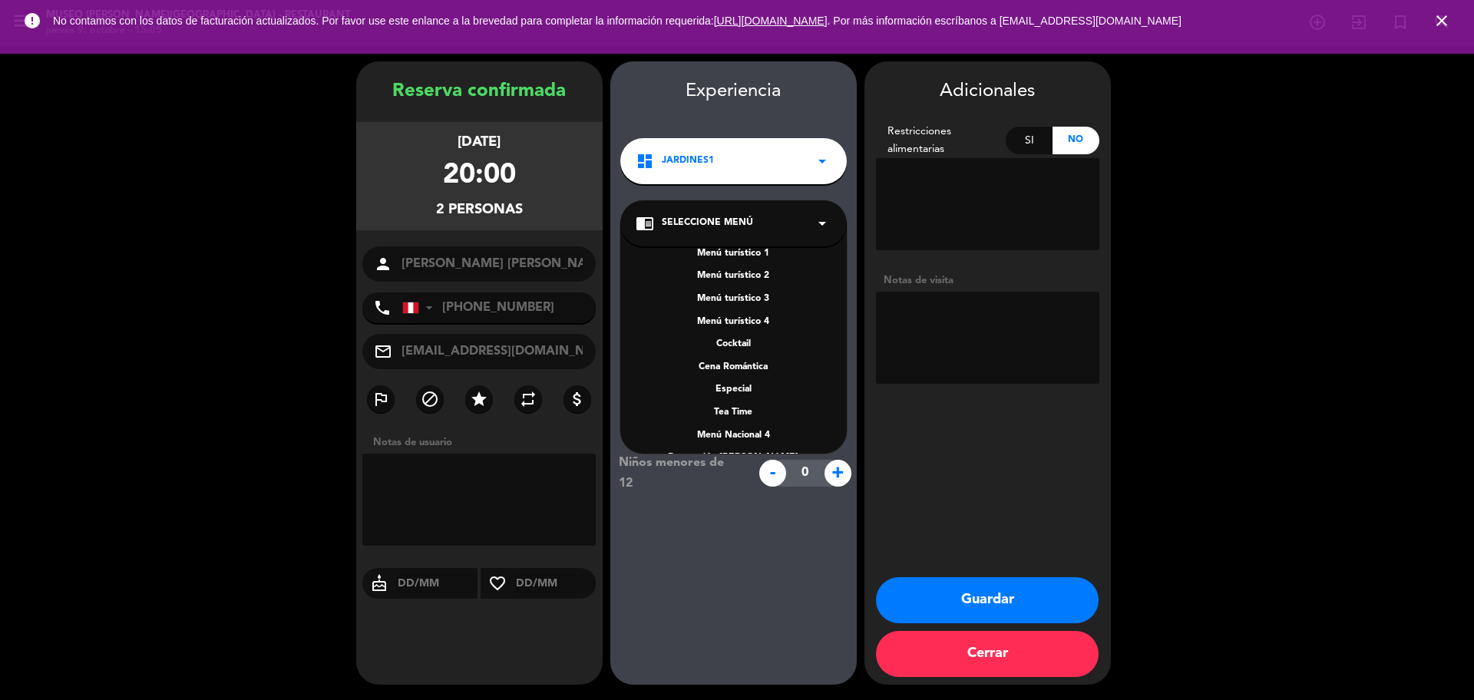
scroll to position [220, 0]
click at [737, 365] on div "A la carta" at bounding box center [734, 362] width 196 height 15
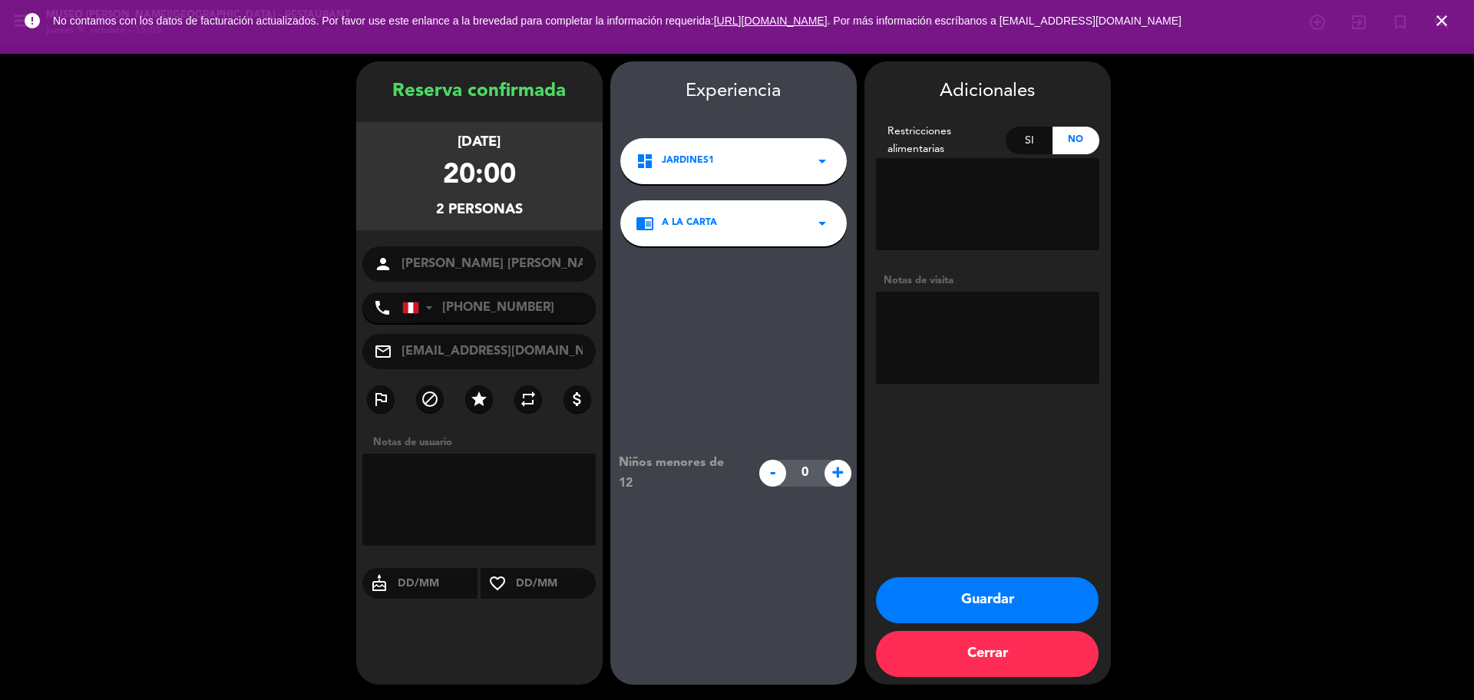
click at [956, 597] on button "Guardar" at bounding box center [987, 600] width 223 height 46
click at [1443, 25] on icon "close" at bounding box center [1442, 21] width 18 height 18
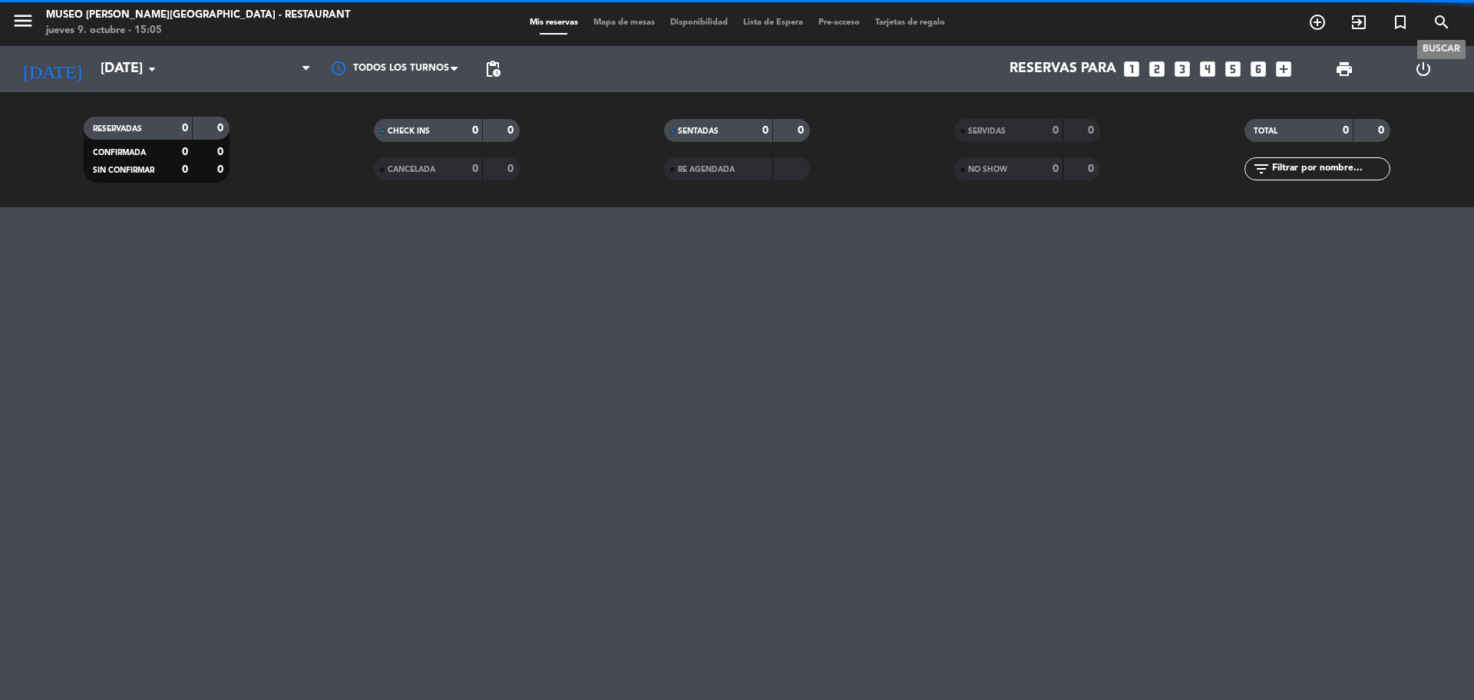
click at [1443, 23] on icon "search" at bounding box center [1442, 22] width 18 height 18
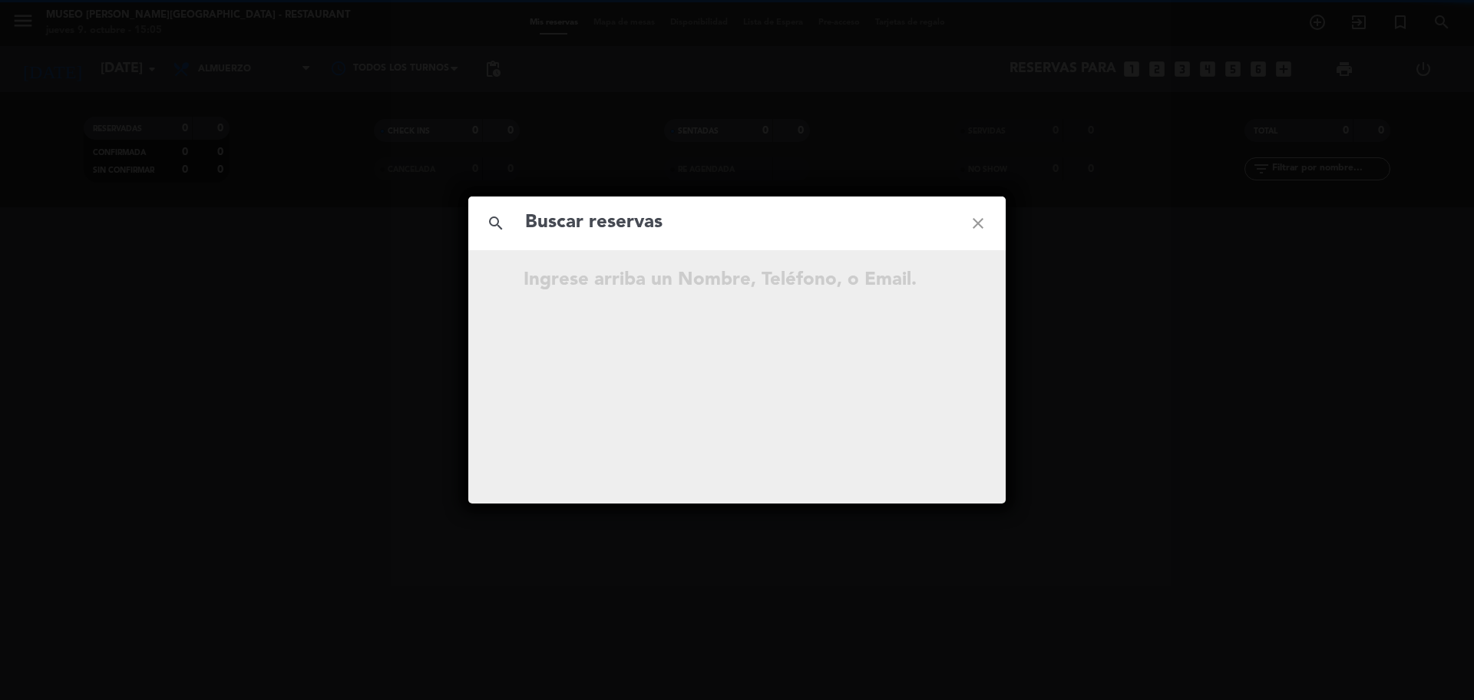
click at [791, 241] on div "search close" at bounding box center [736, 224] width 537 height 54
click at [785, 232] on input "text" at bounding box center [737, 222] width 427 height 31
paste input "918 536 624"
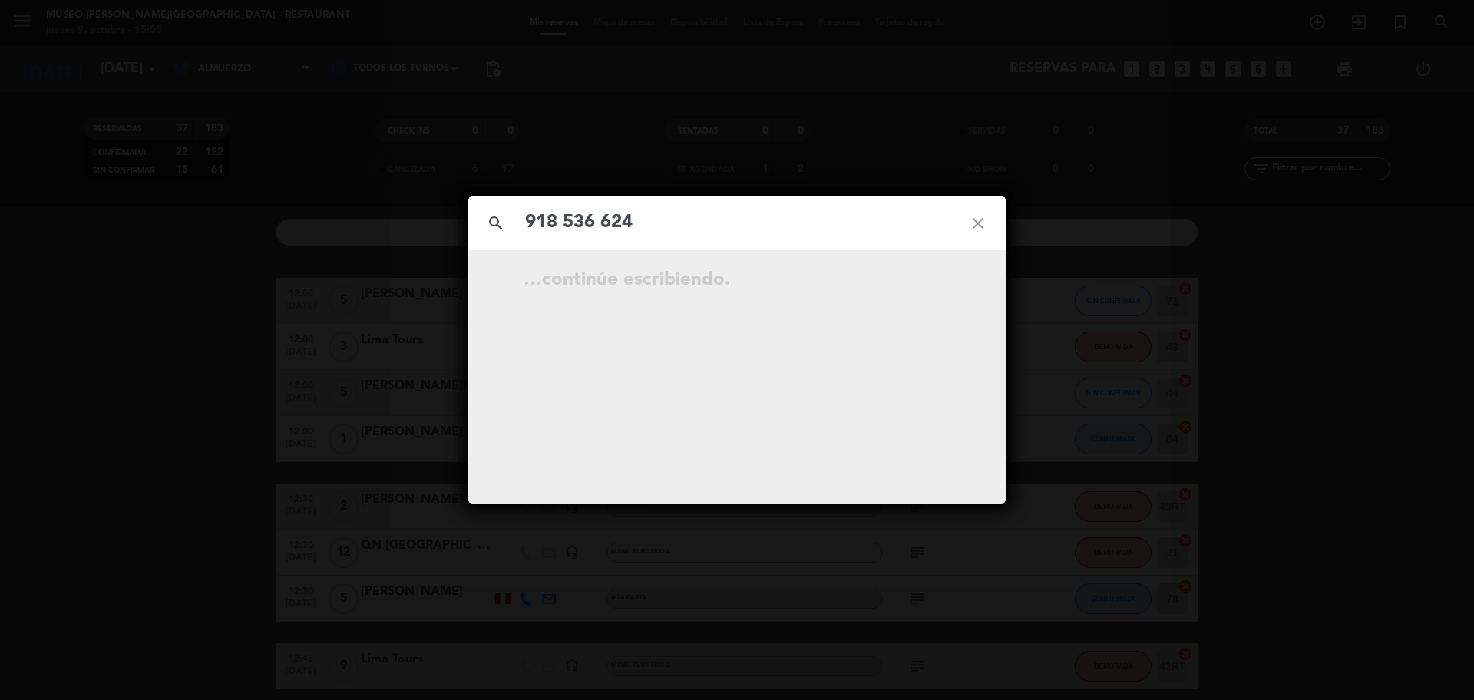
click at [600, 228] on input "918 536 624" at bounding box center [737, 222] width 427 height 31
type input "918536624"
click at [630, 234] on input "918536624" at bounding box center [737, 222] width 427 height 31
click at [942, 286] on icon "open_in_new" at bounding box center [940, 282] width 18 height 18
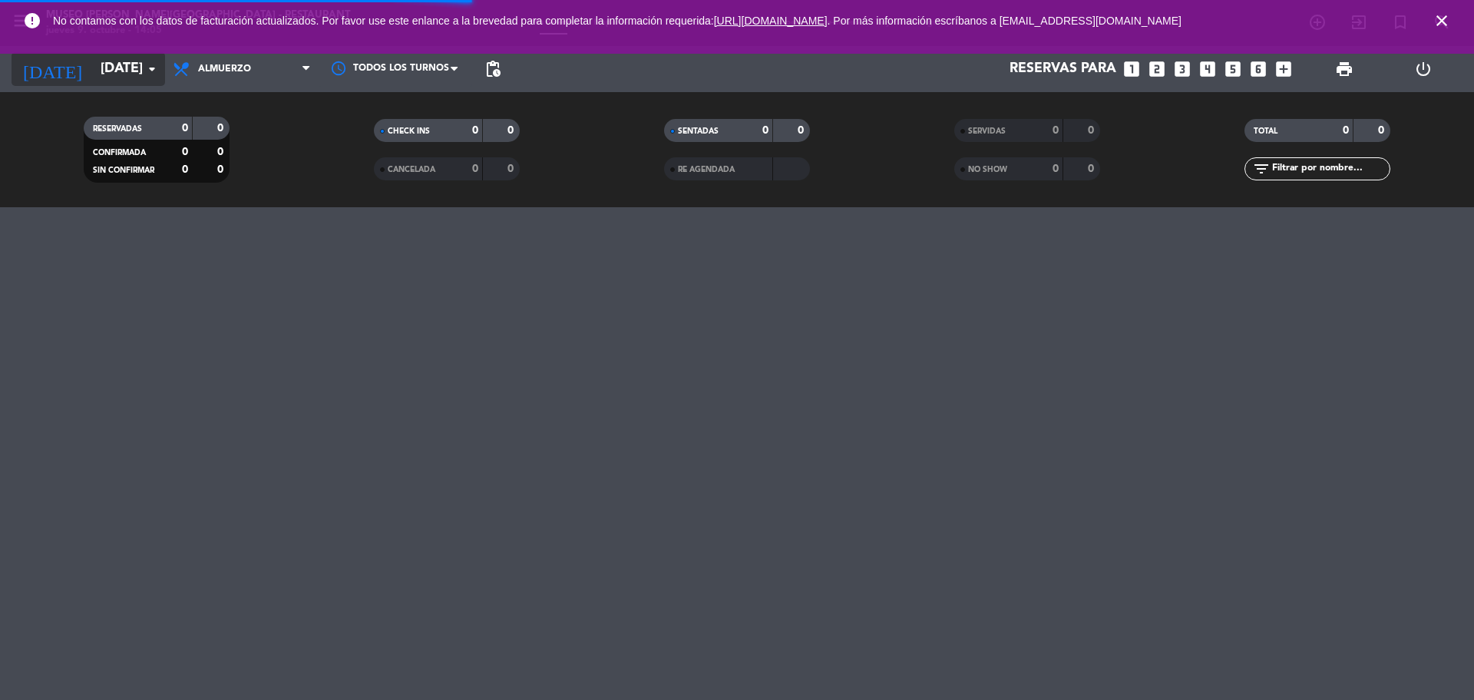
drag, startPoint x: 107, startPoint y: 91, endPoint x: 103, endPoint y: 74, distance: 17.3
click at [107, 91] on div "today dom. 19 oct. arrow_drop_down" at bounding box center [89, 69] width 154 height 46
click at [103, 72] on input "dom. 19 oct." at bounding box center [182, 69] width 178 height 31
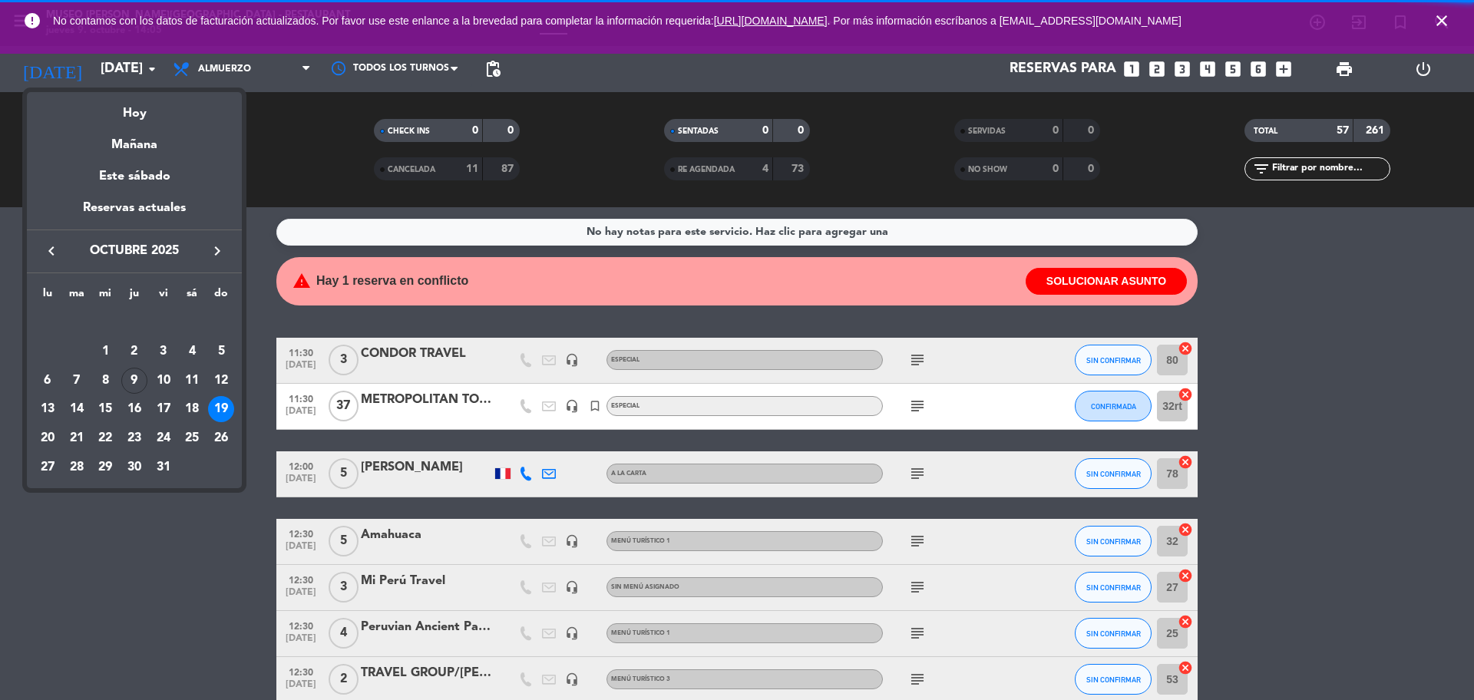
click at [73, 410] on div "14" at bounding box center [77, 409] width 26 height 26
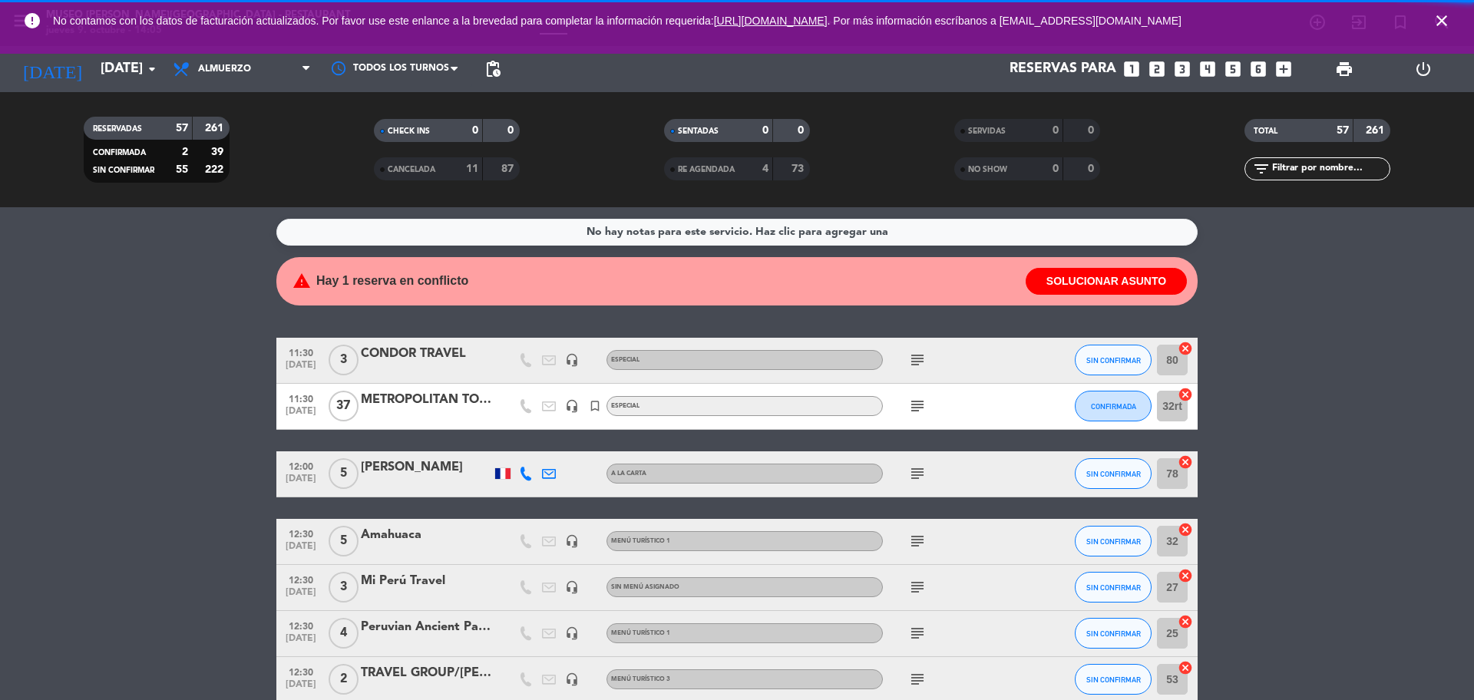
type input "mar. 14 oct."
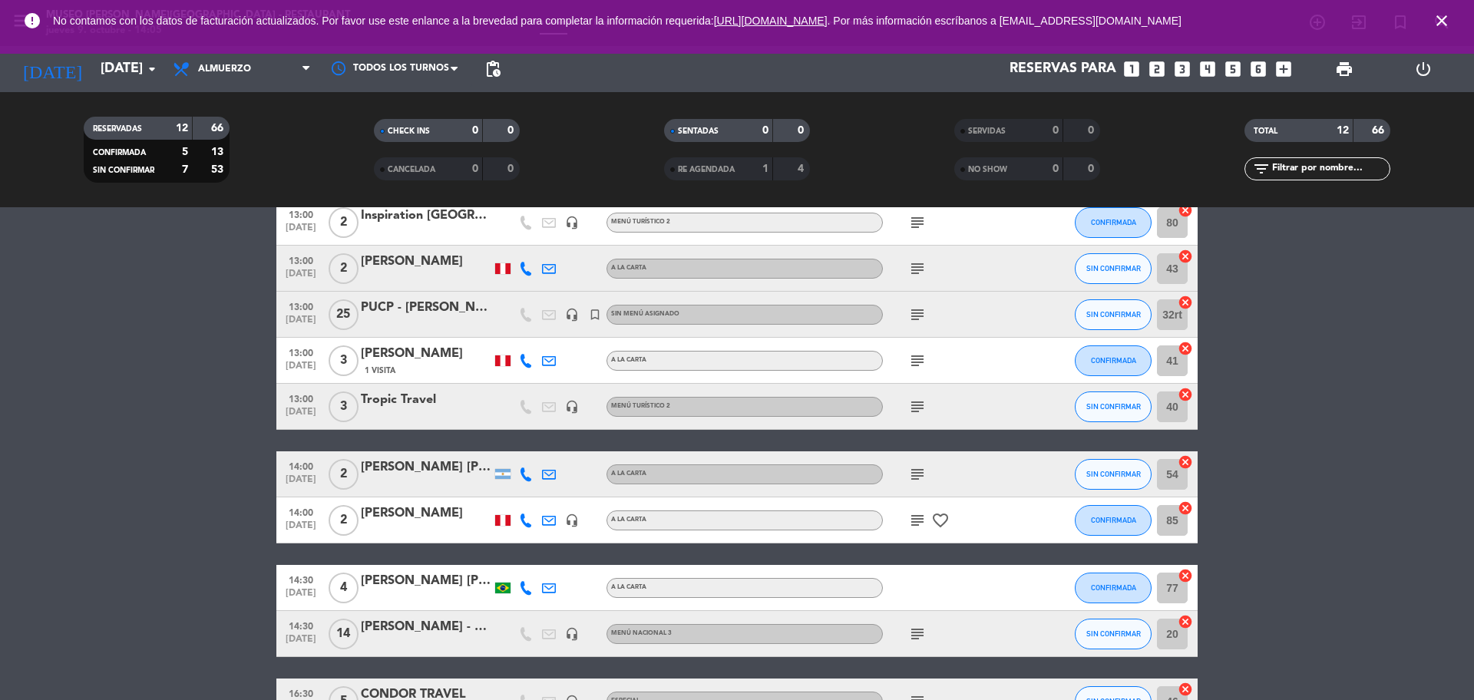
scroll to position [293, 0]
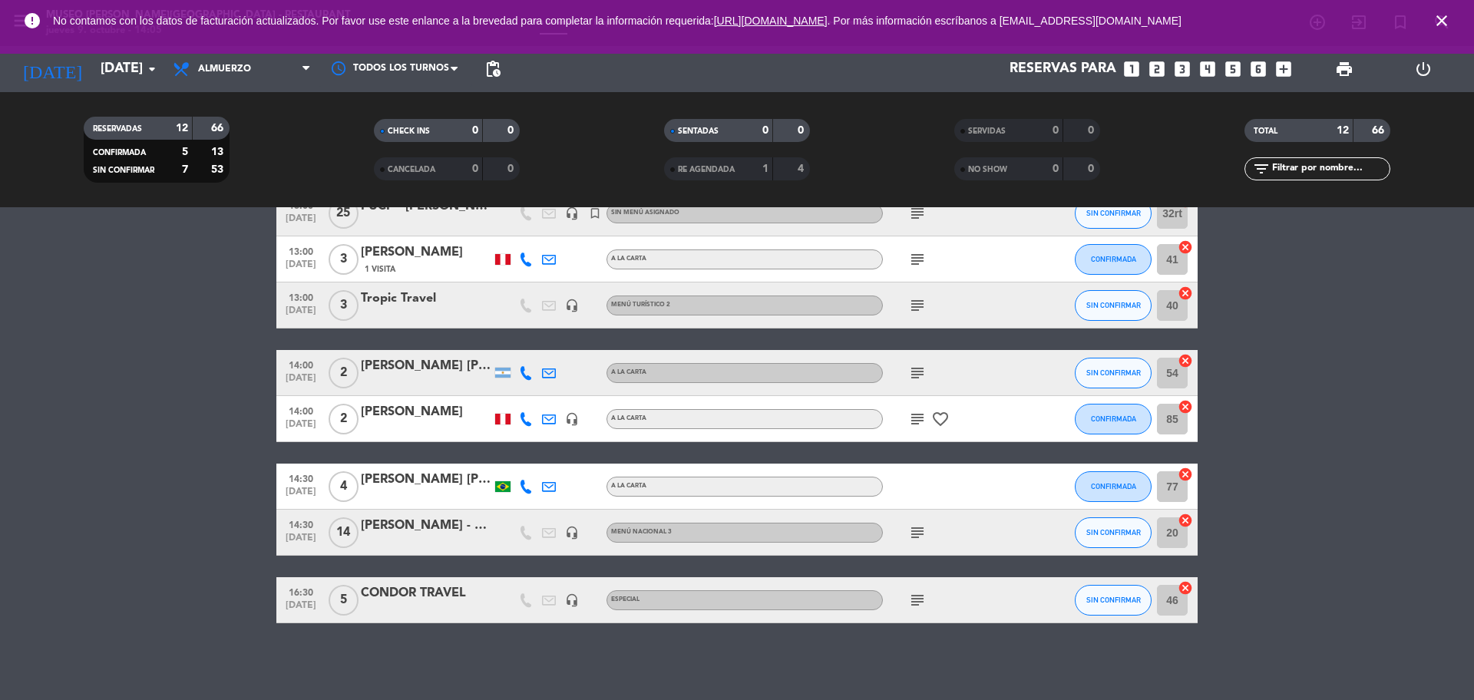
click at [454, 534] on div "YORI PEREZ - Diagnóstica Peruana" at bounding box center [426, 526] width 131 height 20
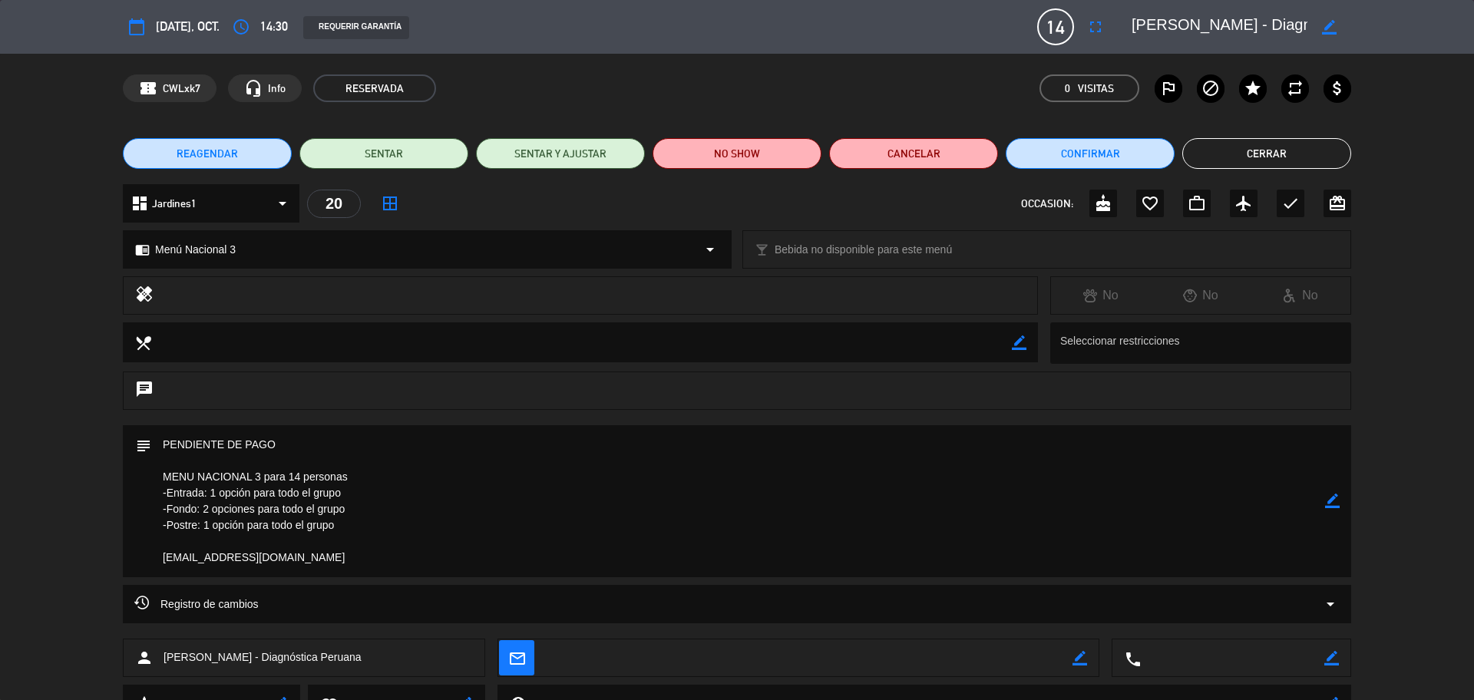
drag, startPoint x: 375, startPoint y: 554, endPoint x: 160, endPoint y: 558, distance: 215.8
click at [160, 558] on textarea at bounding box center [738, 501] width 1174 height 152
click at [1228, 154] on button "Cerrar" at bounding box center [1266, 153] width 169 height 31
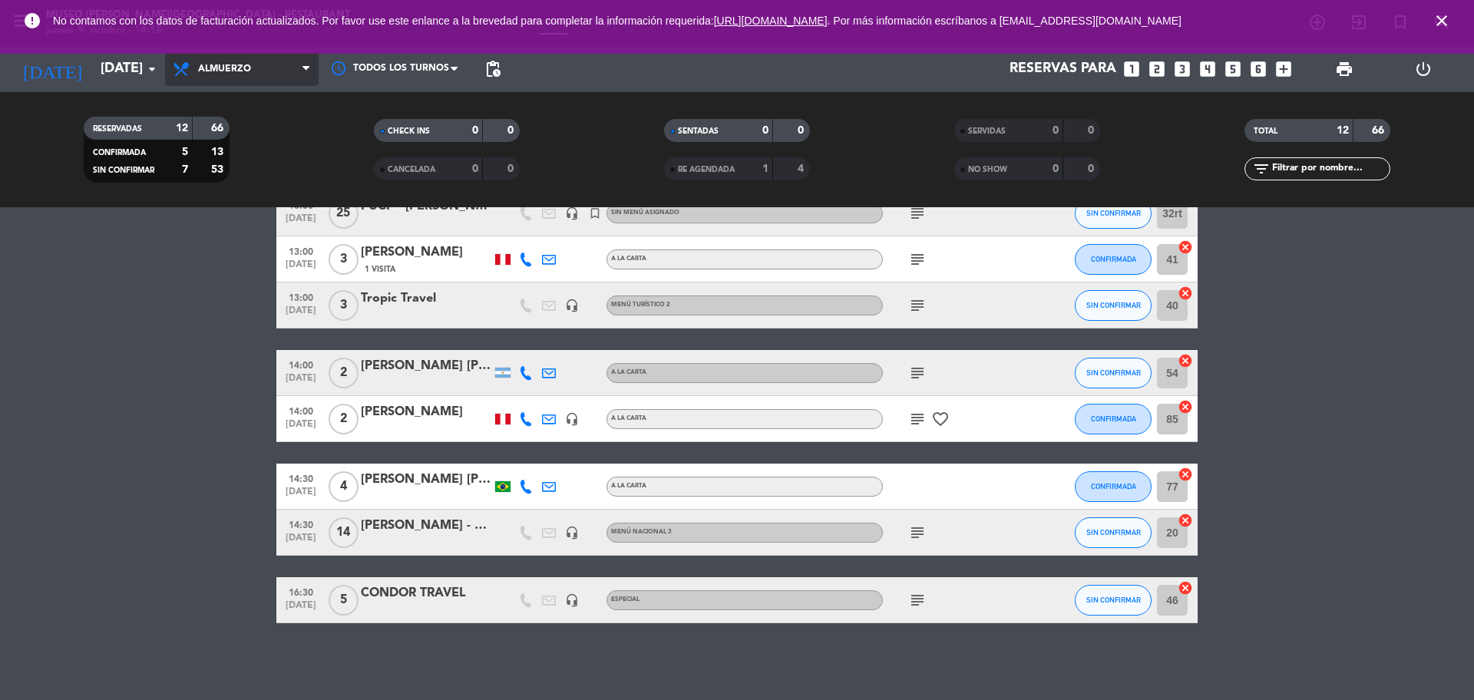
click at [264, 80] on span "Almuerzo" at bounding box center [242, 69] width 154 height 34
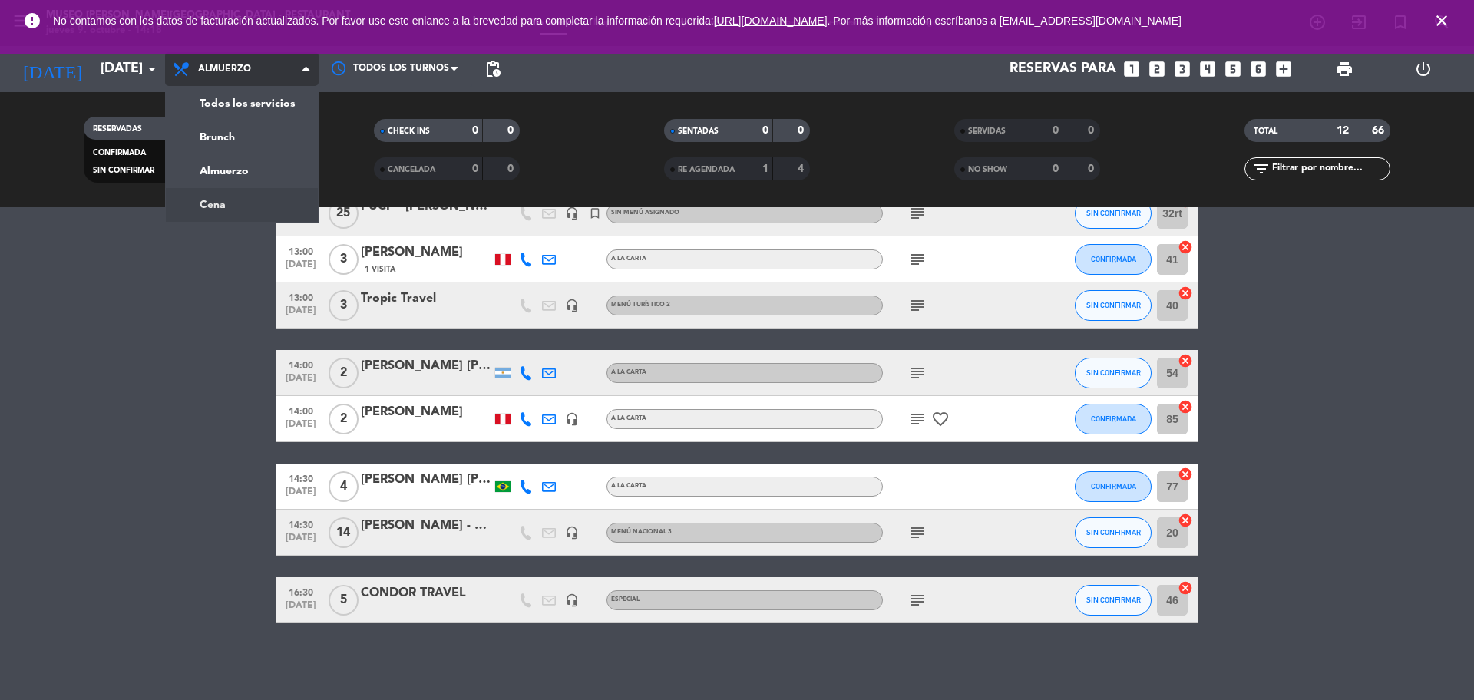
click at [215, 210] on ng-component "menu Museo Larco Café - Restaurant jueves 9. octubre - 14:18 Mis reservas Mapa …" at bounding box center [737, 350] width 1474 height 700
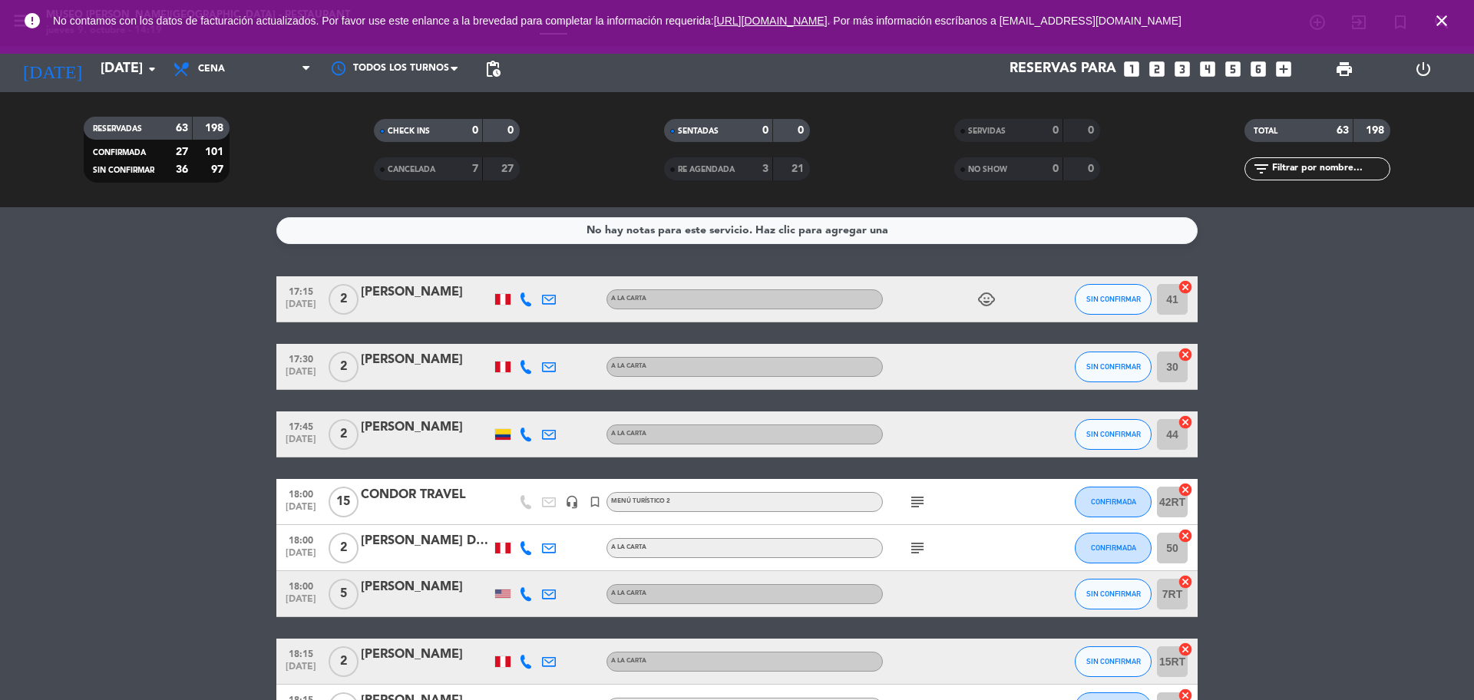
scroll to position [0, 0]
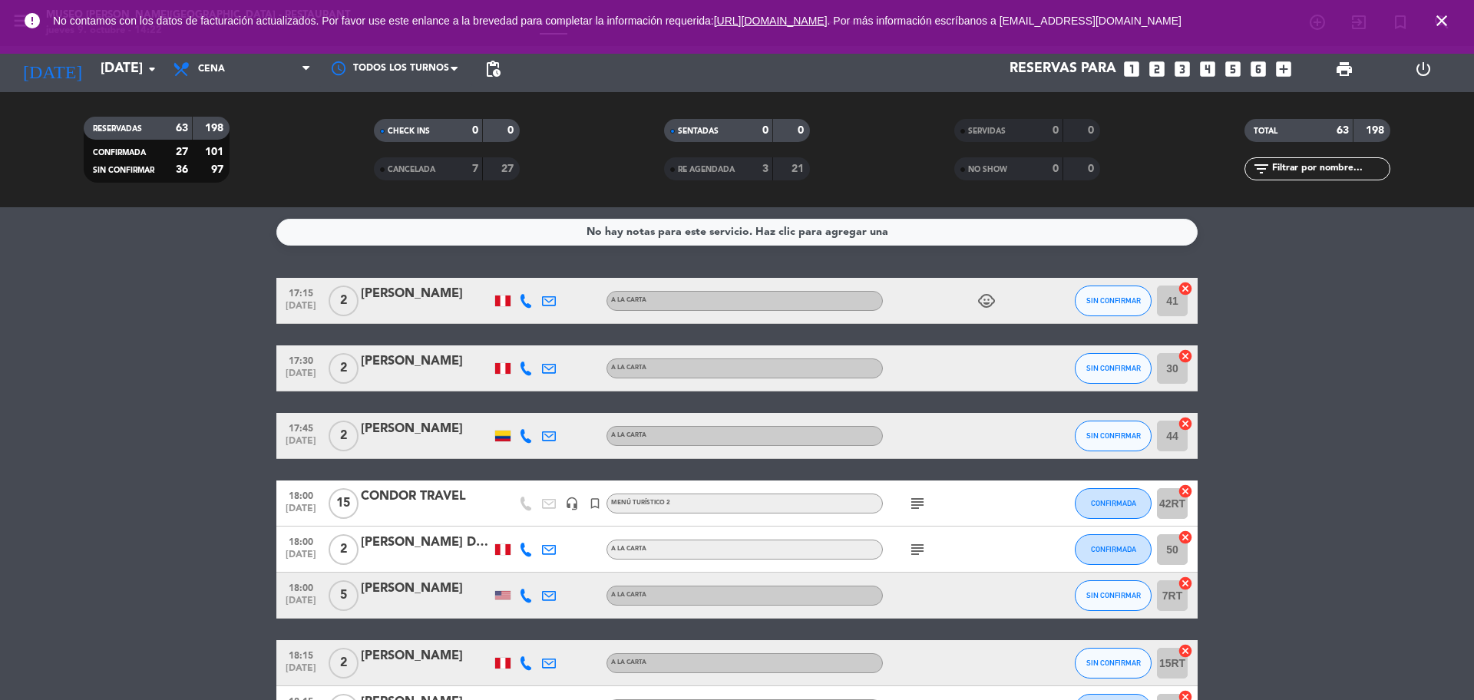
click at [1441, 21] on icon "close" at bounding box center [1442, 21] width 18 height 18
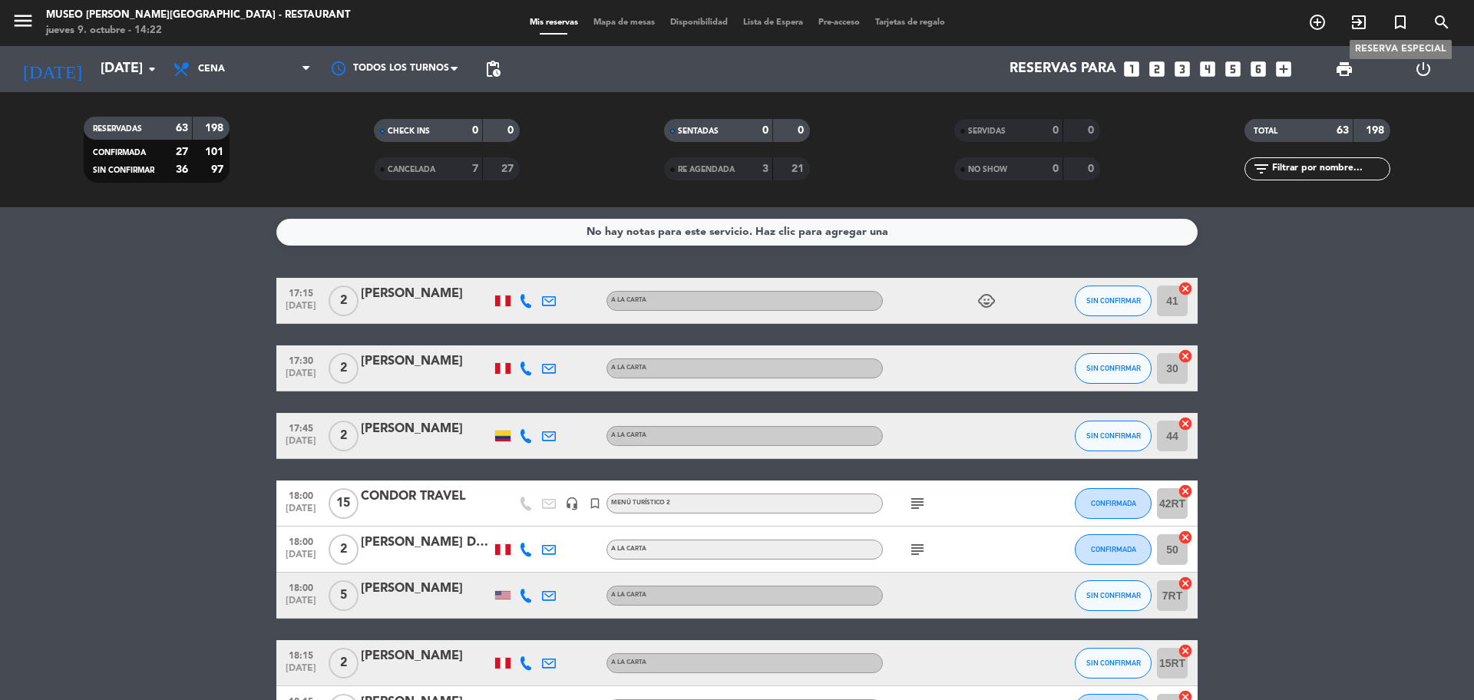
click at [1405, 23] on icon "turned_in_not" at bounding box center [1400, 22] width 18 height 18
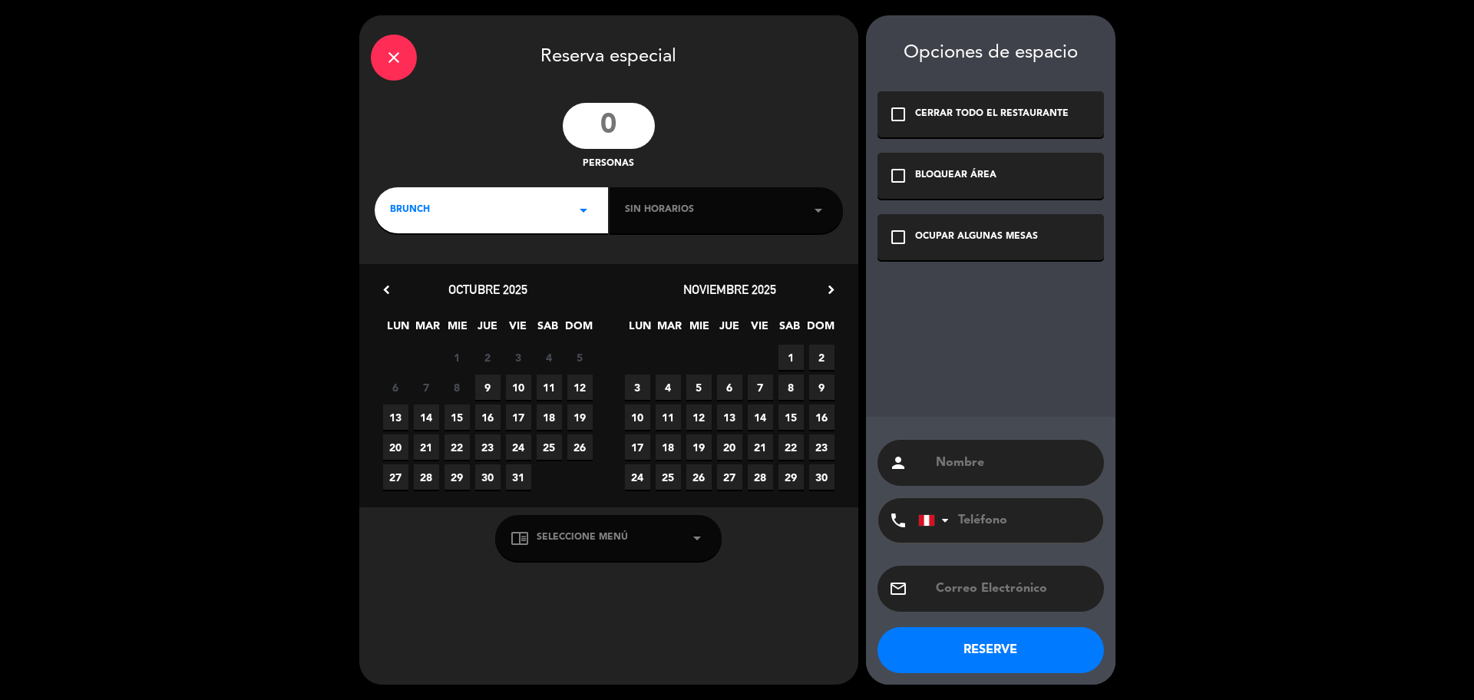
click at [613, 134] on input "number" at bounding box center [609, 126] width 92 height 46
type input "19"
click at [530, 223] on div "BRUNCH arrow_drop_down" at bounding box center [491, 210] width 233 height 46
click at [438, 291] on div "Cena" at bounding box center [491, 297] width 203 height 15
click at [621, 227] on div "Sin horarios arrow_drop_down" at bounding box center [726, 210] width 233 height 46
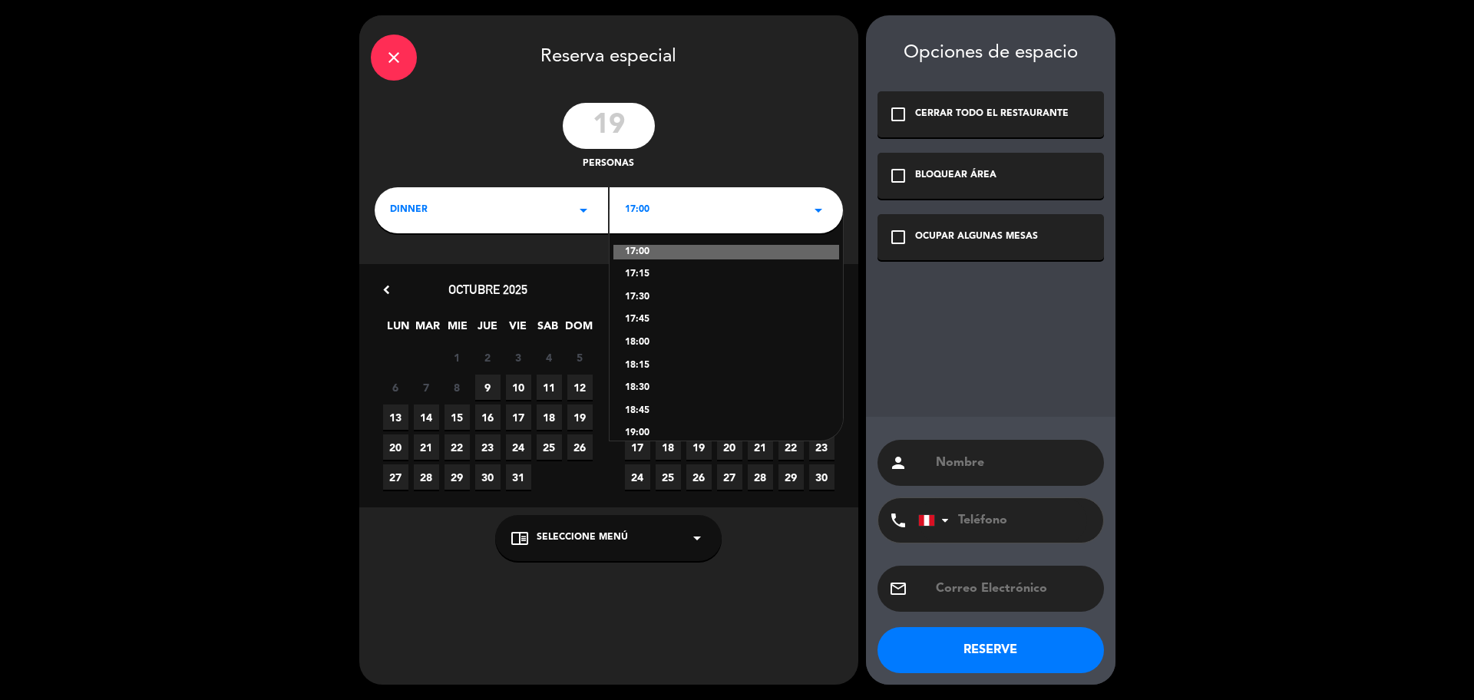
click at [666, 203] on div "17:00 arrow_drop_down" at bounding box center [726, 210] width 233 height 46
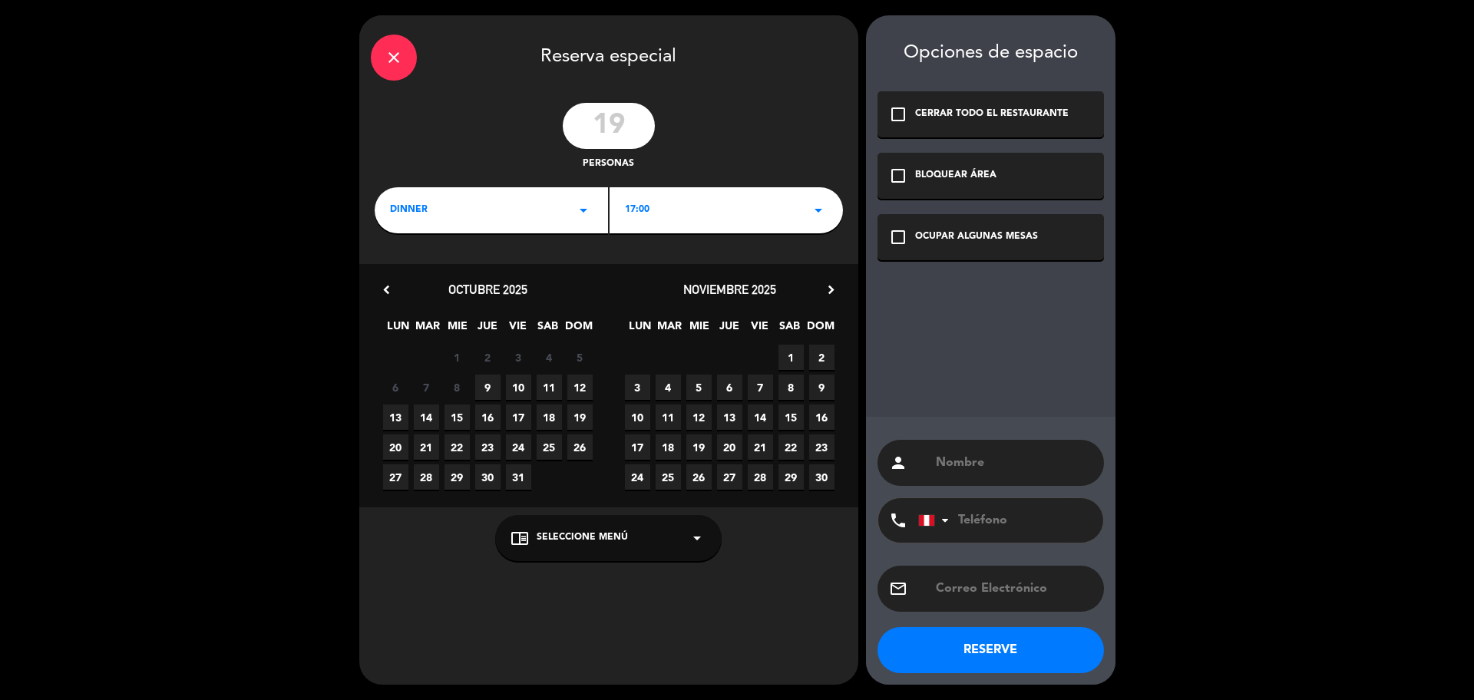
click at [666, 210] on div "17:00 arrow_drop_down" at bounding box center [726, 210] width 233 height 46
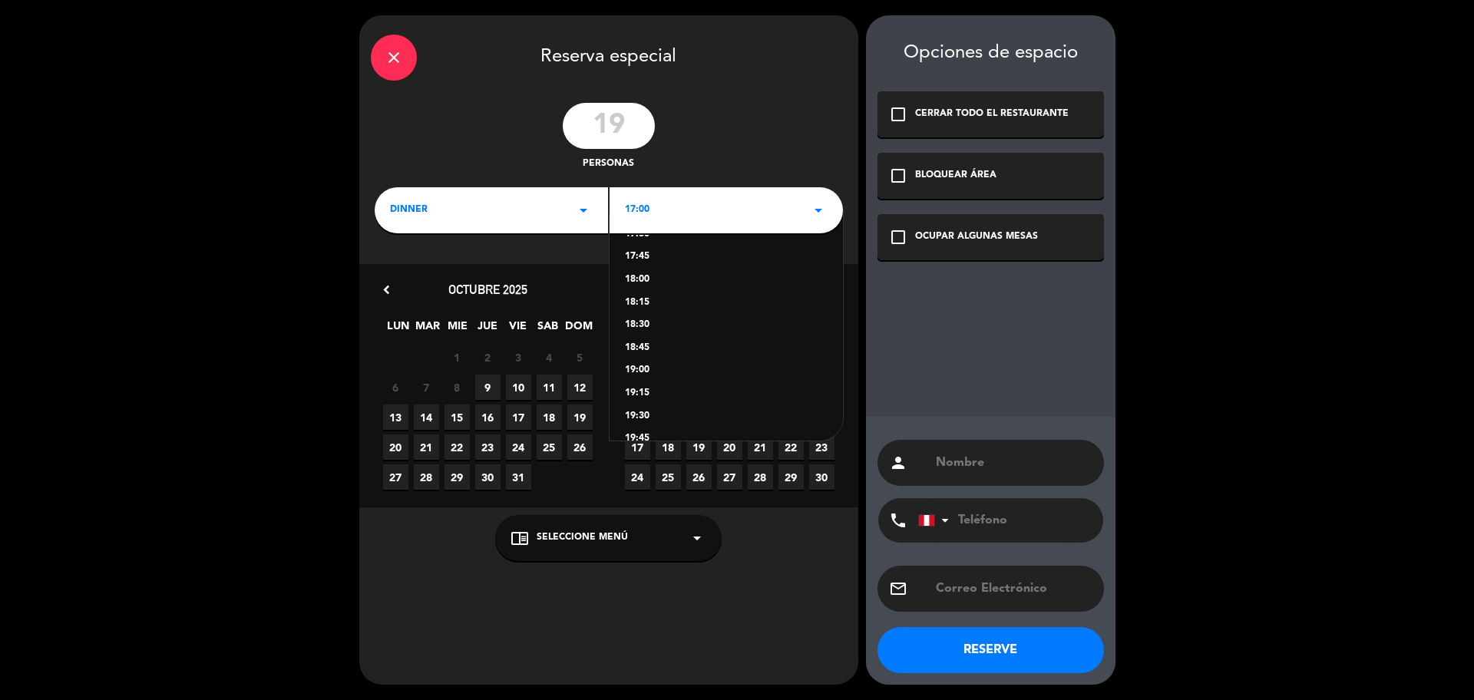
scroll to position [96, 0]
click at [654, 382] on div "19:30" at bounding box center [726, 383] width 203 height 15
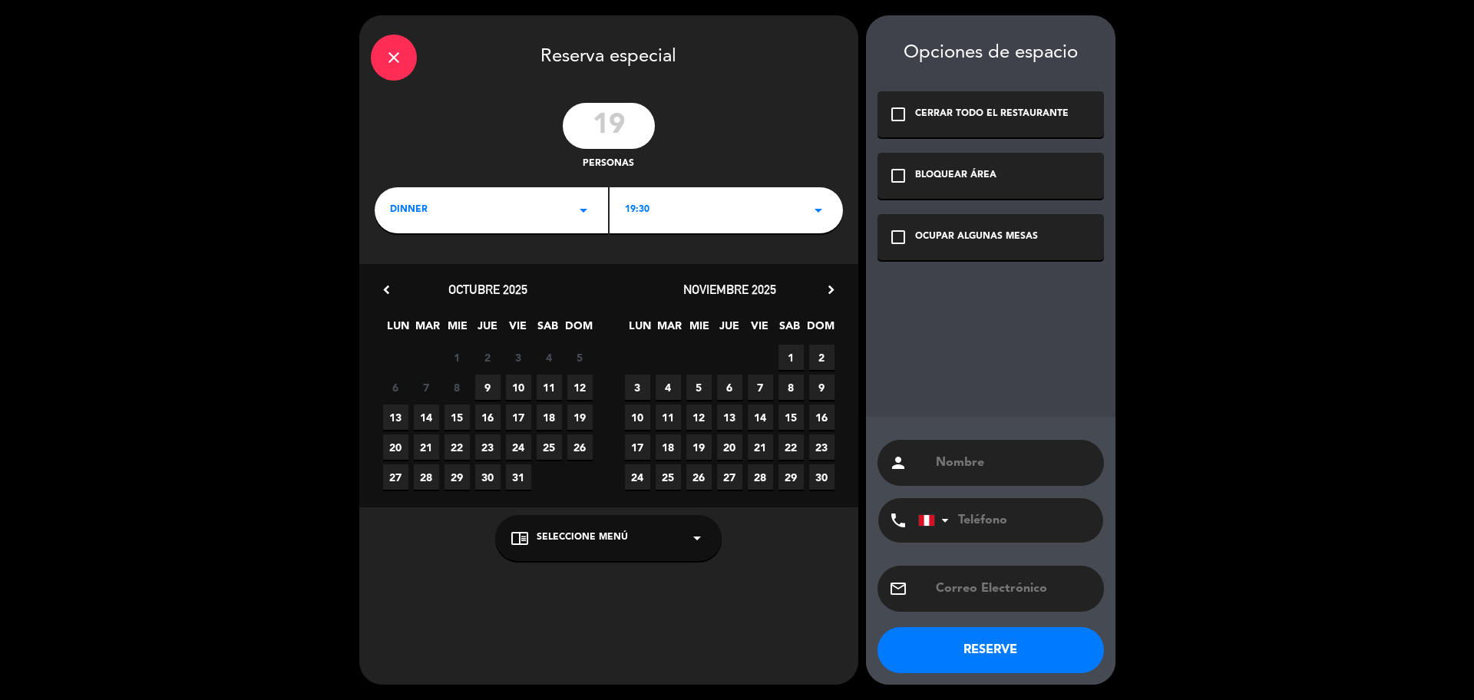
click at [428, 420] on span "14" at bounding box center [426, 417] width 25 height 25
click at [631, 545] on div "chrome_reader_mode Seleccione Menú arrow_drop_down" at bounding box center [608, 538] width 226 height 46
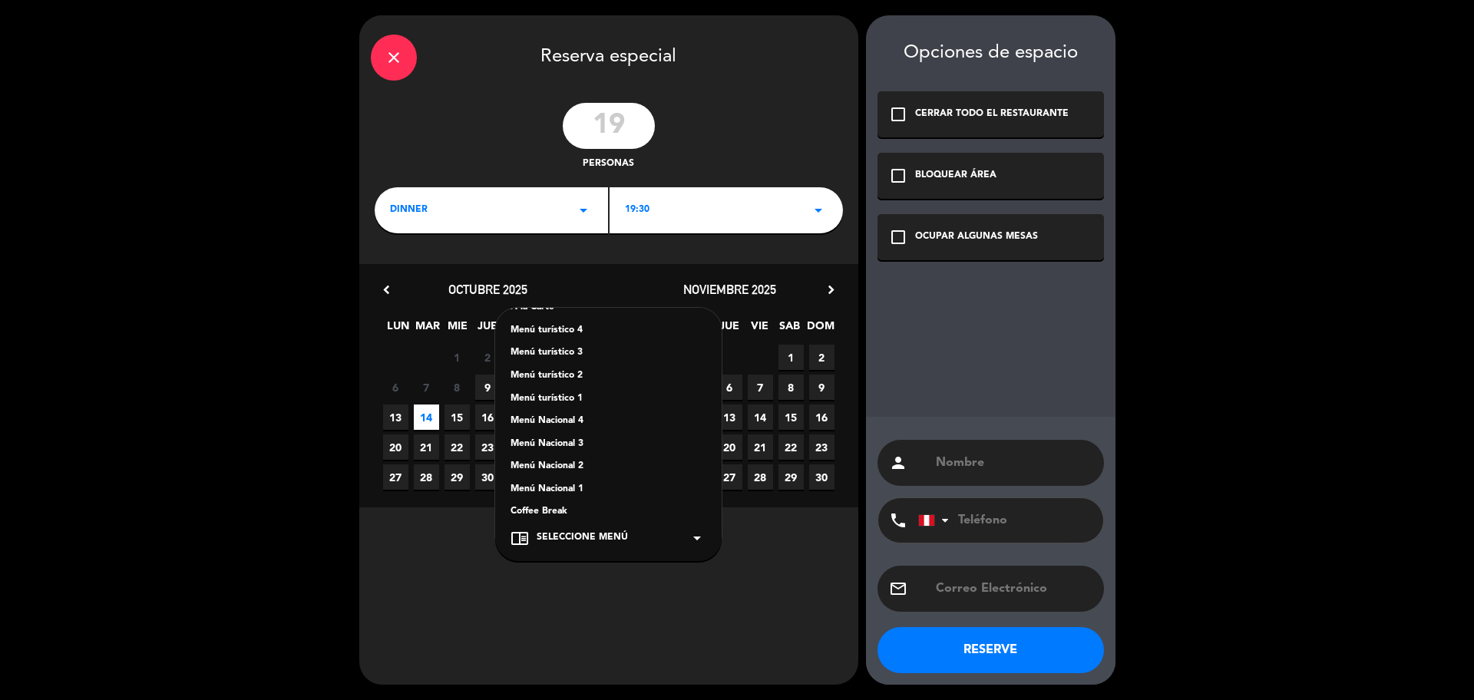
scroll to position [192, 0]
click at [577, 439] on div "Menú Nacional 3" at bounding box center [609, 442] width 196 height 15
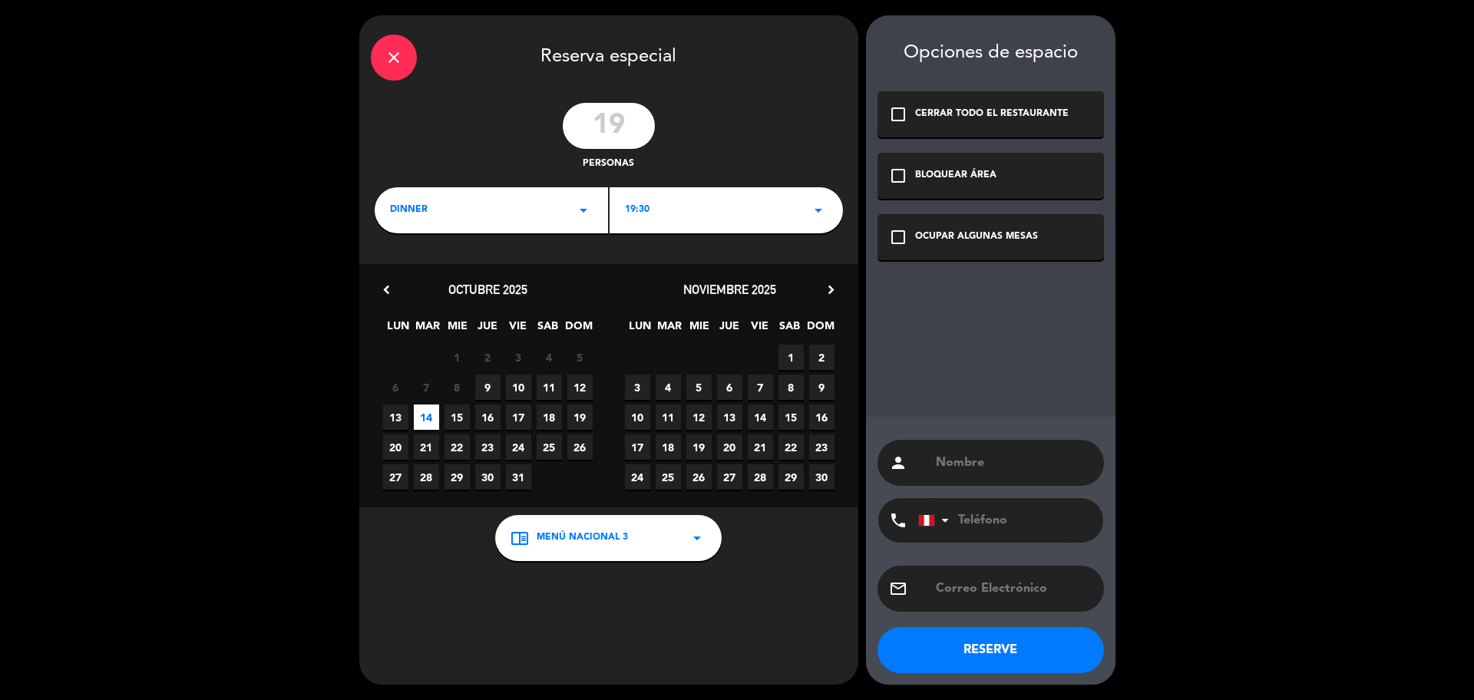
click at [1049, 230] on div "check_box_outline_blank OCUPAR ALGUNAS MESAS" at bounding box center [991, 237] width 226 height 46
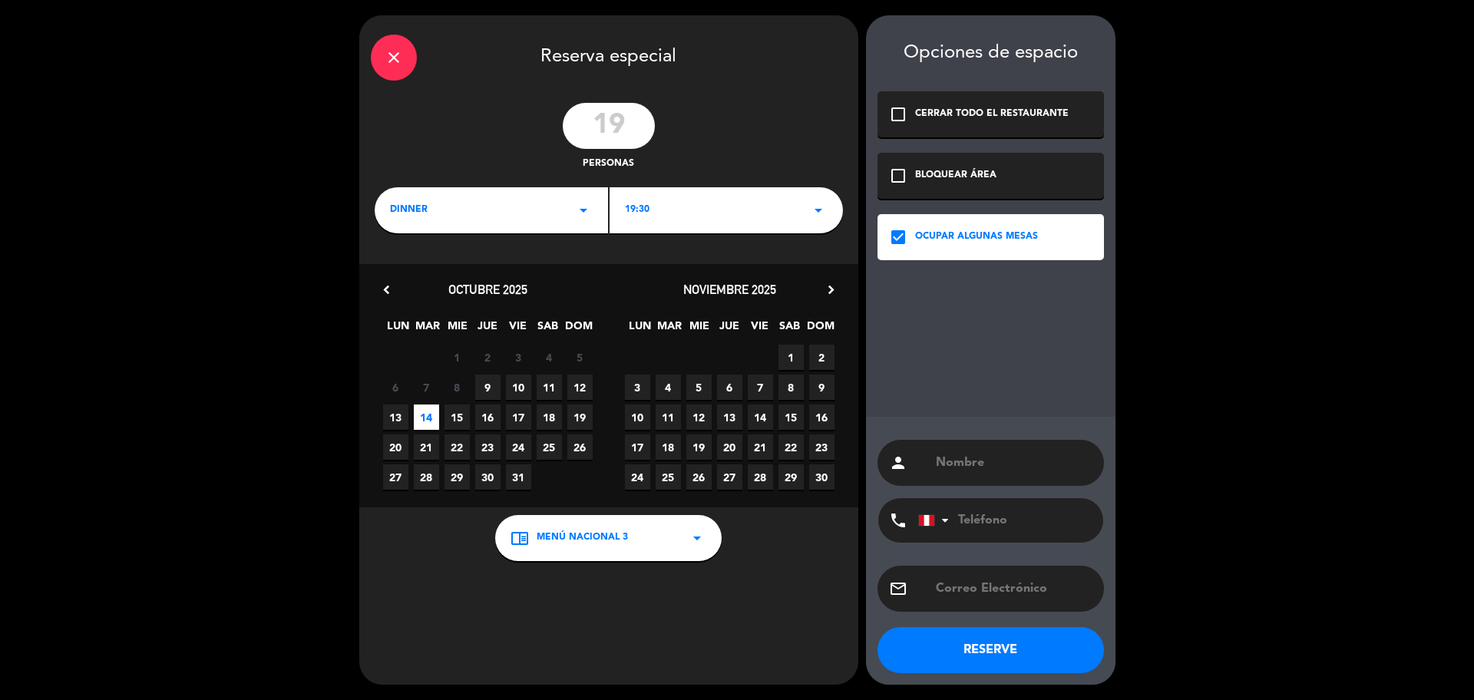
click at [1036, 481] on div "person" at bounding box center [991, 463] width 226 height 46
click at [1026, 466] on input "text" at bounding box center [1013, 462] width 158 height 21
type input "g"
type input "Graciela"
click at [1038, 517] on input "tel" at bounding box center [1002, 520] width 169 height 45
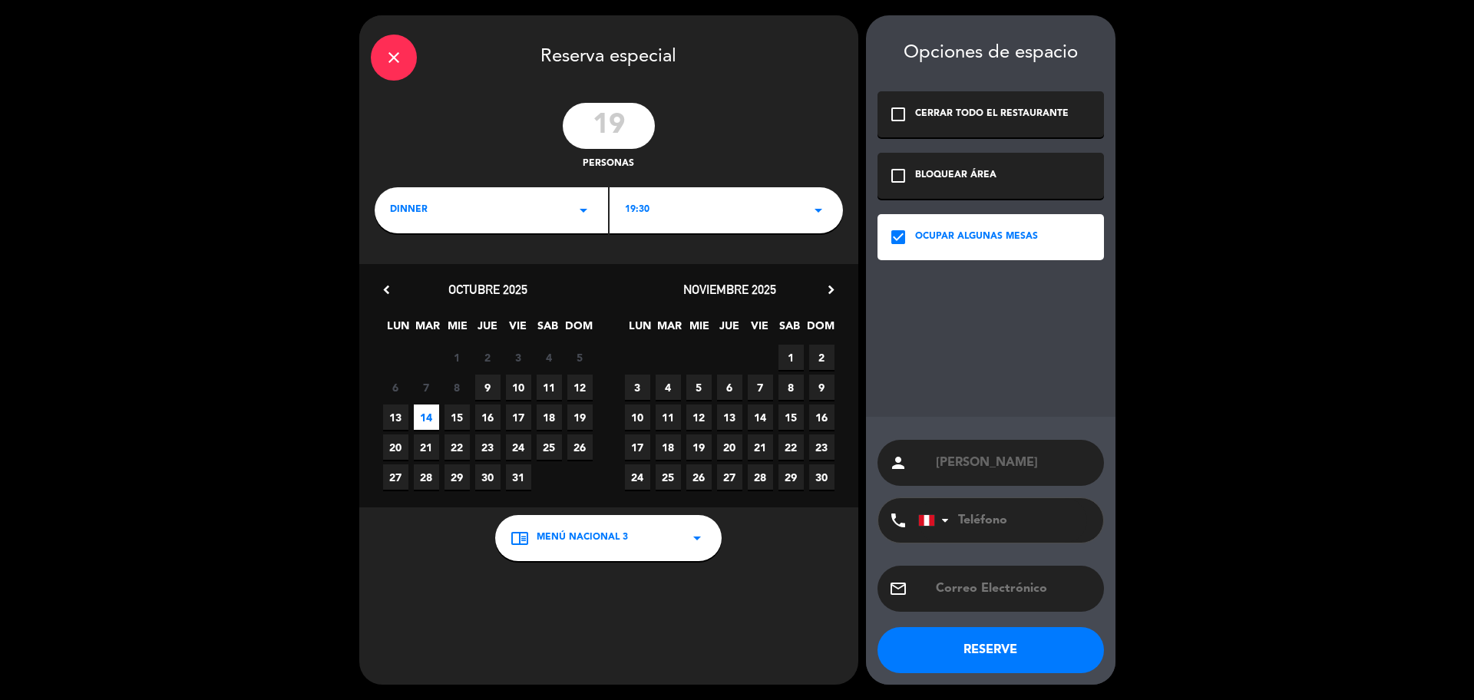
paste input "947 172 184"
type input "947 172 184"
click at [1000, 643] on button "RESERVE" at bounding box center [991, 650] width 226 height 46
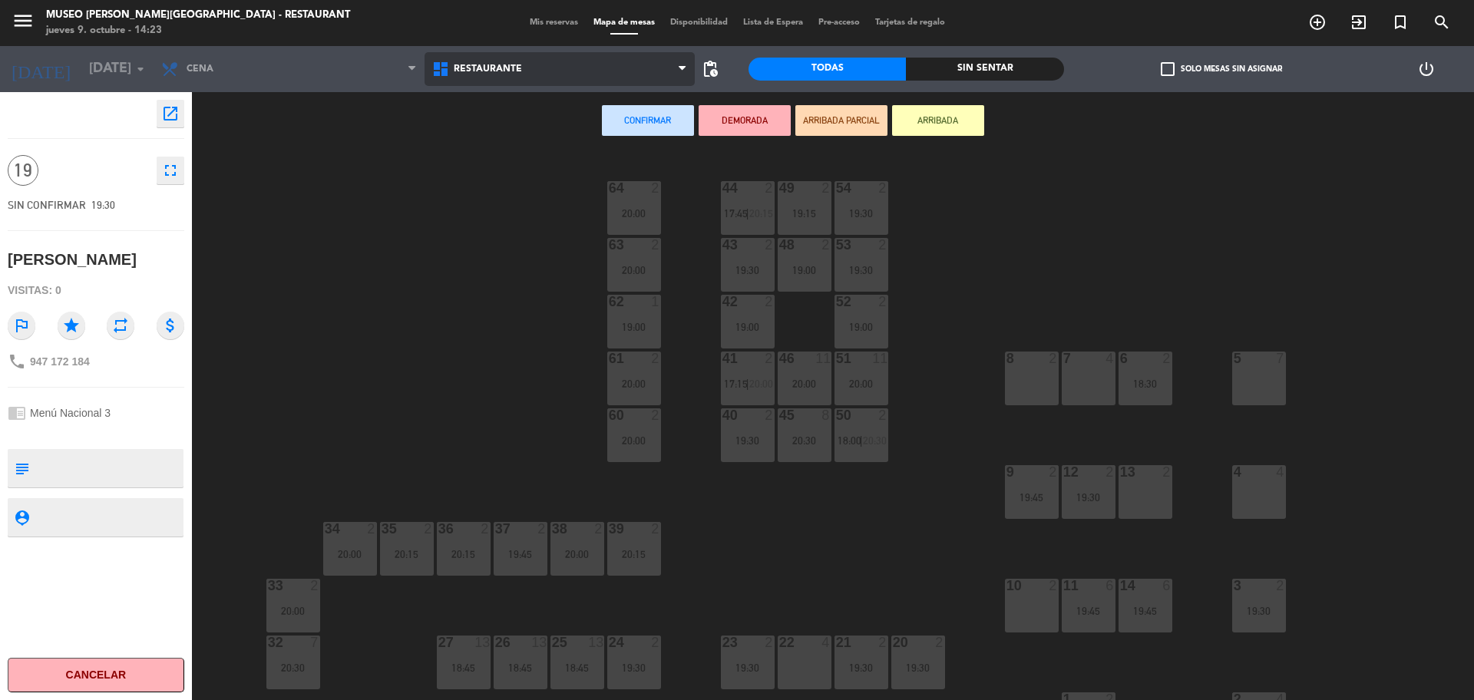
click at [511, 68] on span "Restaurante" at bounding box center [488, 69] width 68 height 11
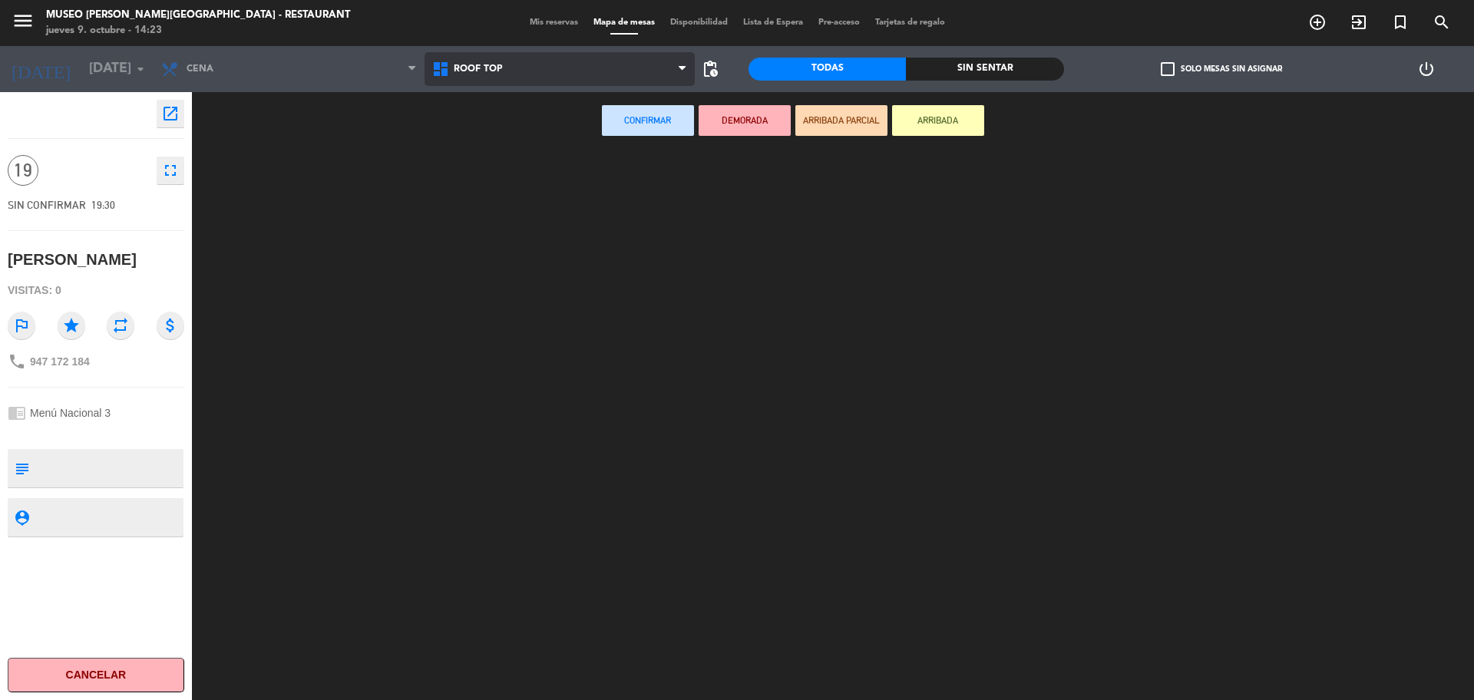
click at [506, 135] on ng-component "menu Museo Larco Café - Restaurant jueves 9. octubre - 14:23 Mis reservas Mapa …" at bounding box center [737, 352] width 1474 height 704
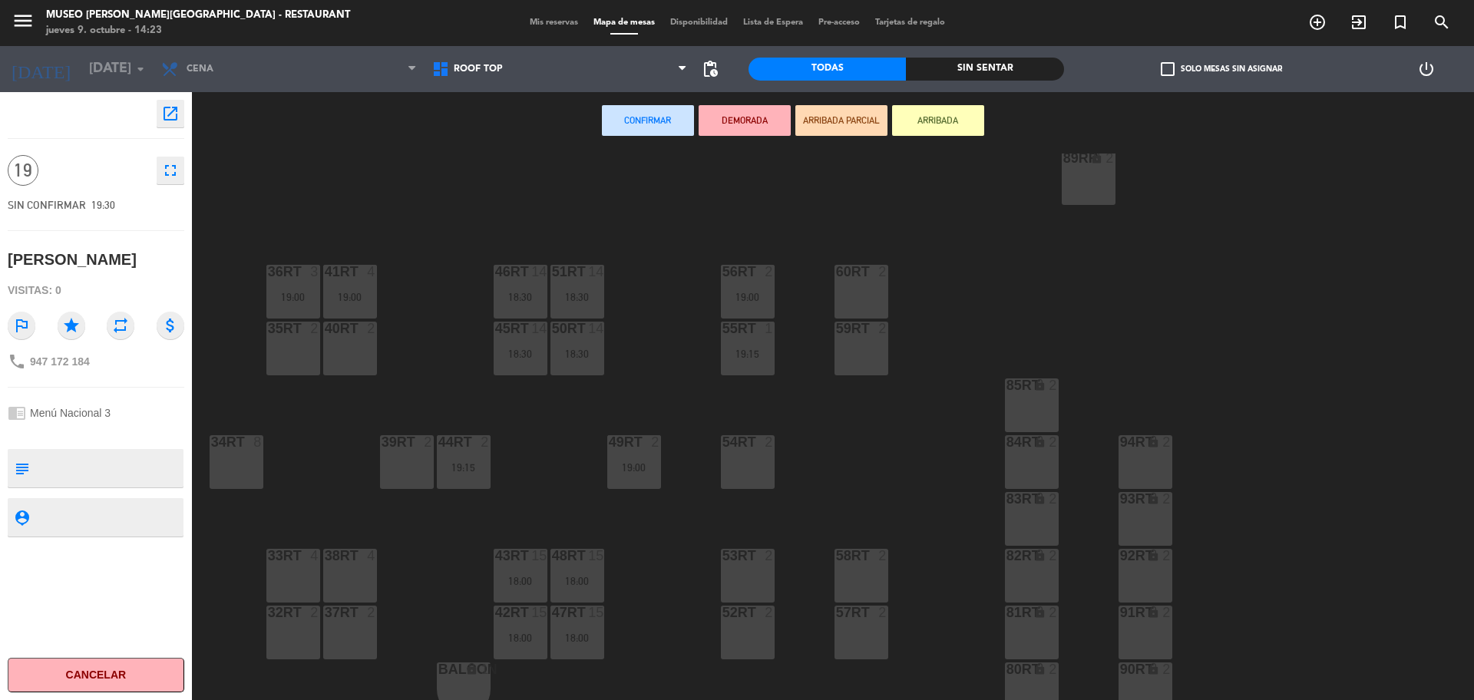
scroll to position [610, 0]
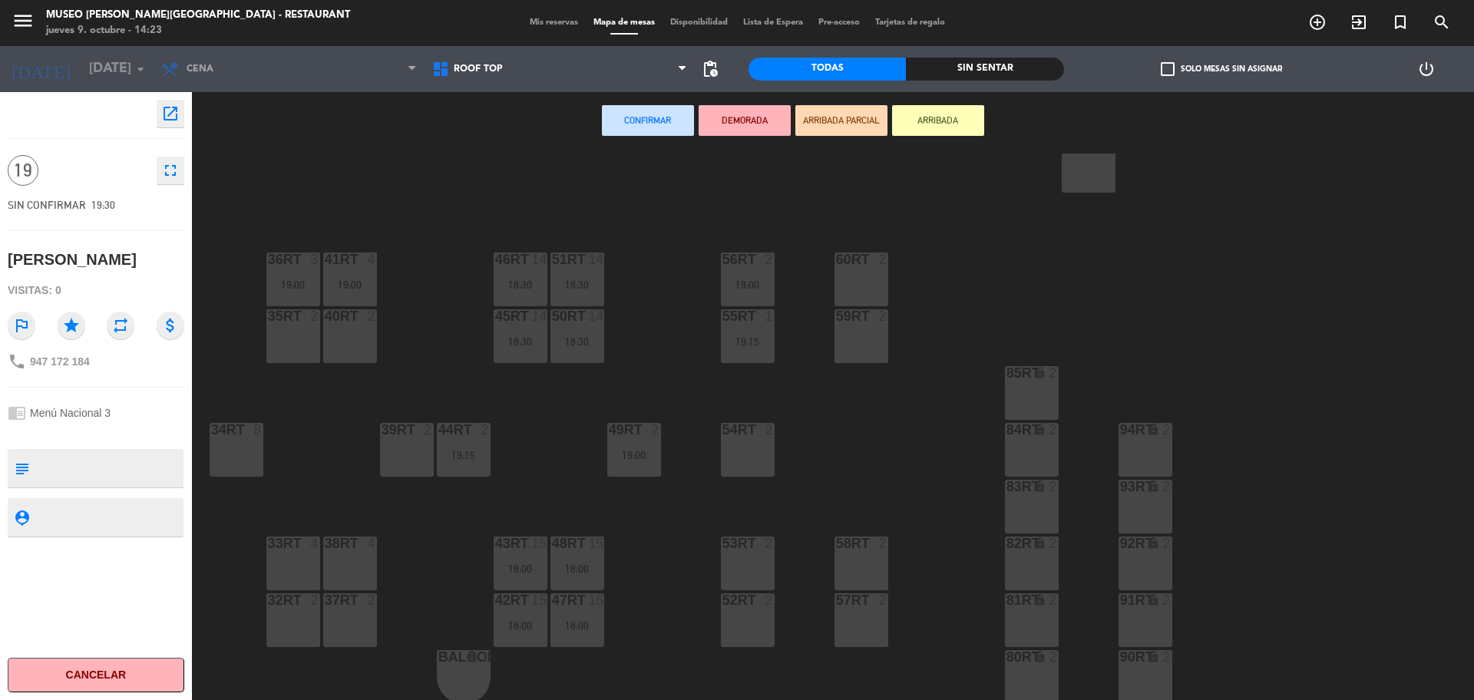
click at [288, 620] on div "32rt 2" at bounding box center [293, 620] width 54 height 54
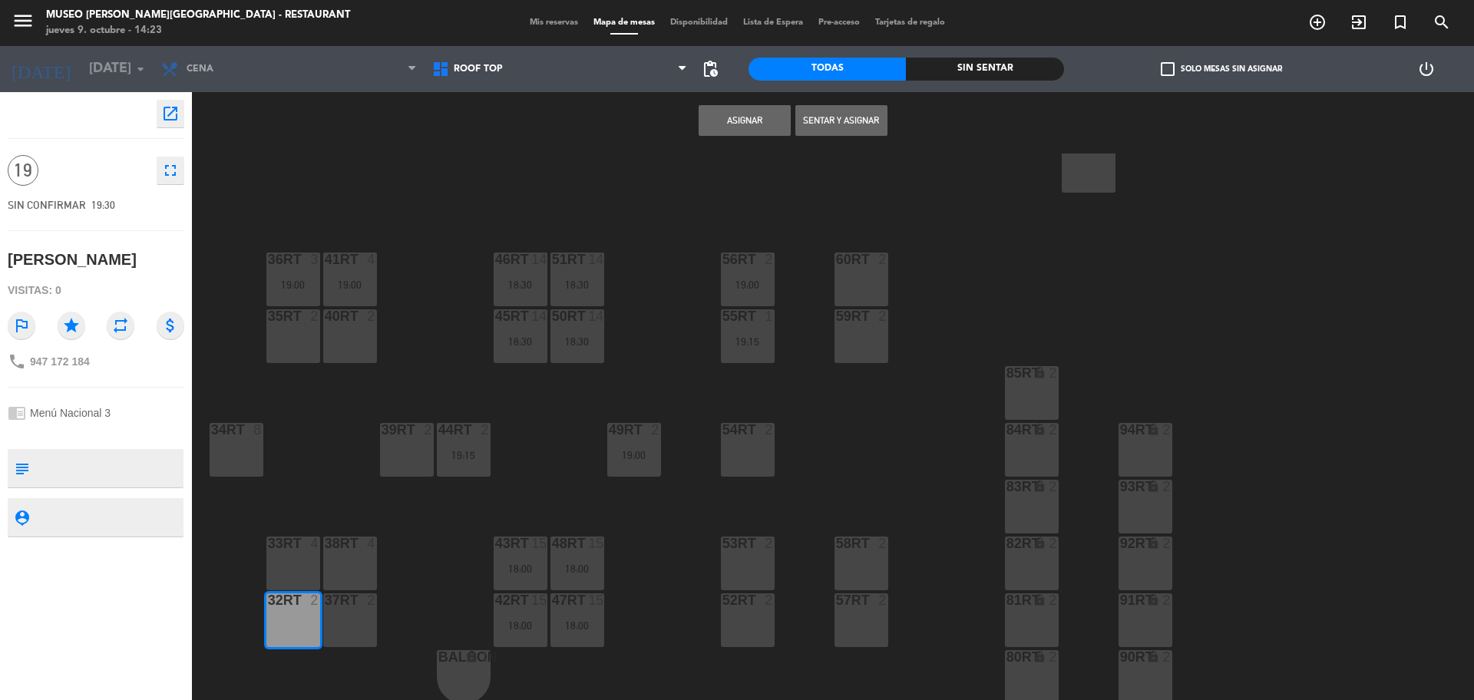
click at [288, 578] on div "33rt 4" at bounding box center [293, 564] width 54 height 54
click at [355, 586] on div "38rt 4" at bounding box center [350, 564] width 54 height 54
click at [352, 610] on div "37rt 2" at bounding box center [350, 620] width 54 height 54
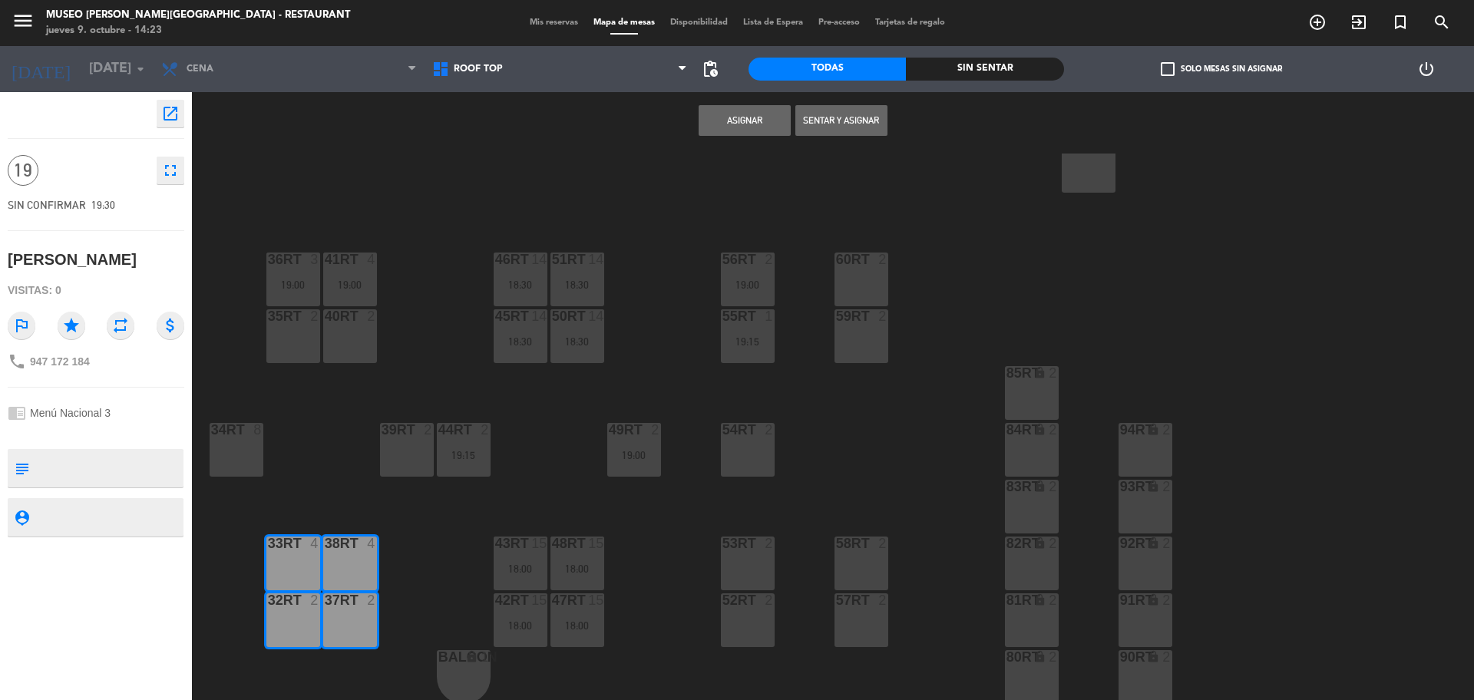
drag, startPoint x: 722, startPoint y: 122, endPoint x: 716, endPoint y: 146, distance: 24.6
click at [722, 121] on button "Asignar" at bounding box center [745, 120] width 92 height 31
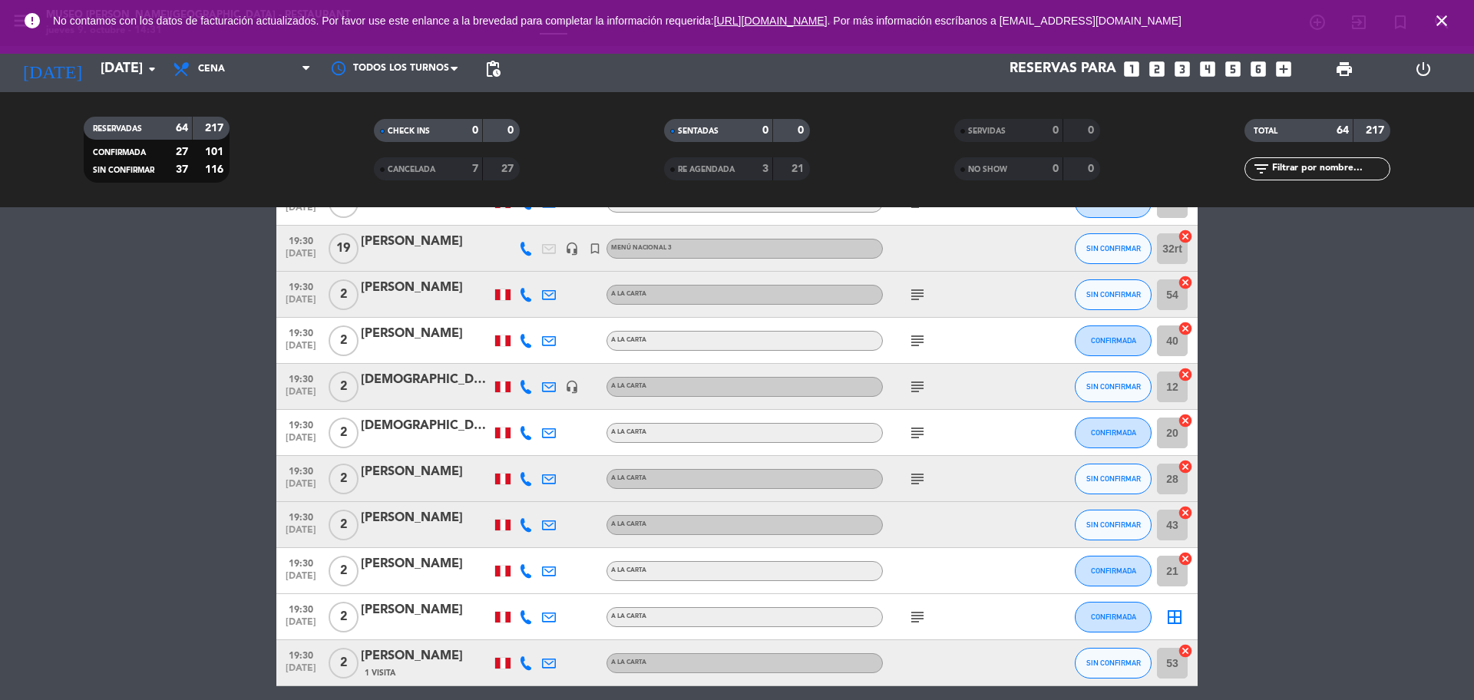
scroll to position [1440, 0]
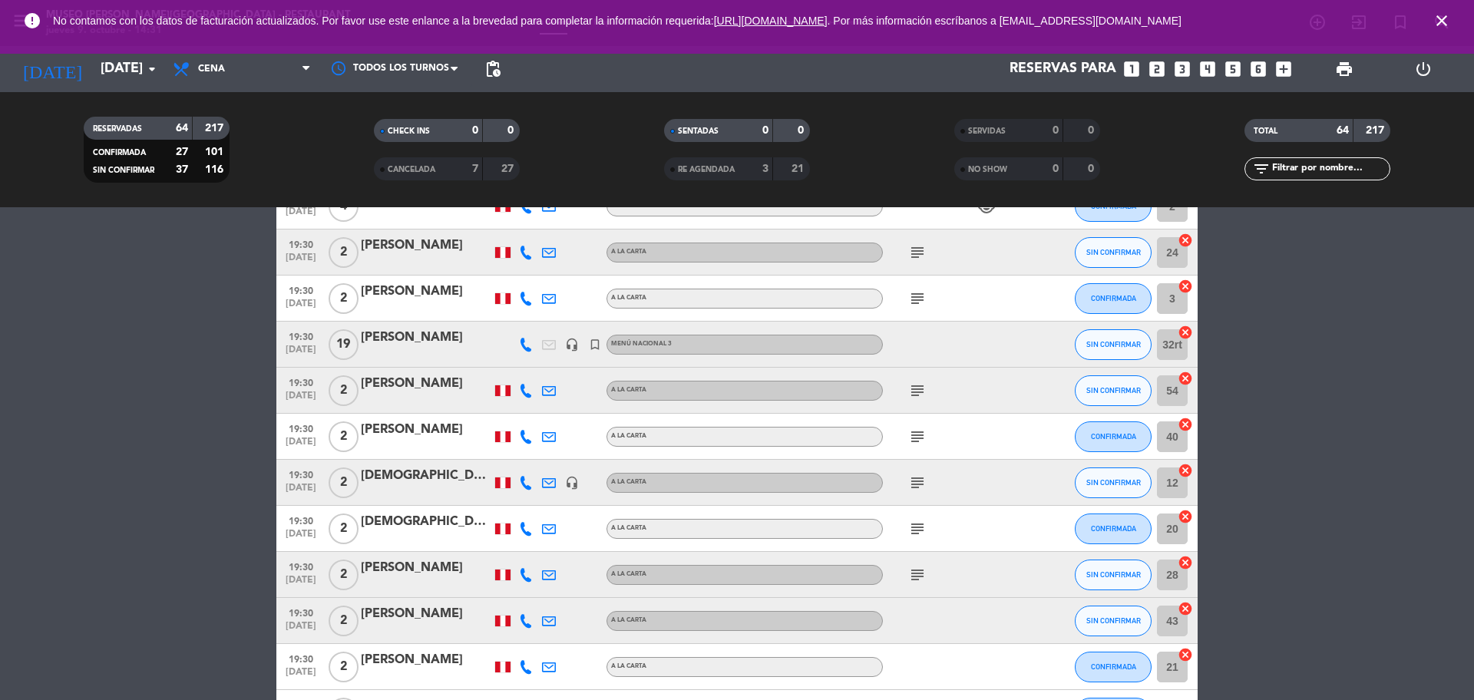
click at [383, 356] on div at bounding box center [426, 355] width 131 height 12
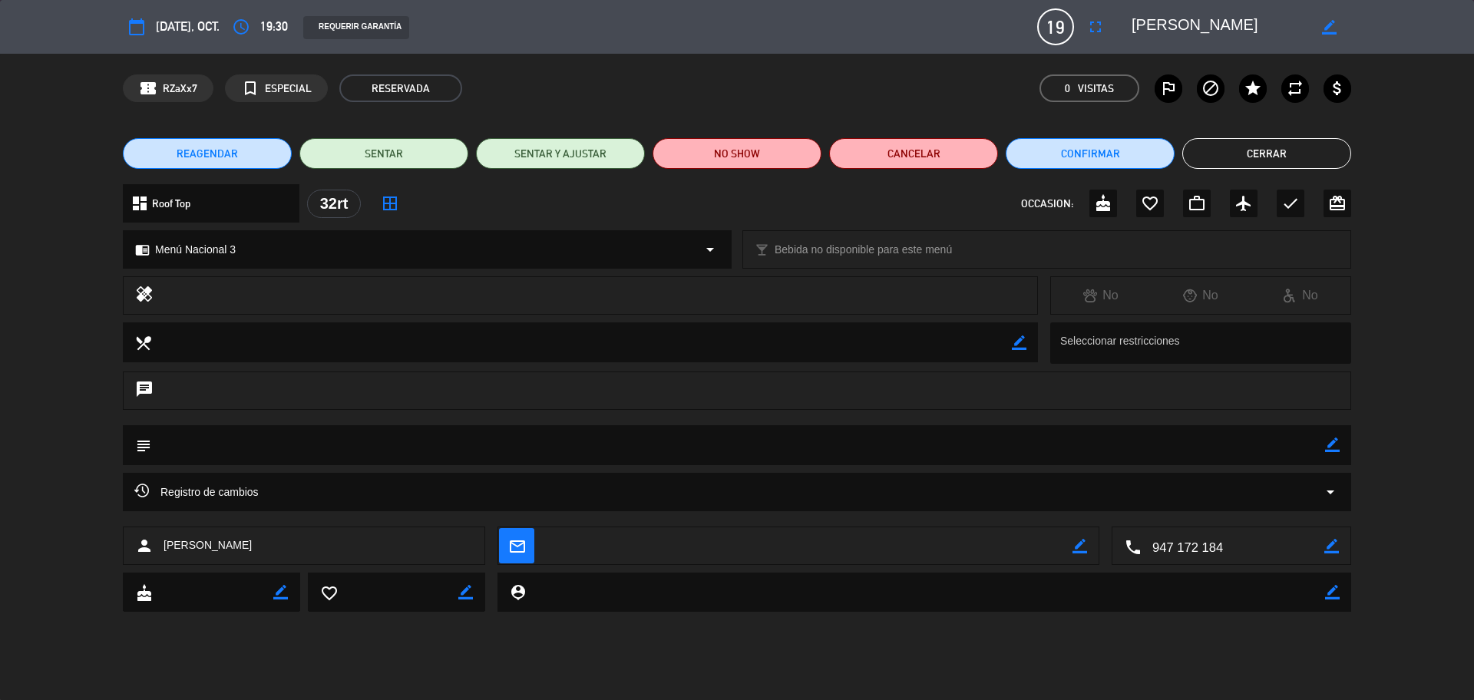
click at [1326, 445] on div "subject border_color" at bounding box center [737, 445] width 1228 height 40
click at [1293, 445] on textarea at bounding box center [738, 444] width 1174 height 39
click at [1332, 442] on icon "border_color" at bounding box center [1332, 445] width 15 height 15
click at [1251, 450] on textarea at bounding box center [738, 444] width 1174 height 39
click at [1285, 445] on textarea at bounding box center [738, 444] width 1174 height 39
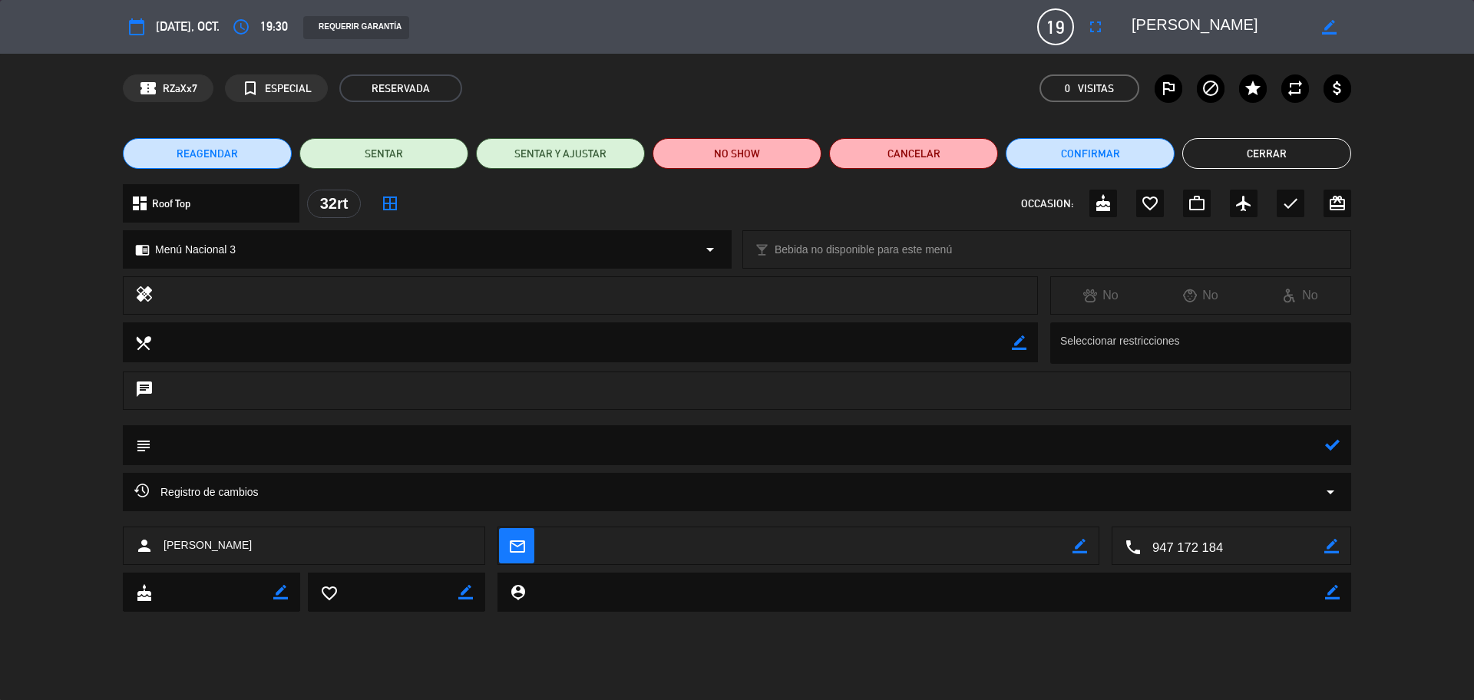
paste textarea "MENÚ NACIONAL 3 para 19 personas Entrada: Ensalada César Fondo: Cappellettí de …"
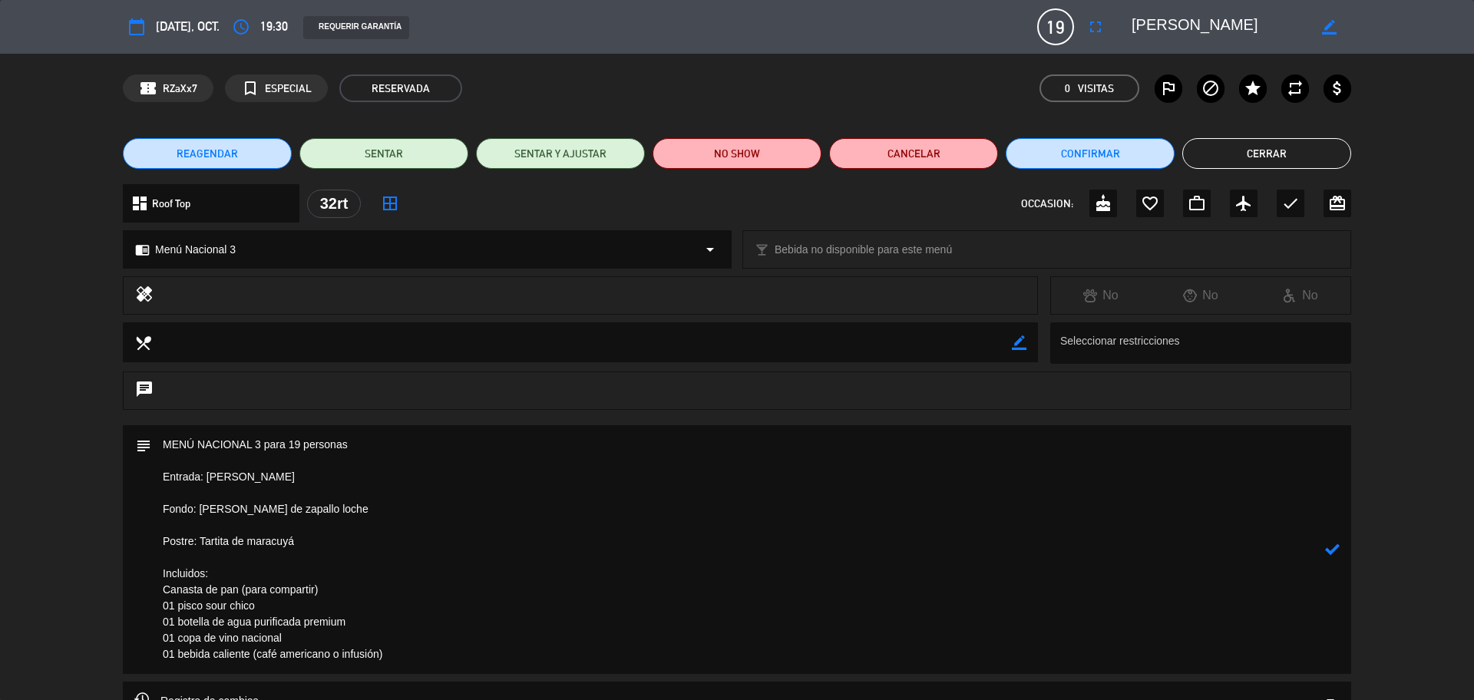
click at [231, 494] on textarea at bounding box center [738, 549] width 1174 height 249
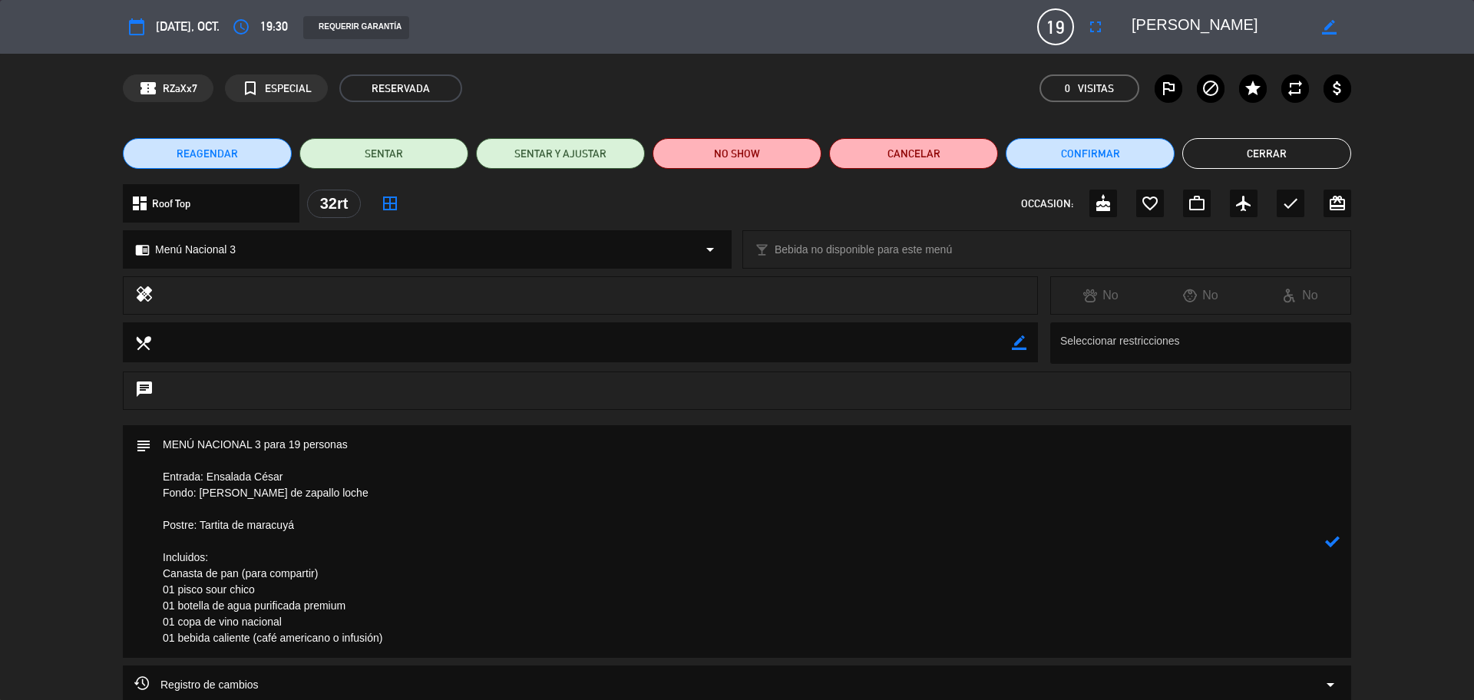
click at [207, 502] on textarea at bounding box center [738, 541] width 1174 height 233
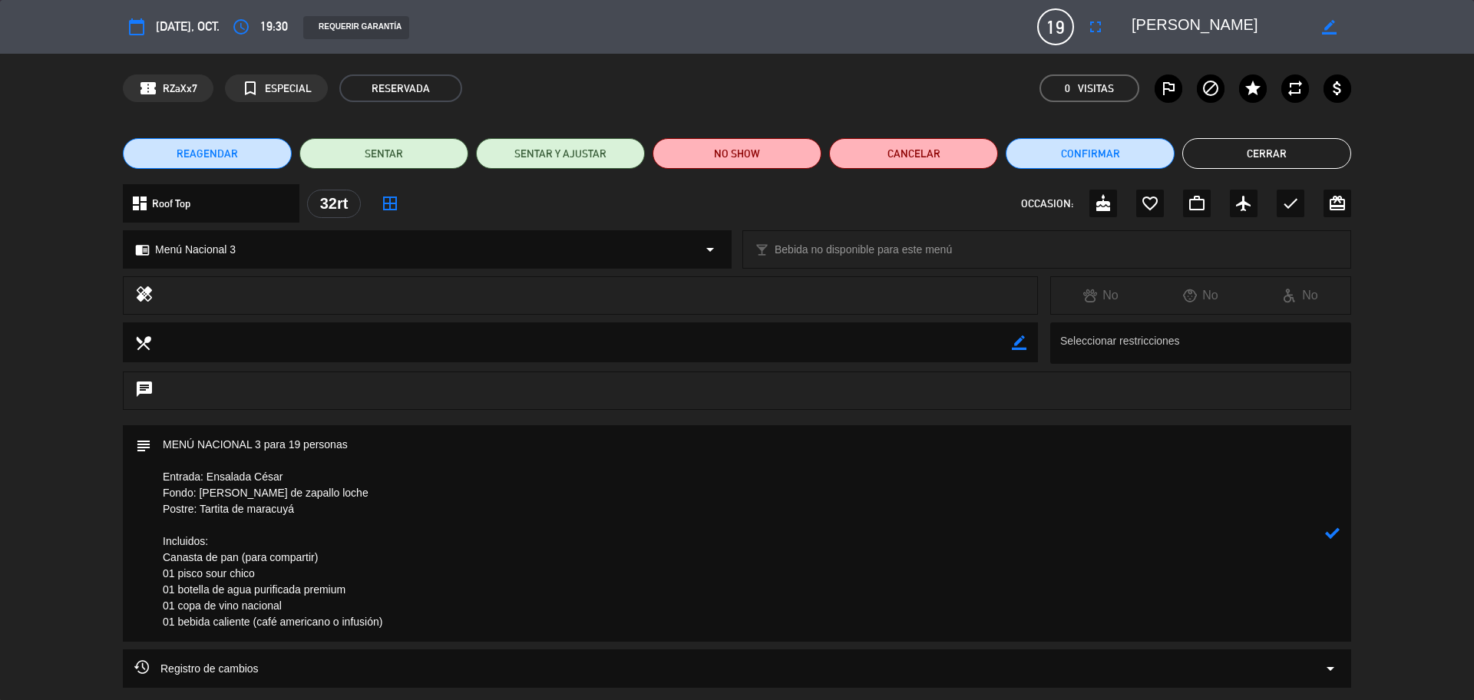
click at [160, 443] on textarea at bounding box center [738, 533] width 1174 height 217
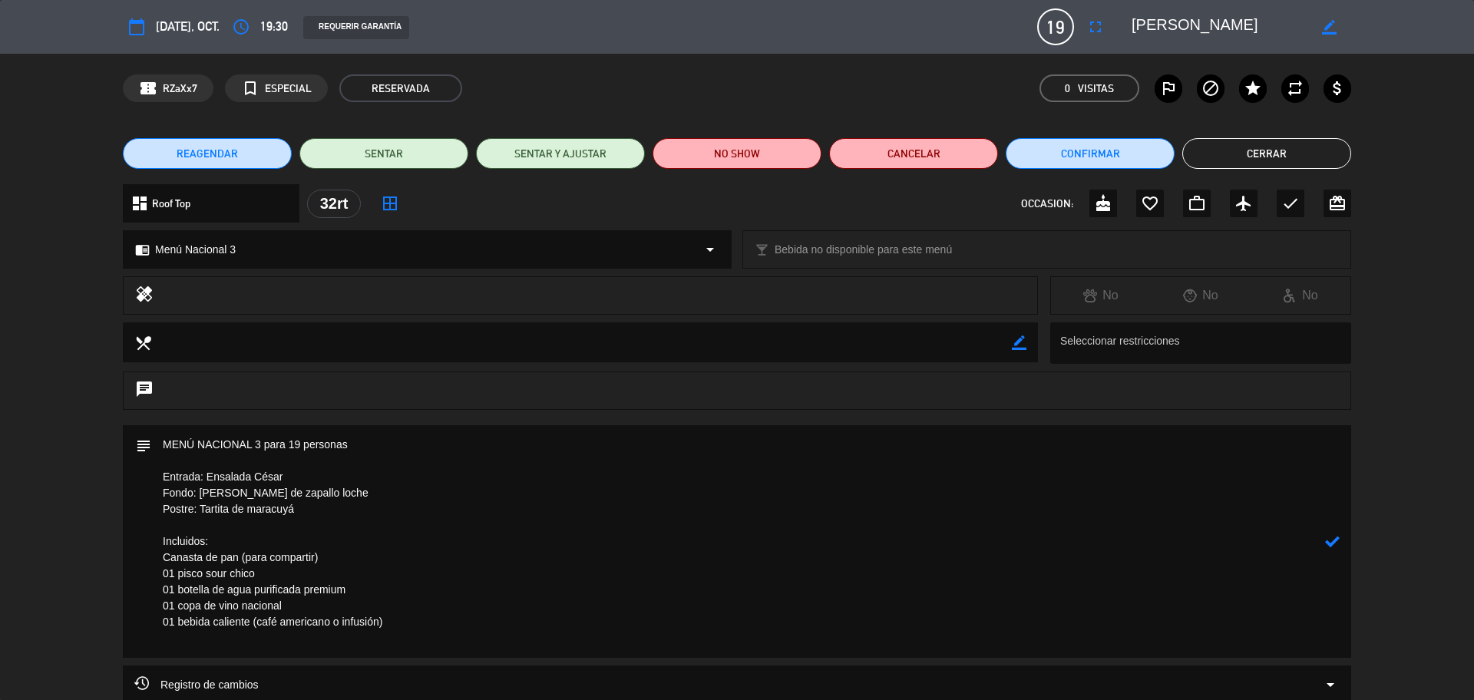
click at [273, 434] on textarea at bounding box center [738, 541] width 1174 height 233
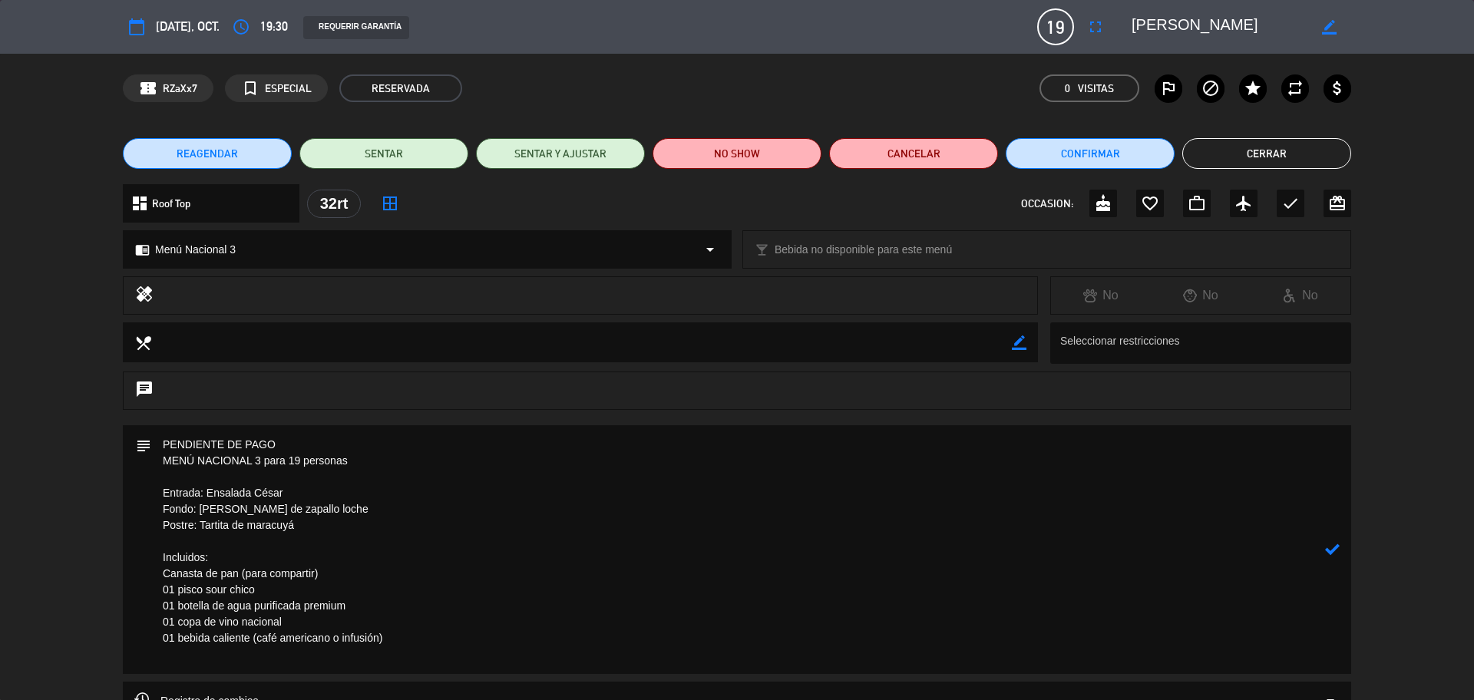
click at [1334, 557] on div at bounding box center [1332, 549] width 15 height 249
click at [1334, 552] on icon at bounding box center [1332, 549] width 15 height 15
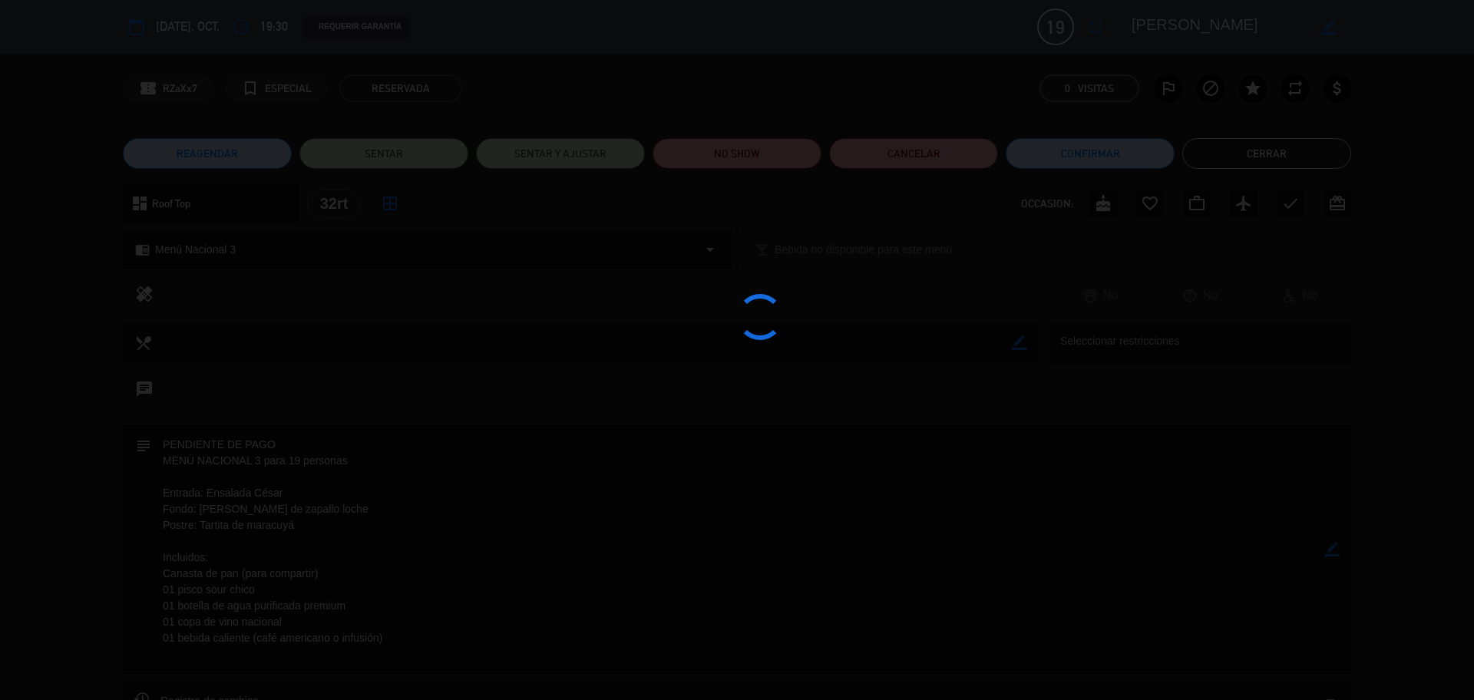
type textarea "PENDIENTE DE PAGO MENÚ NACIONAL 3 para 19 personas Entrada: Ensalada César Fond…"
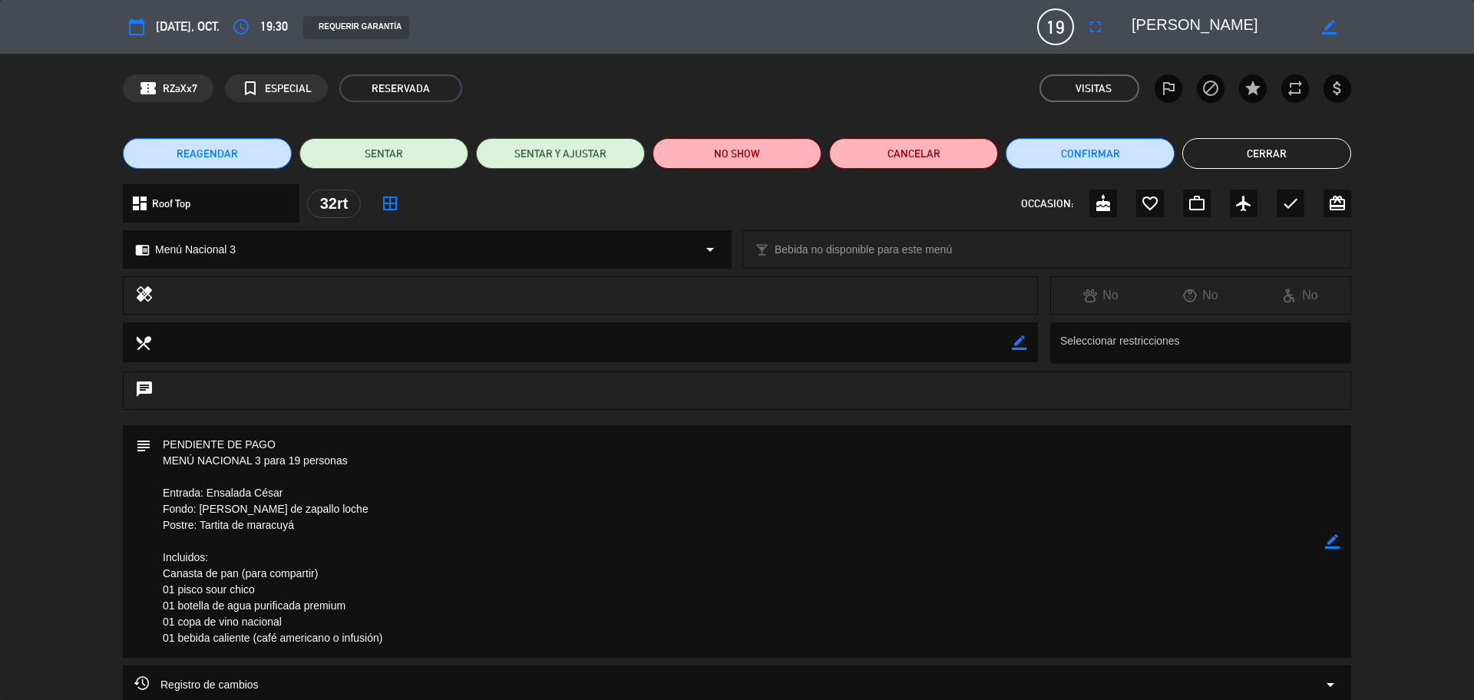
click at [1340, 537] on div "subject border_color" at bounding box center [737, 541] width 1228 height 233
click at [1334, 537] on icon "border_color" at bounding box center [1332, 541] width 15 height 15
click at [1334, 537] on icon at bounding box center [1332, 541] width 15 height 15
click at [1328, 549] on div "border_color" at bounding box center [1332, 541] width 15 height 233
click at [1329, 549] on div "border_color" at bounding box center [1332, 541] width 15 height 233
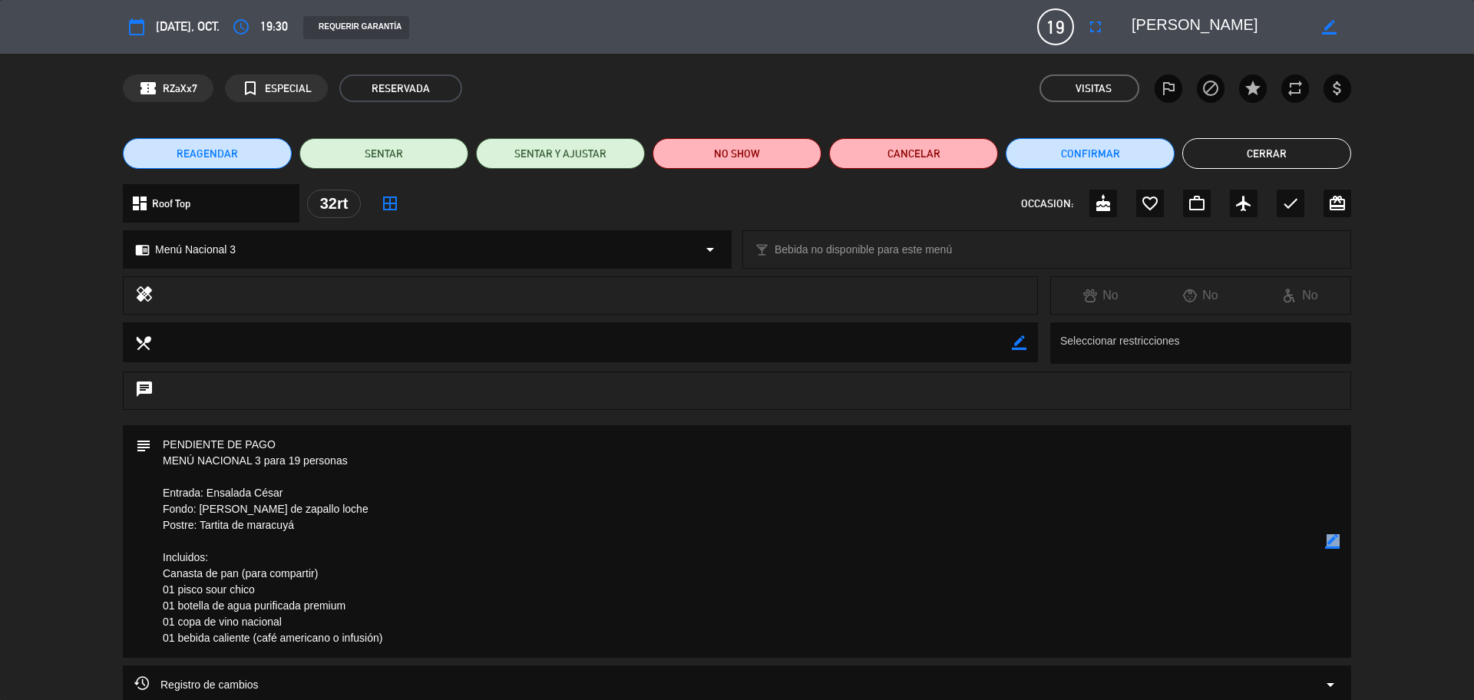
click at [1329, 549] on div "border_color" at bounding box center [1332, 541] width 15 height 233
click at [1329, 542] on icon "border_color" at bounding box center [1332, 541] width 15 height 15
click at [1329, 542] on icon at bounding box center [1332, 541] width 15 height 15
click at [1229, 154] on button "Cerrar" at bounding box center [1266, 153] width 169 height 31
